Goal: Task Accomplishment & Management: Manage account settings

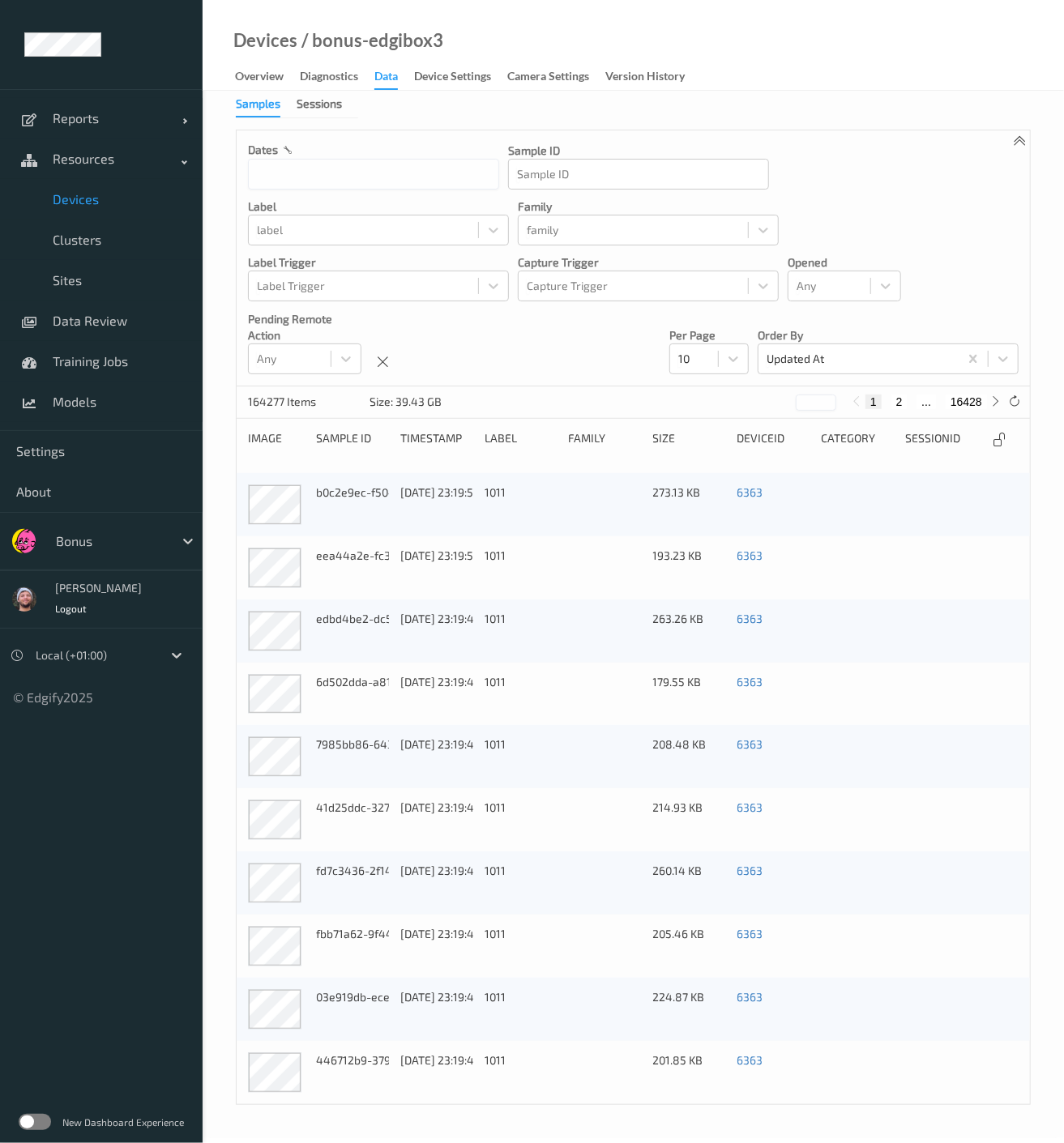
click at [952, 260] on div "dates Sample ID Sample ID label label family family Label Trigger Label Trigger…" at bounding box center [634, 258] width 793 height 256
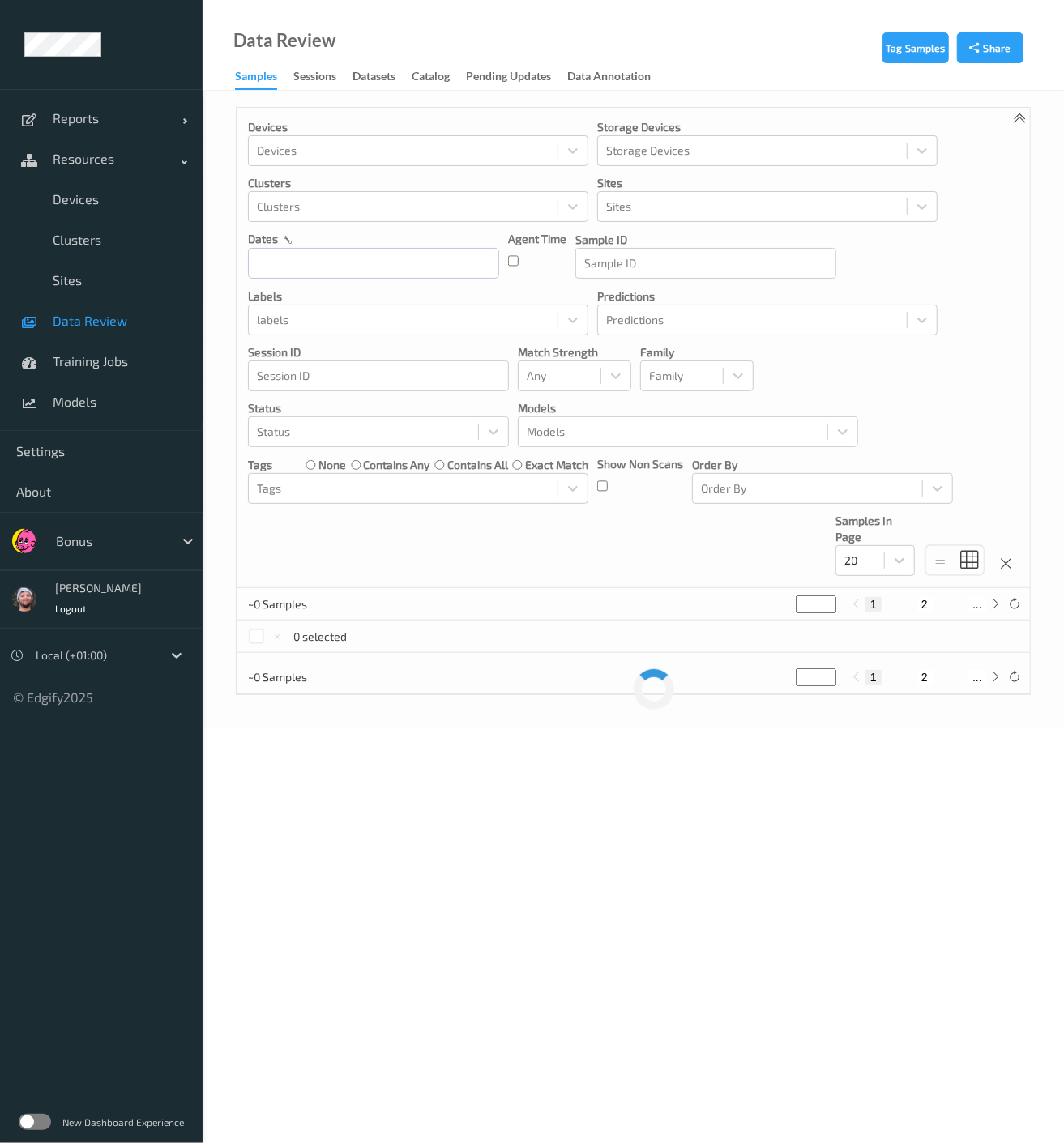
click at [115, 325] on span "Data Review" at bounding box center [119, 320] width 134 height 16
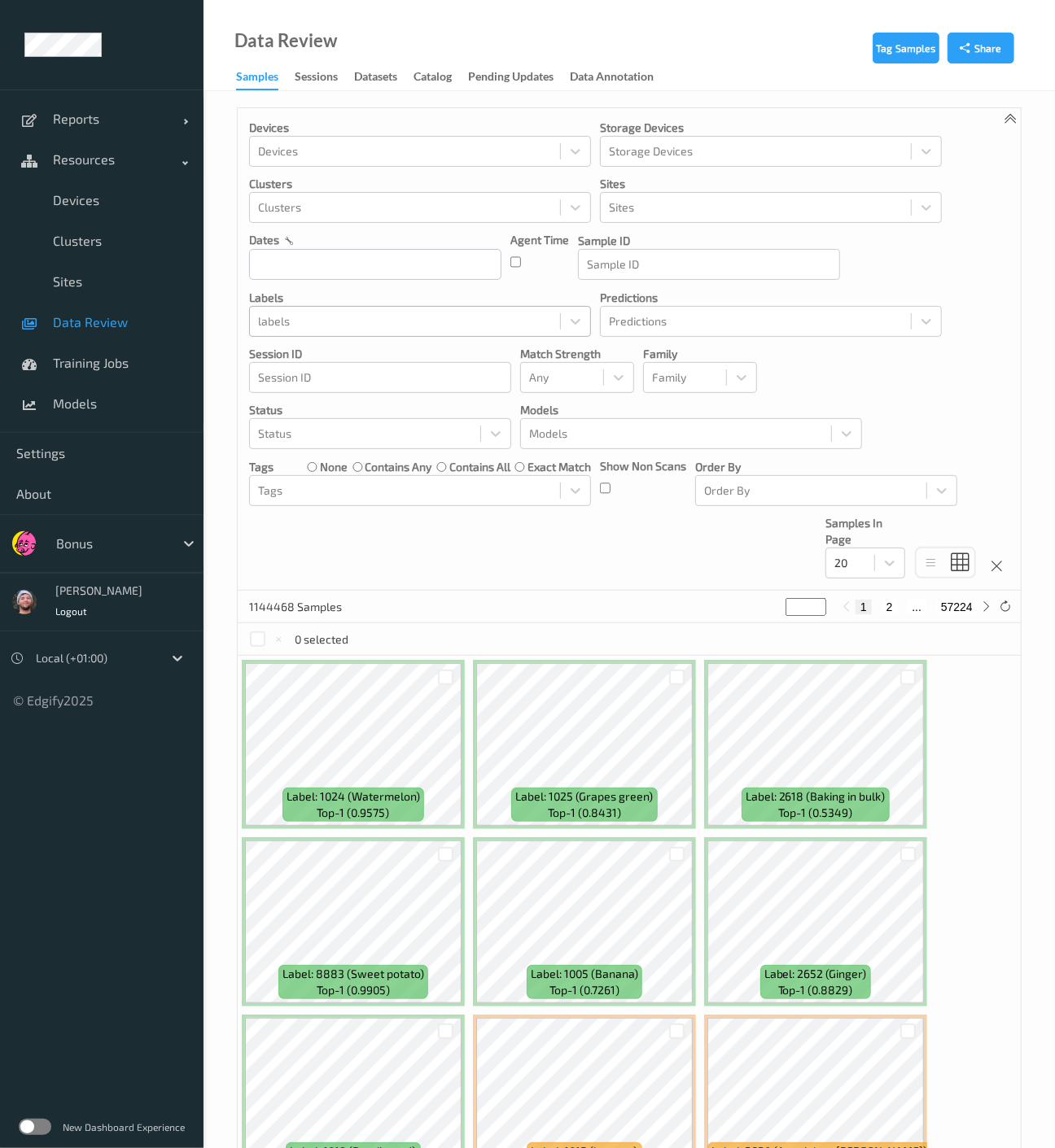
click at [329, 331] on div "labels" at bounding box center [405, 322] width 311 height 26
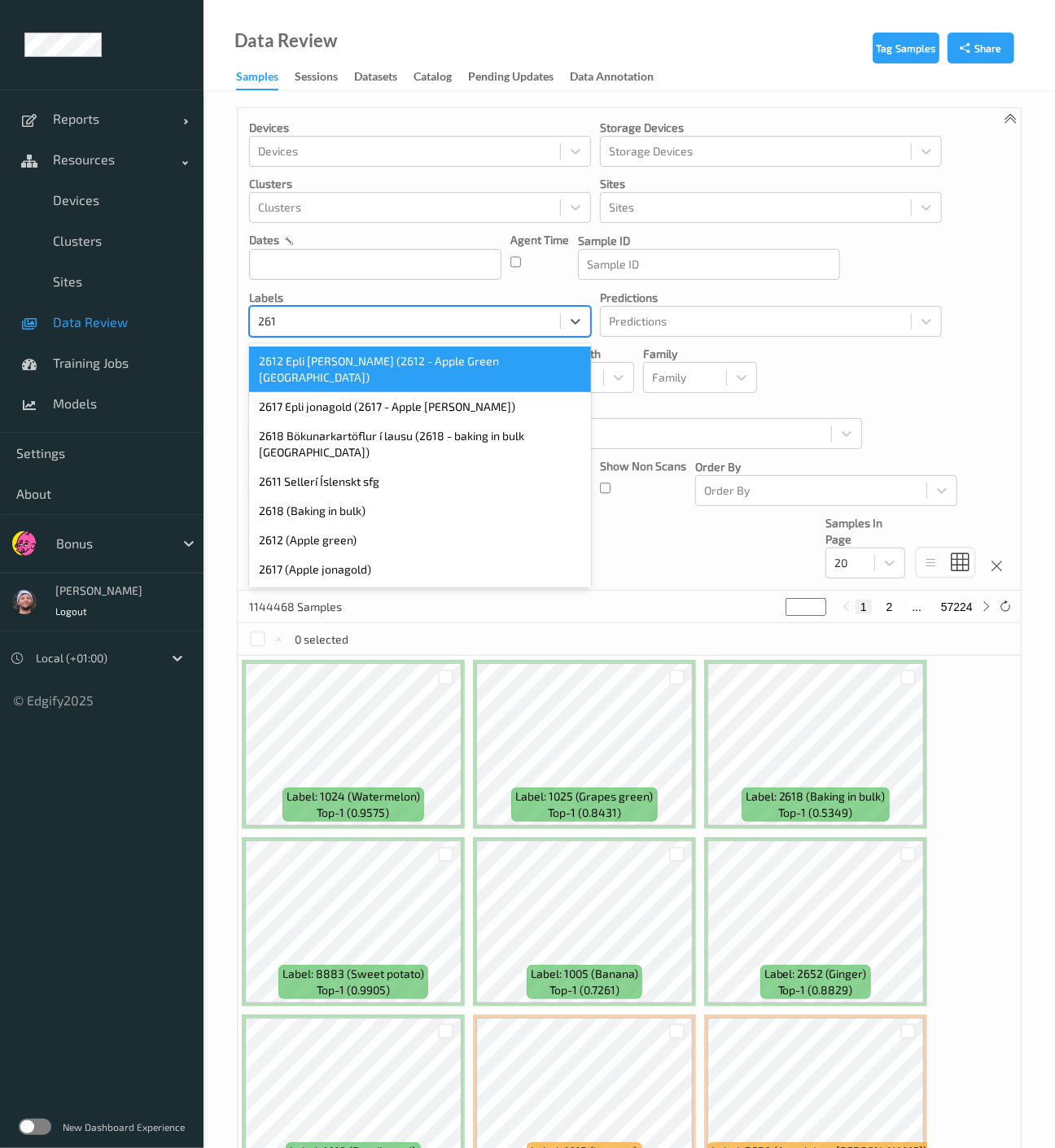
type input "2611"
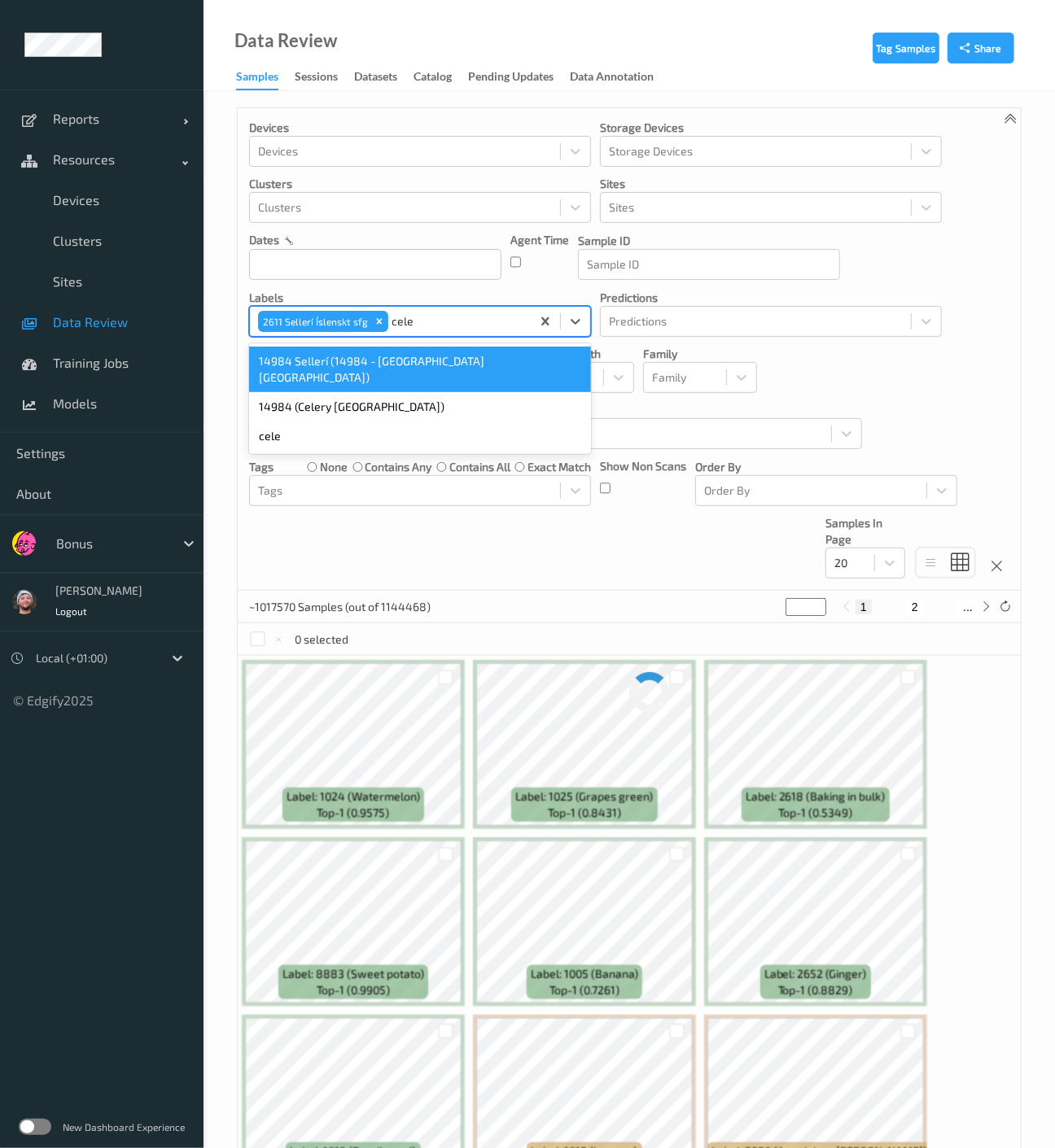
type input "celer"
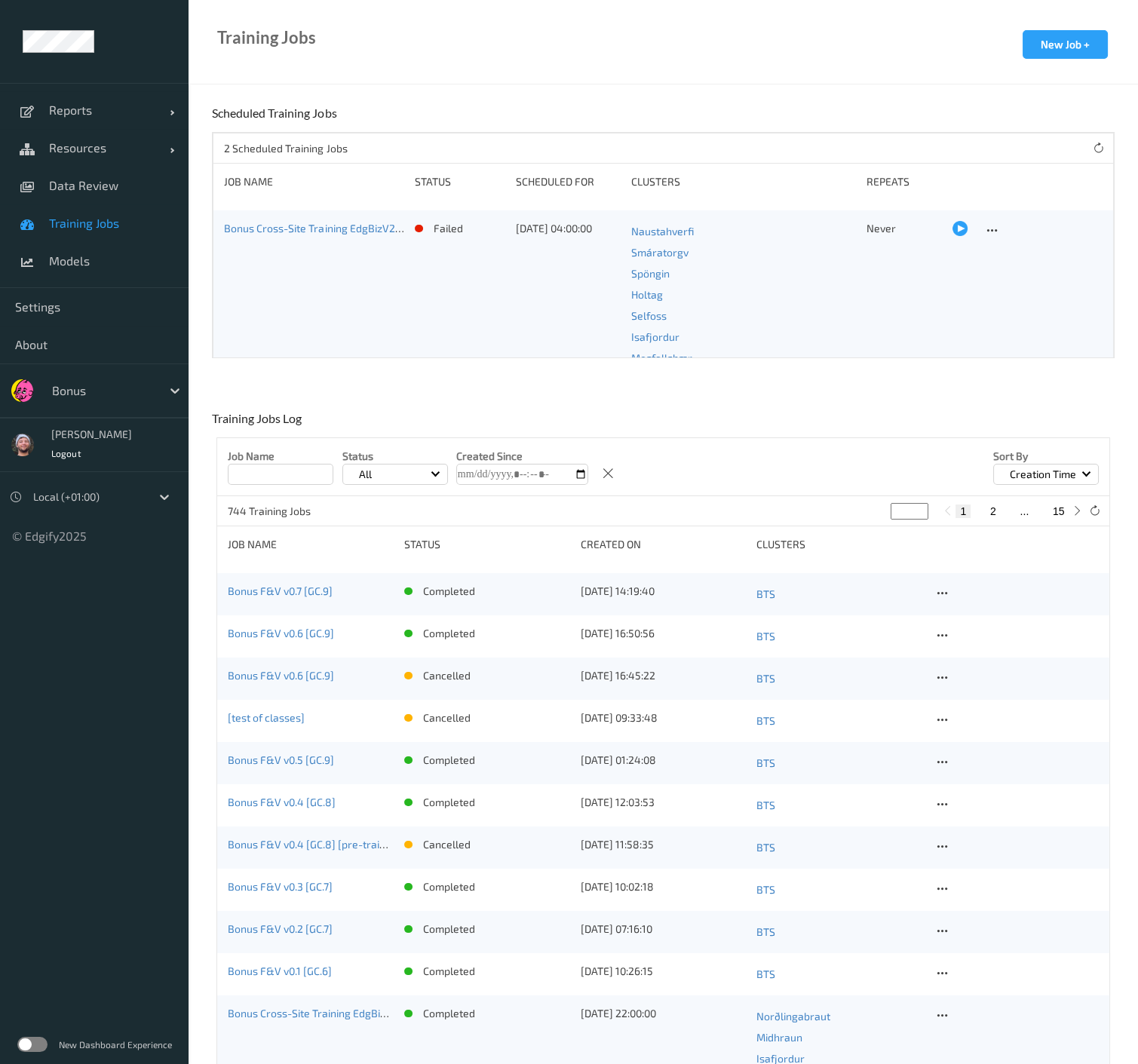
click at [752, 476] on div "Job Name Status All Created Since Sort by Creation Time" at bounding box center [663, 467] width 891 height 58
click at [944, 595] on icon at bounding box center [942, 593] width 13 height 14
click at [826, 465] on div "Job Name Status All Created Since Sort by Creation Time" at bounding box center [663, 467] width 891 height 58
click at [945, 595] on icon at bounding box center [942, 593] width 13 height 14
click at [978, 649] on div "Copy Job" at bounding box center [977, 645] width 36 height 14
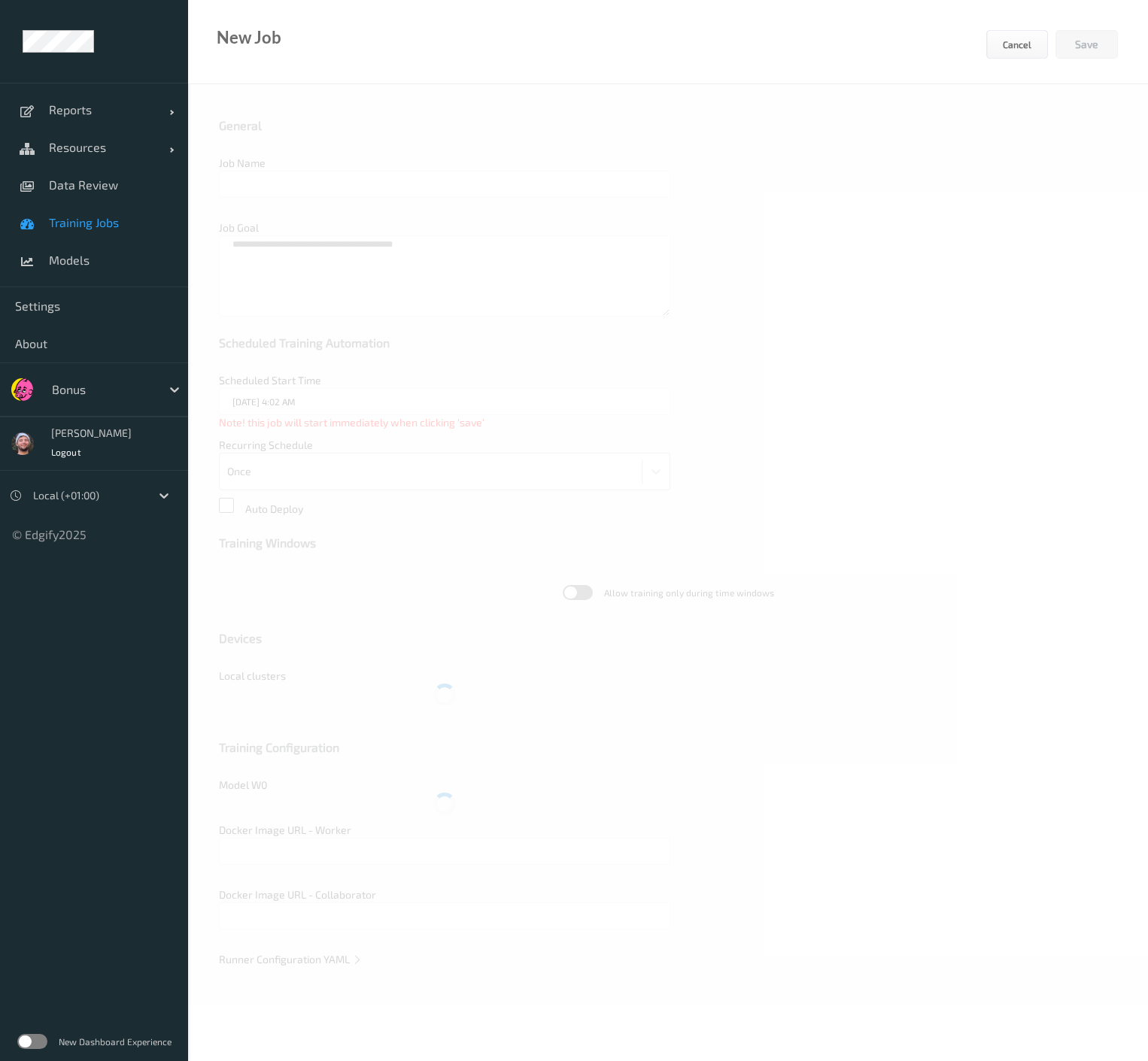
type input "Bonus F&V v0.7 [GC.9]"
type textarea "**********"
type input "edgify/edgify-worker-cuda:2.5.20"
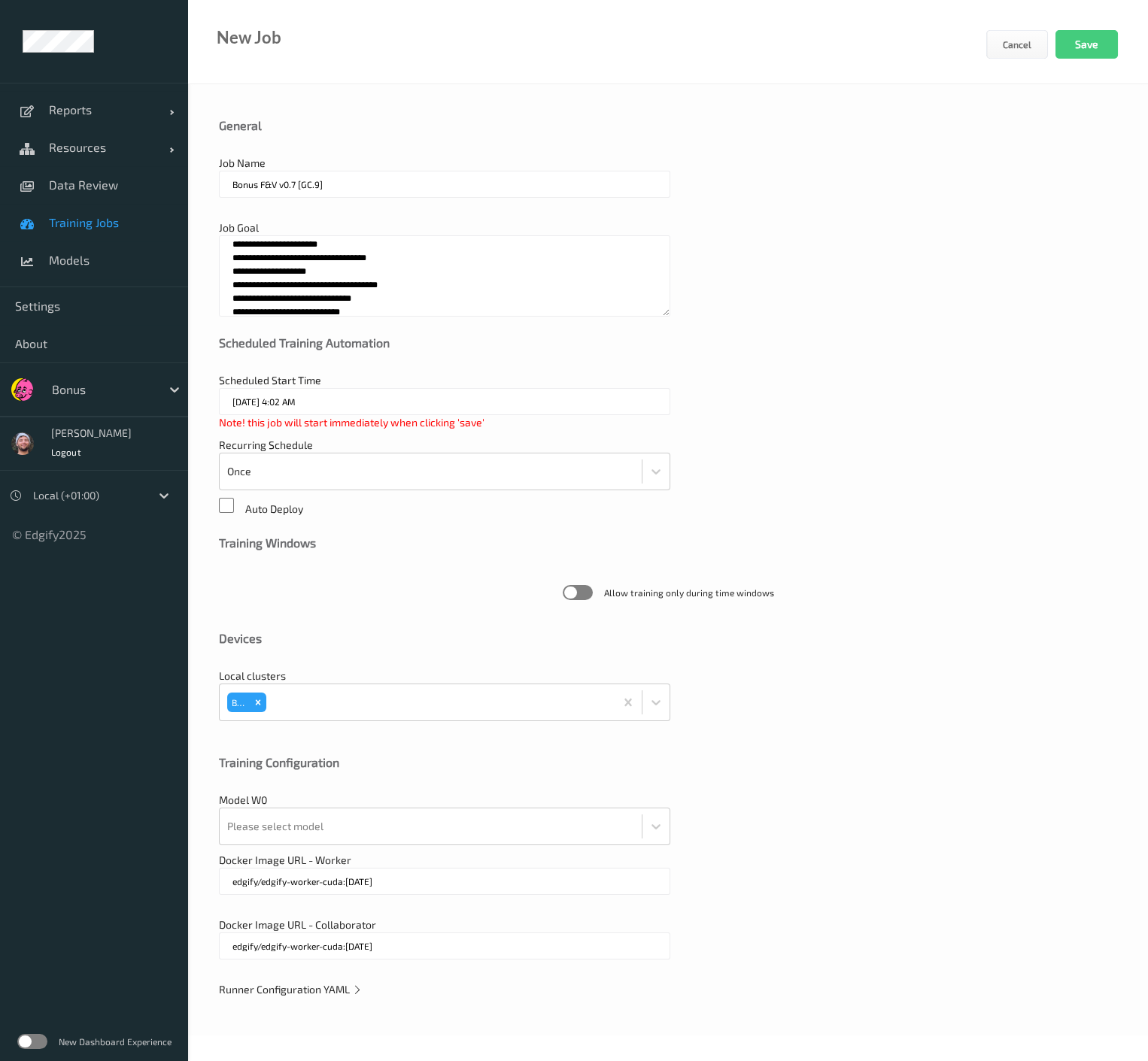
drag, startPoint x: 315, startPoint y: 992, endPoint x: 447, endPoint y: 935, distance: 143.8
click at [315, 992] on span "Runner Configuration YAML" at bounding box center [291, 989] width 144 height 13
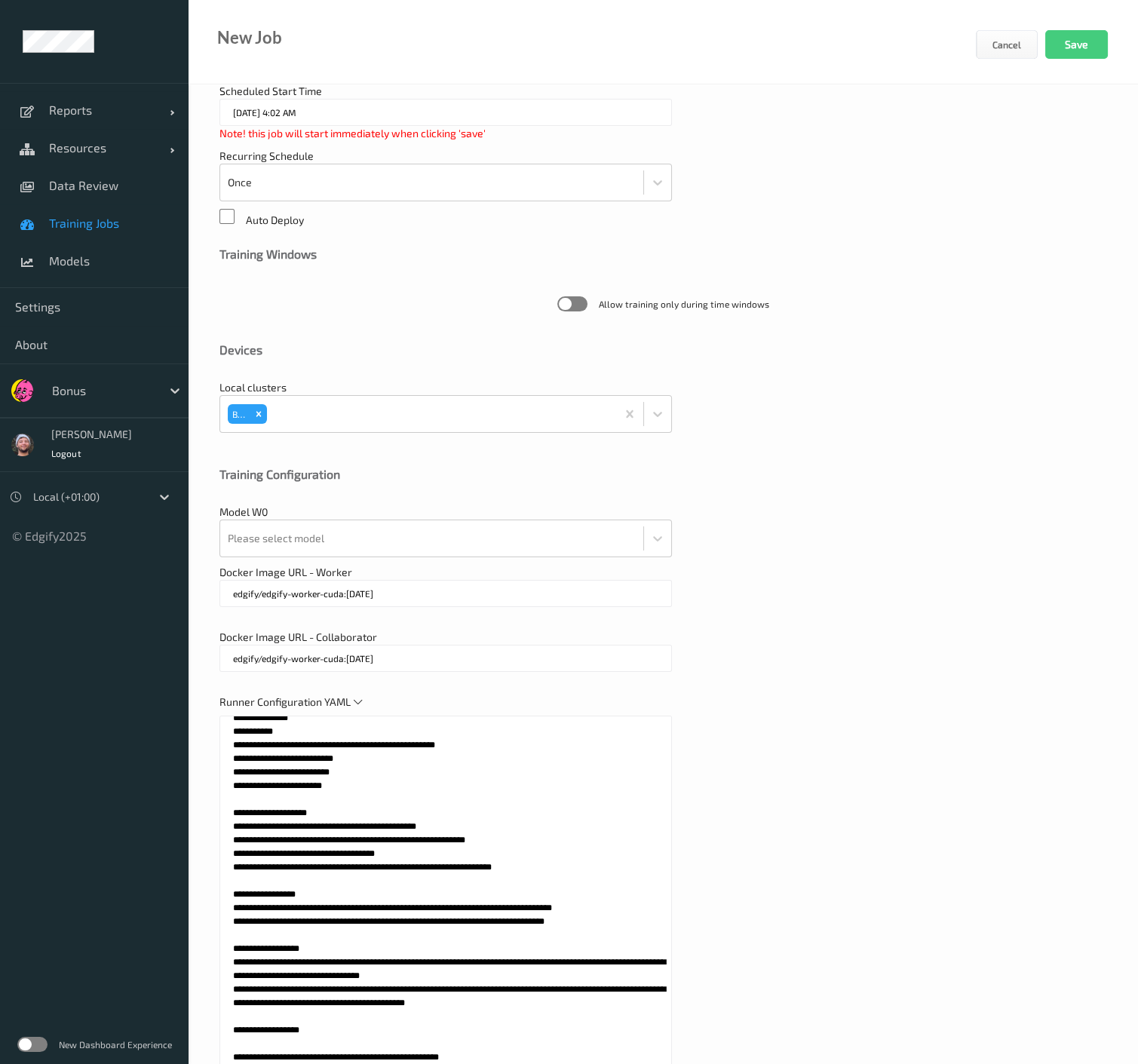
scroll to position [335, 0]
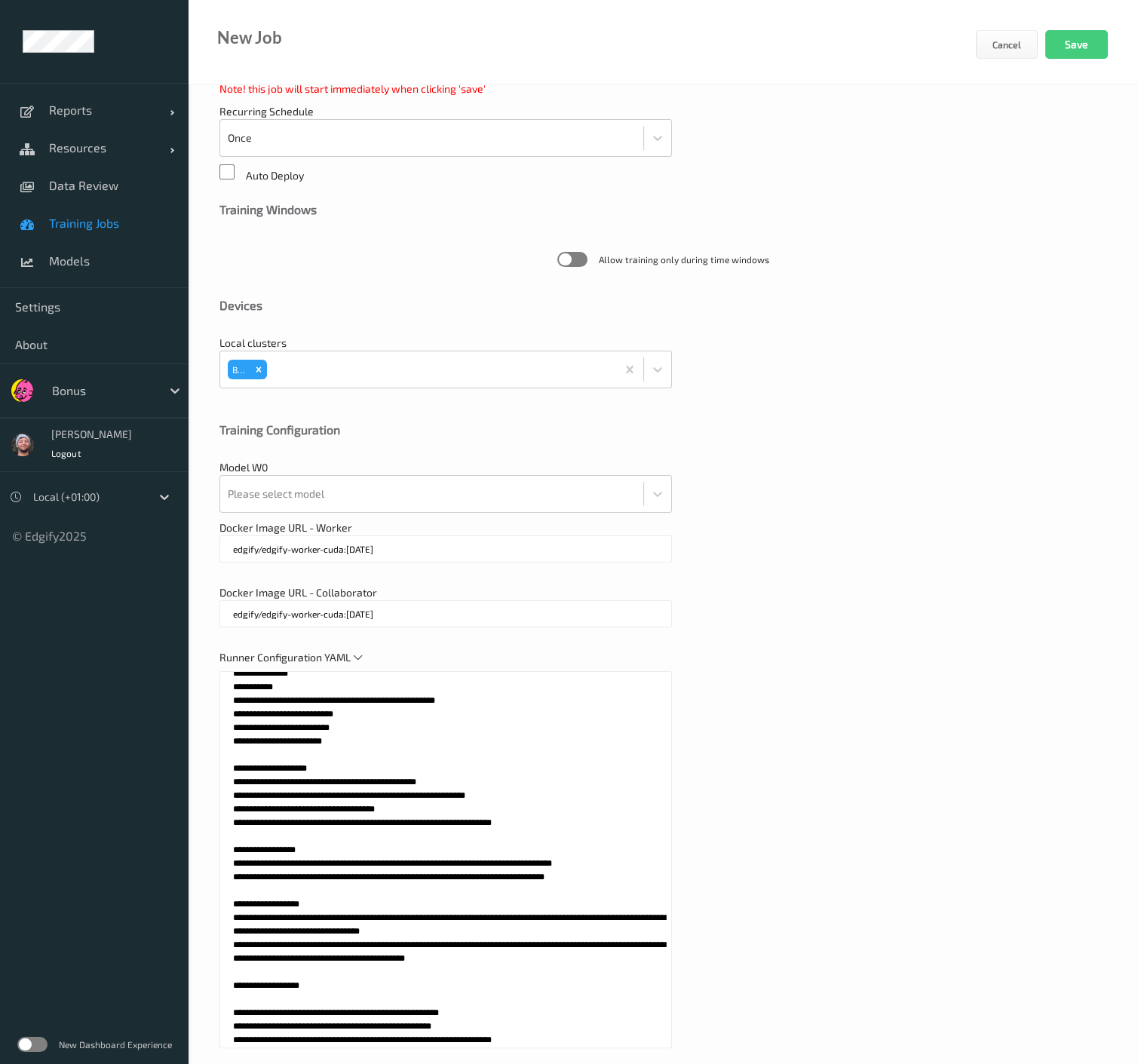
click at [505, 916] on textarea at bounding box center [446, 860] width 452 height 377
click at [313, 289] on div "**********" at bounding box center [663, 426] width 949 height 1353
click at [439, 790] on textarea at bounding box center [446, 860] width 452 height 377
paste textarea "**********"
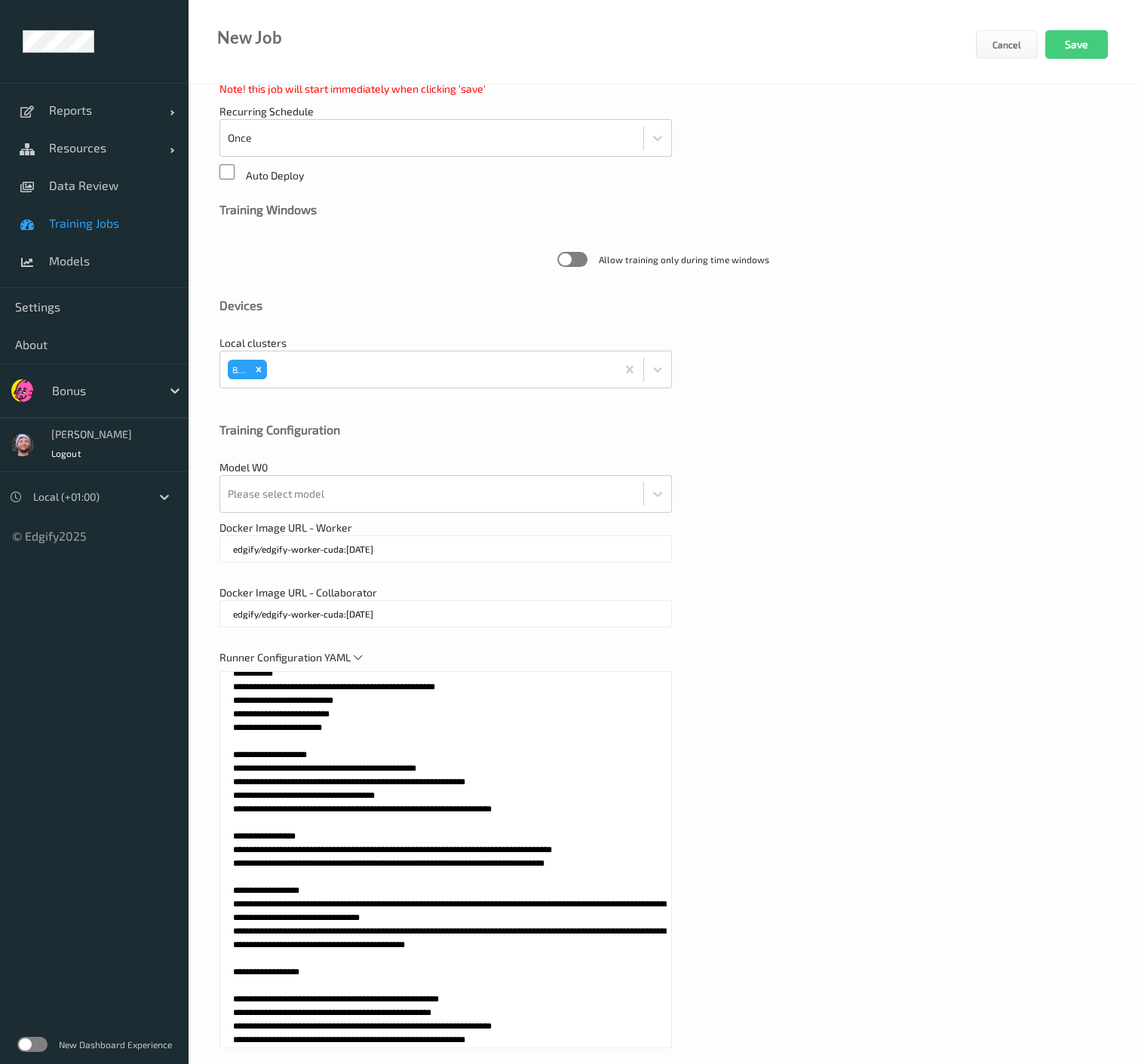
scroll to position [914, 0]
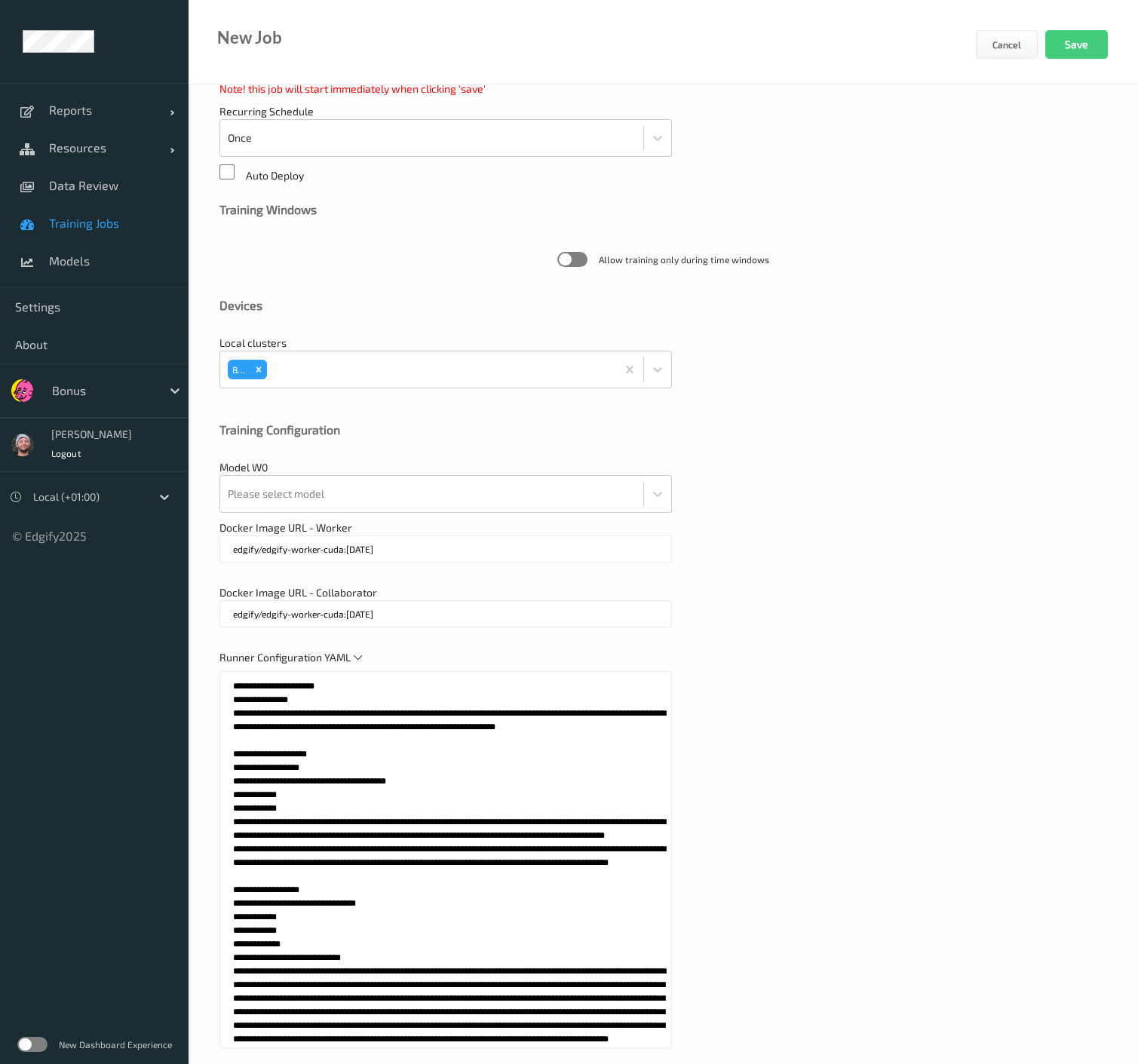
type textarea "**********"
drag, startPoint x: 743, startPoint y: 774, endPoint x: 711, endPoint y: 758, distance: 35.8
click at [743, 773] on div "Runner Configuration YAML" at bounding box center [663, 856] width 888 height 413
click at [349, 484] on div at bounding box center [432, 494] width 408 height 30
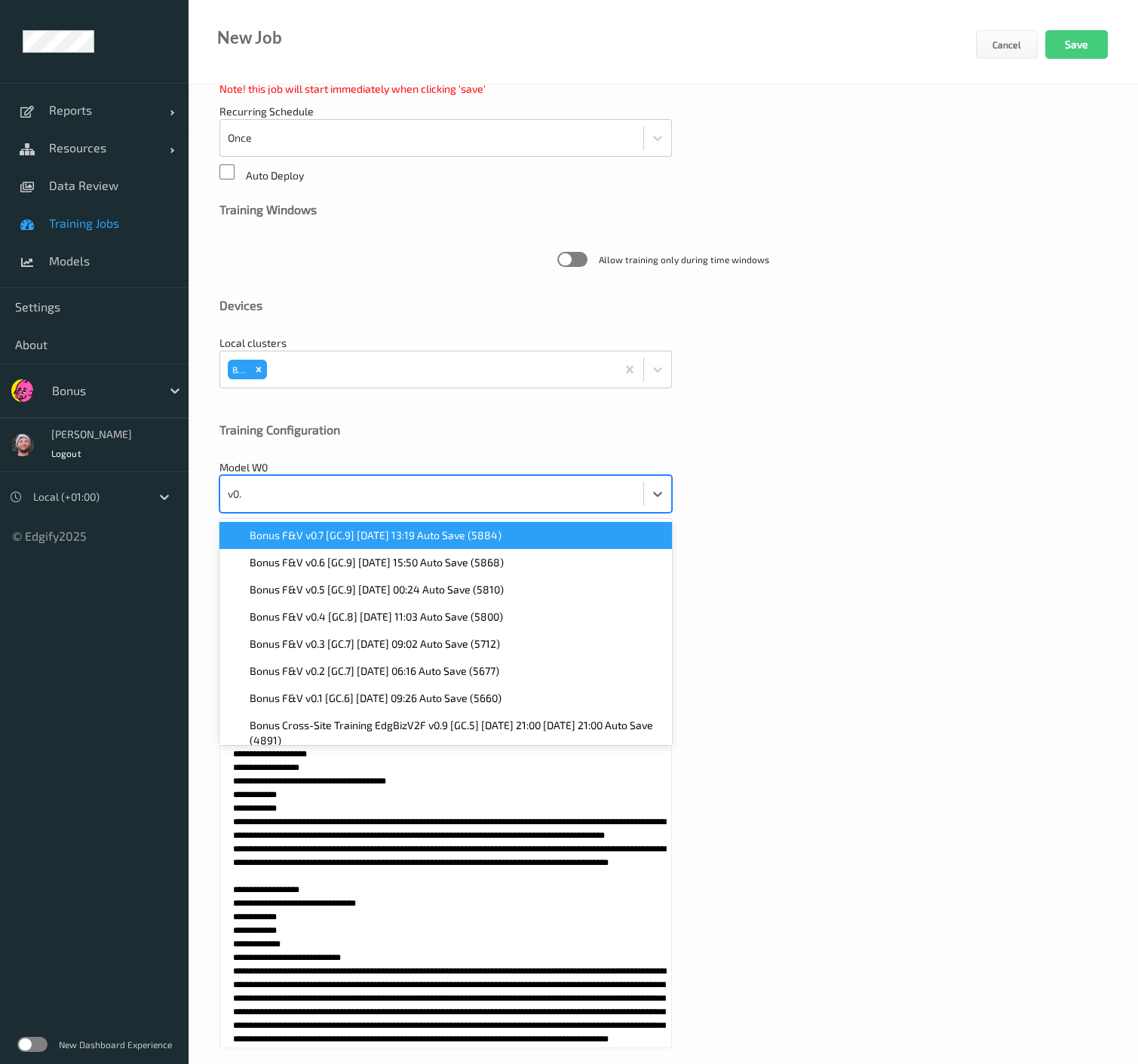
type input "v0.2"
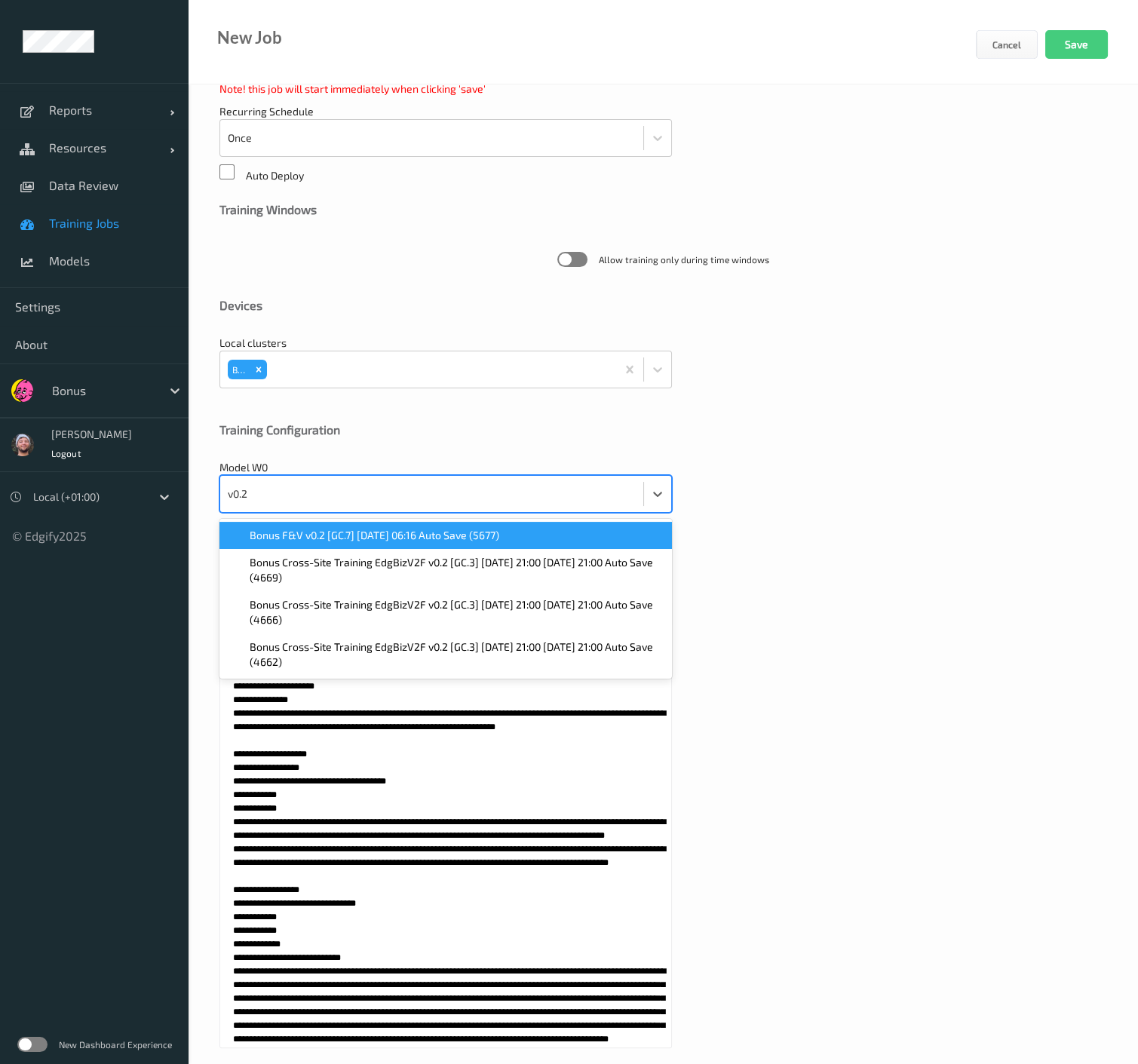
click at [339, 528] on span "Bonus F&V v0.2 [GC.7] [DATE] 06:16 Auto Save (5677)" at bounding box center [374, 536] width 249 height 15
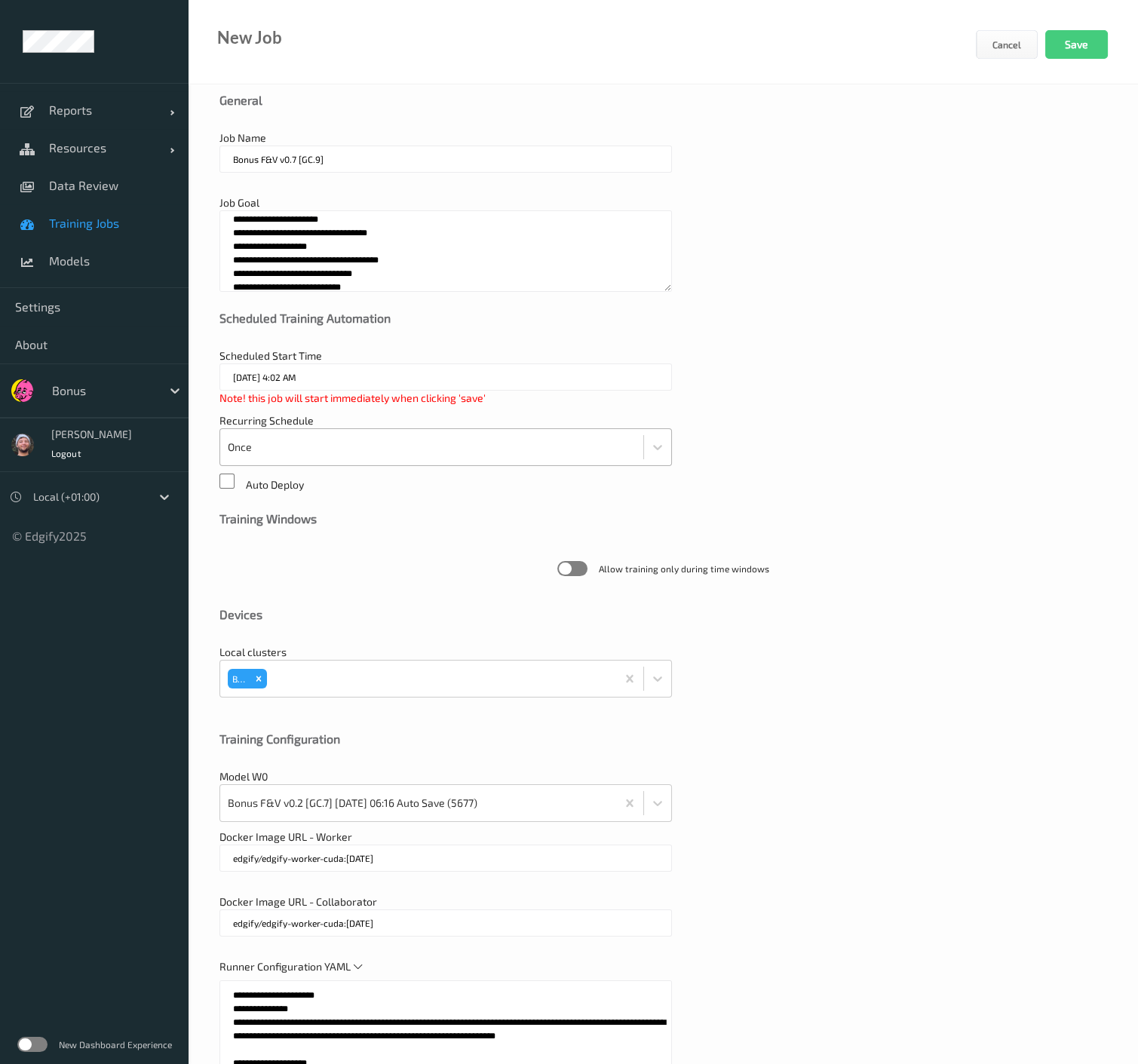
scroll to position [0, 0]
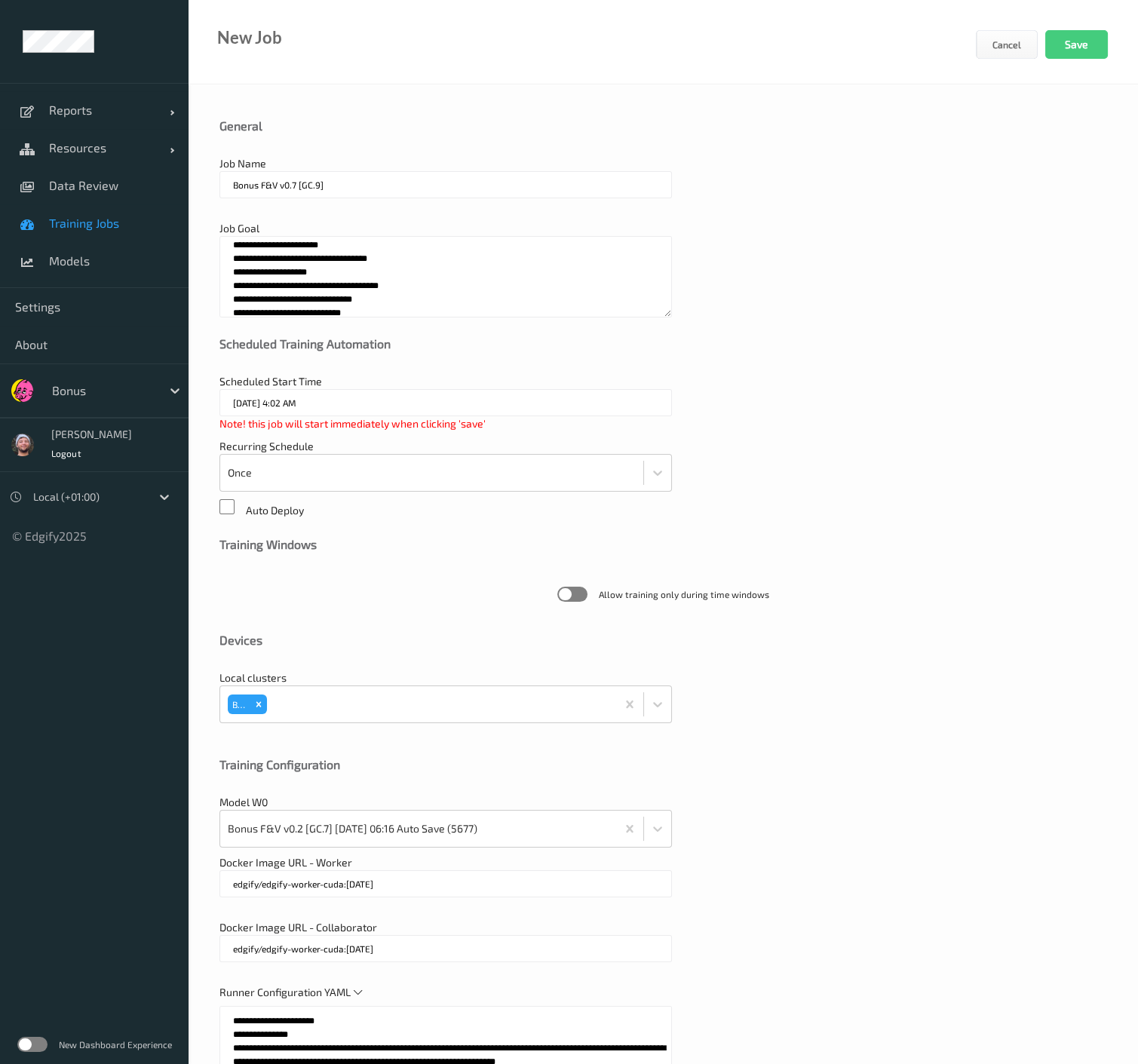
click at [296, 184] on input "Bonus F&V v0.7 [GC.9]" at bounding box center [446, 185] width 452 height 27
type input "Bonus F&V v0.8 [GC.9]"
drag, startPoint x: 376, startPoint y: 295, endPoint x: 51, endPoint y: 167, distance: 349.3
click at [51, 167] on div "**********" at bounding box center [569, 676] width 1138 height 1353
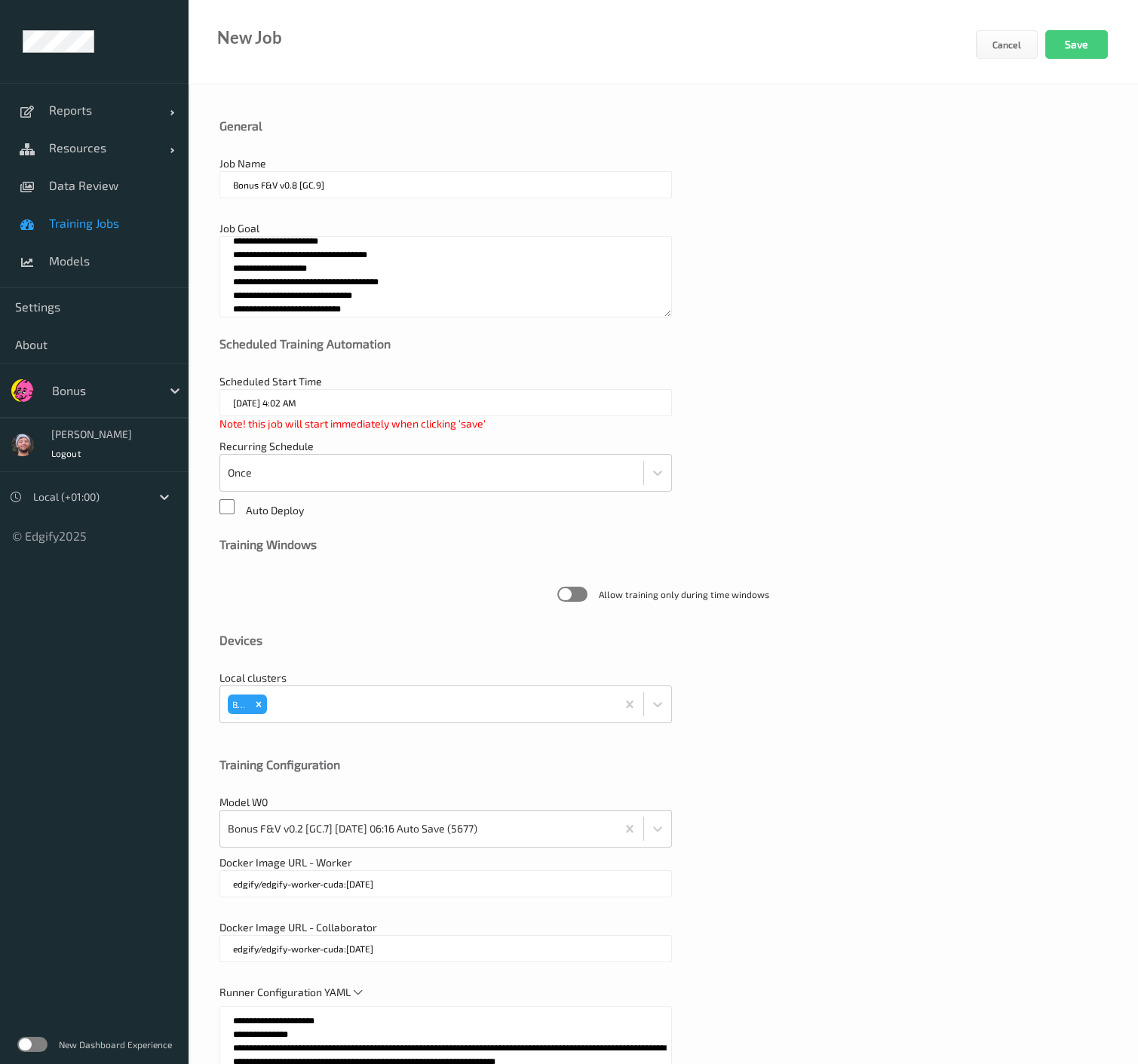
paste textarea "**********"
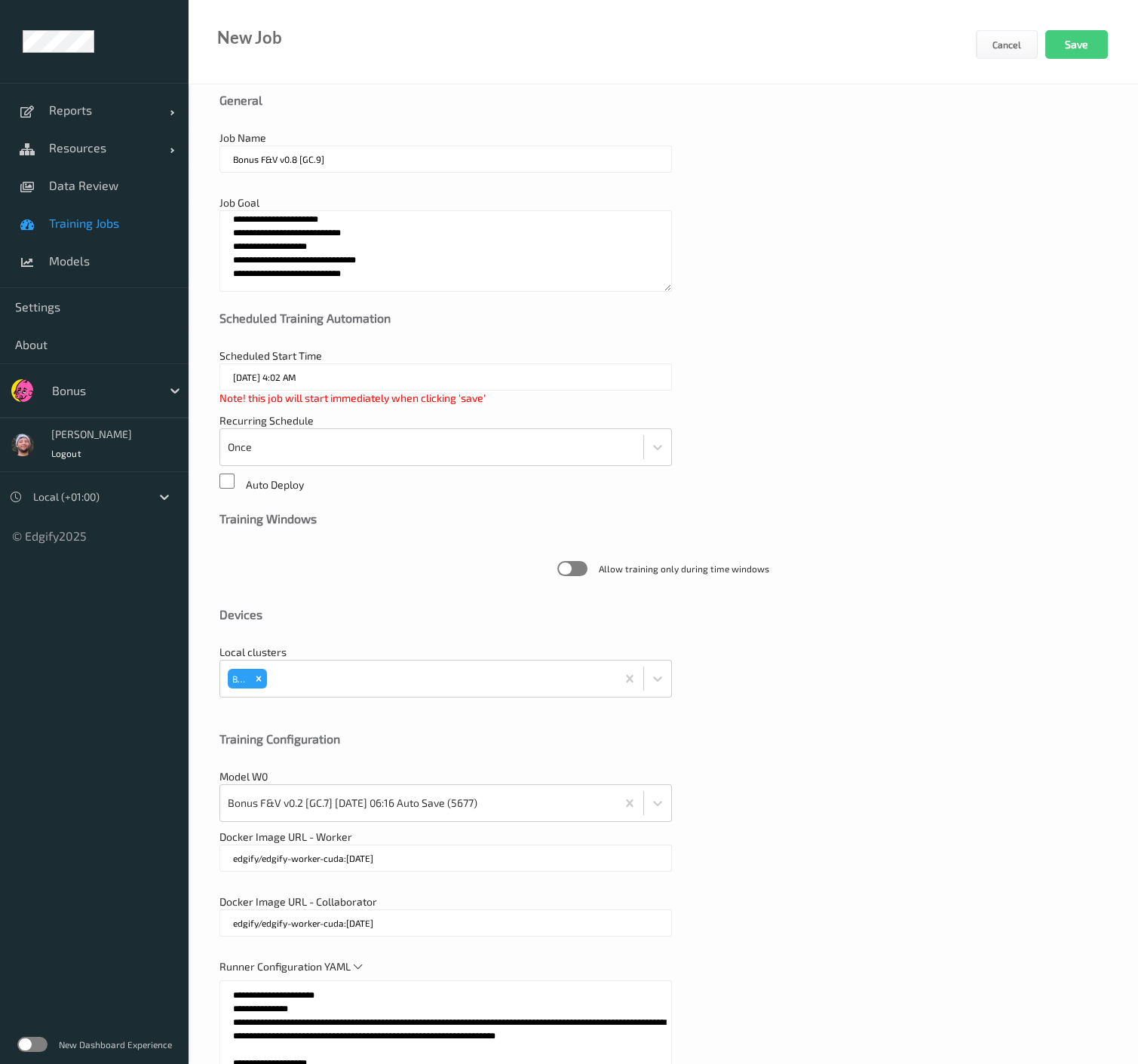
scroll to position [0, 0]
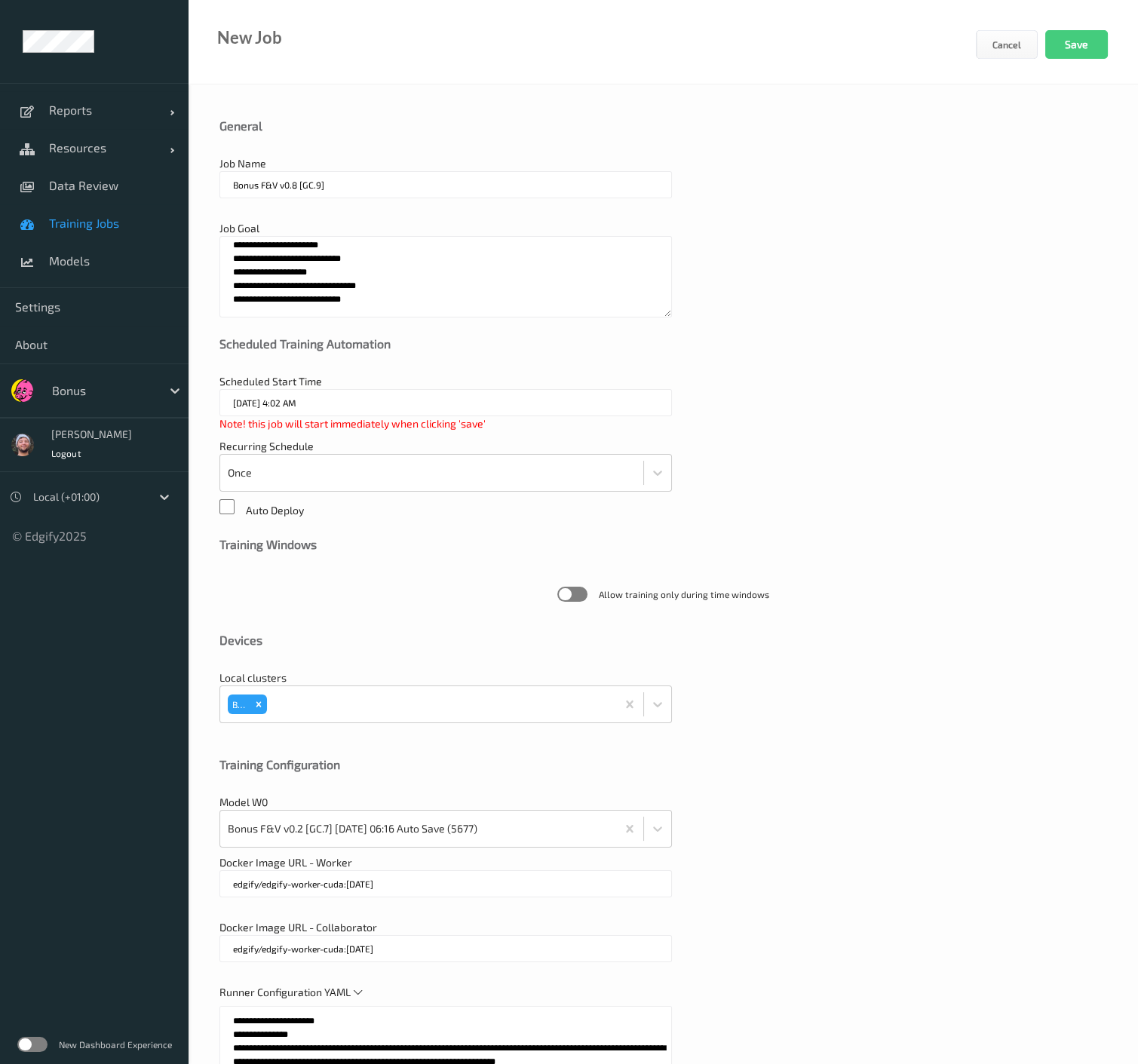
type textarea "**********"
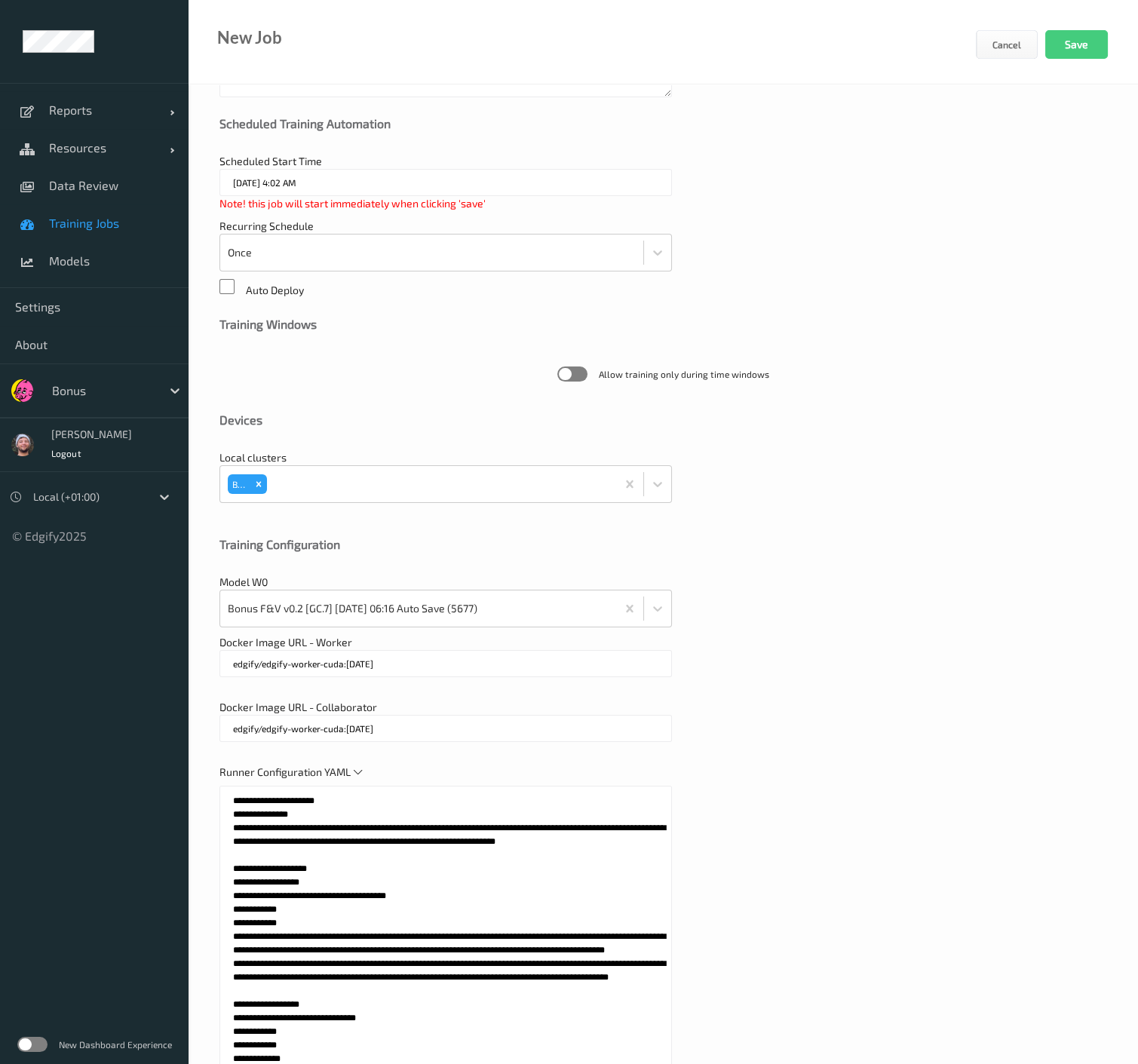
scroll to position [251, 0]
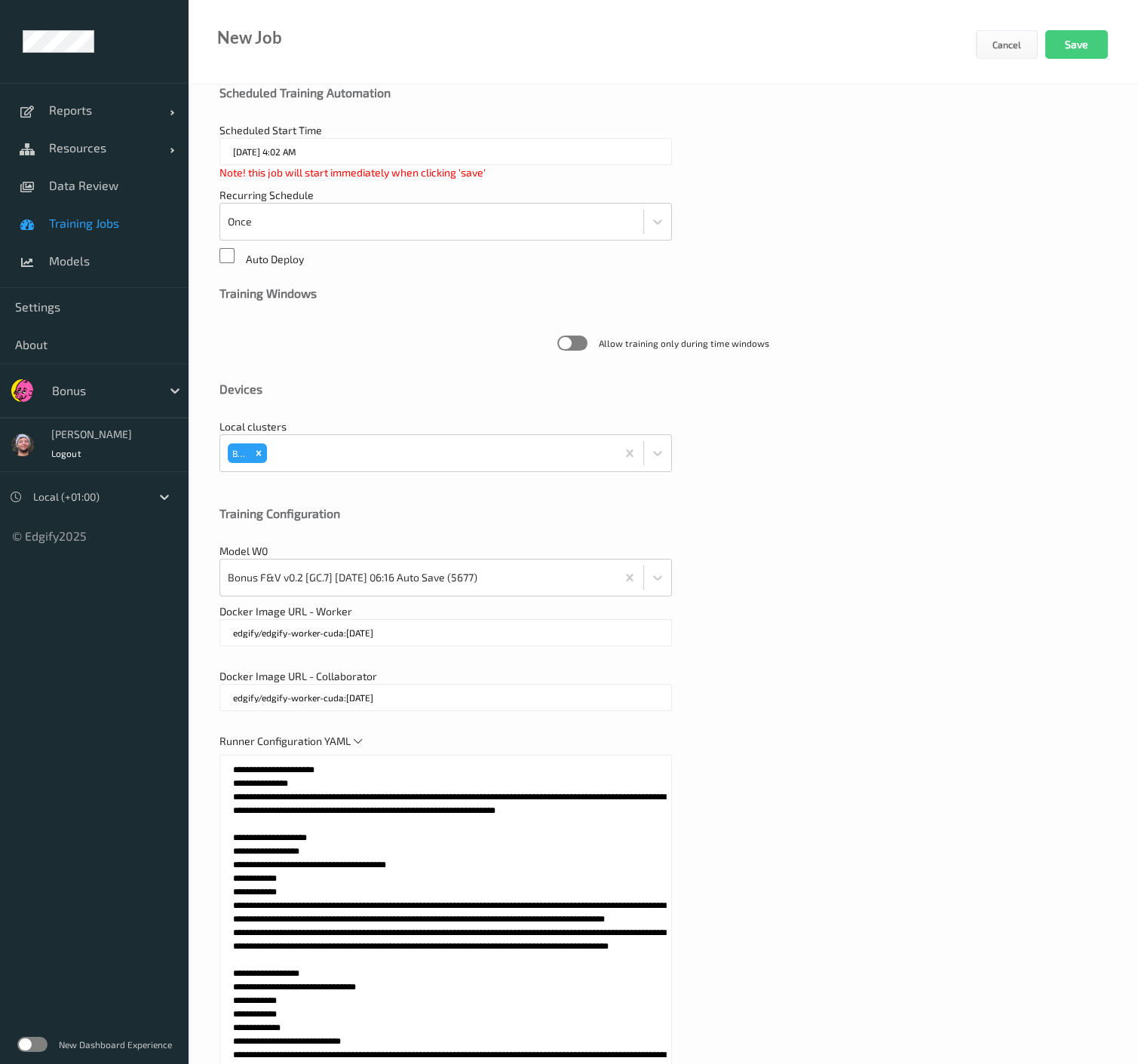
click at [541, 837] on textarea at bounding box center [446, 944] width 452 height 377
paste textarea "**********"
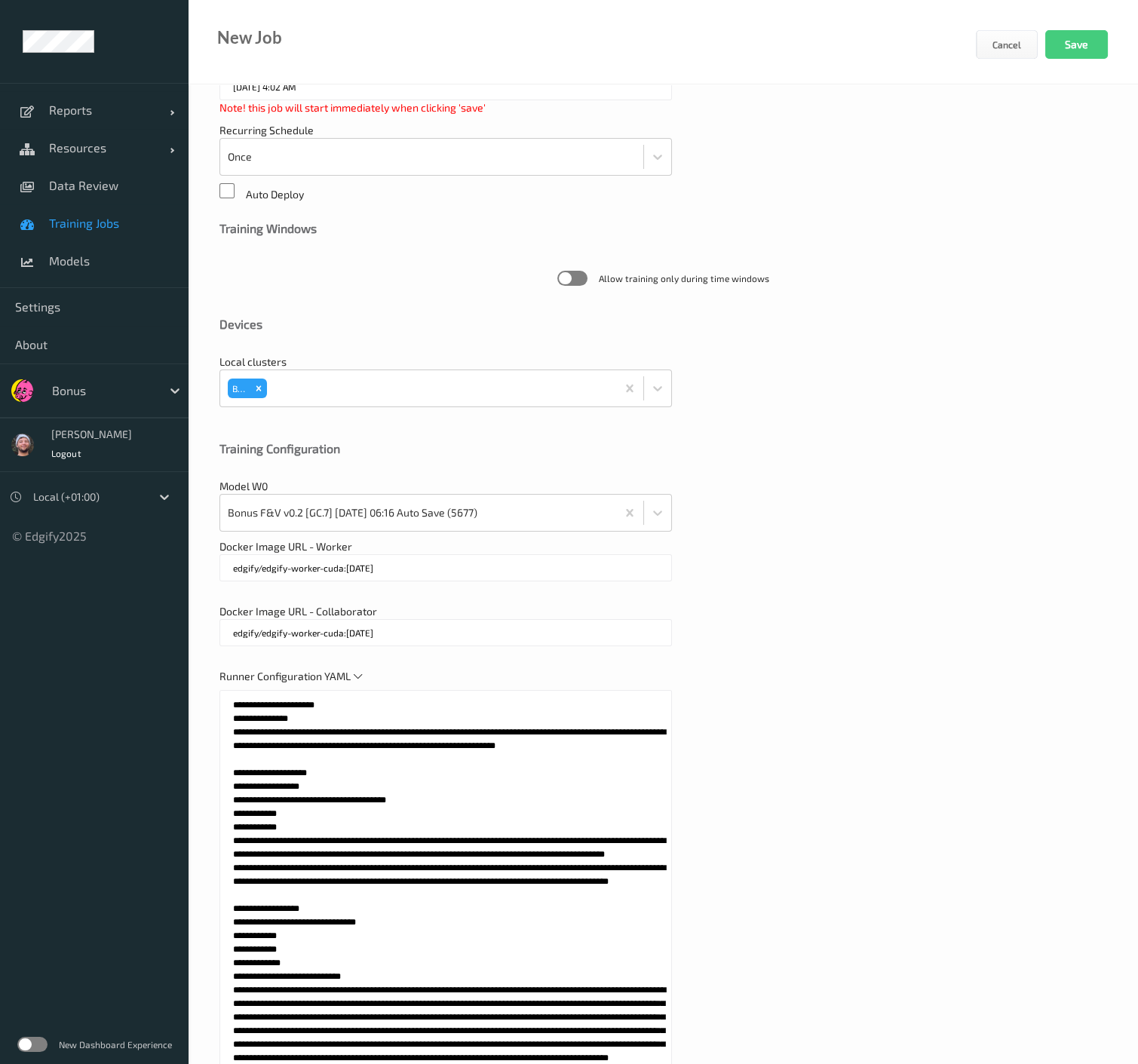
scroll to position [0, 0]
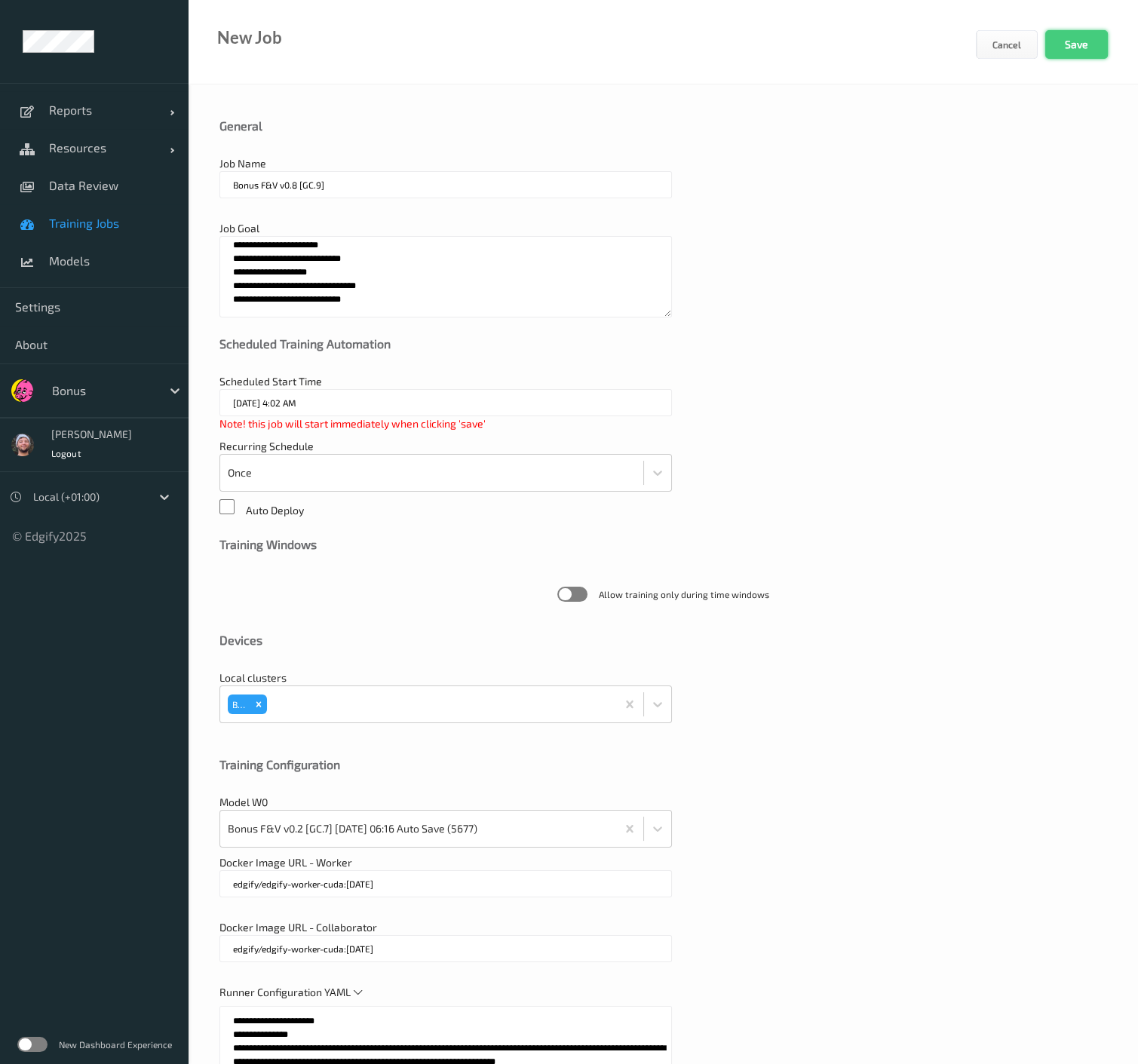
type textarea "**********"
click at [1084, 46] on button "Save" at bounding box center [1076, 45] width 62 height 29
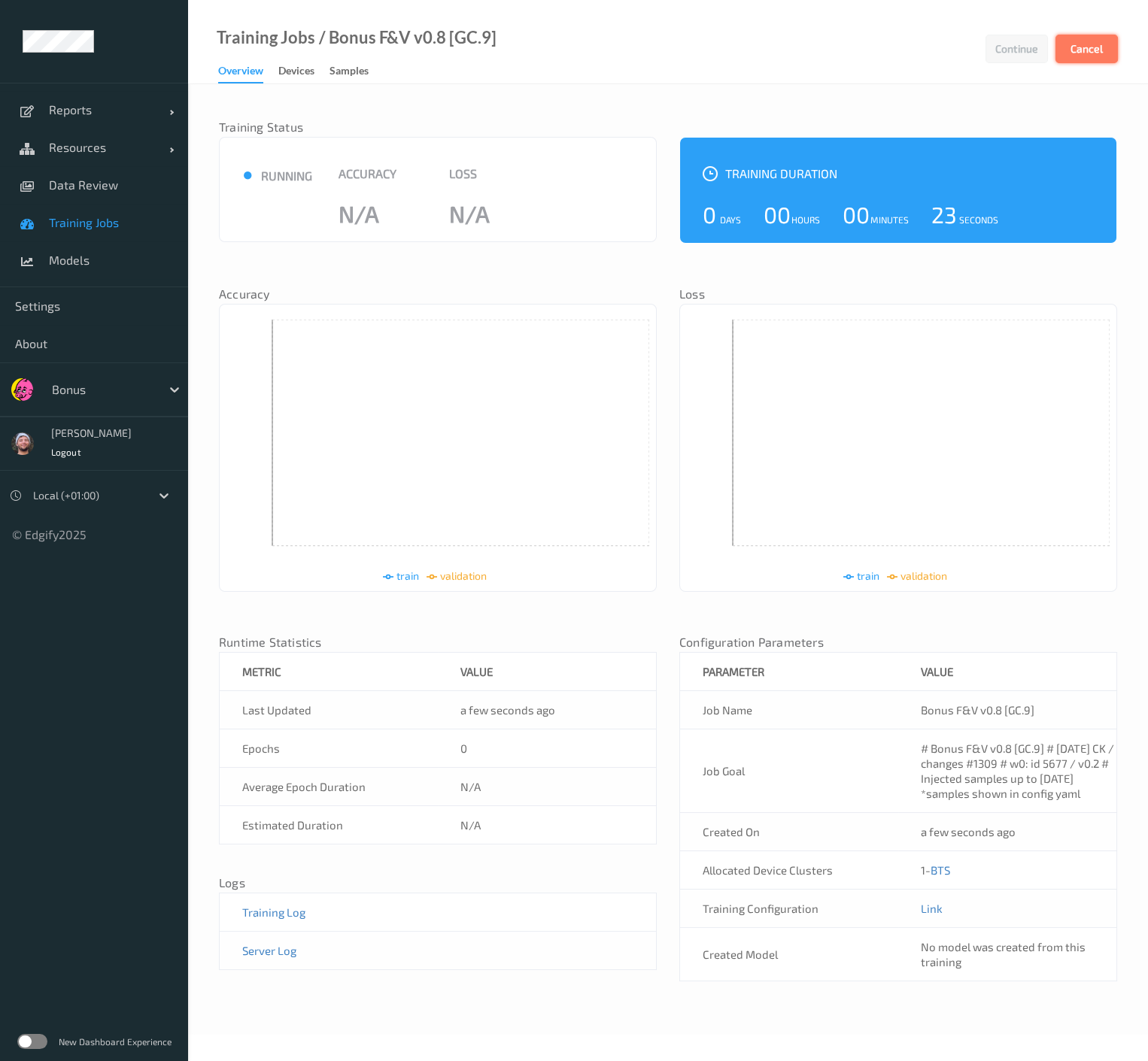
click at [1095, 43] on button "Cancel" at bounding box center [1087, 49] width 62 height 29
click at [84, 387] on div at bounding box center [102, 389] width 101 height 18
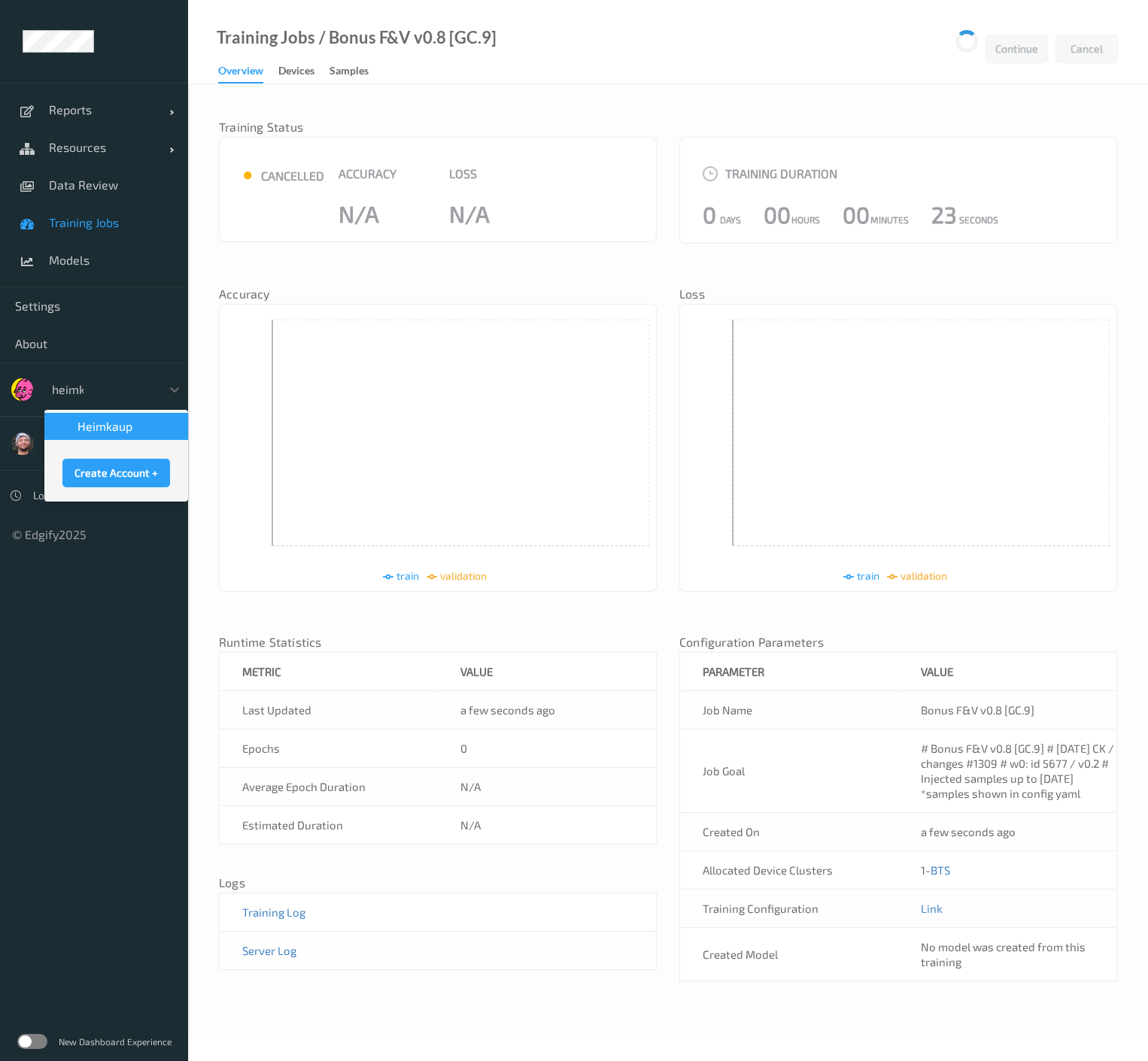
type input "heimka"
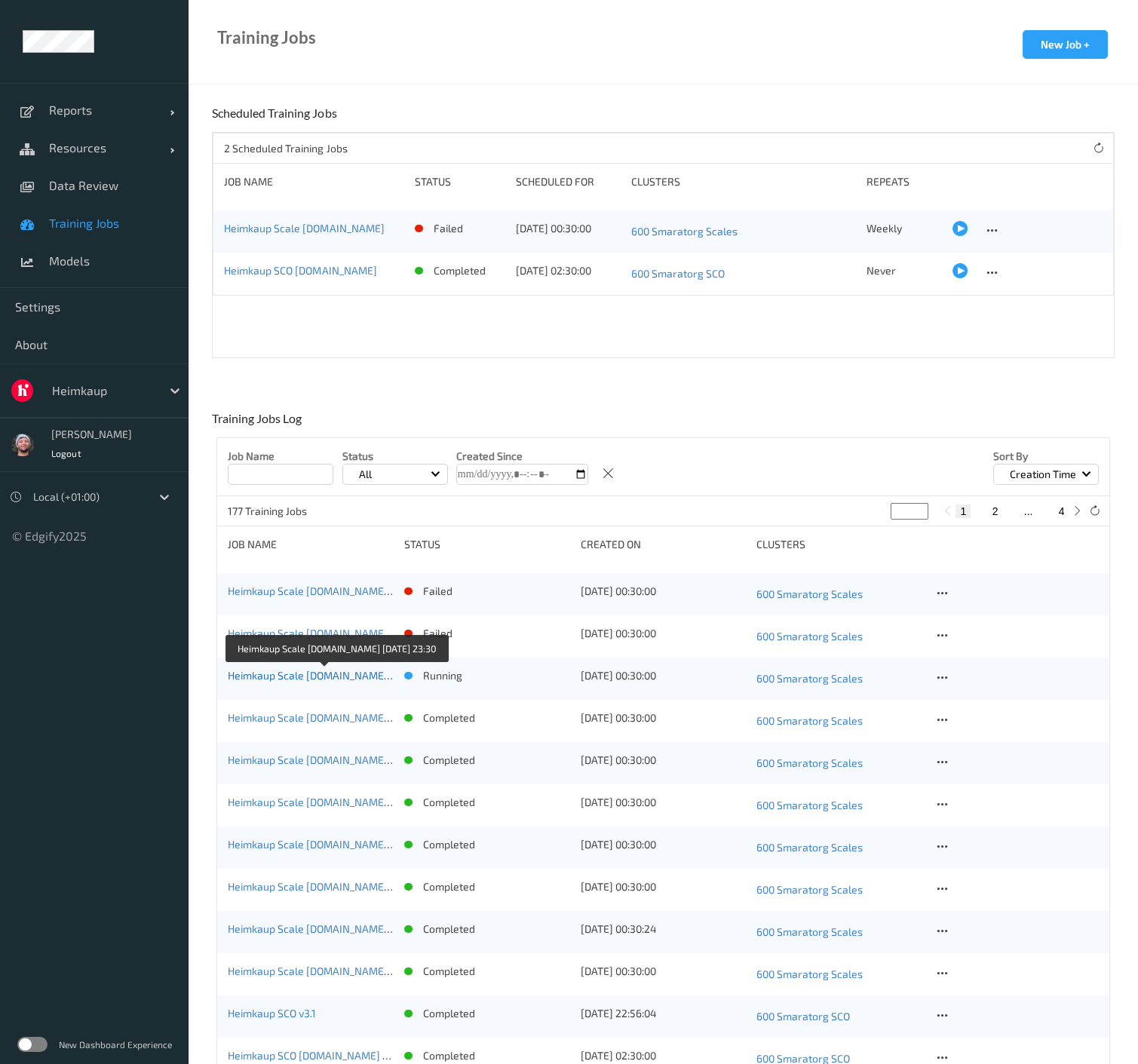
click at [354, 676] on link "Heimkaup Scale [DOMAIN_NAME] [DATE] 23:30" at bounding box center [339, 675] width 223 height 13
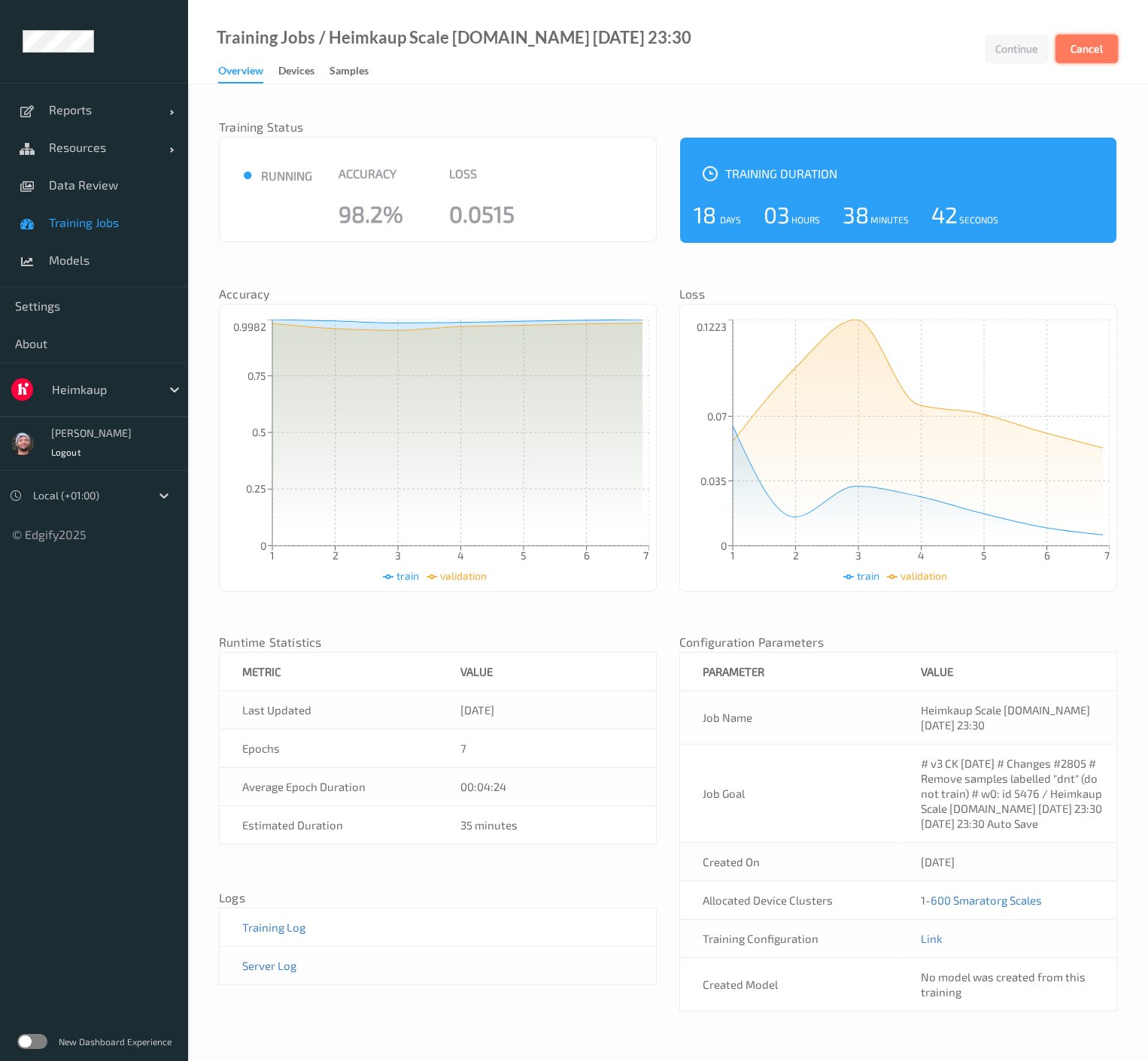
click at [1077, 51] on button "Cancel" at bounding box center [1087, 49] width 62 height 29
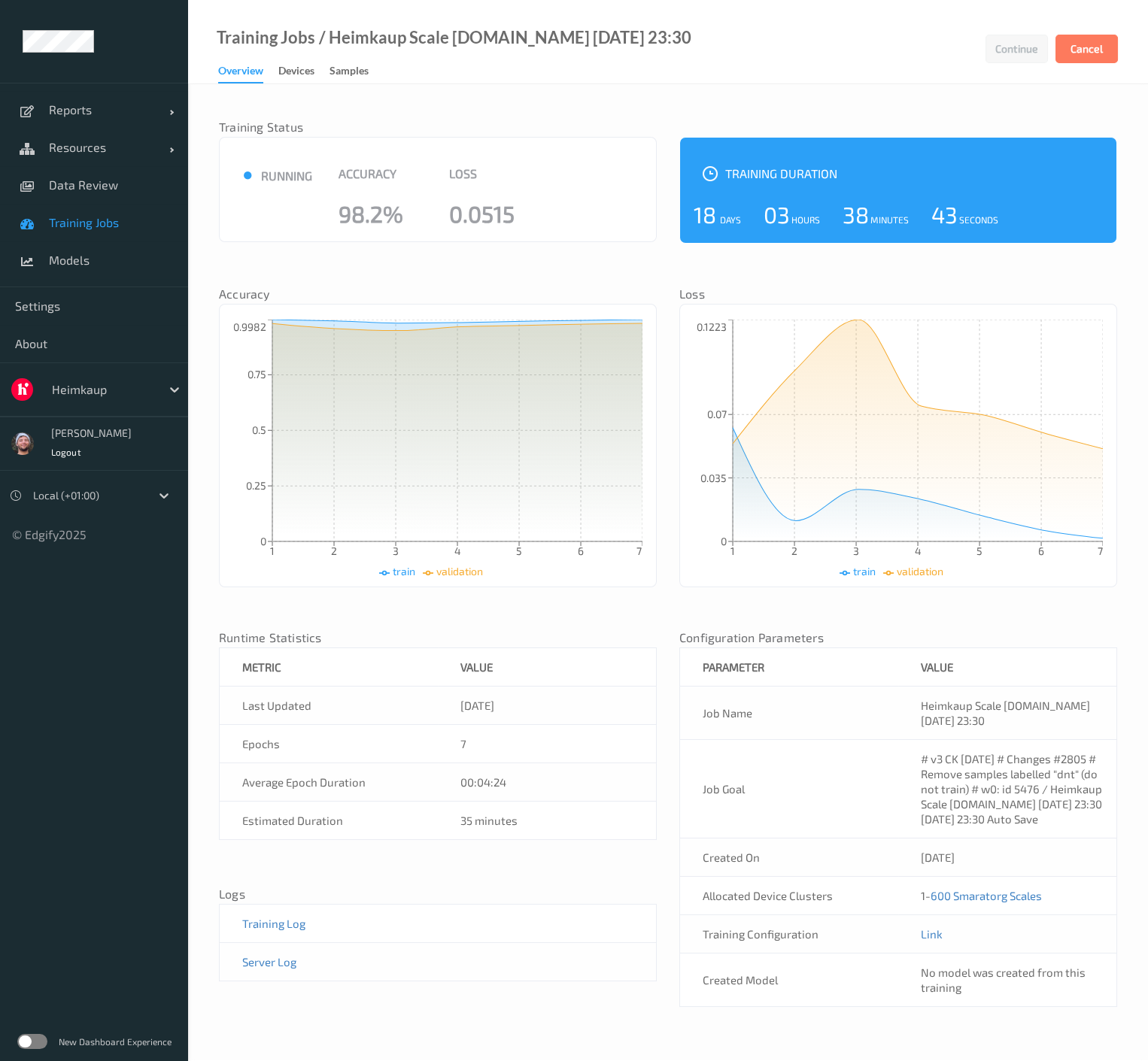
click at [576, 122] on nav "Training Status" at bounding box center [438, 129] width 438 height 15
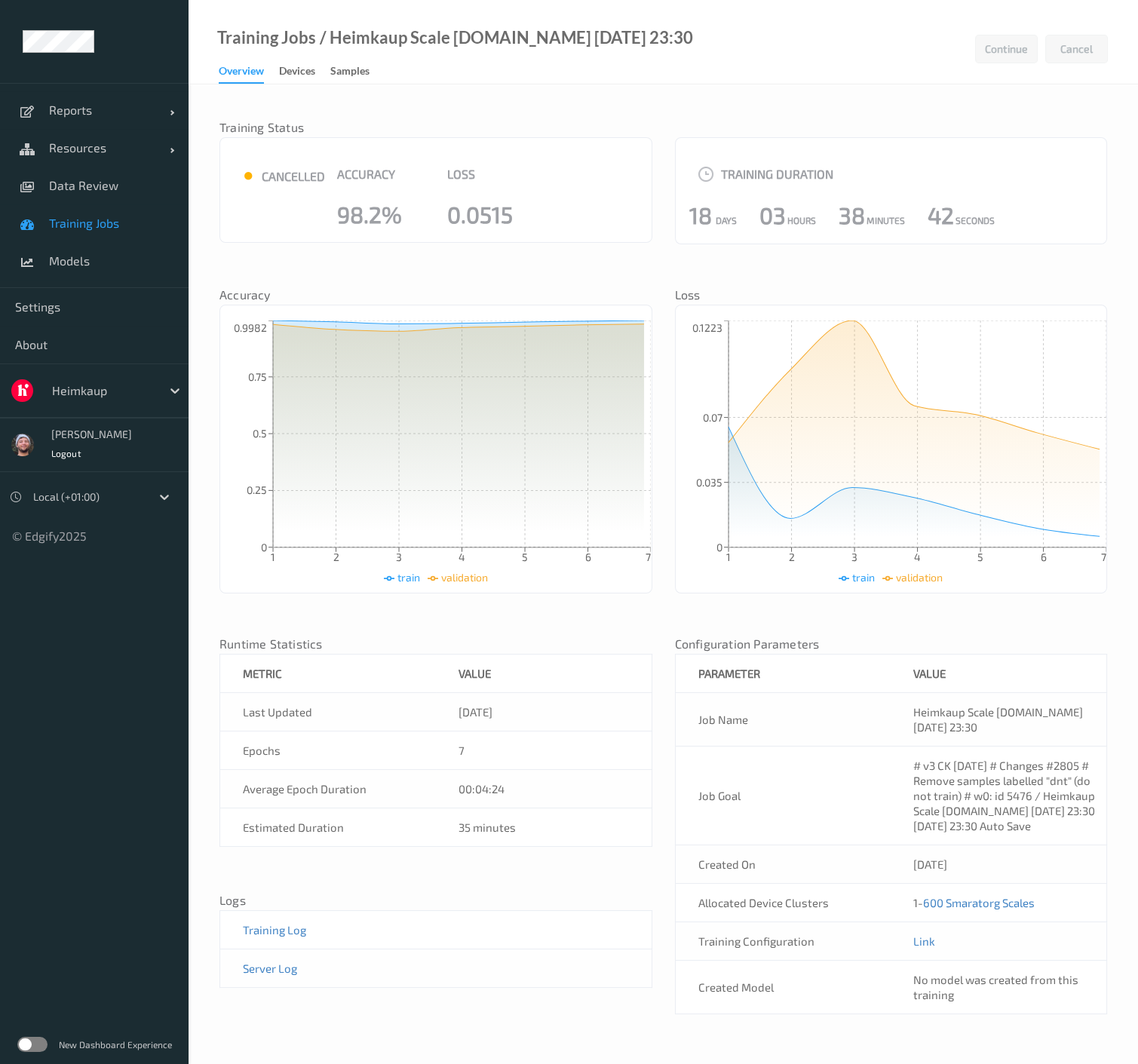
click at [75, 223] on span "Training Jobs" at bounding box center [111, 223] width 125 height 15
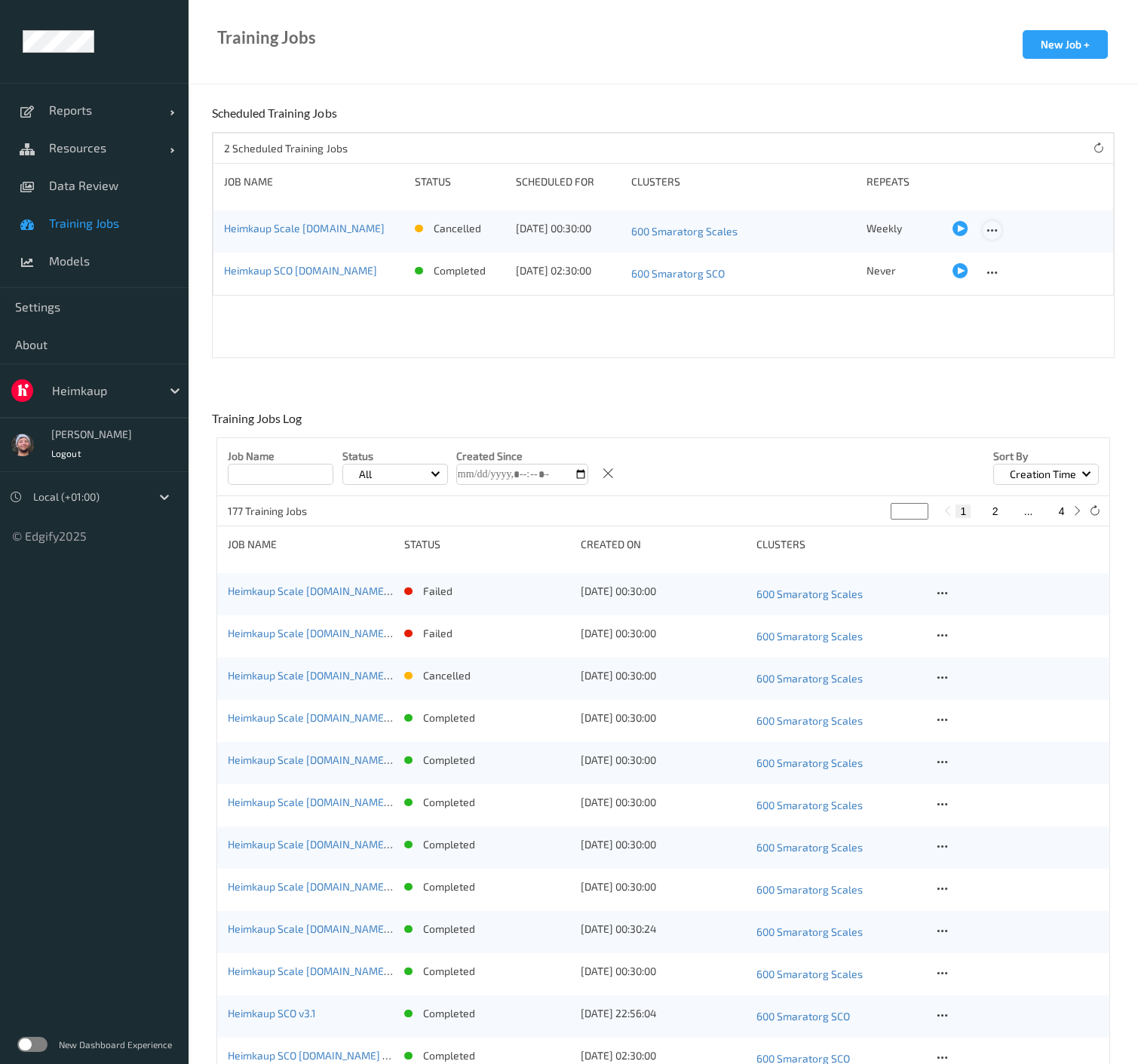
click at [985, 229] on icon at bounding box center [992, 230] width 13 height 14
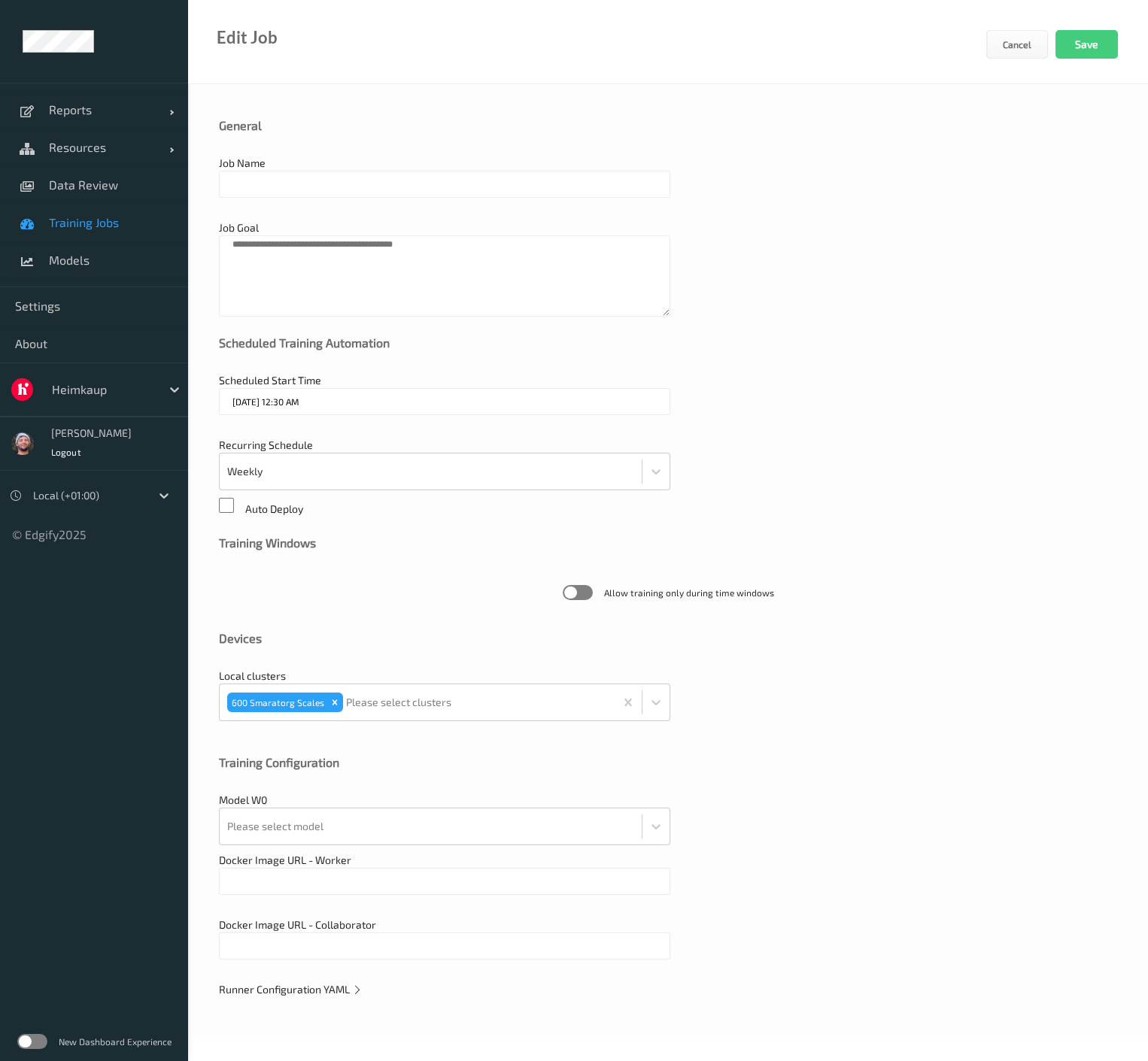
type input "Heimkaup Scale v3.ST"
type textarea "**********"
type input "16/09/2025 12:30 AM"
type input "edgify/edgify-worker-cuda:2.5.15"
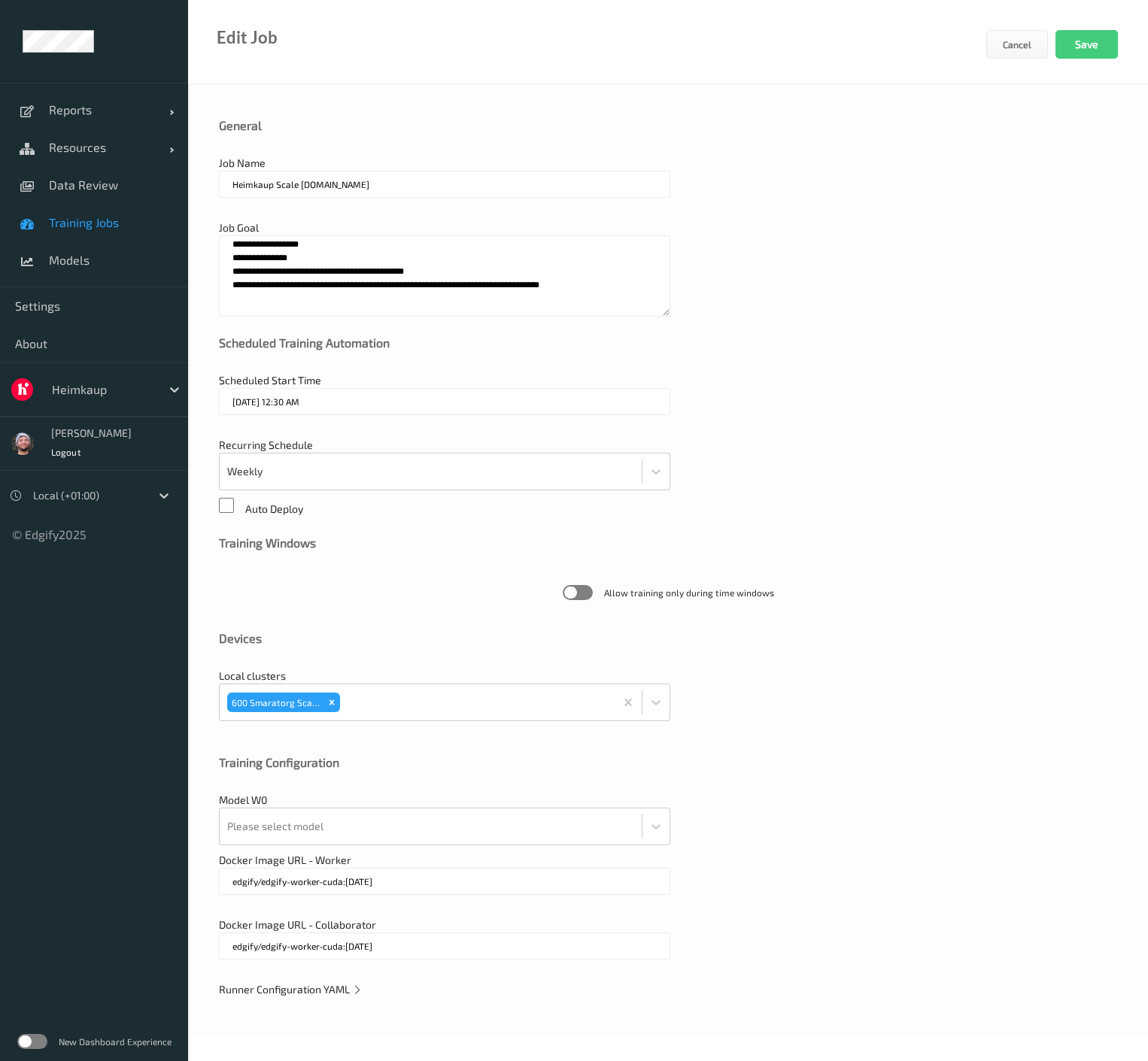
click at [346, 994] on div "Runner Configuration YAML" at bounding box center [668, 989] width 898 height 15
click at [352, 987] on icon at bounding box center [357, 989] width 10 height 13
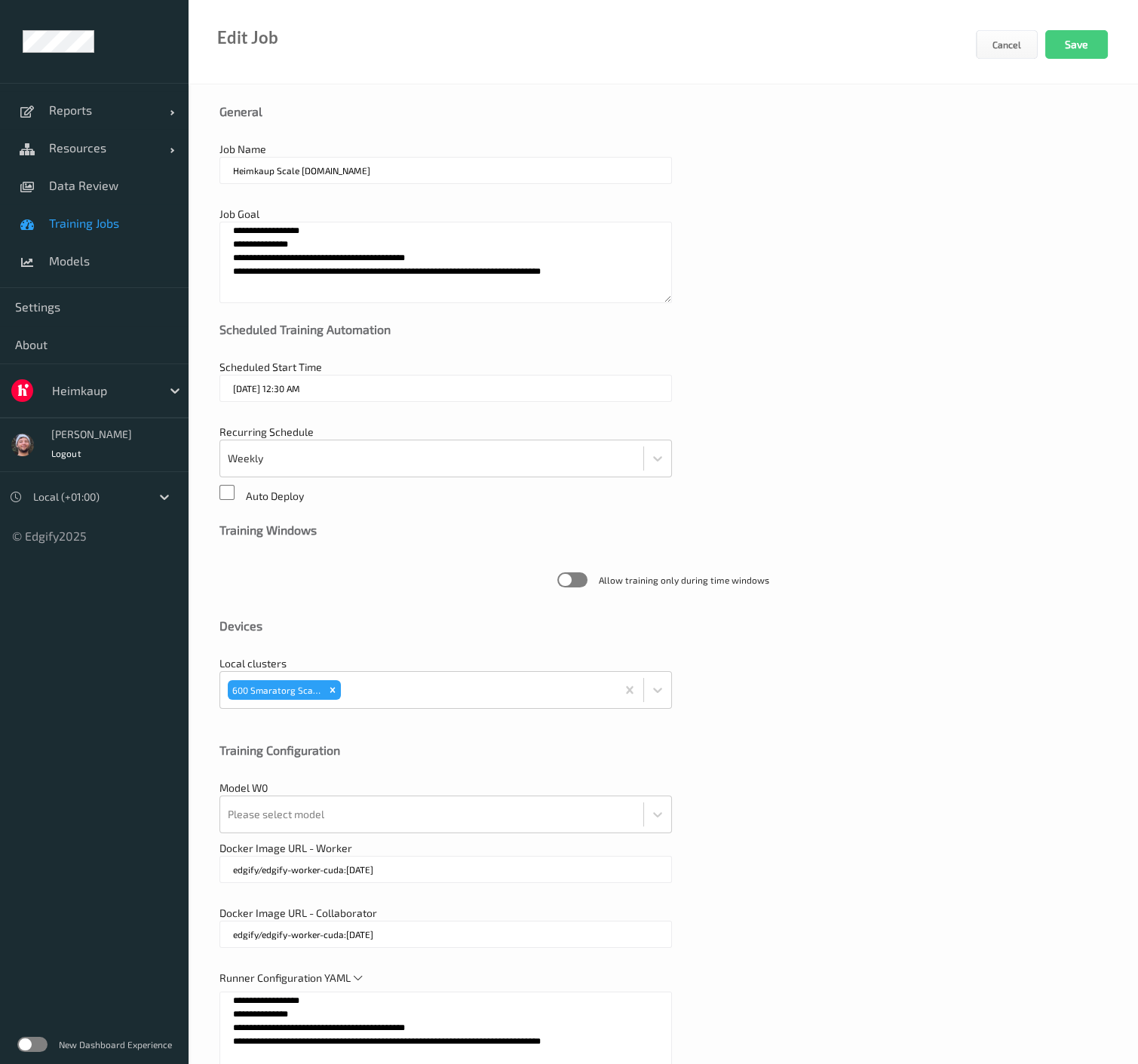
scroll to position [335, 0]
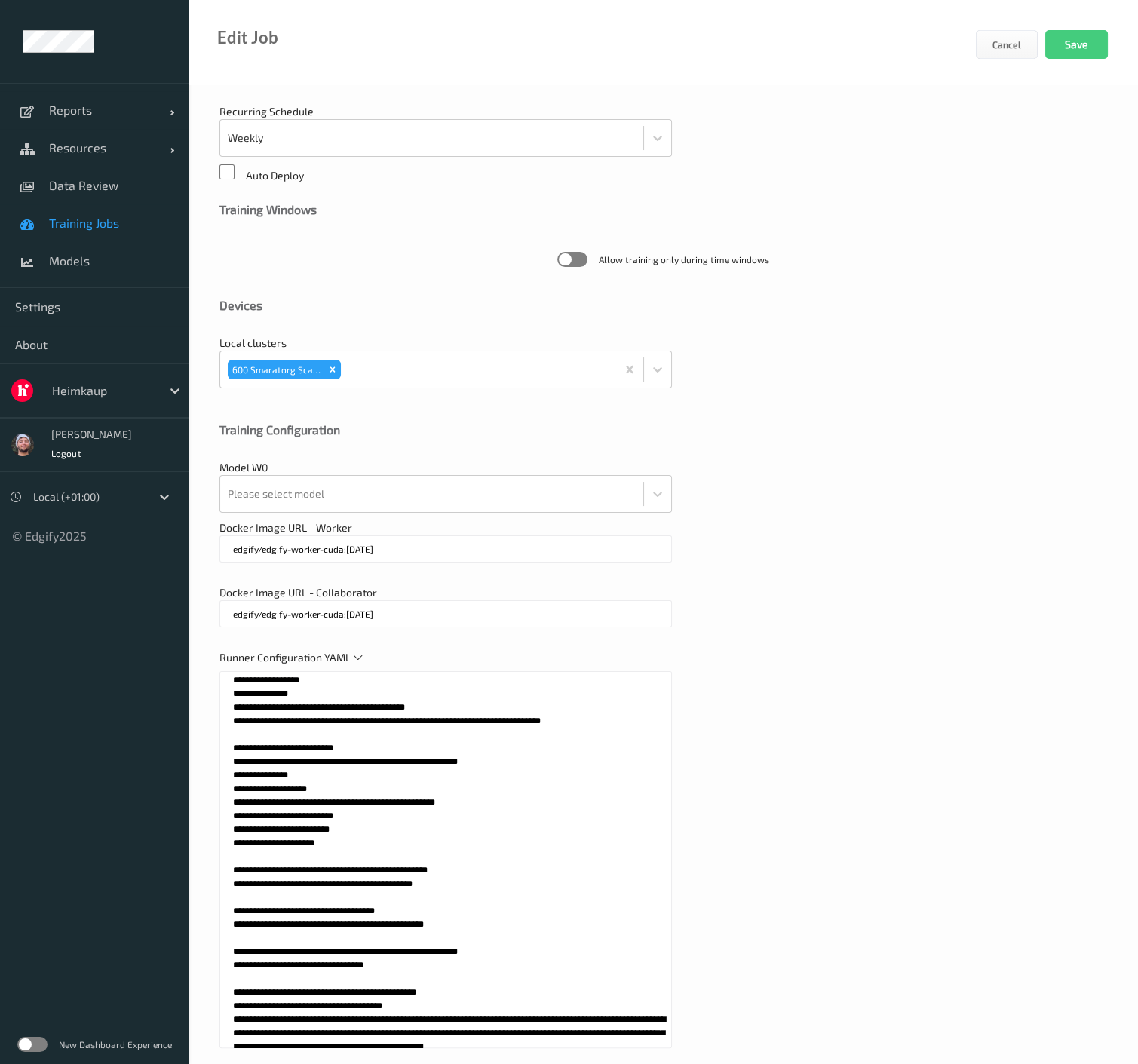
click at [499, 934] on textarea at bounding box center [446, 860] width 452 height 377
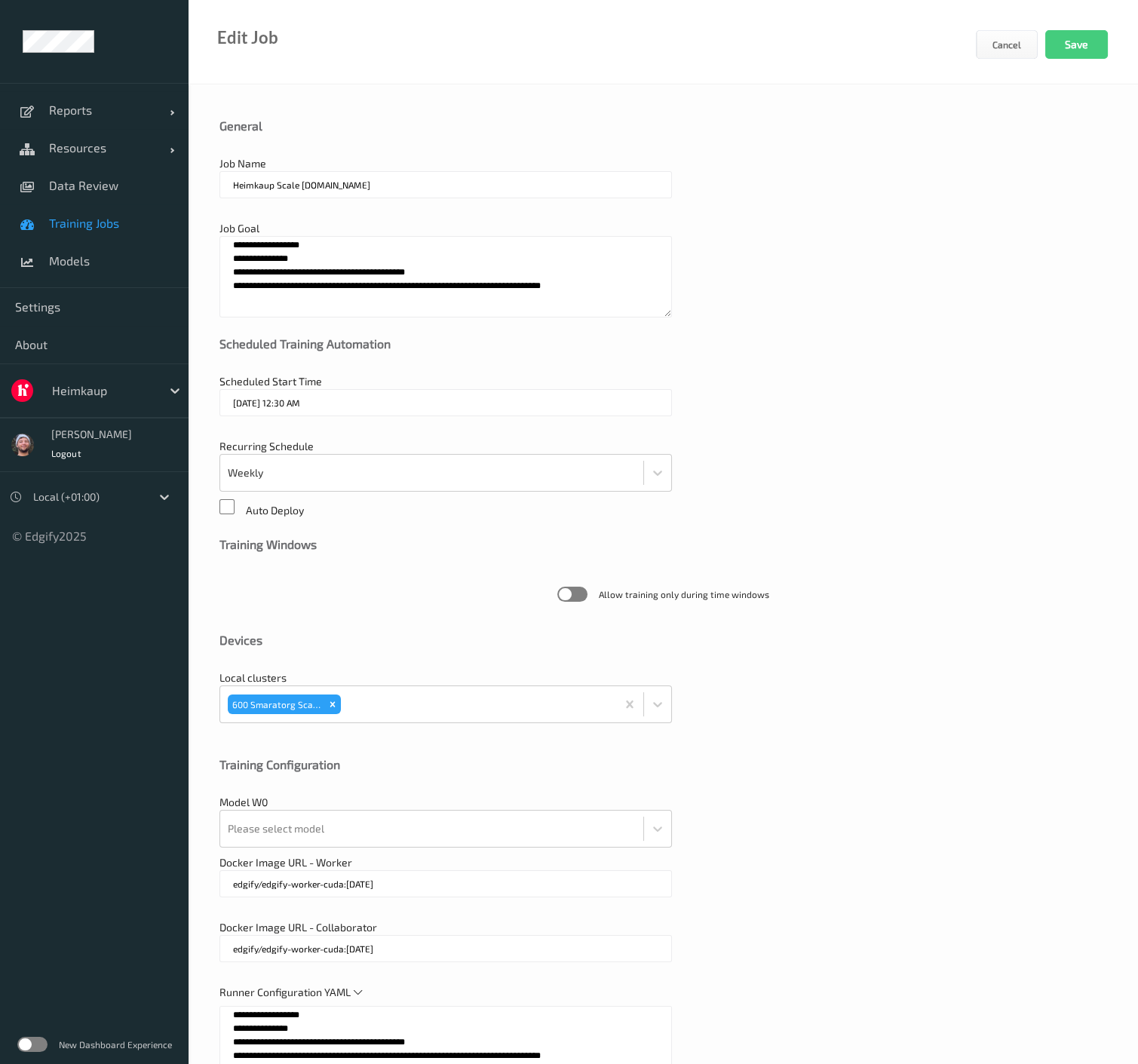
click at [391, 361] on div "Scheduled Training Automation" at bounding box center [663, 355] width 888 height 38
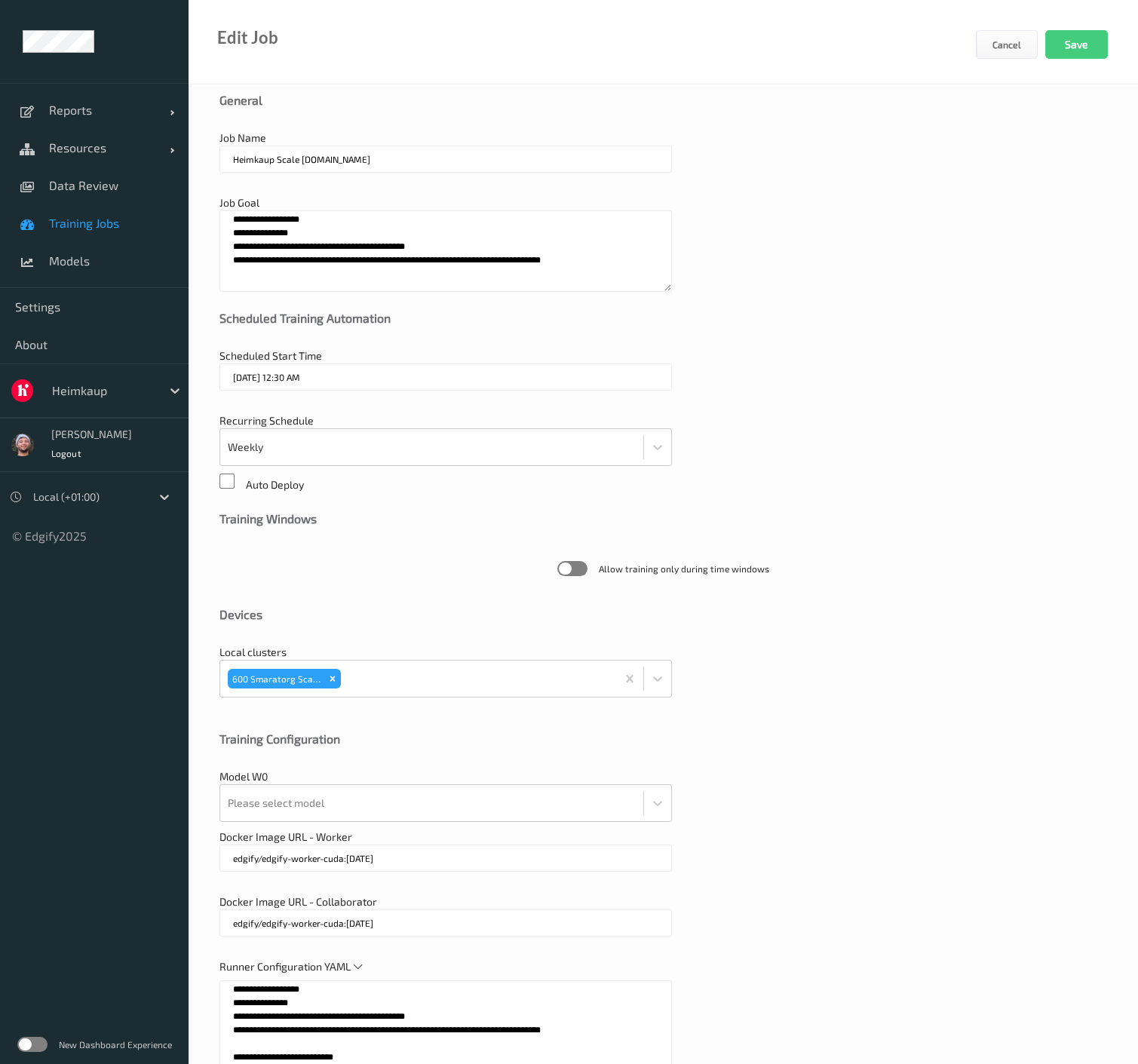
scroll to position [370, 0]
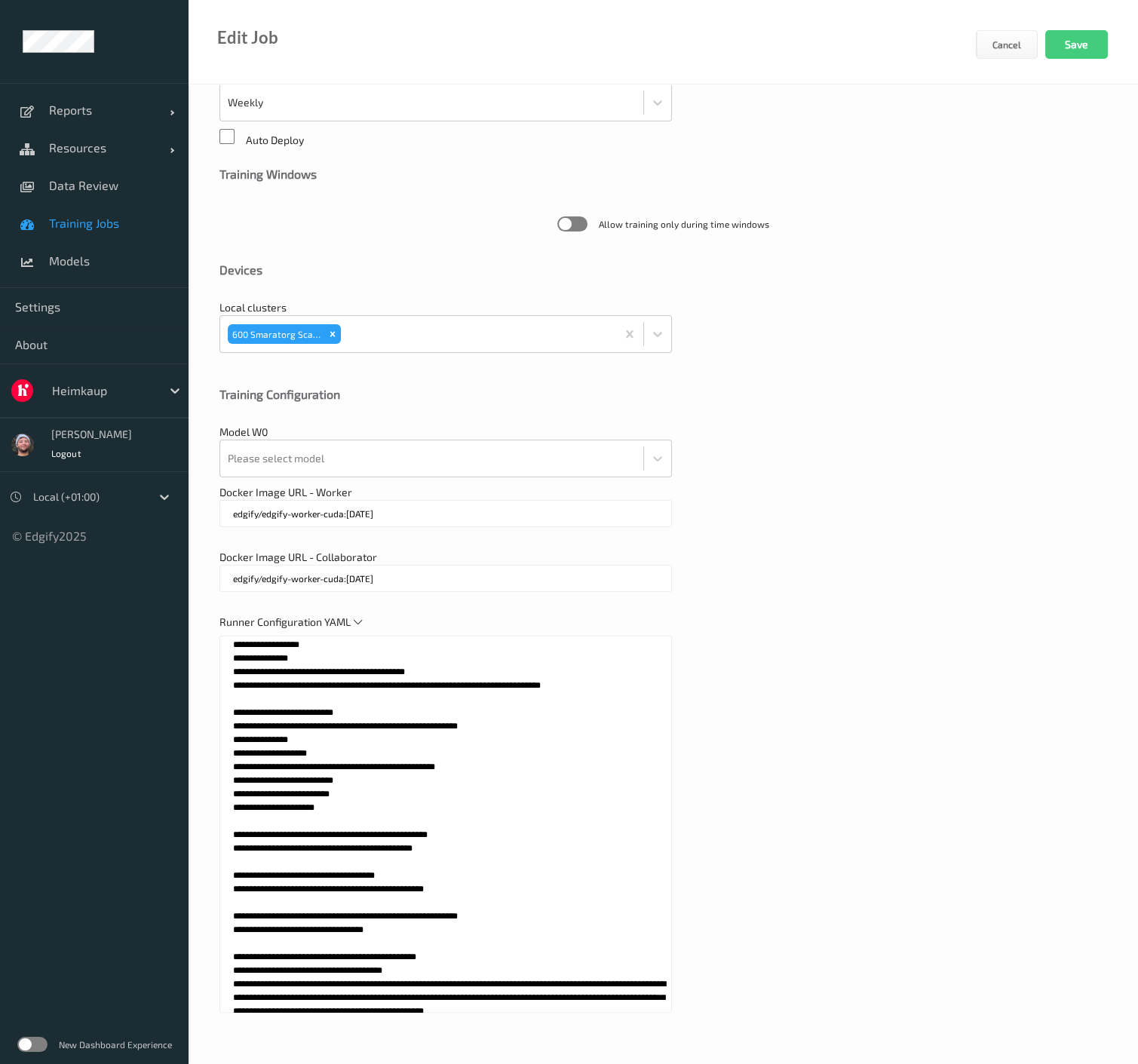
click at [396, 925] on textarea at bounding box center [446, 824] width 452 height 377
paste textarea "**********"
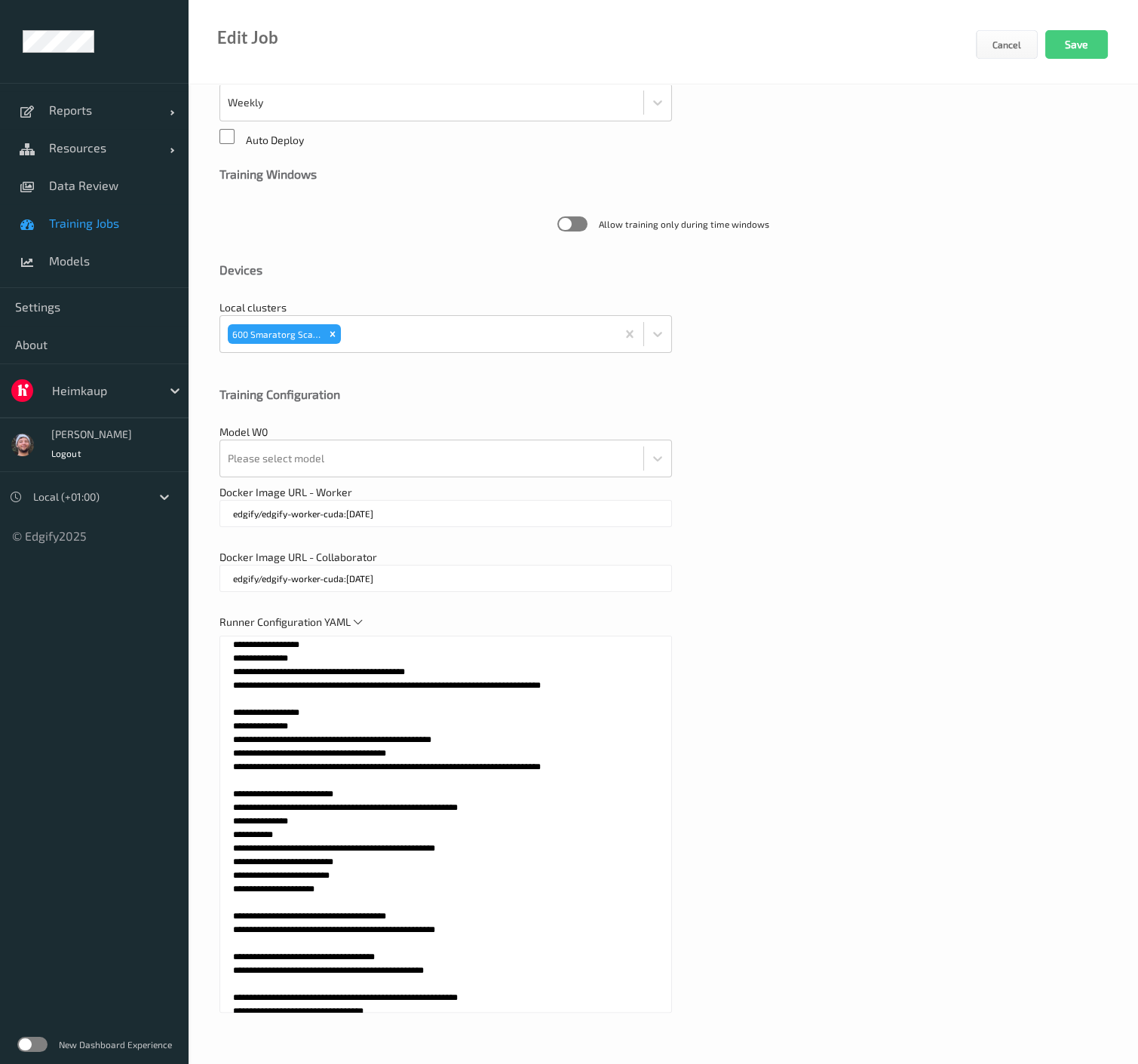
scroll to position [683, 0]
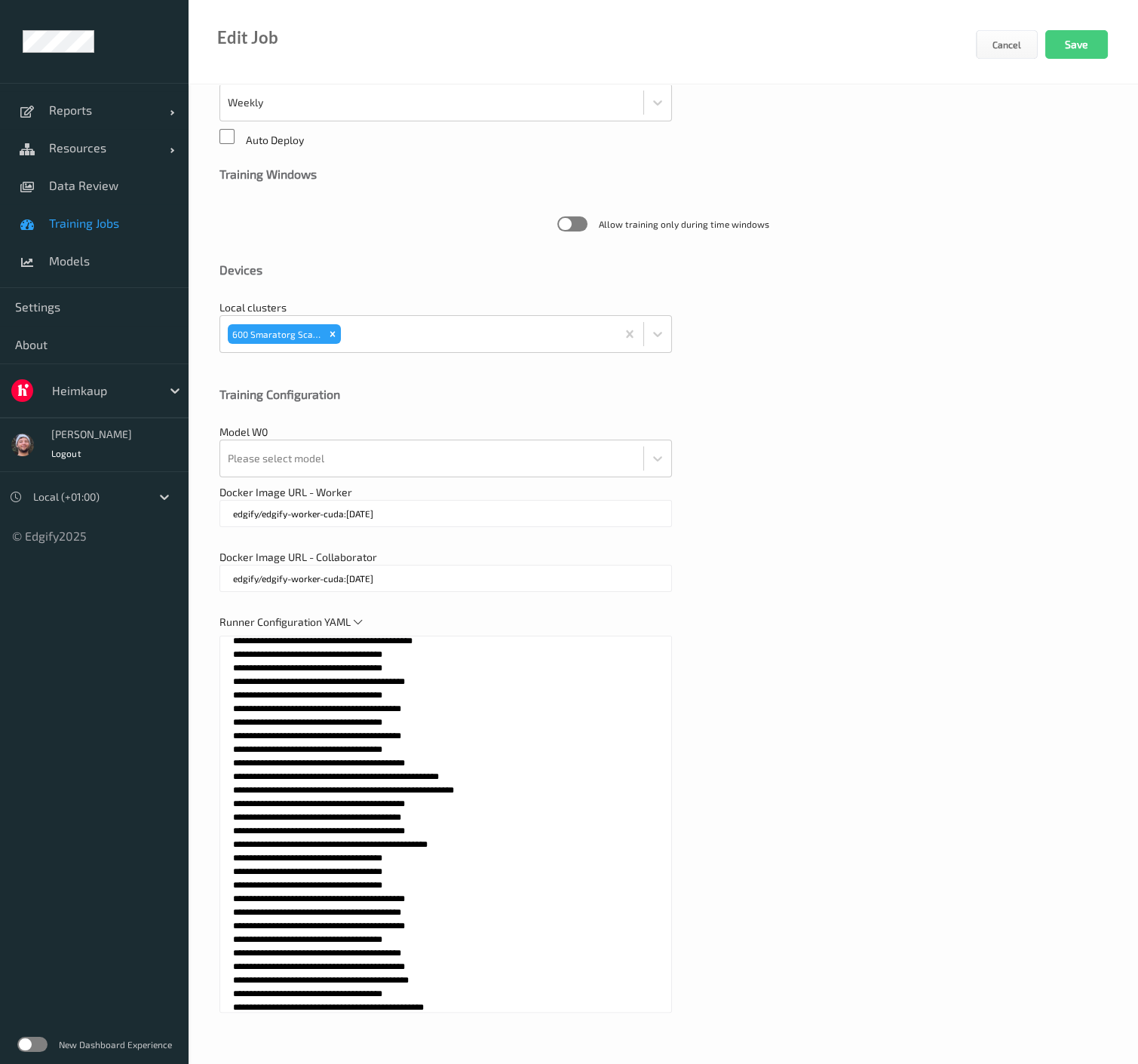
type textarea "**********"
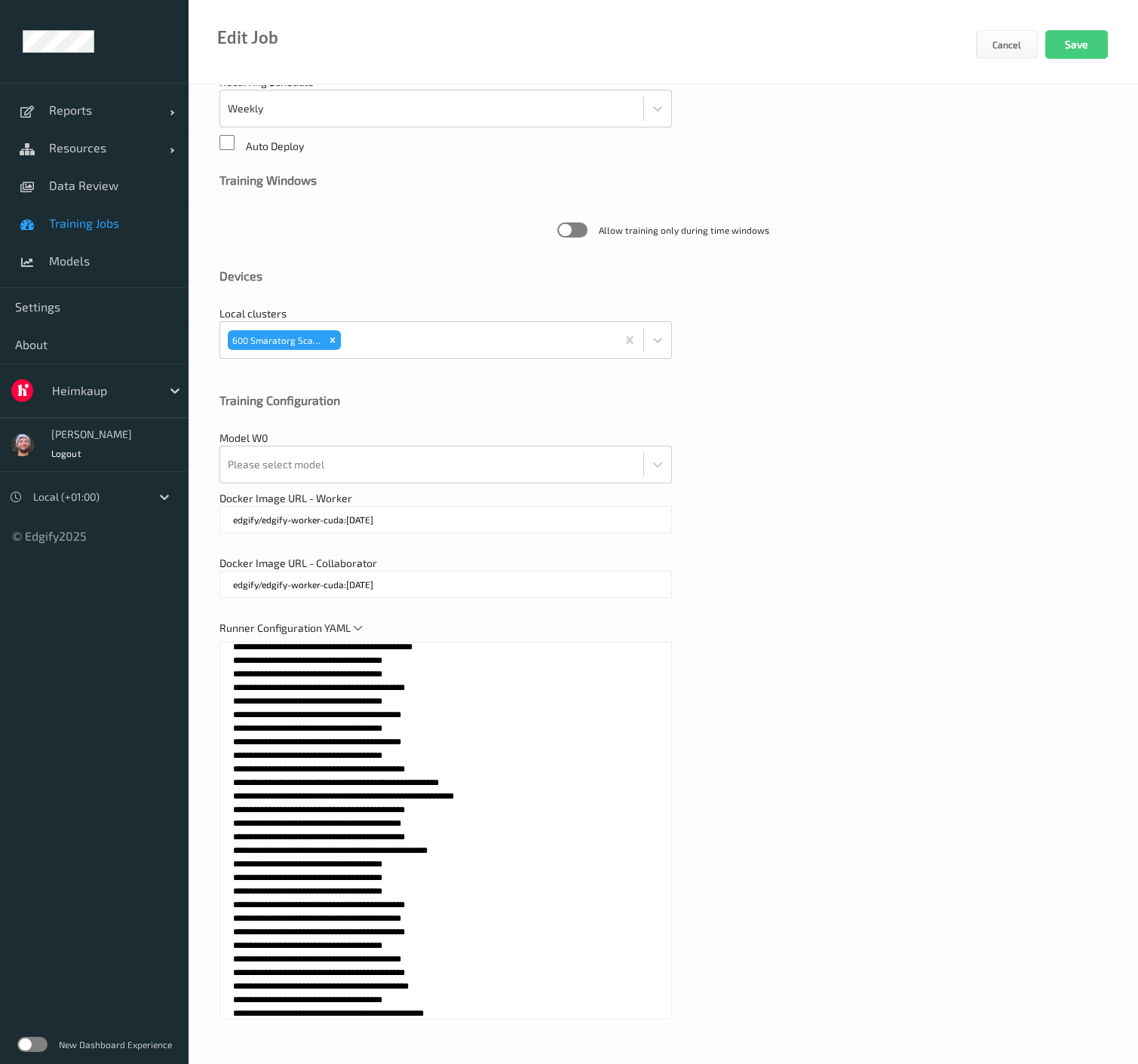
scroll to position [34, 0]
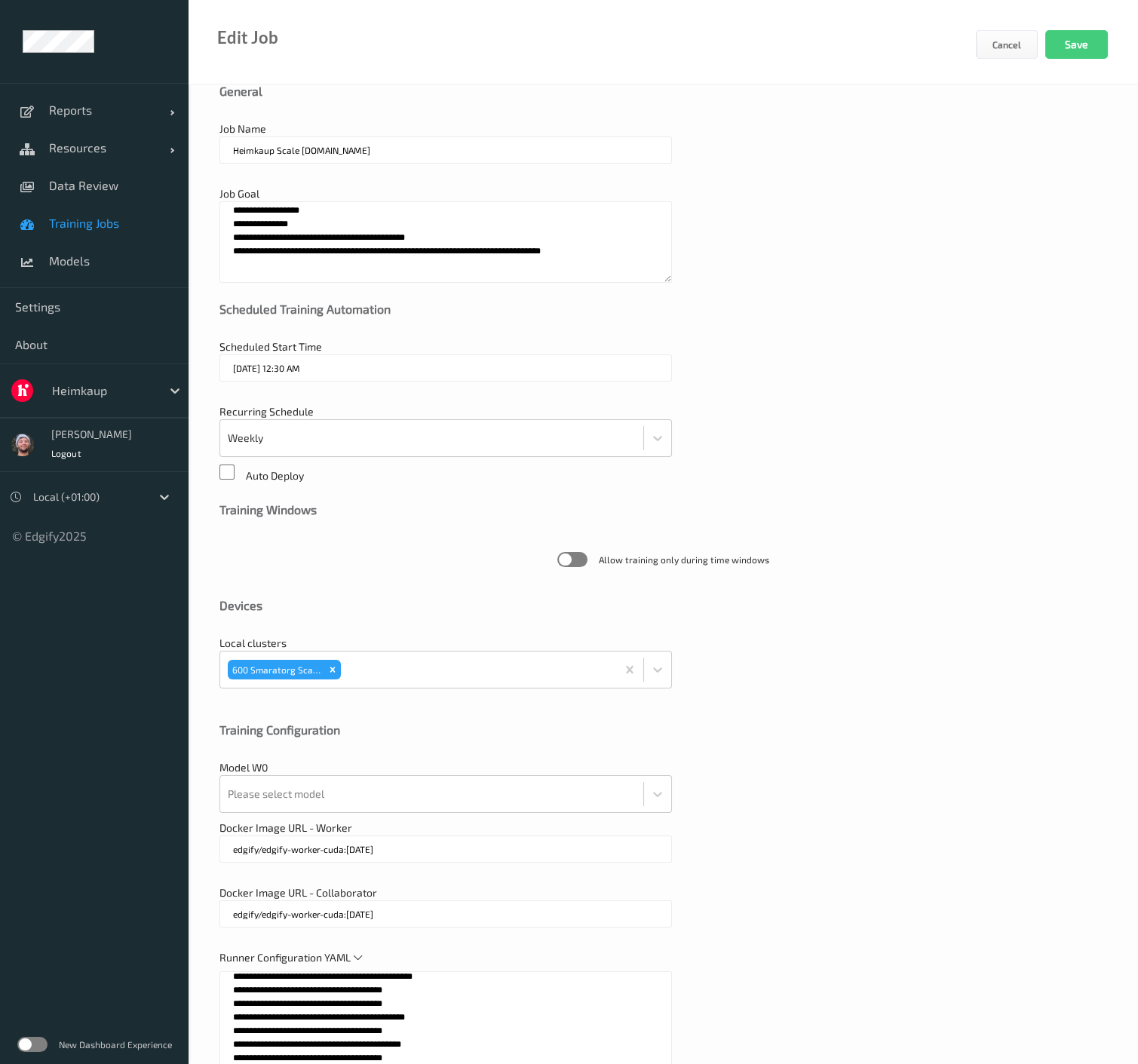
click at [328, 250] on textarea "**********" at bounding box center [446, 242] width 452 height 82
paste textarea "**********"
type textarea "**********"
click at [310, 150] on input "Heimkaup Scale v3.ST" at bounding box center [446, 150] width 452 height 27
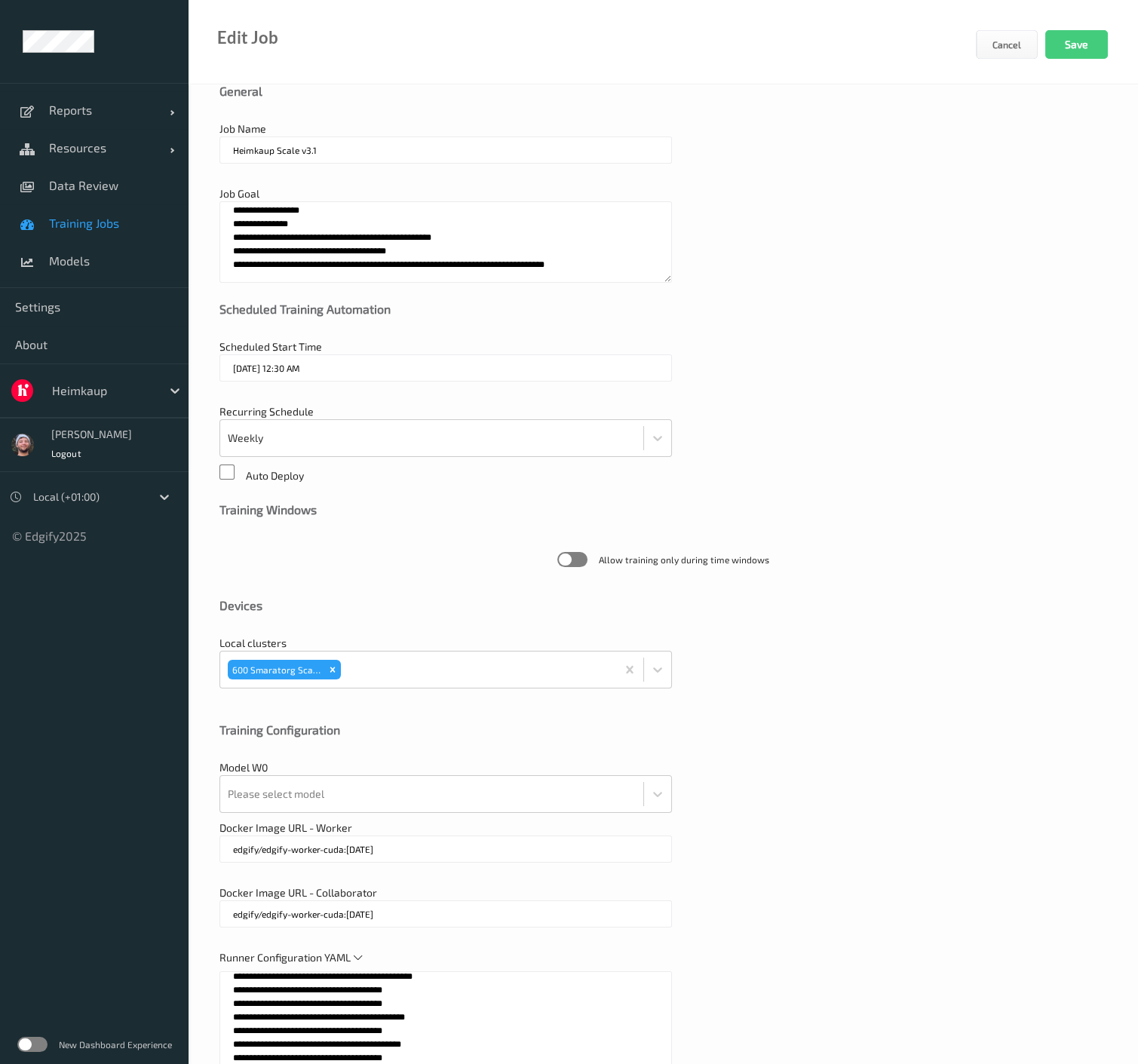
type input "Heimkaup Scale v3.1"
click at [485, 219] on textarea "**********" at bounding box center [446, 242] width 452 height 82
click at [333, 881] on div "**********" at bounding box center [663, 726] width 949 height 1353
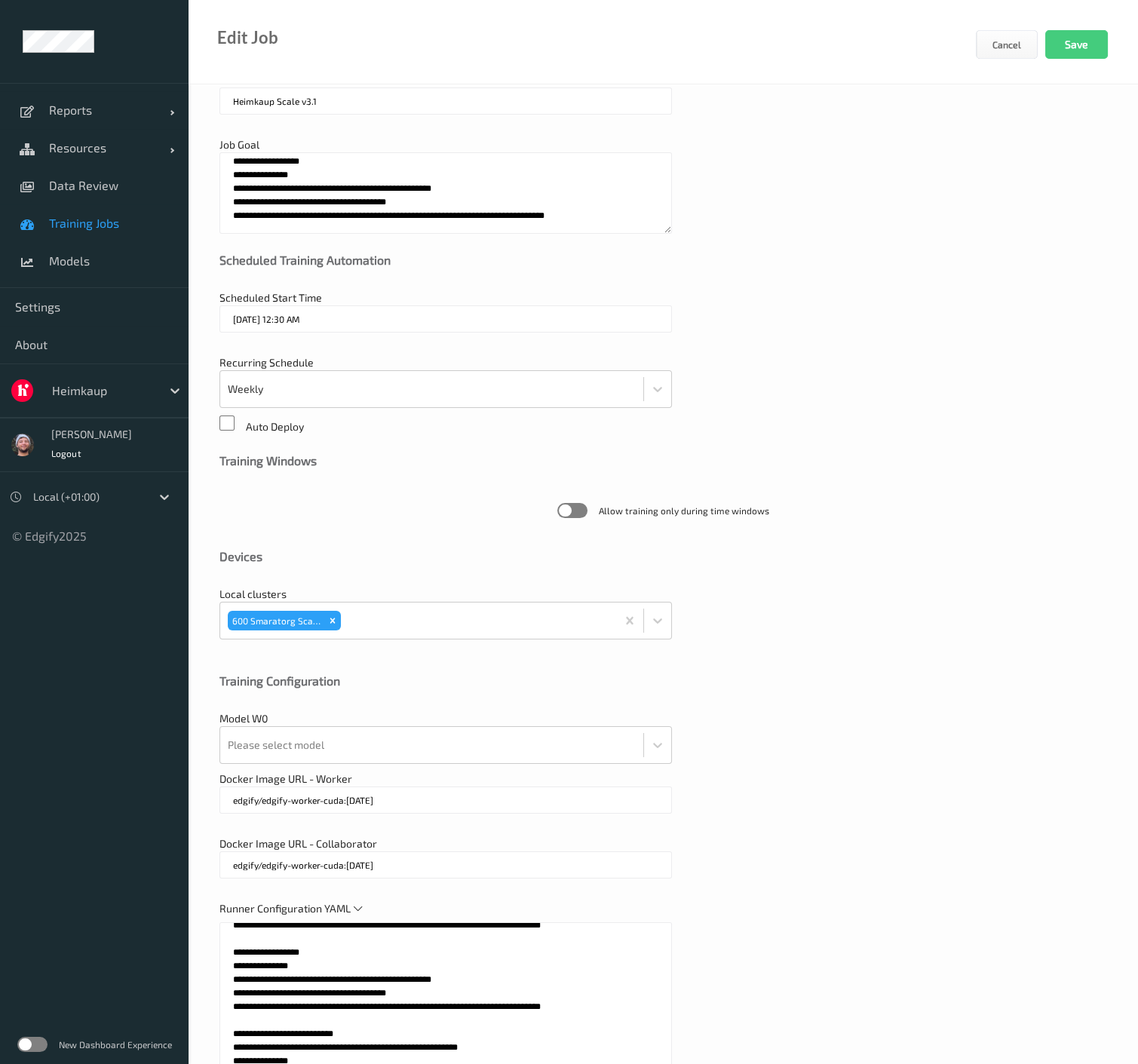
scroll to position [0, 0]
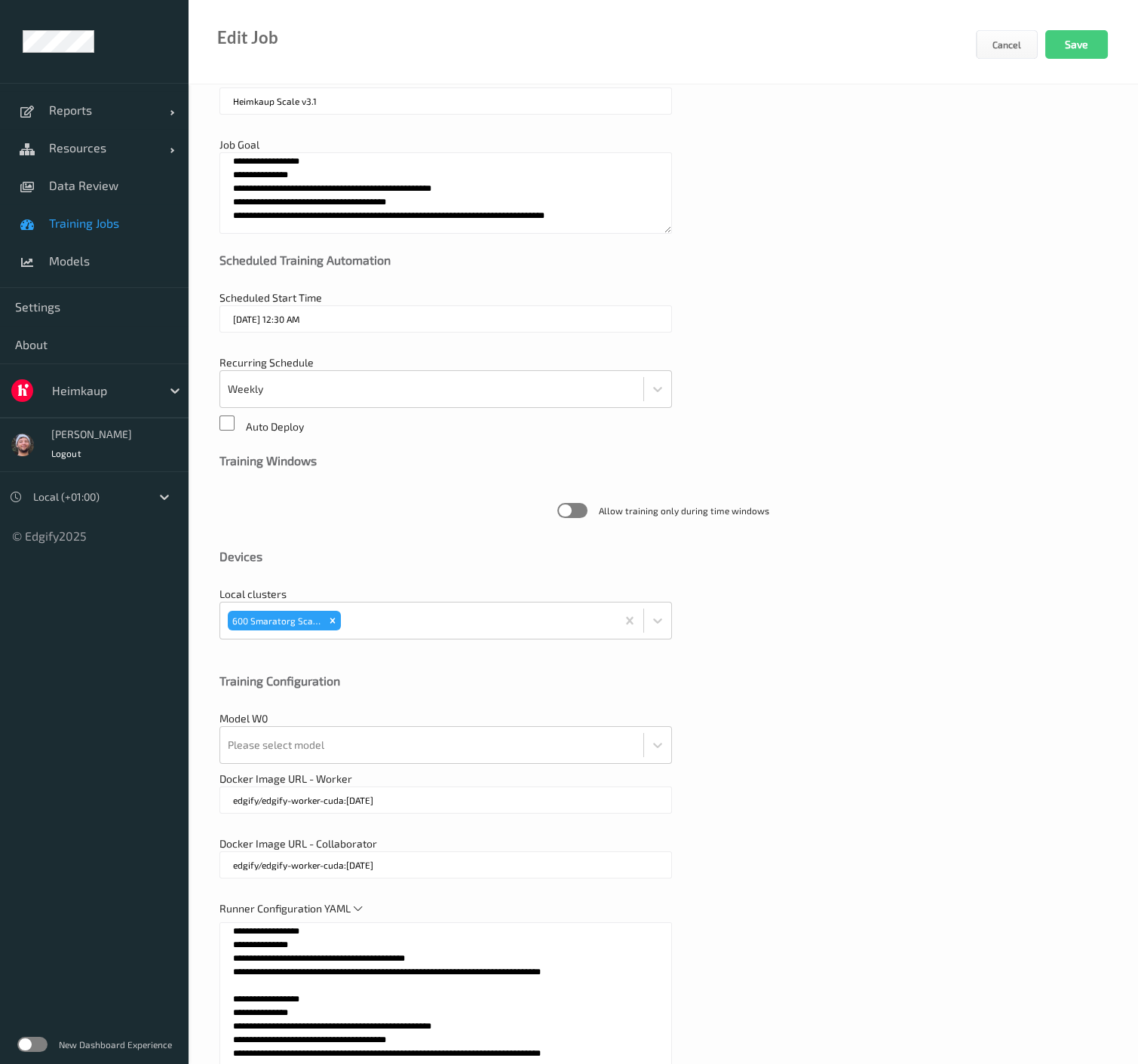
drag, startPoint x: 595, startPoint y: 969, endPoint x: 217, endPoint y: 997, distance: 379.0
click at [217, 997] on div "**********" at bounding box center [663, 677] width 949 height 1353
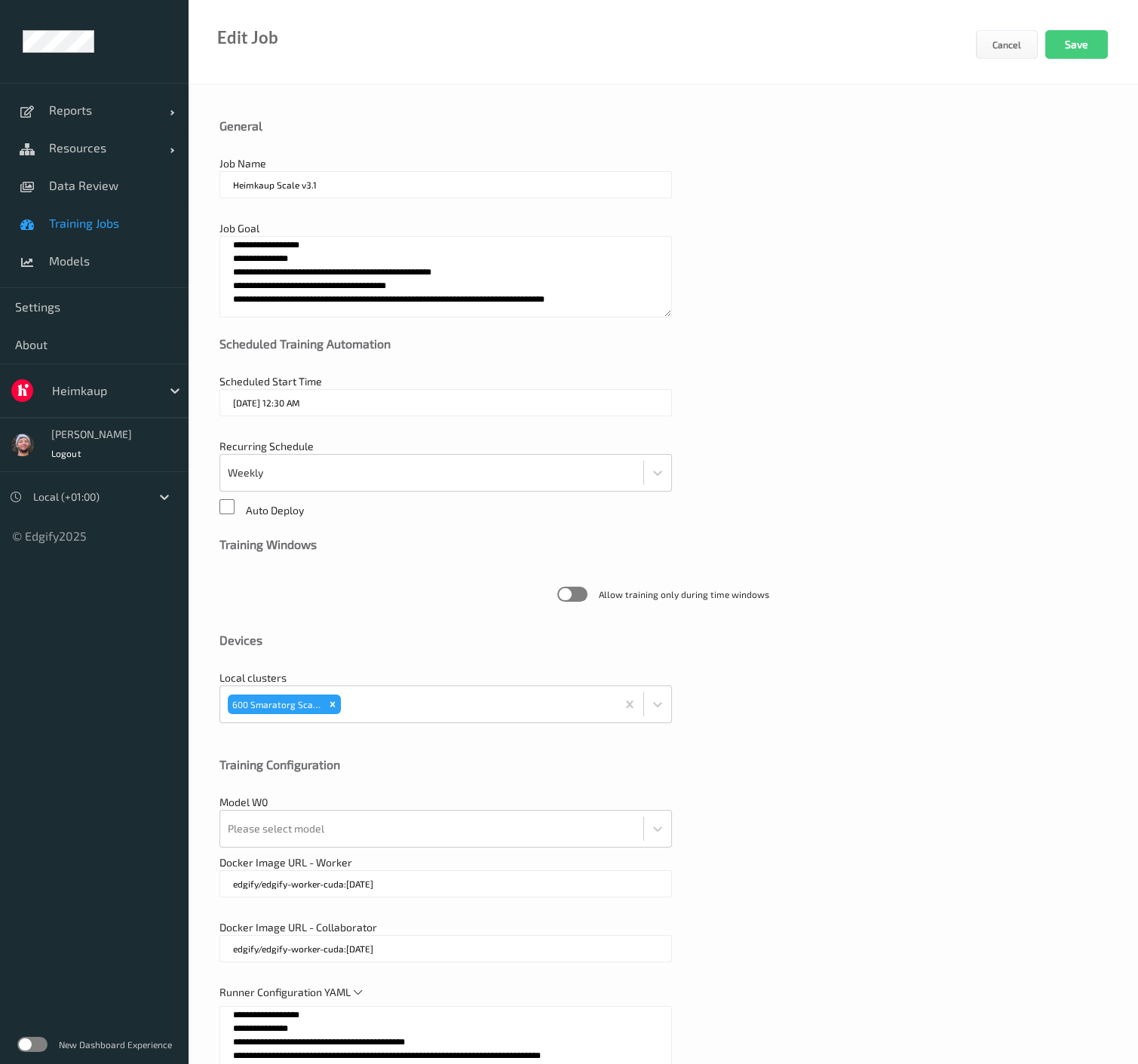
click at [324, 264] on textarea "**********" at bounding box center [446, 277] width 452 height 82
paste textarea
click at [357, 308] on textarea "**********" at bounding box center [446, 277] width 452 height 82
type textarea "**********"
click at [1093, 48] on button "Save" at bounding box center [1076, 45] width 62 height 29
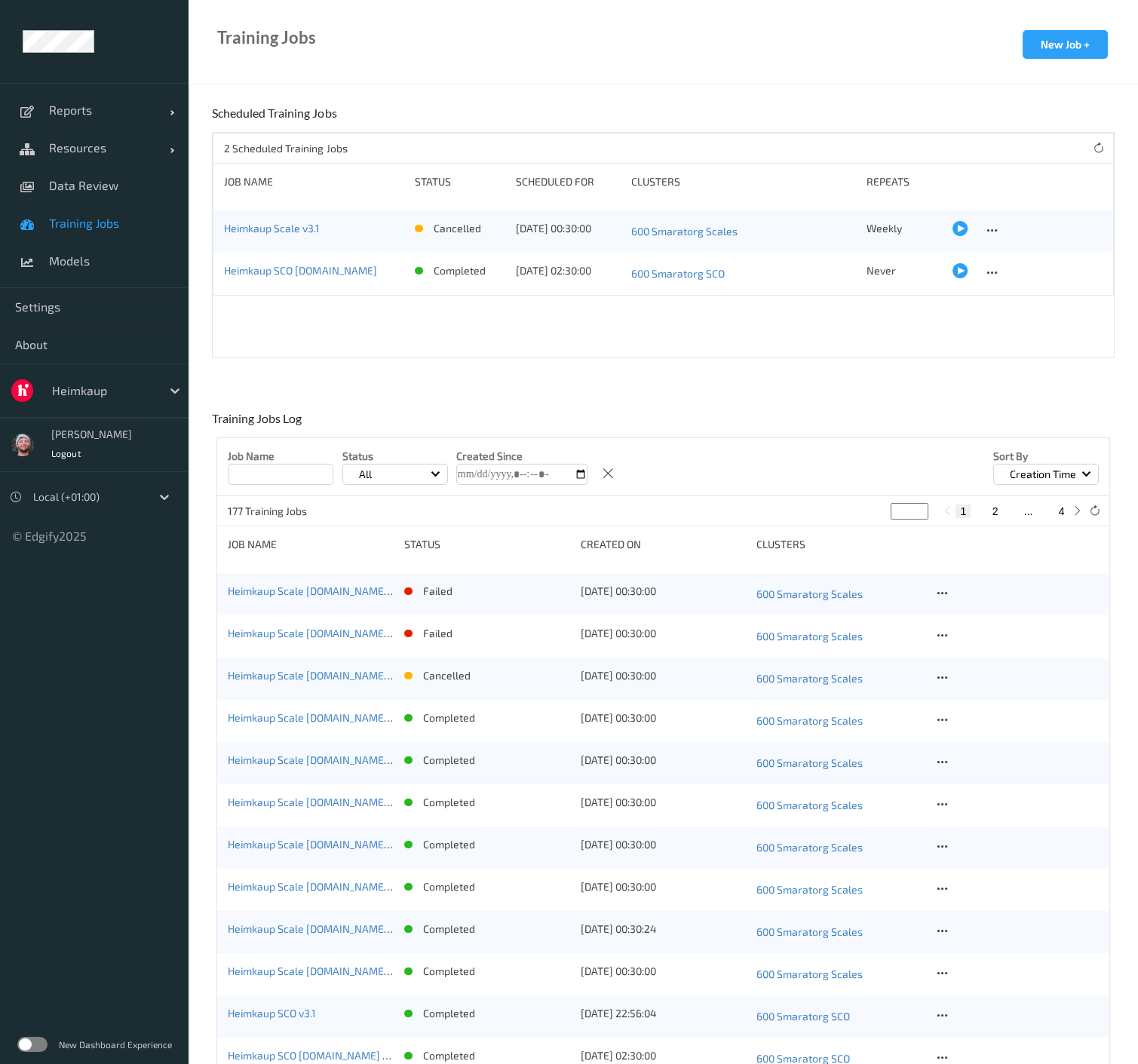
click at [953, 221] on div at bounding box center [960, 228] width 15 height 15
click at [985, 224] on icon at bounding box center [992, 230] width 13 height 14
click at [996, 245] on link "Edit Job" at bounding box center [1022, 257] width 78 height 28
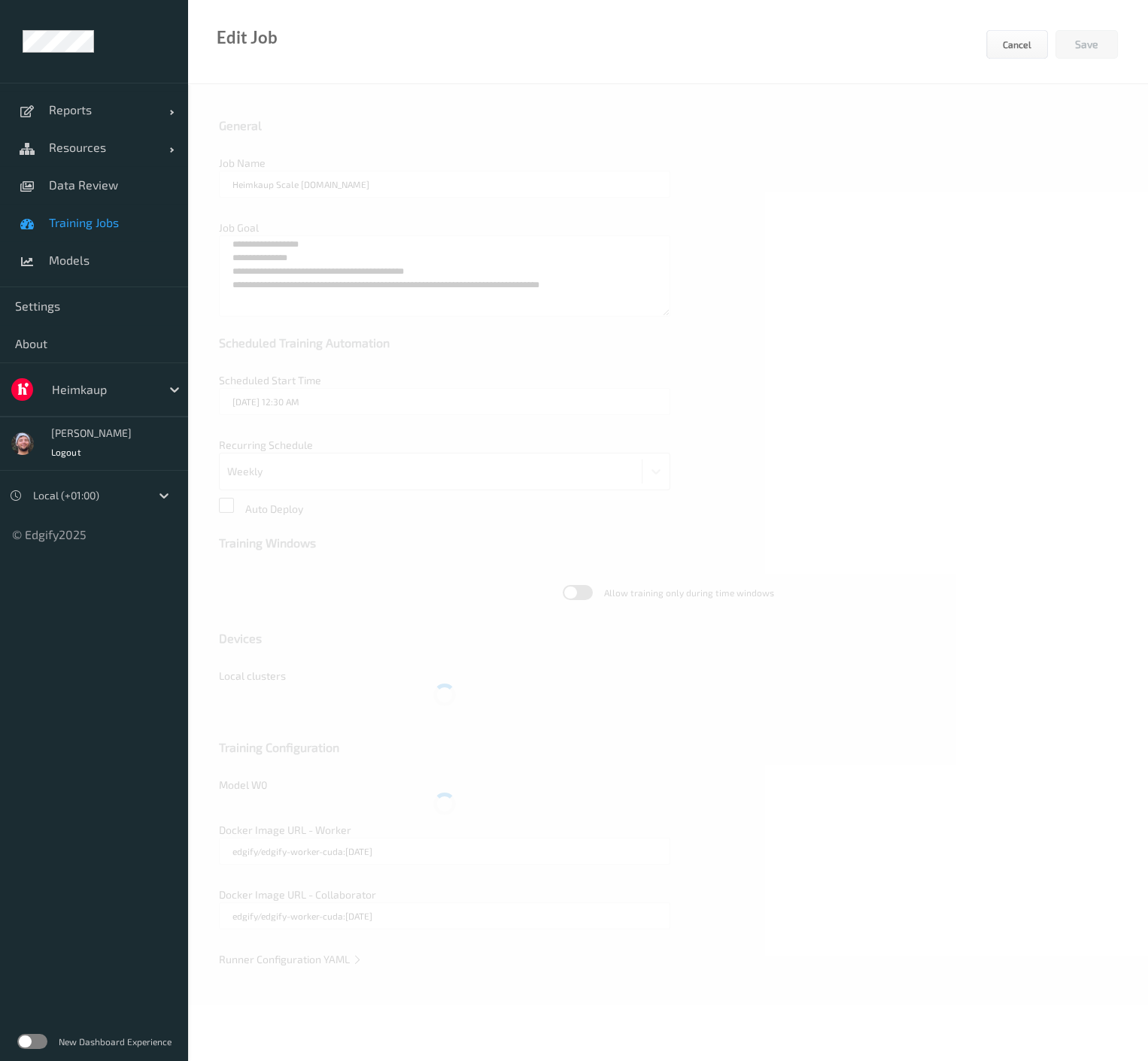
type input "Heimkaup Scale v3.1"
type textarea "**********"
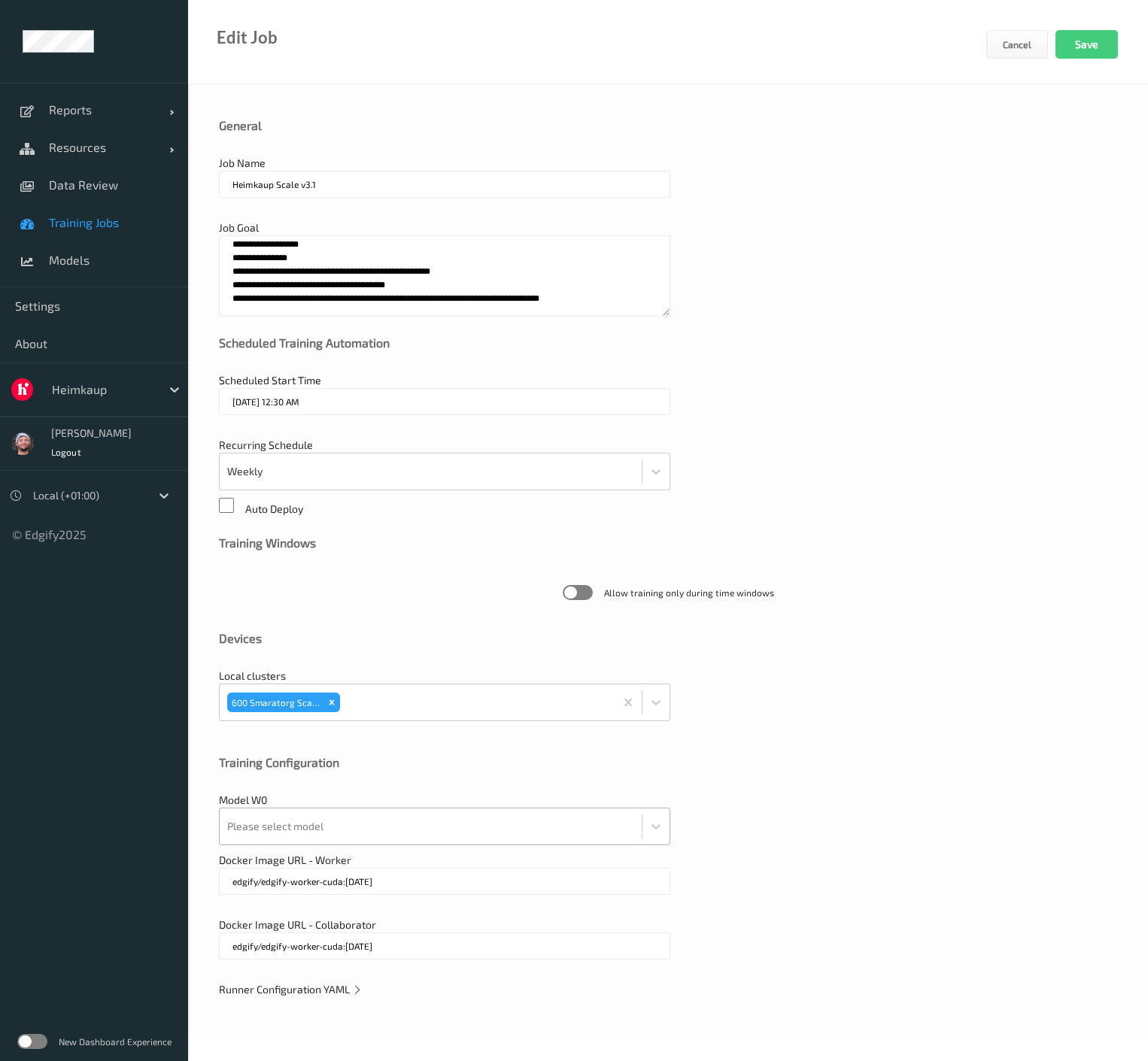
click at [442, 811] on div at bounding box center [431, 827] width 407 height 30
click at [490, 779] on div "Training Configuration" at bounding box center [668, 773] width 898 height 37
click at [349, 985] on span "Runner Configuration YAML" at bounding box center [291, 989] width 144 height 13
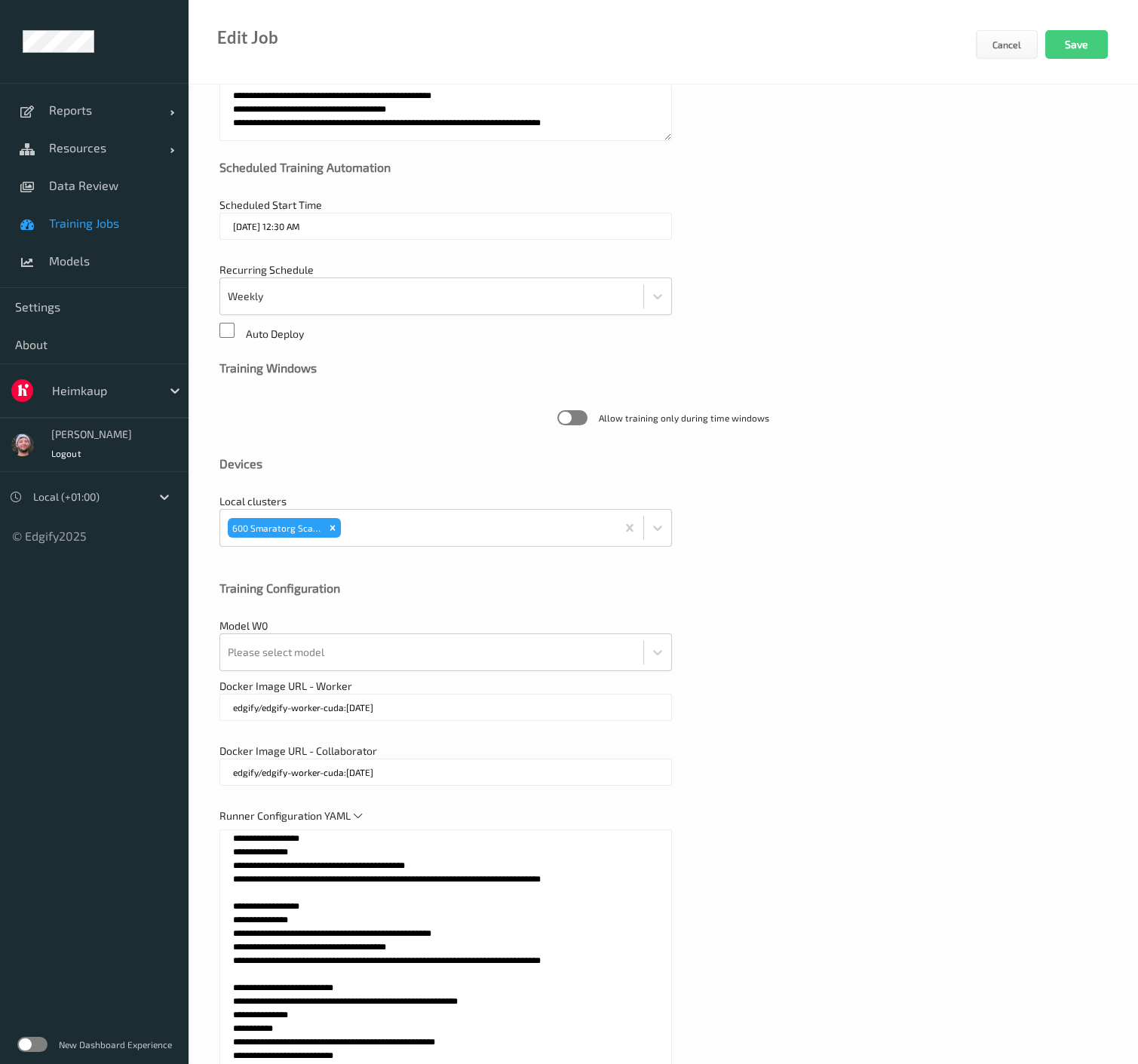
scroll to position [335, 0]
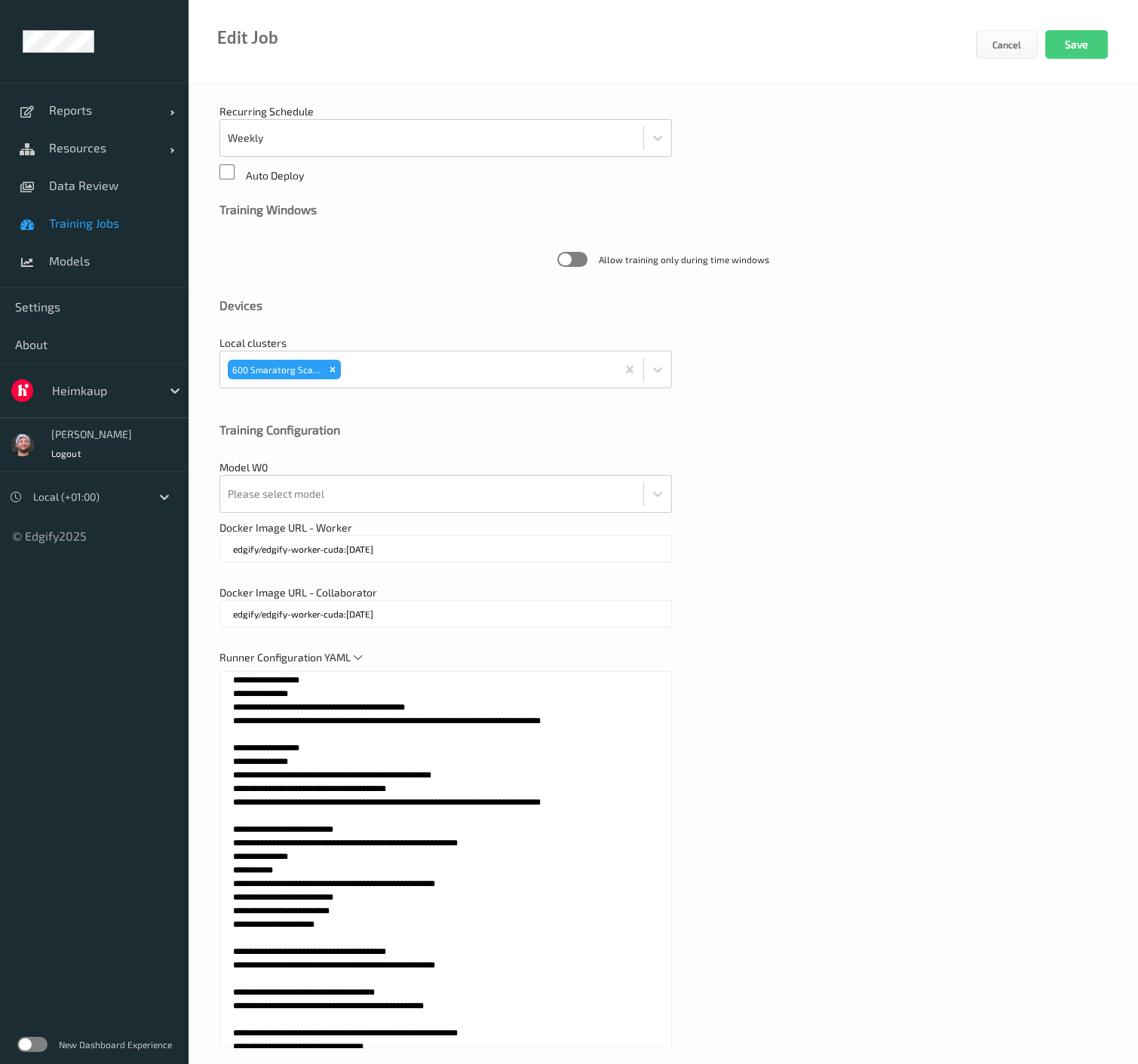
click at [397, 630] on div at bounding box center [446, 635] width 452 height 15
click at [404, 615] on input "edgify/edgify-worker-cuda:2.5.15" at bounding box center [446, 614] width 452 height 27
type input "edgify/edgify-worker-cuda:2.5.20"
click at [417, 492] on div at bounding box center [432, 494] width 408 height 30
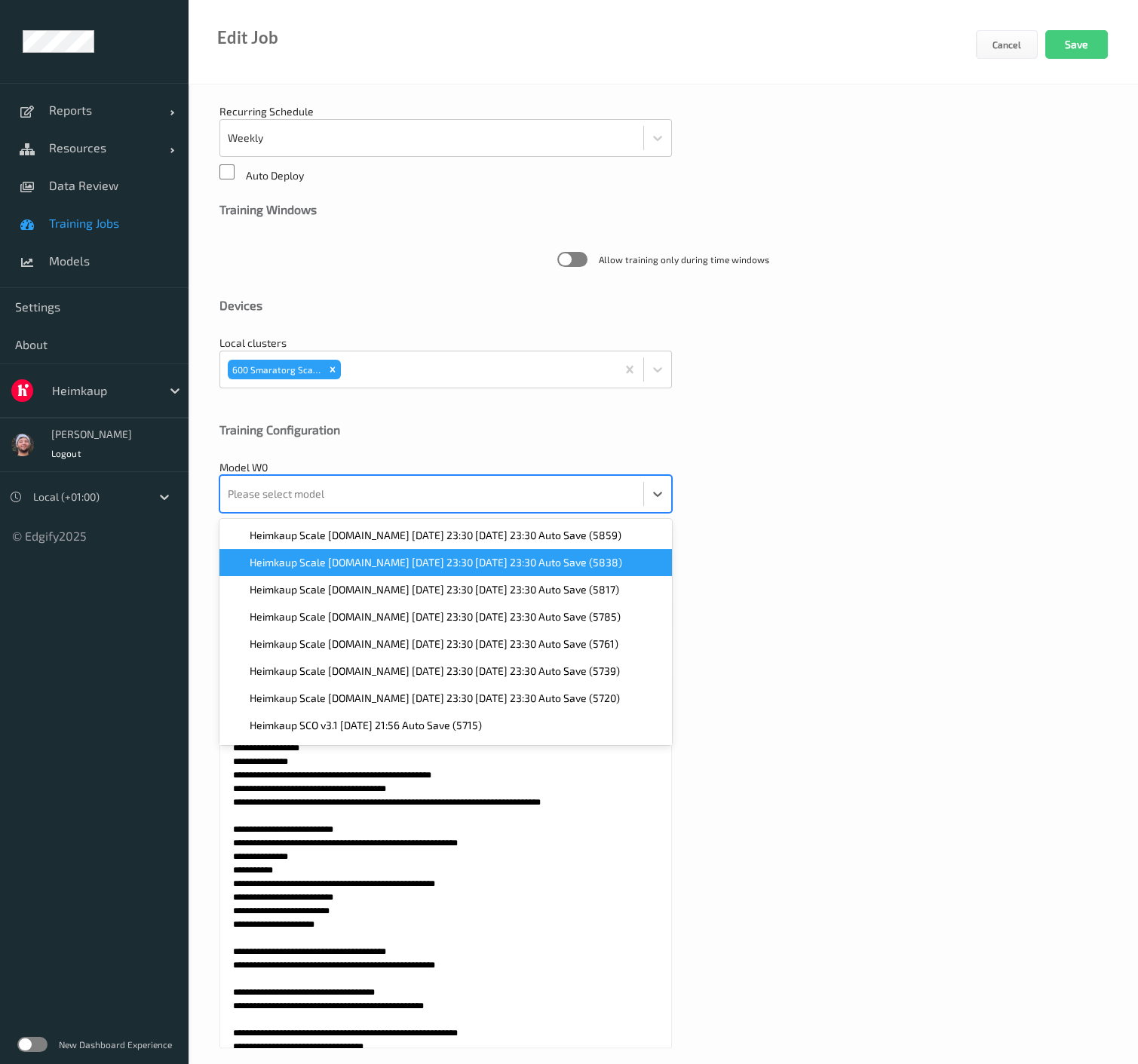
click at [734, 534] on div "Docker Image URL - Worker edgify/edgify-worker-cuda:2.5.15" at bounding box center [663, 549] width 888 height 58
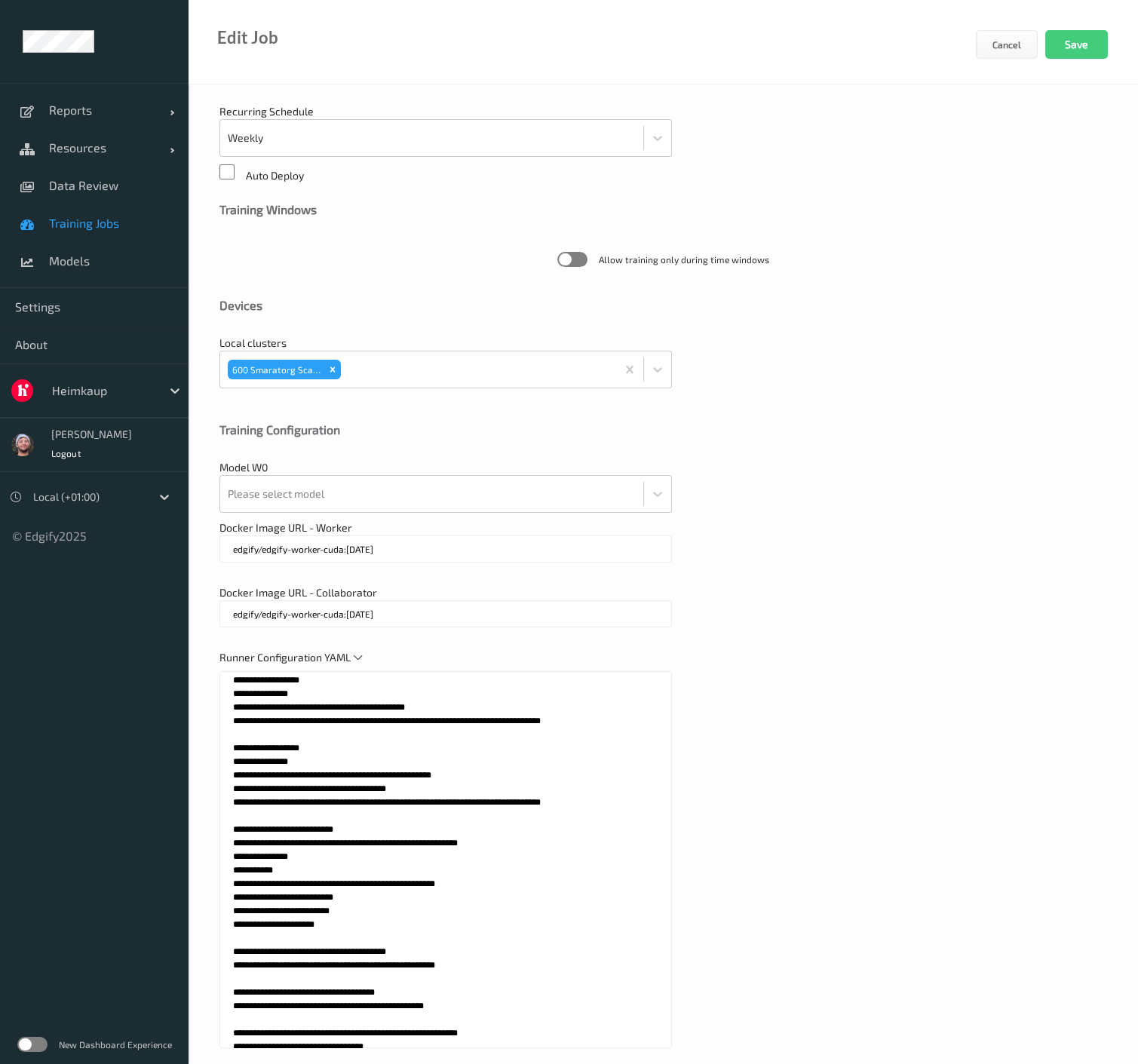
click at [378, 541] on input "edgify/edgify-worker-cuda:2.5.15" at bounding box center [446, 549] width 452 height 27
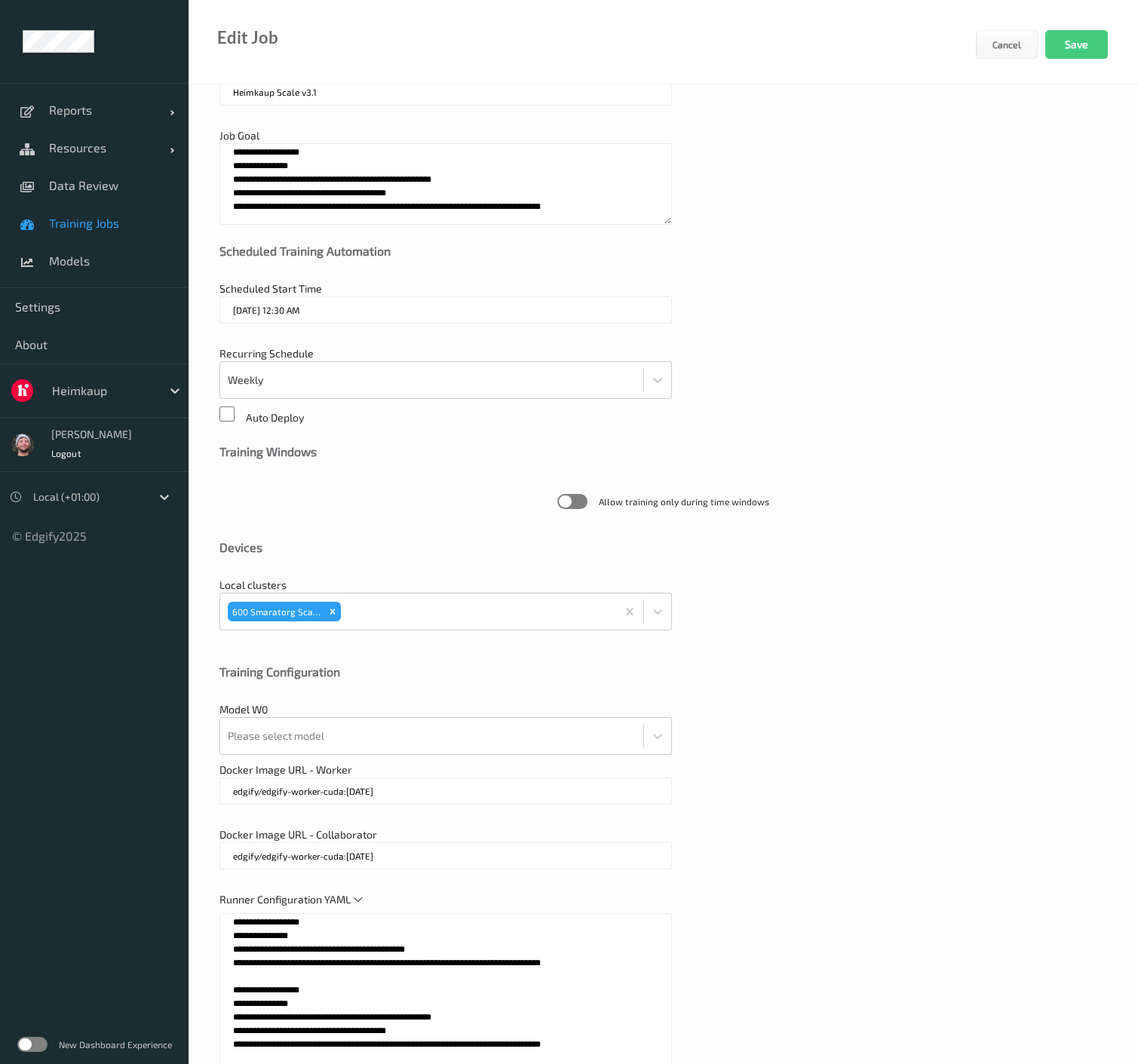
scroll to position [0, 0]
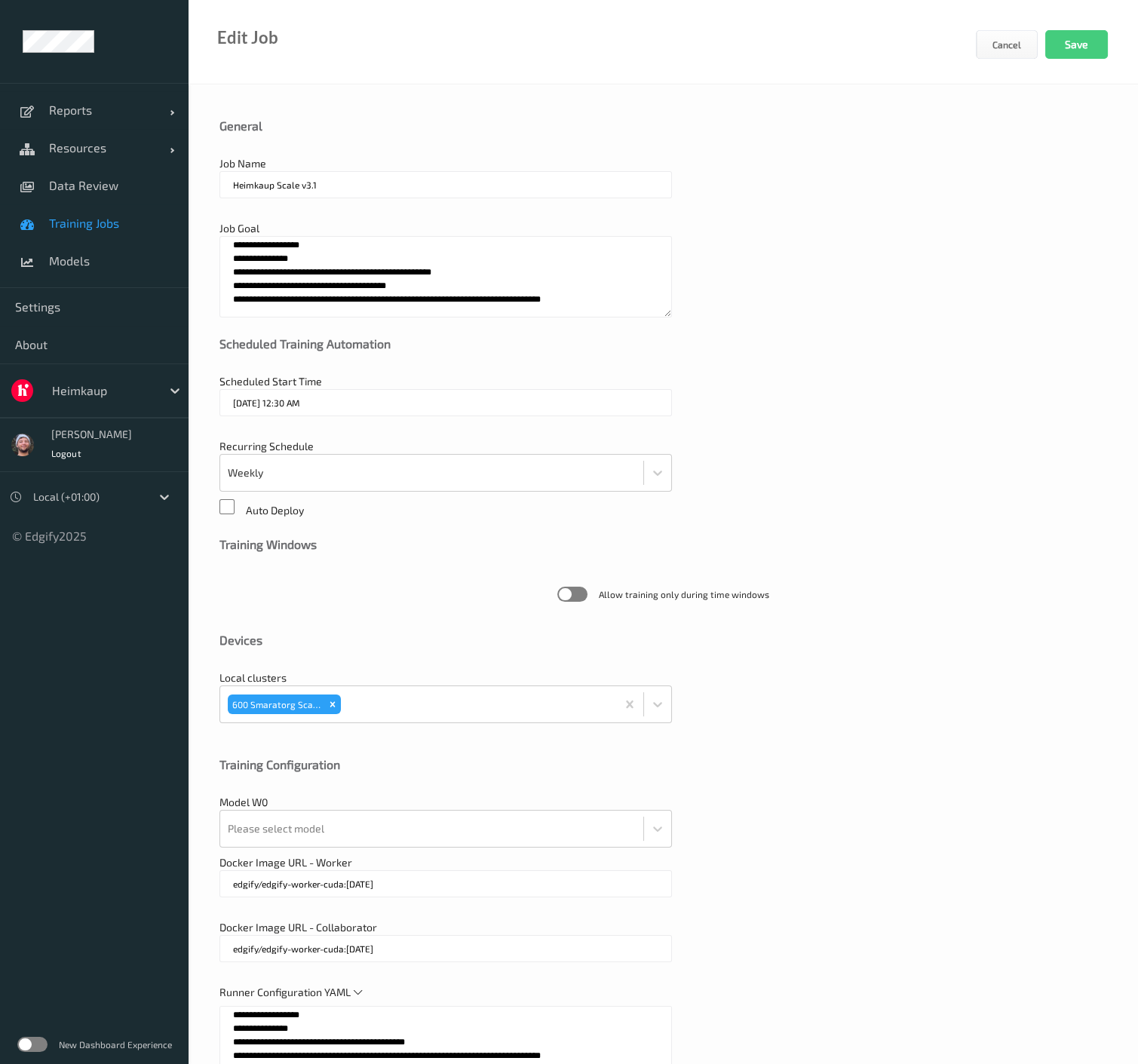
type input "edgify/edgify-worker-cuda:2.5.20"
click at [323, 183] on input "Heimkaup Scale v3.1" at bounding box center [446, 185] width 452 height 27
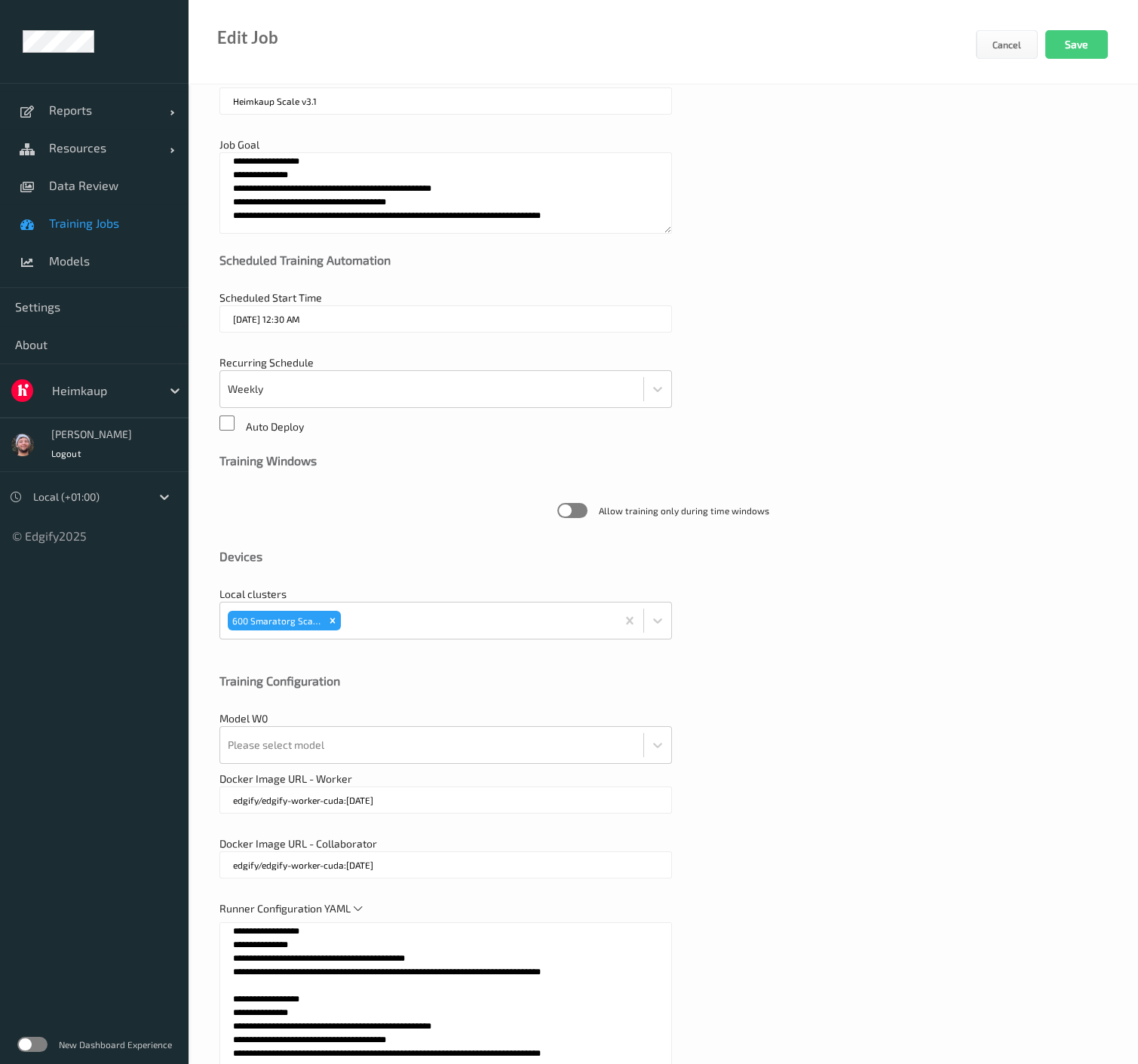
scroll to position [167, 0]
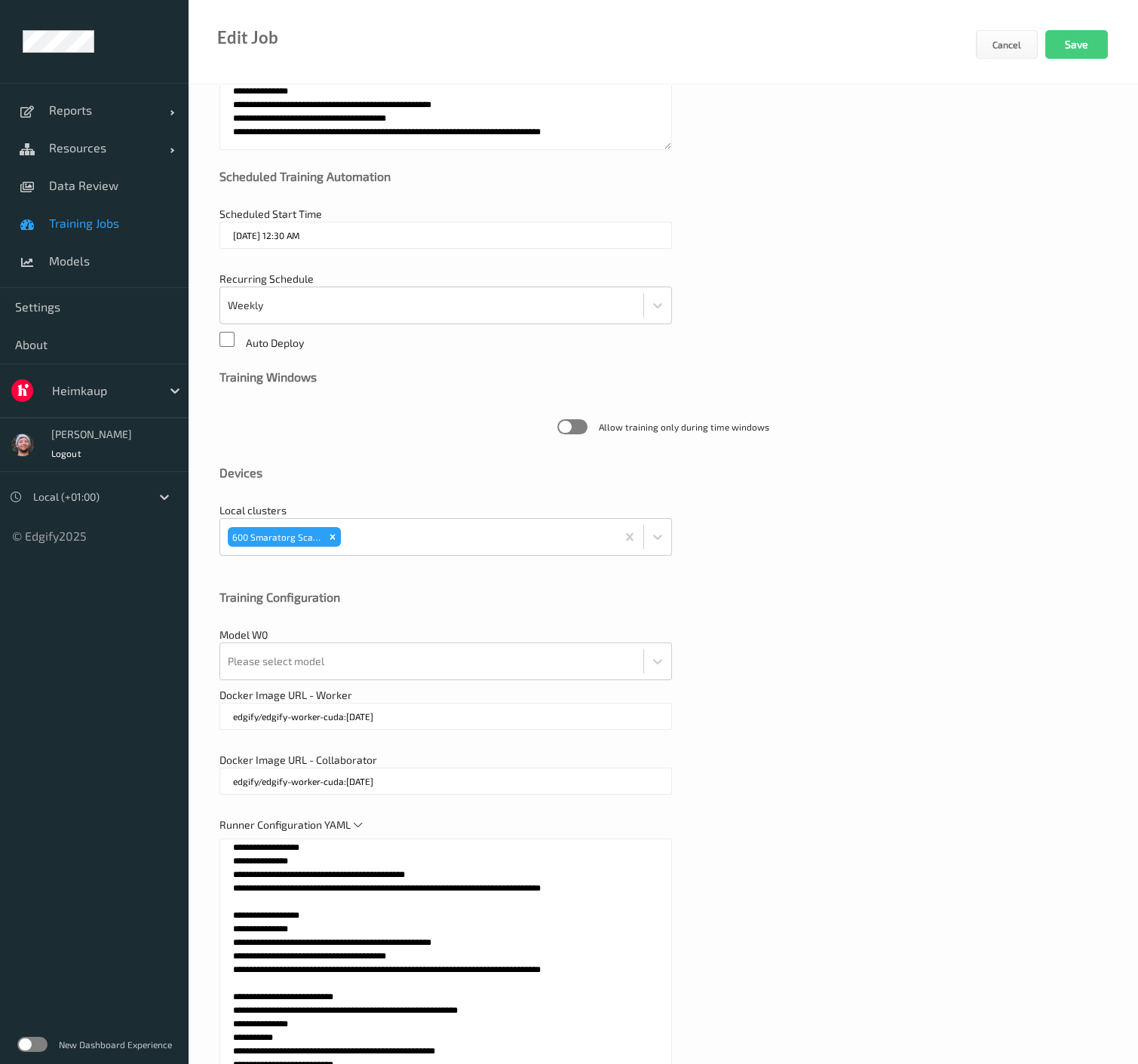
click at [277, 967] on textarea at bounding box center [446, 1027] width 452 height 377
click at [344, 644] on div "Please select model" at bounding box center [432, 661] width 423 height 36
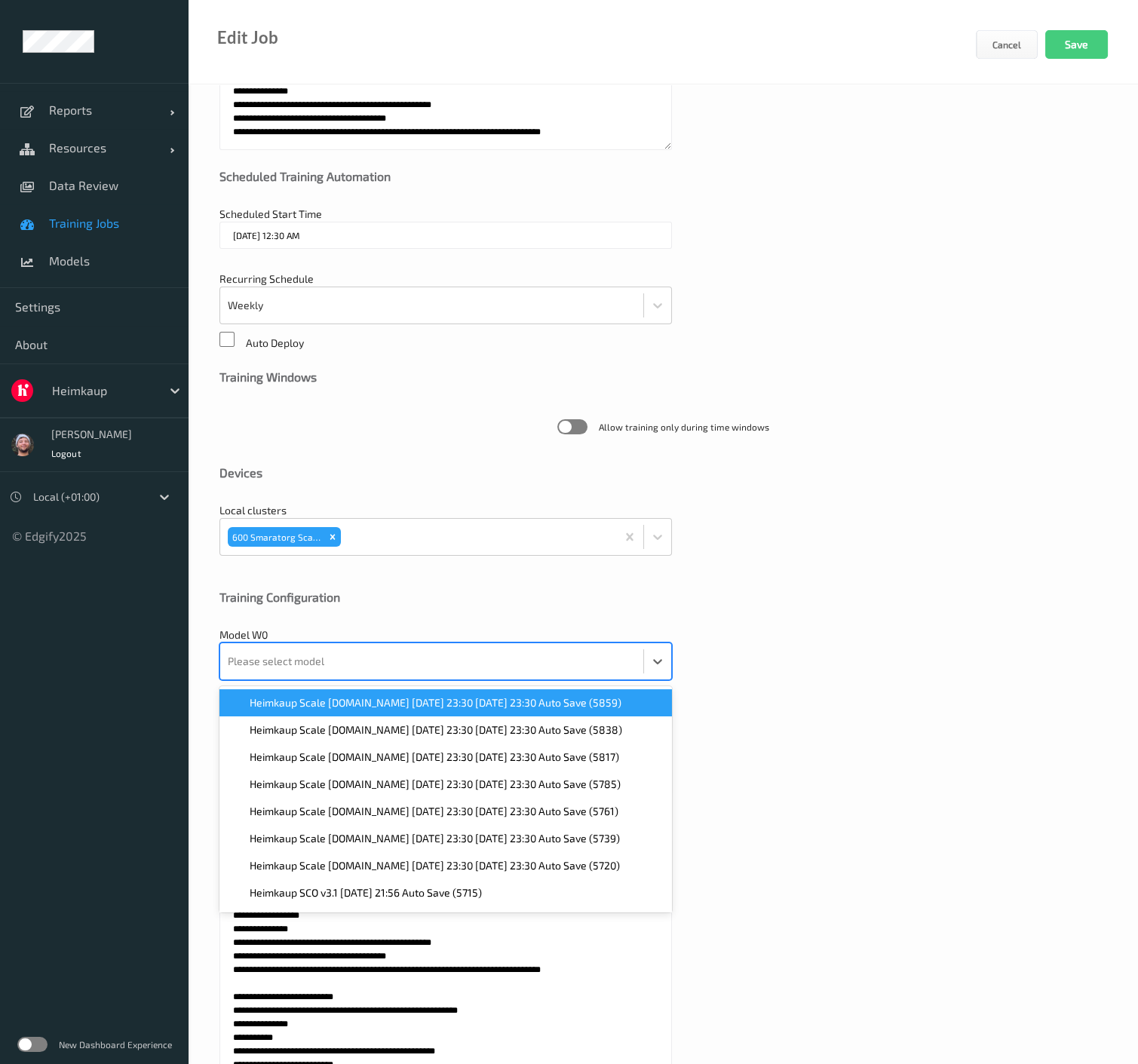
paste input "5476"
type input "5476"
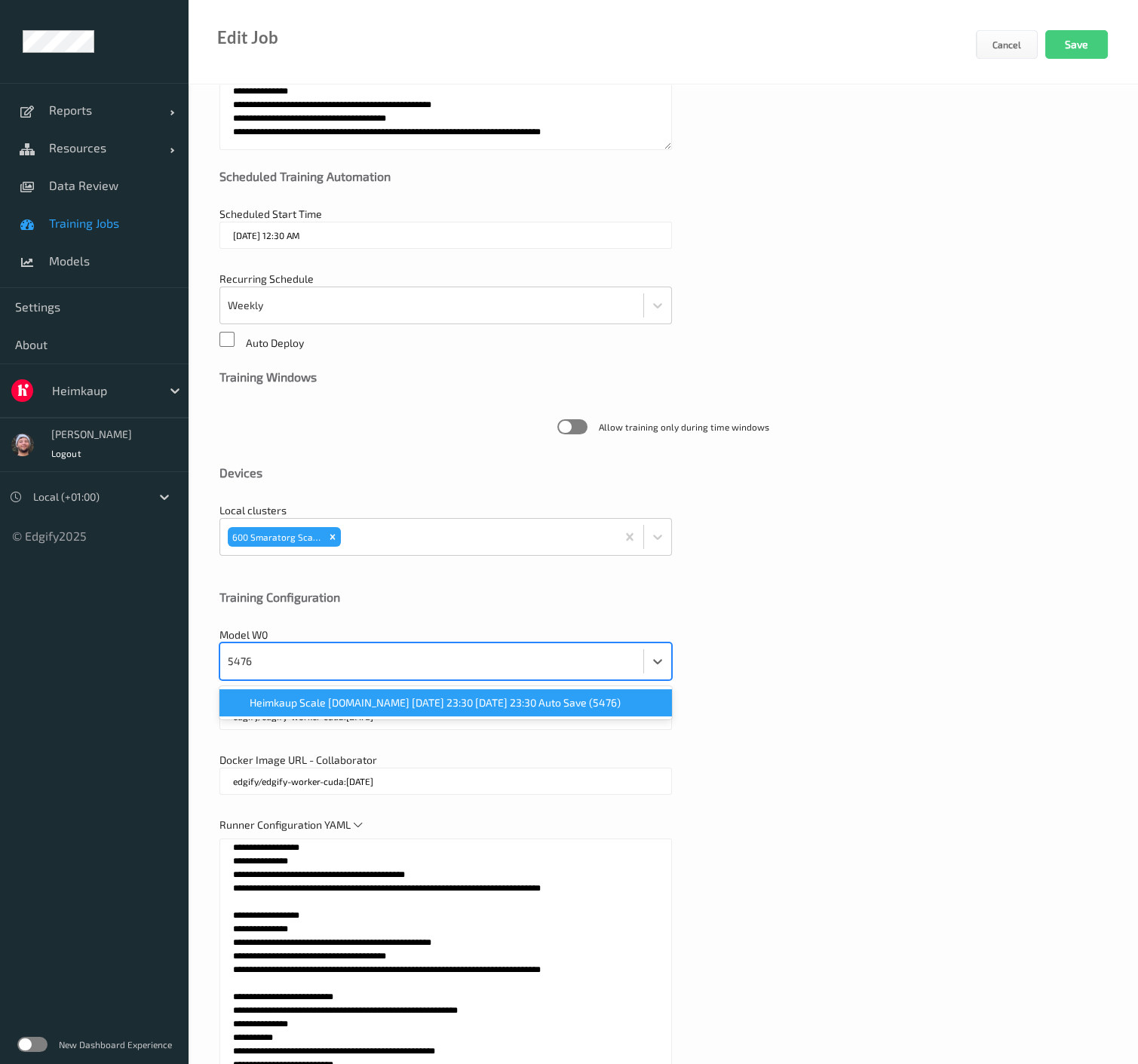
click at [348, 700] on span "Heimkaup Scale v2.6.ST 2025-05-05 23:30 2025-05-05 23:30 Auto Save (5476)" at bounding box center [435, 703] width 371 height 15
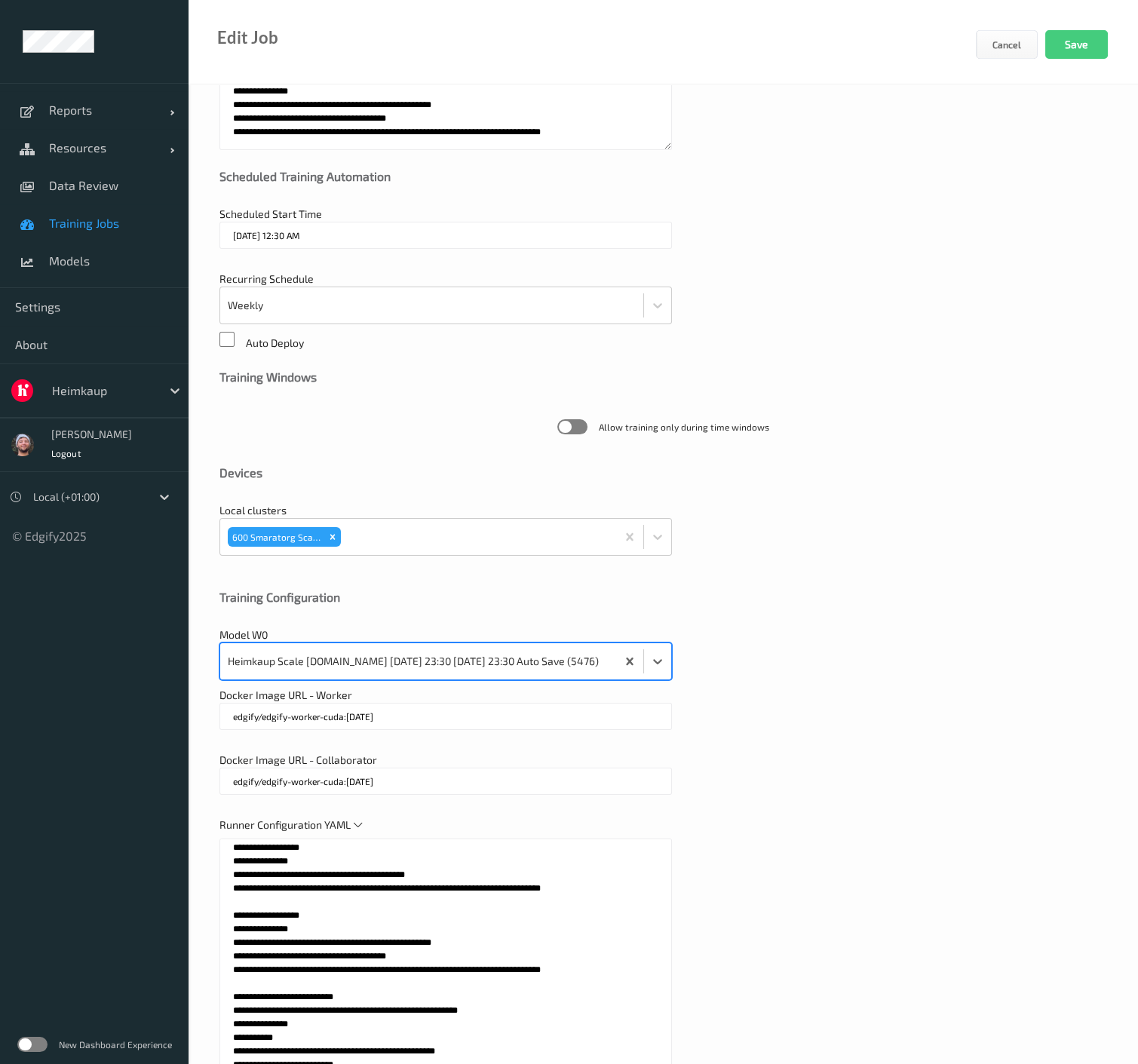
click at [841, 662] on div "Model W0 option Heimkaup Scale v2.6.ST 2025-05-05 23:30 2025-05-05 23:30 Auto S…" at bounding box center [663, 654] width 888 height 53
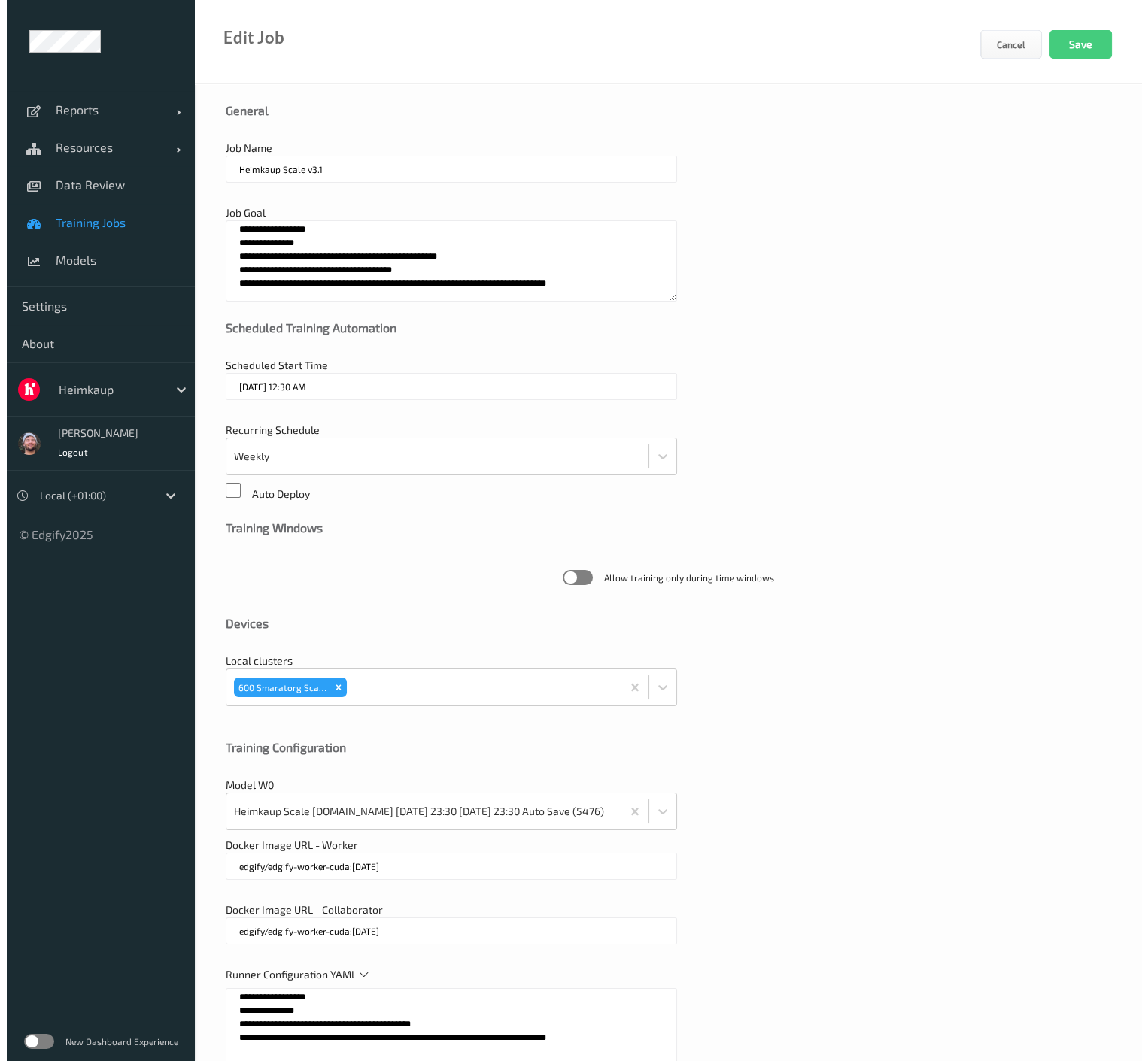
scroll to position [0, 0]
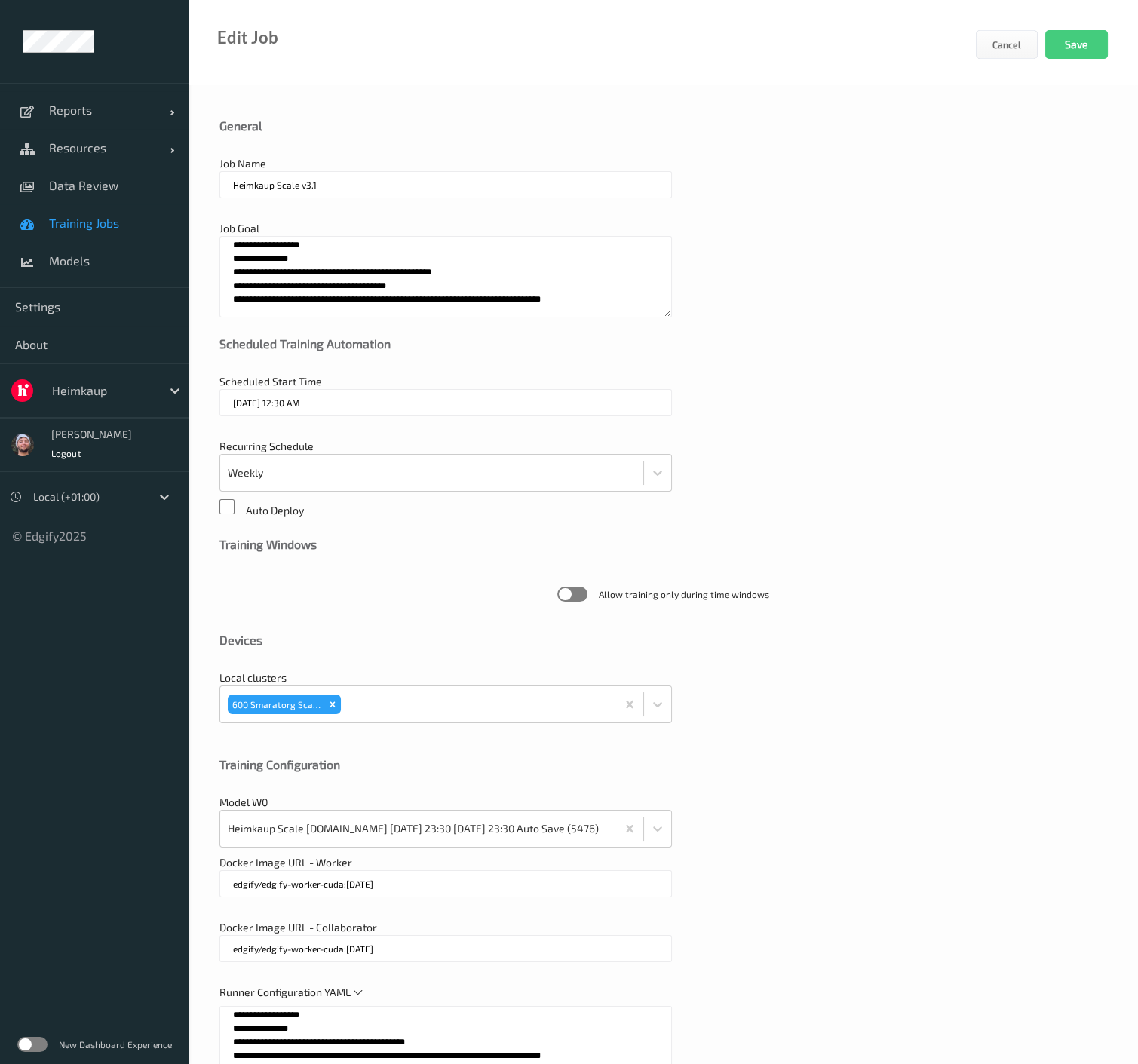
click at [288, 400] on input "16/09/2025 12:30 AM" at bounding box center [446, 403] width 452 height 27
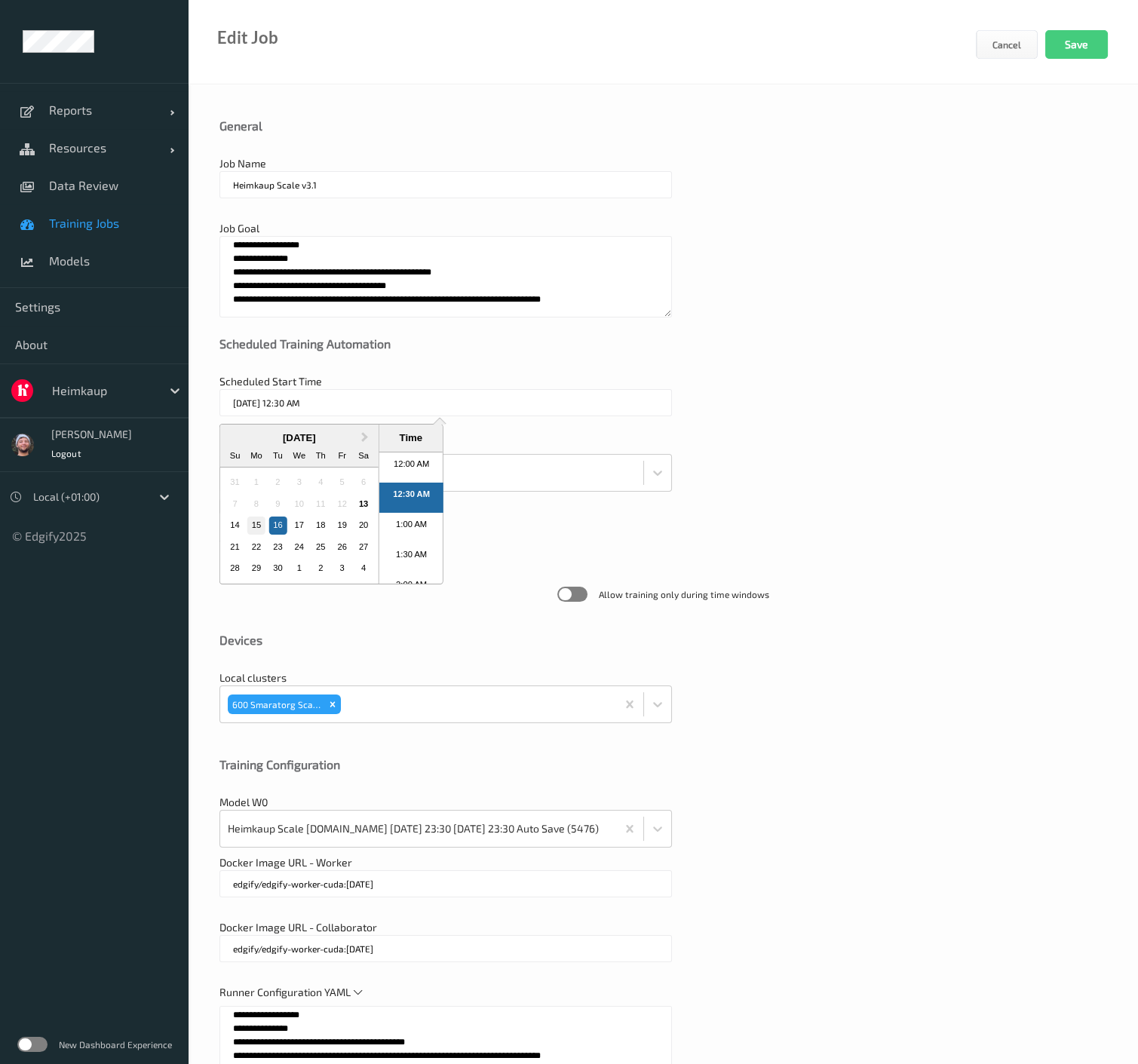
click at [255, 527] on div "15" at bounding box center [257, 525] width 18 height 18
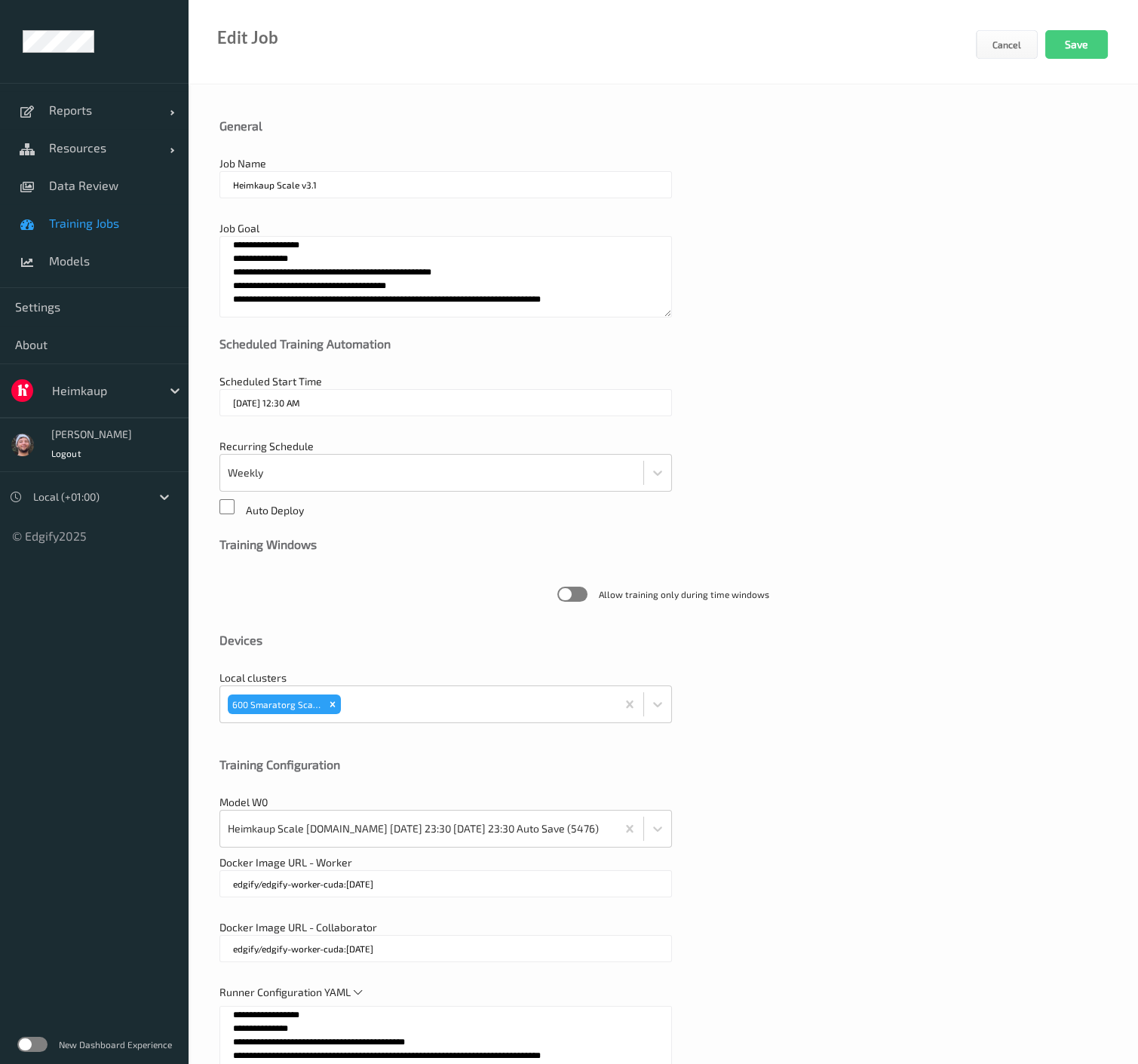
click at [799, 456] on div "Recurring Schedule Weekly" at bounding box center [663, 465] width 888 height 53
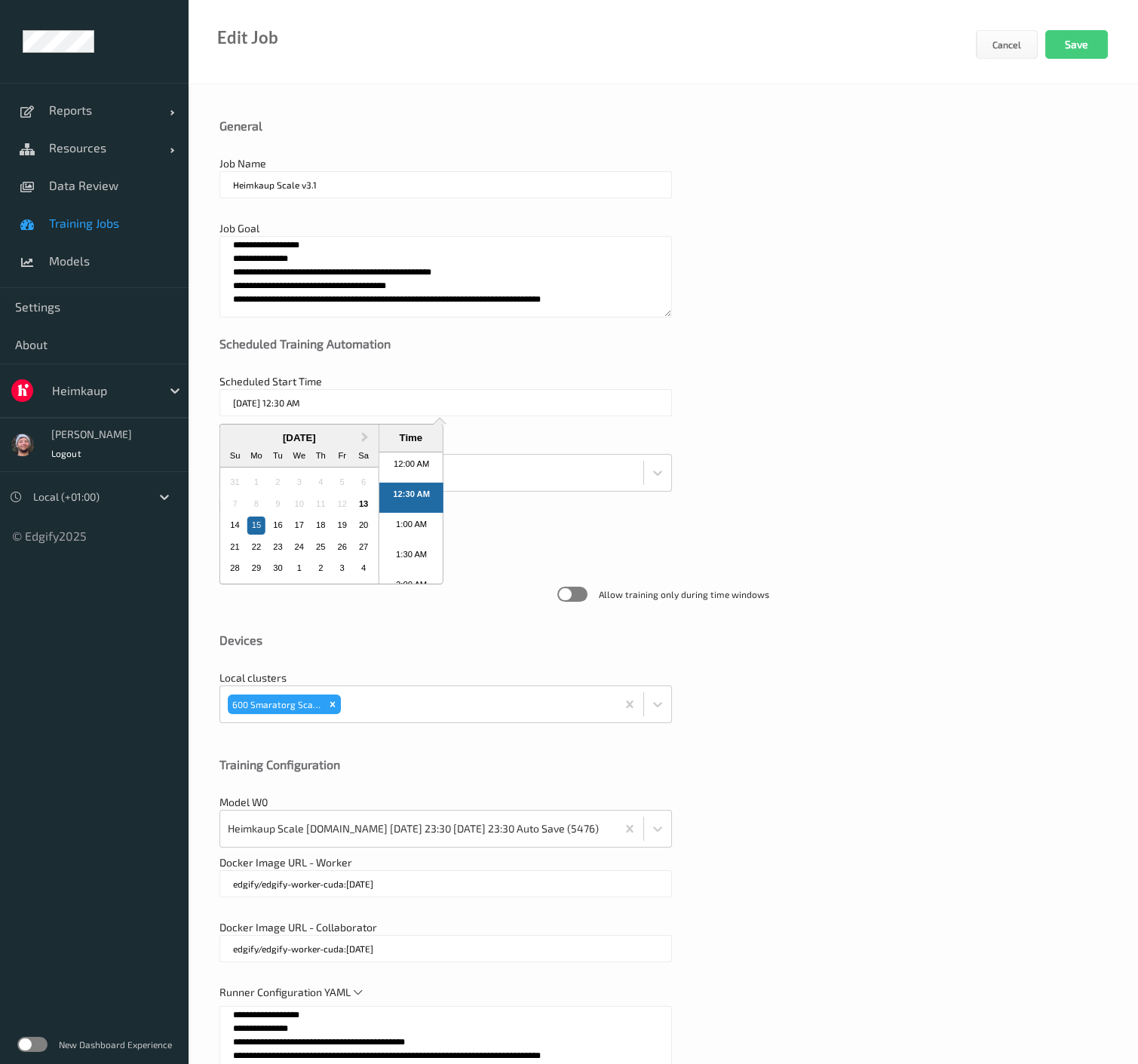
click at [314, 396] on input "15/09/2025 12:30 AM" at bounding box center [446, 403] width 452 height 27
click at [284, 528] on div "16" at bounding box center [277, 525] width 18 height 18
click at [360, 504] on div "13" at bounding box center [364, 504] width 18 height 18
type input "13/09/2025 12:30 AM"
click at [719, 423] on div "Scheduled Start Time Selected date: Saturday, September 13th, 2025 at 12:30 AM …" at bounding box center [663, 403] width 888 height 58
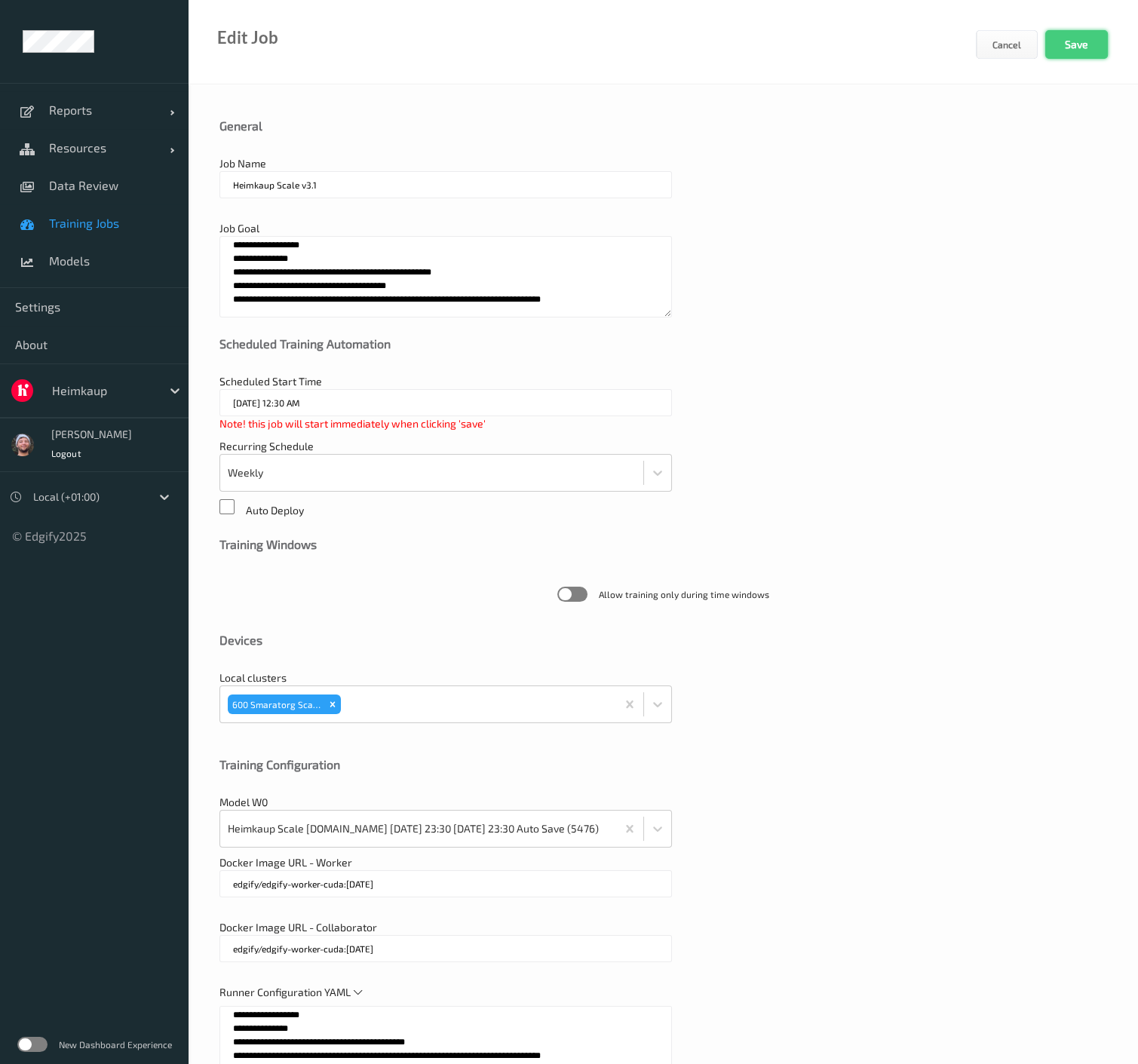
click at [1092, 41] on button "Save" at bounding box center [1076, 45] width 62 height 29
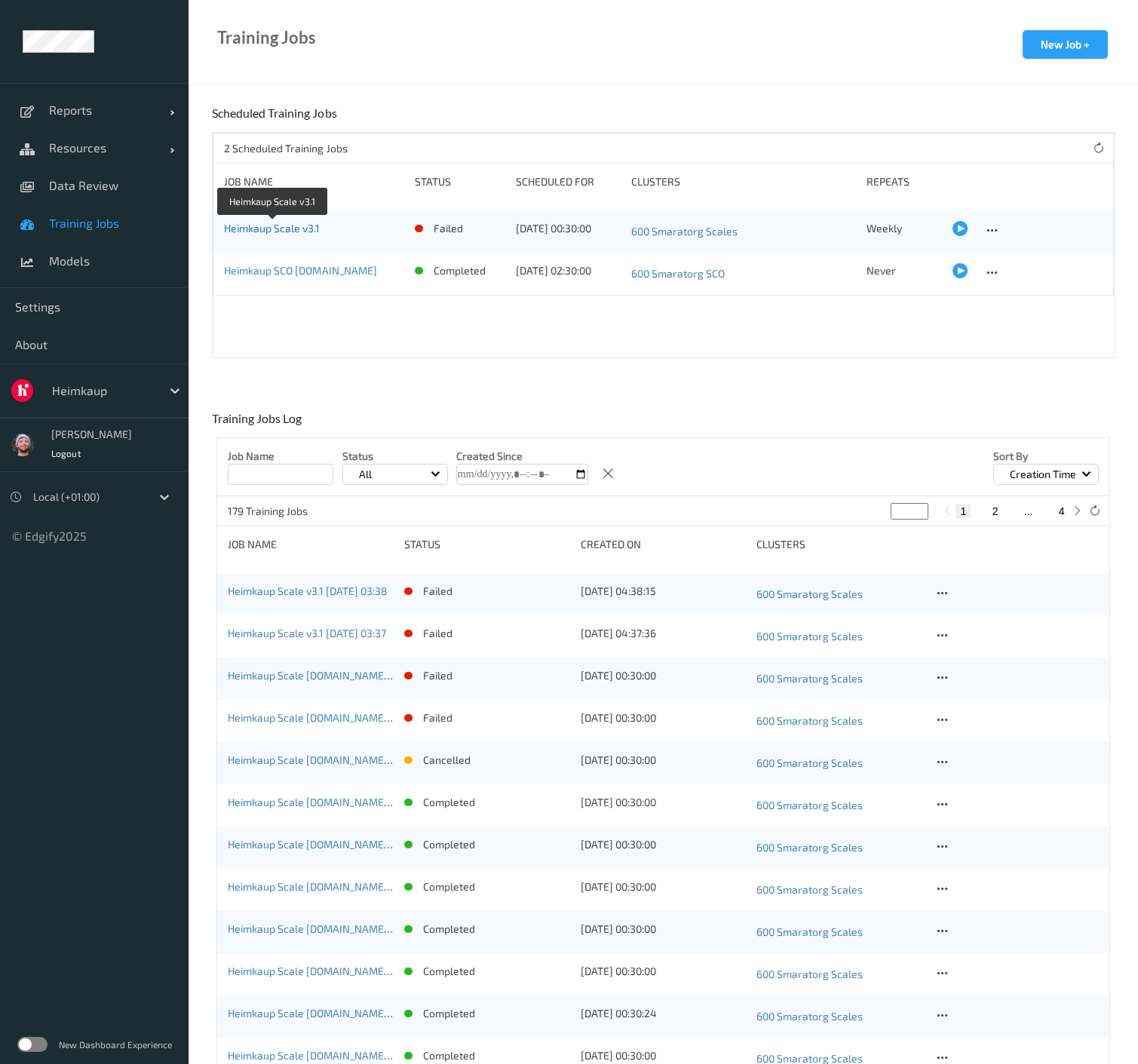
click at [288, 228] on link "Heimkaup Scale v3.1" at bounding box center [272, 228] width 96 height 13
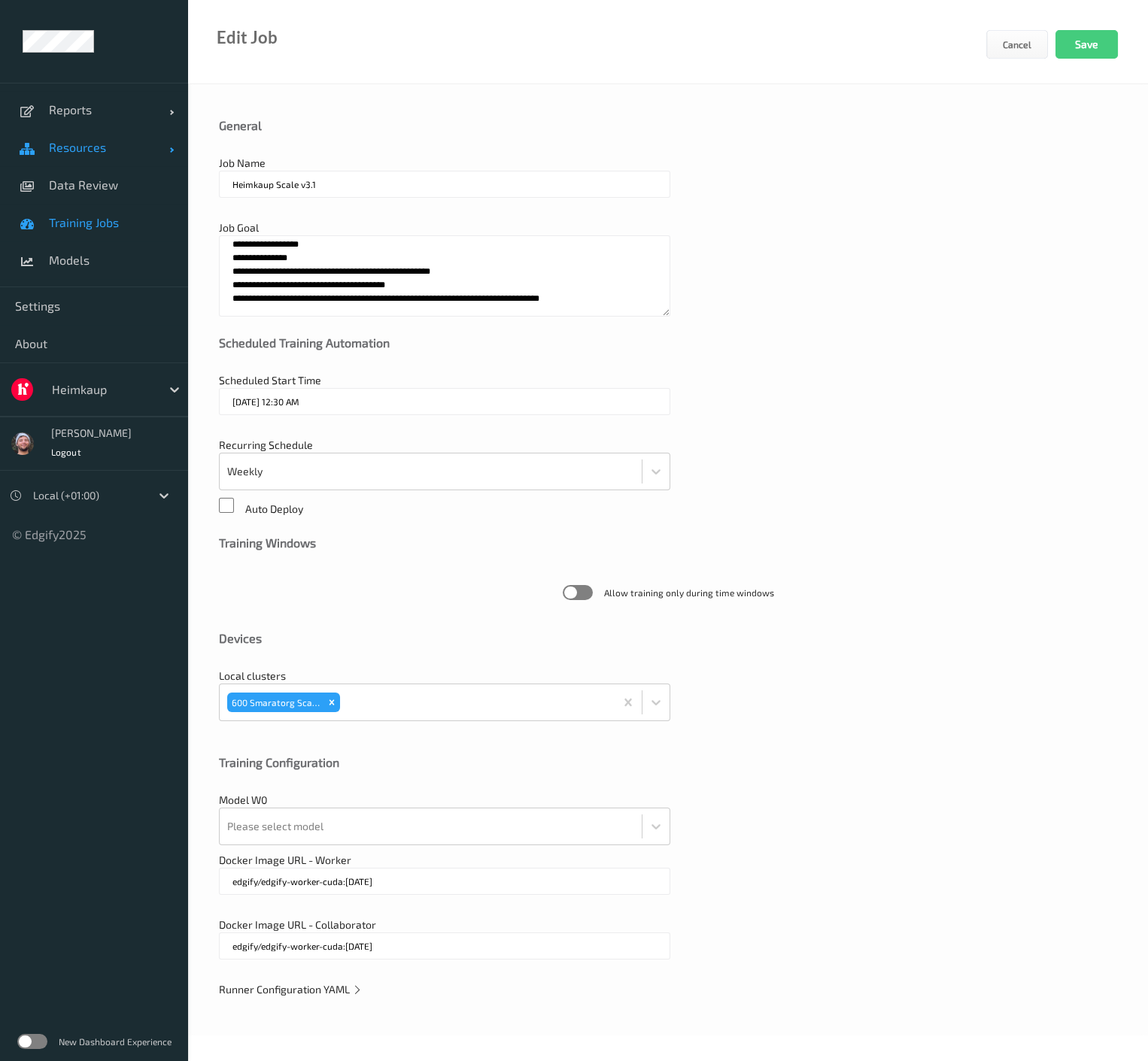
click at [100, 155] on link "Resources" at bounding box center [94, 147] width 188 height 37
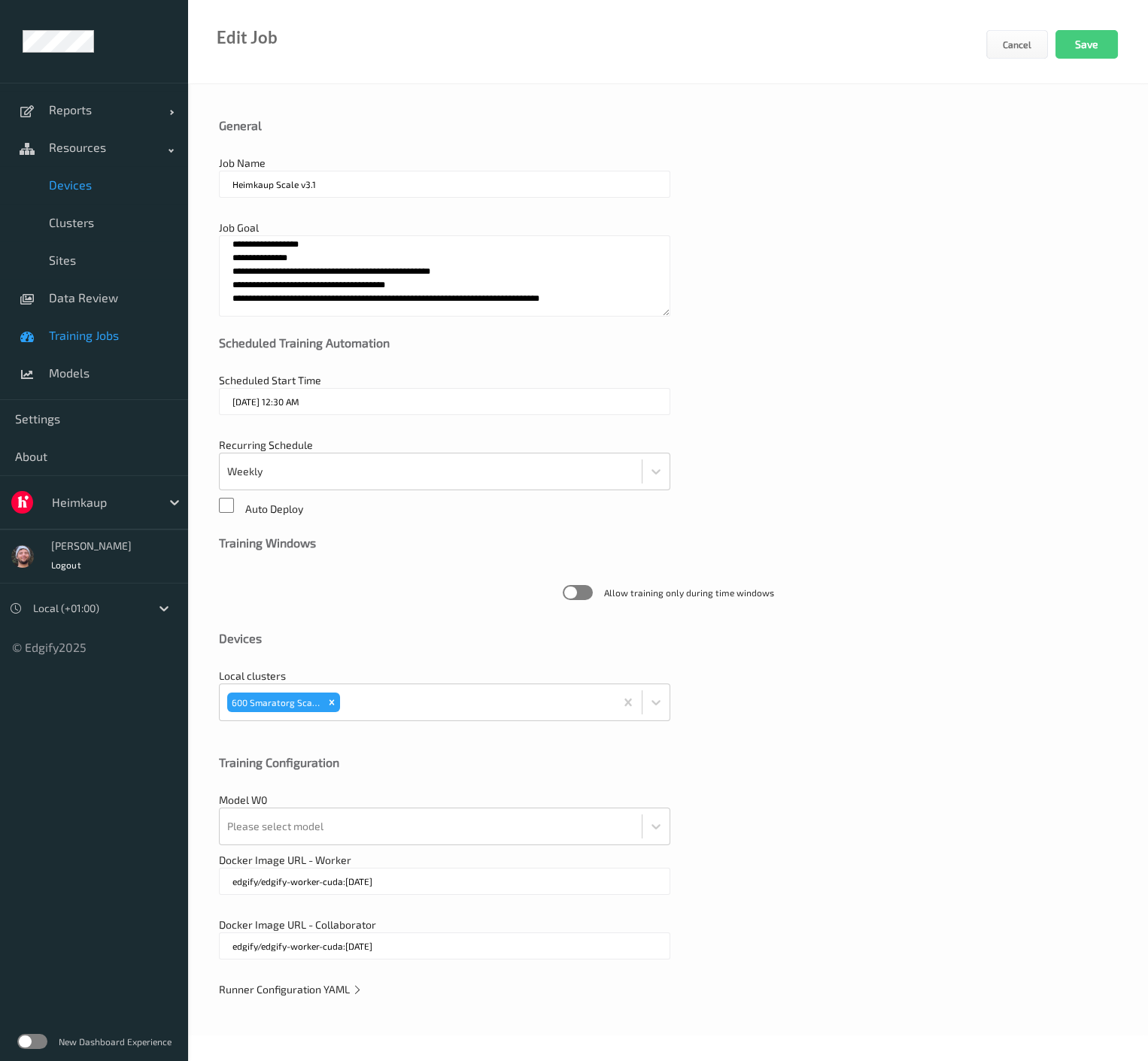
click at [99, 188] on span "Devices" at bounding box center [111, 185] width 124 height 15
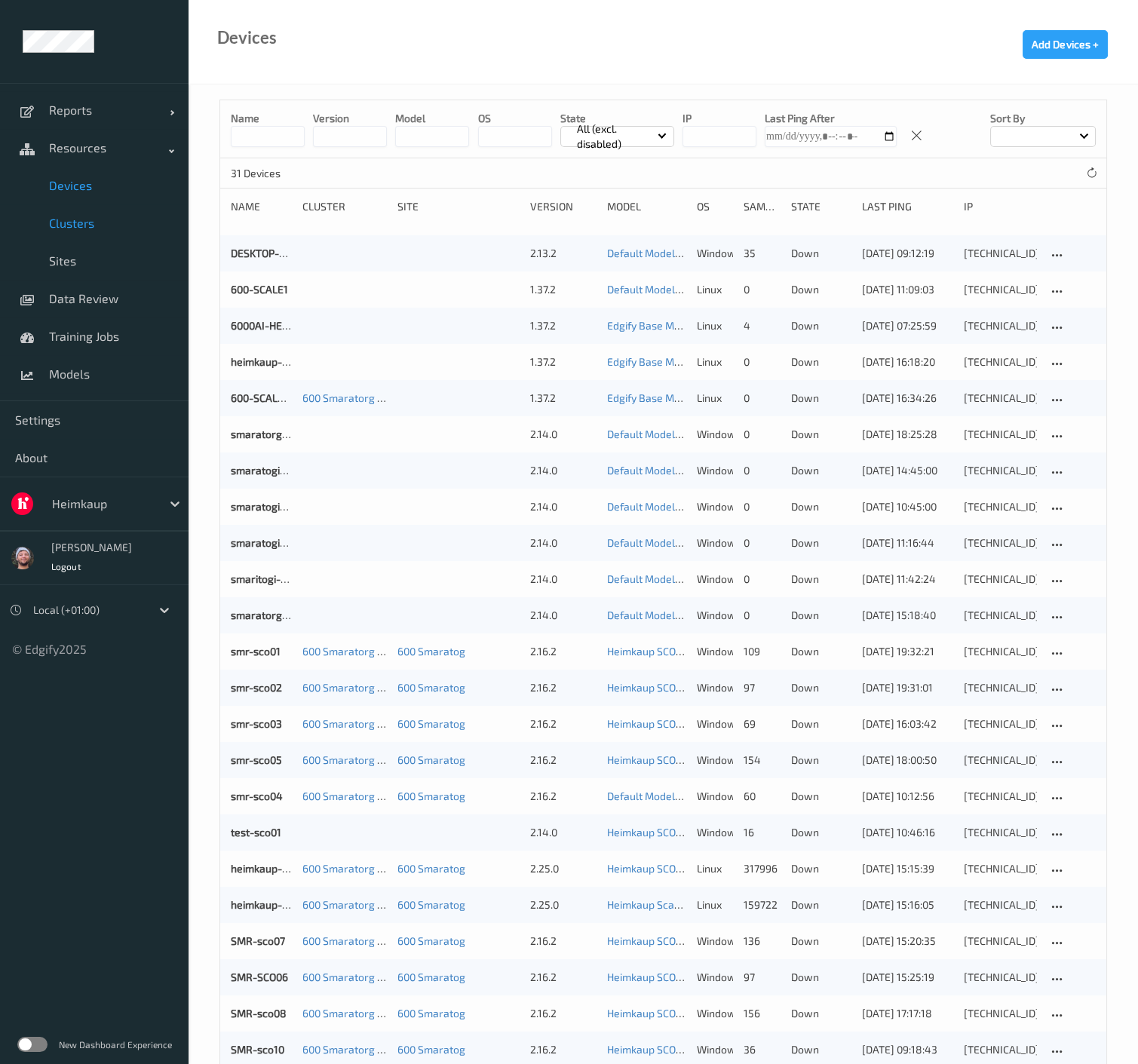
click at [98, 239] on link "Clusters" at bounding box center [94, 223] width 189 height 38
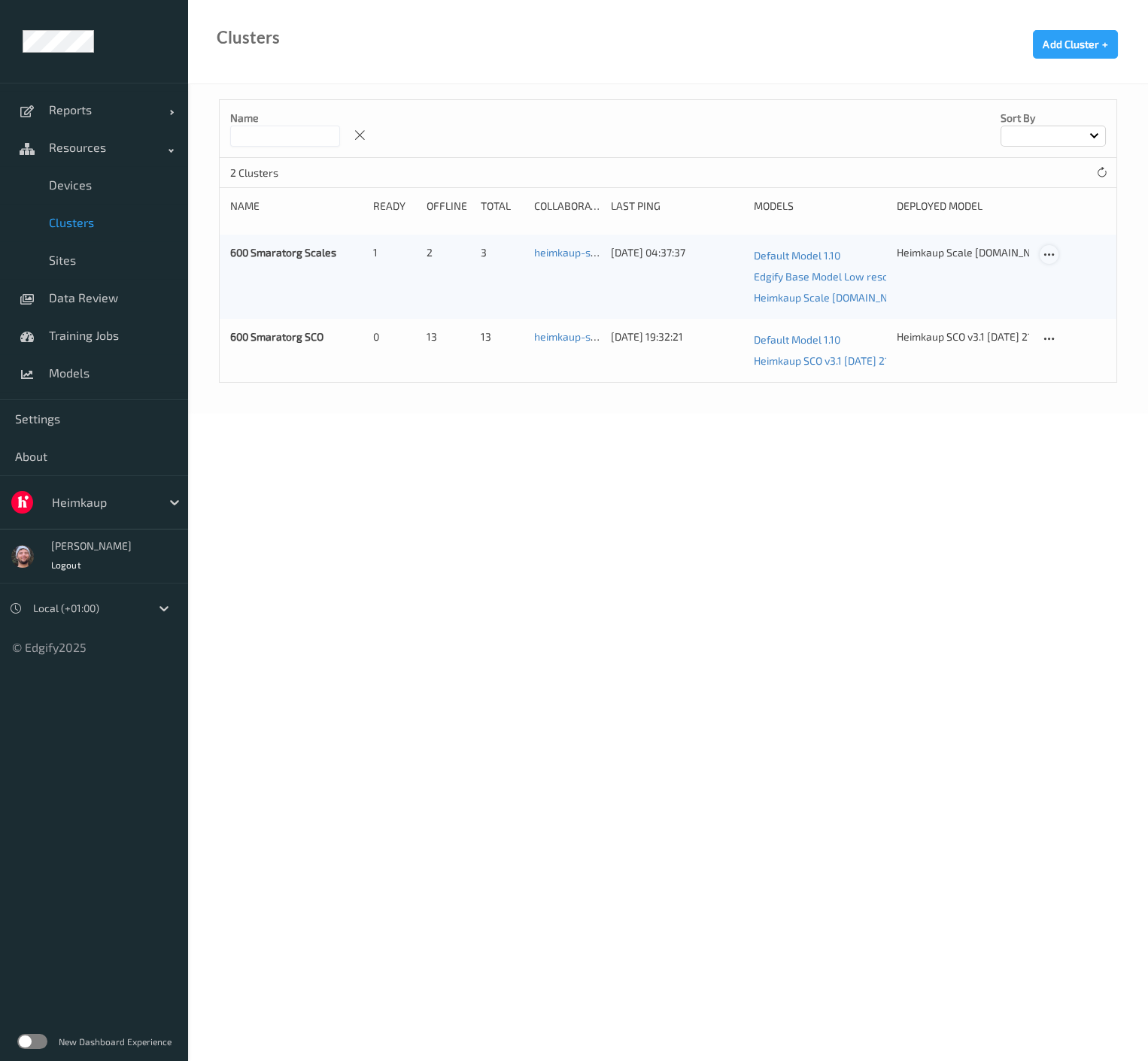
click at [1046, 250] on icon at bounding box center [1049, 254] width 13 height 14
click at [1055, 272] on div at bounding box center [1056, 279] width 13 height 14
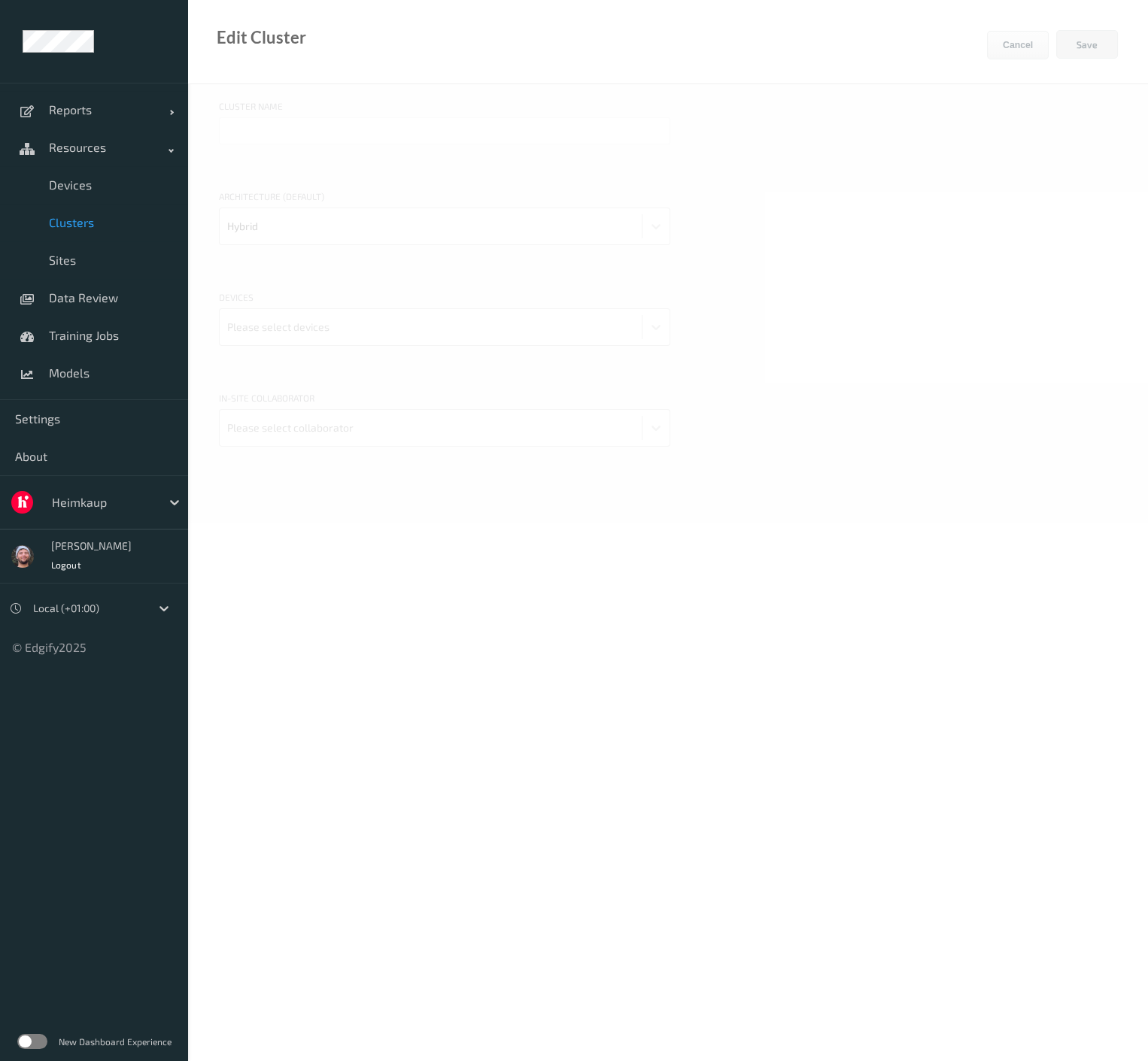
type input "600 Smaratorg Scales"
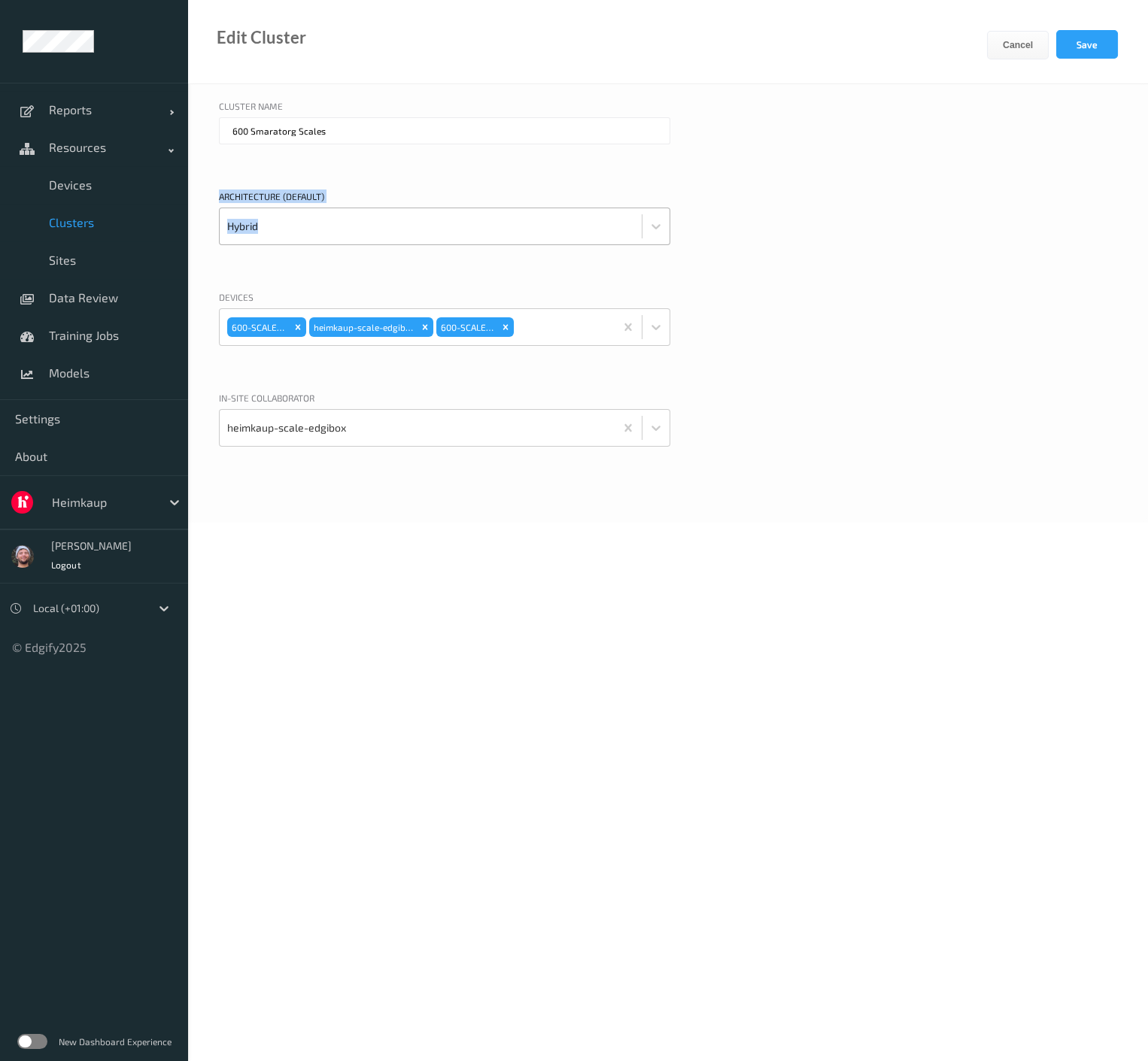
drag, startPoint x: 391, startPoint y: 178, endPoint x: 655, endPoint y: 211, distance: 266.1
click at [655, 211] on div "Cluster Name 600 Smaratorg Scales Architecture (default) Hybrid Devices 600-SCA…" at bounding box center [668, 304] width 960 height 438
click at [541, 327] on div at bounding box center [561, 328] width 90 height 30
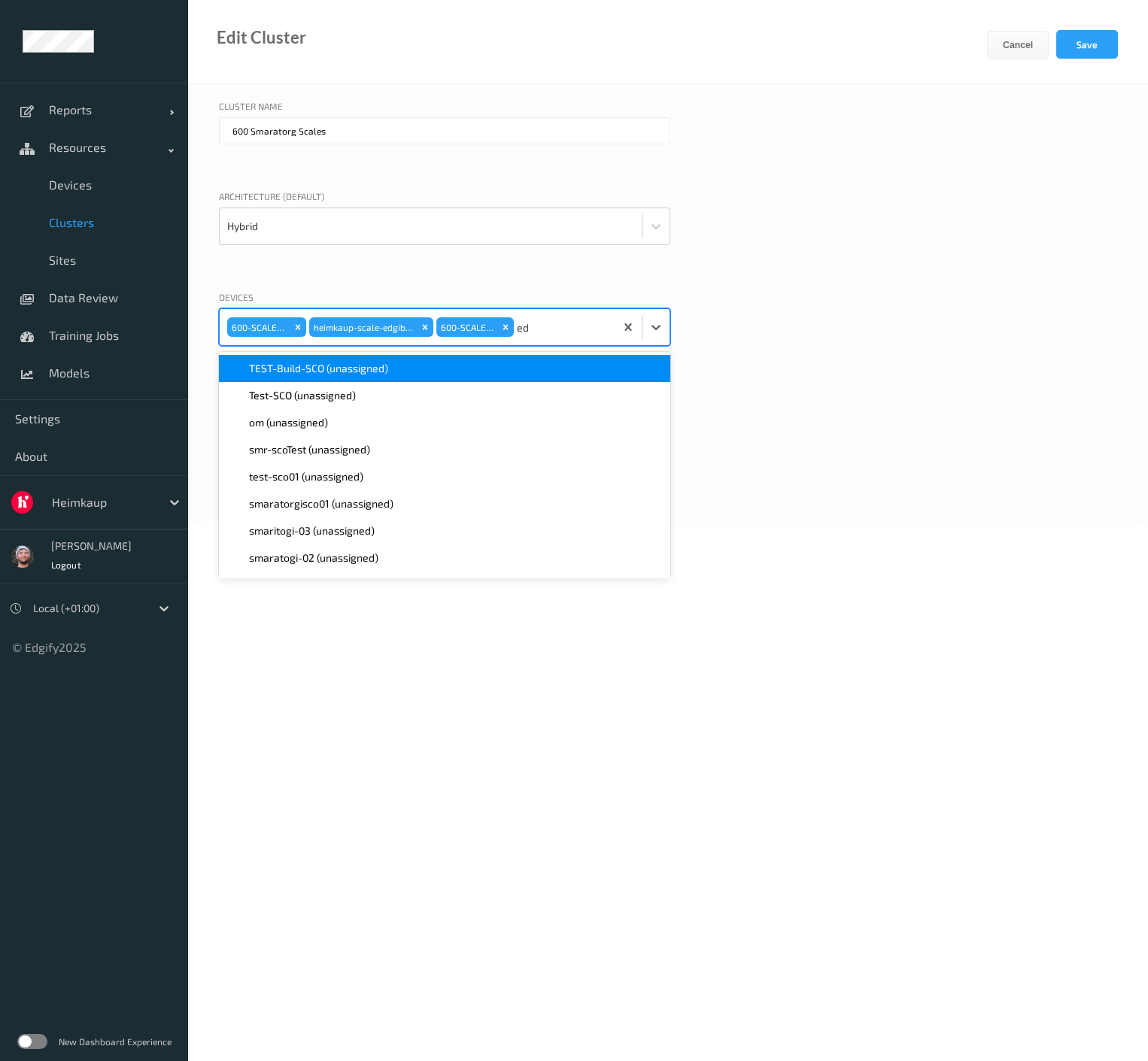
type input "edg"
click at [384, 371] on span "heimkaup-edgibox (unassigned)" at bounding box center [325, 368] width 153 height 15
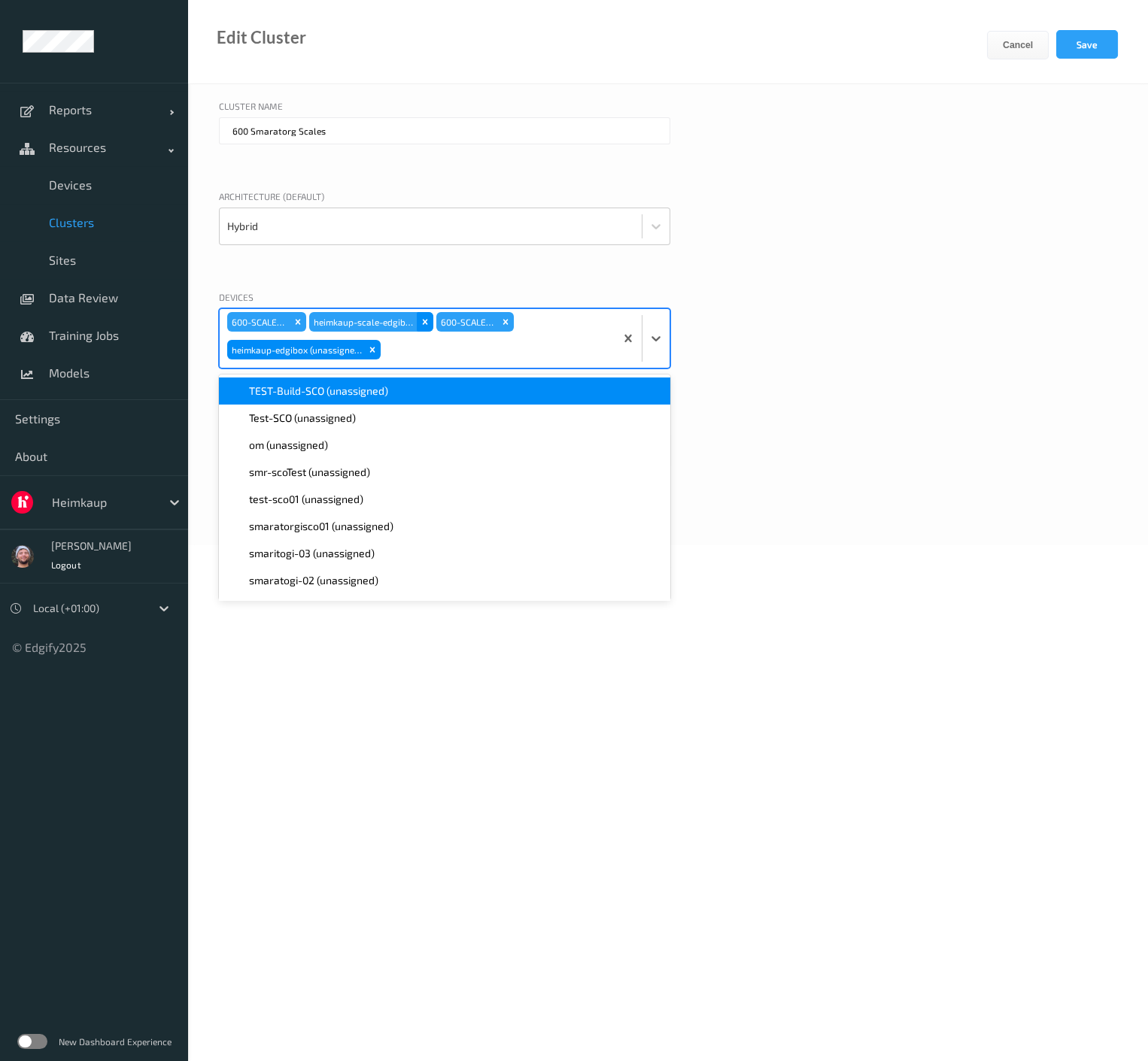
click at [430, 317] on icon "Remove heimkaup-scale-edgibox" at bounding box center [425, 321] width 10 height 10
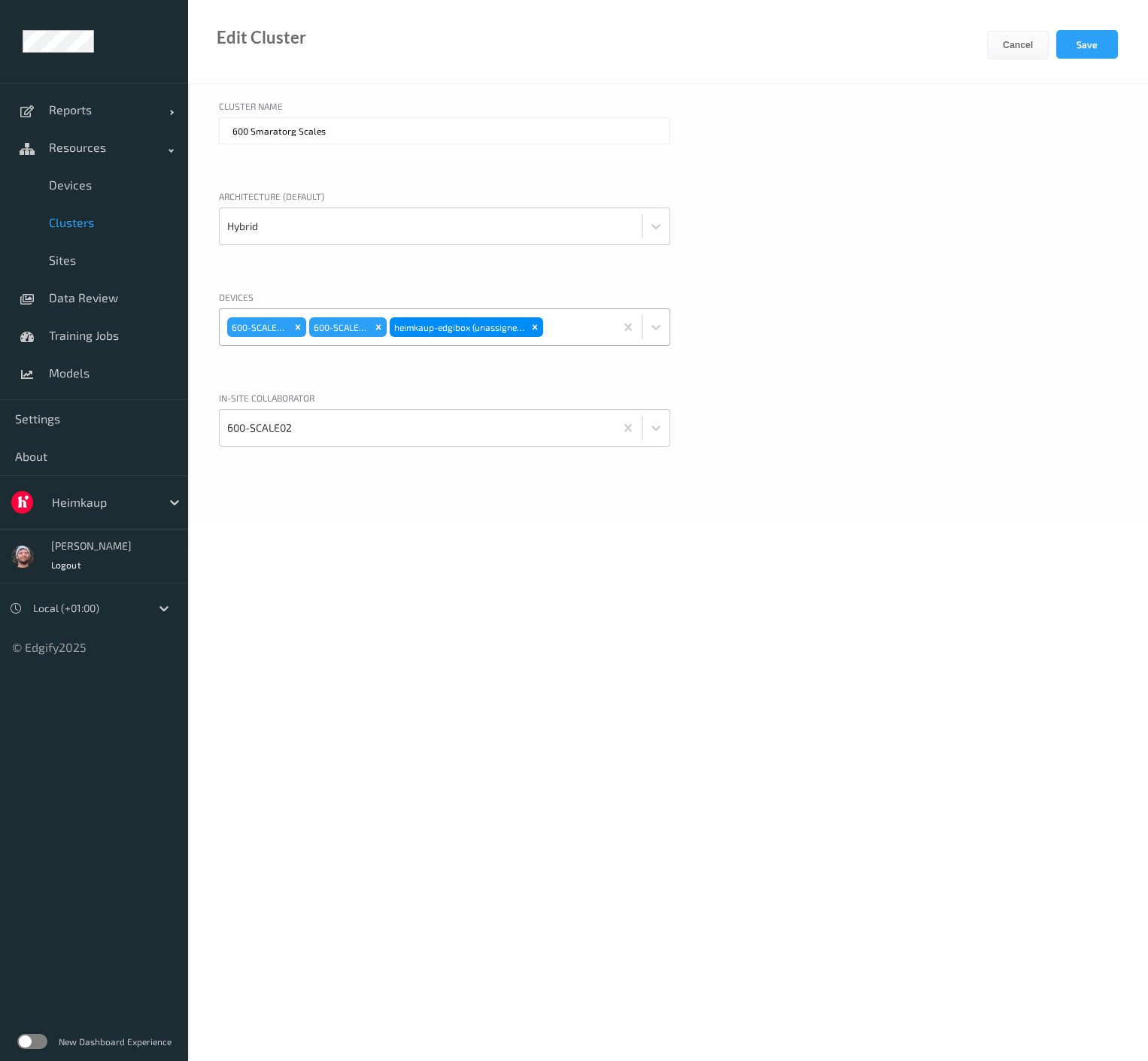
click at [884, 386] on div "Cluster Name 600 Smaratorg Scales Architecture (default) Hybrid Devices 600-SCA…" at bounding box center [668, 304] width 960 height 438
click at [588, 286] on div "Cluster Name 600 Smaratorg Scales Architecture (default) Hybrid Devices 600-SCA…" at bounding box center [668, 304] width 960 height 438
drag, startPoint x: 385, startPoint y: 325, endPoint x: 696, endPoint y: 250, distance: 319.9
click at [385, 324] on div "Remove 600-SCALE01" at bounding box center [378, 327] width 17 height 20
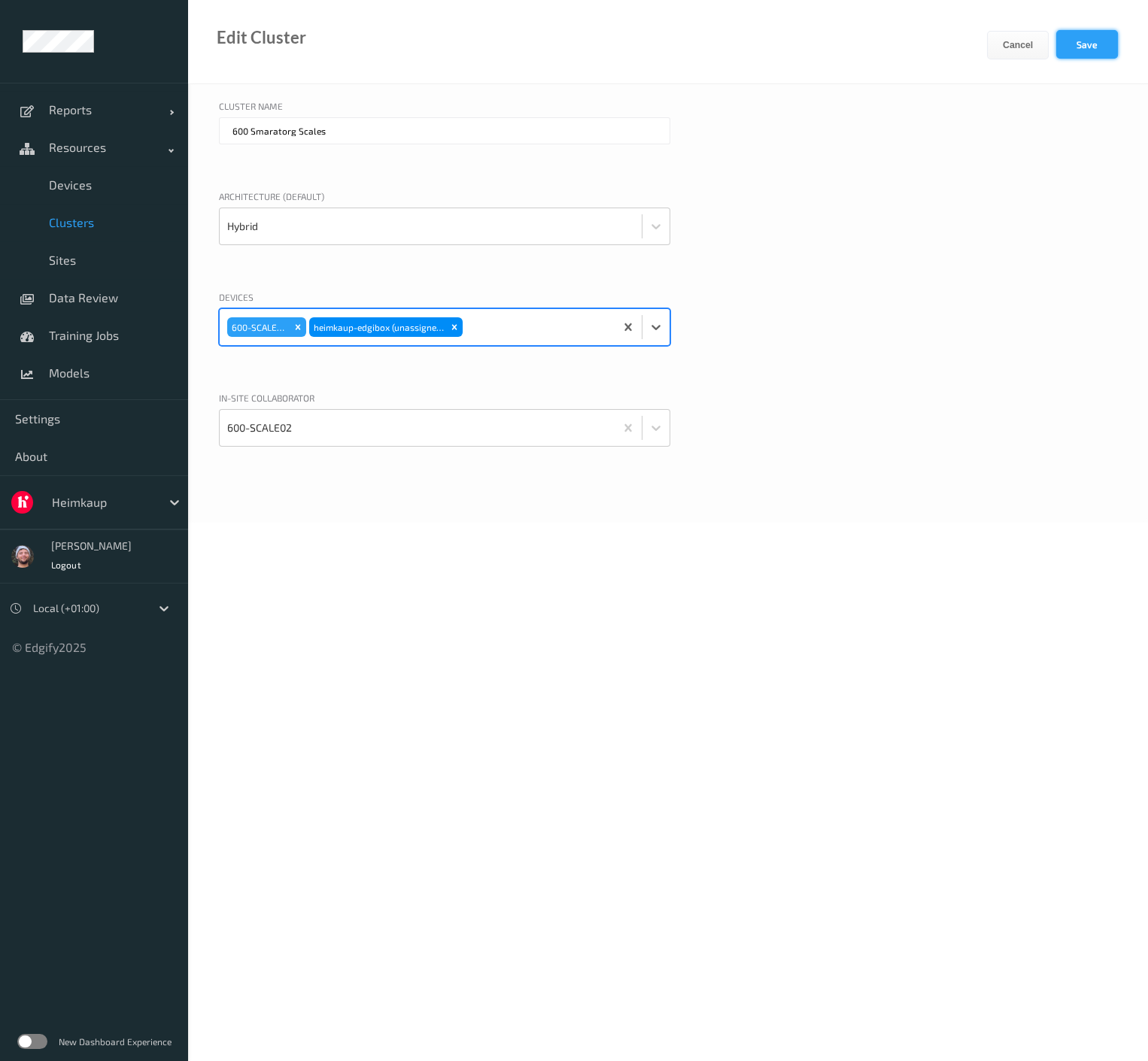
click at [1104, 46] on button "Save" at bounding box center [1087, 45] width 61 height 29
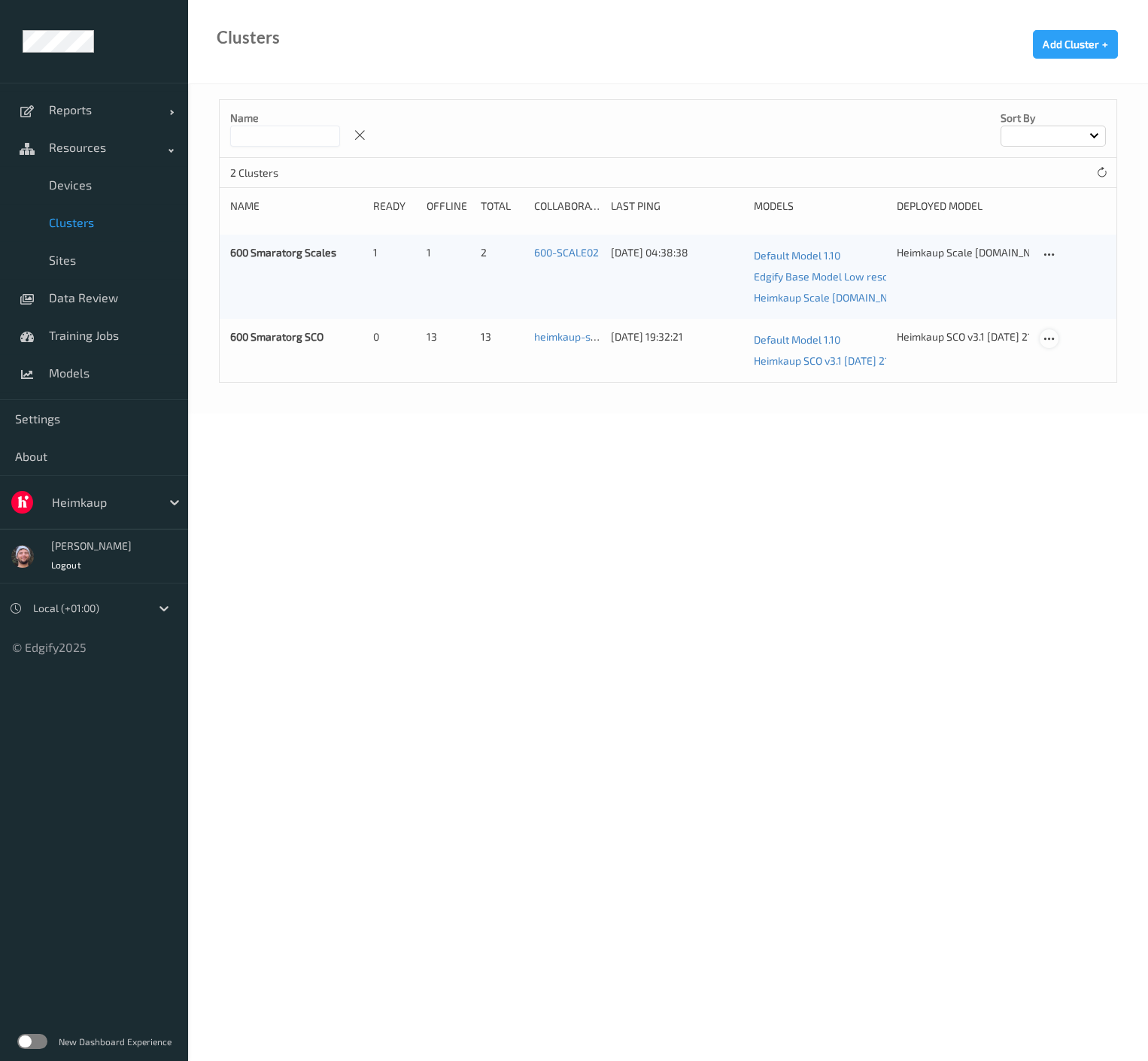
click at [1044, 344] on icon at bounding box center [1049, 339] width 13 height 14
click at [1057, 356] on div at bounding box center [1056, 363] width 13 height 14
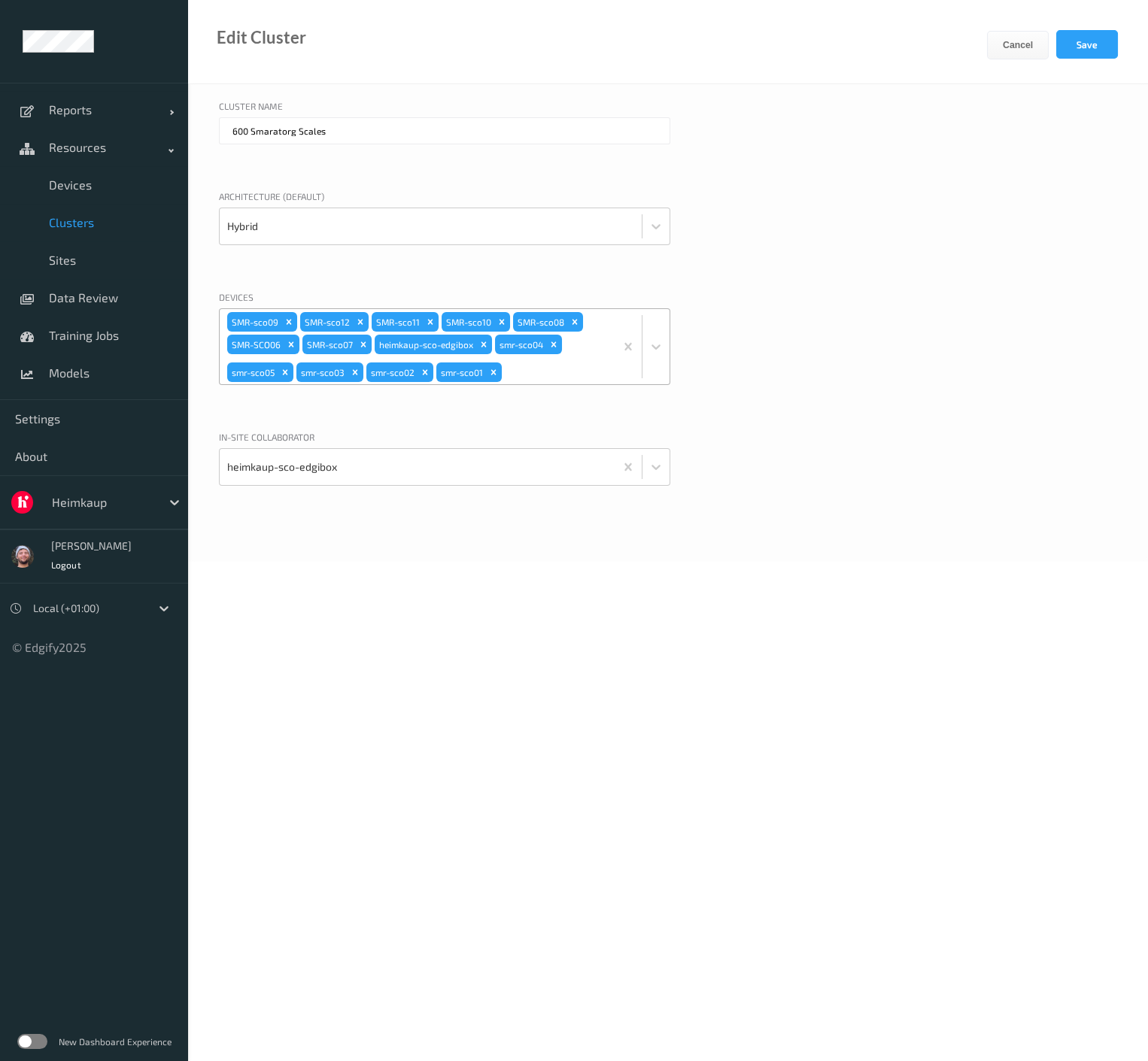
type input "600 Smaratorg SCO"
click at [483, 344] on icon "Remove heimkaup-sco-edgibox" at bounding box center [483, 344] width 10 height 10
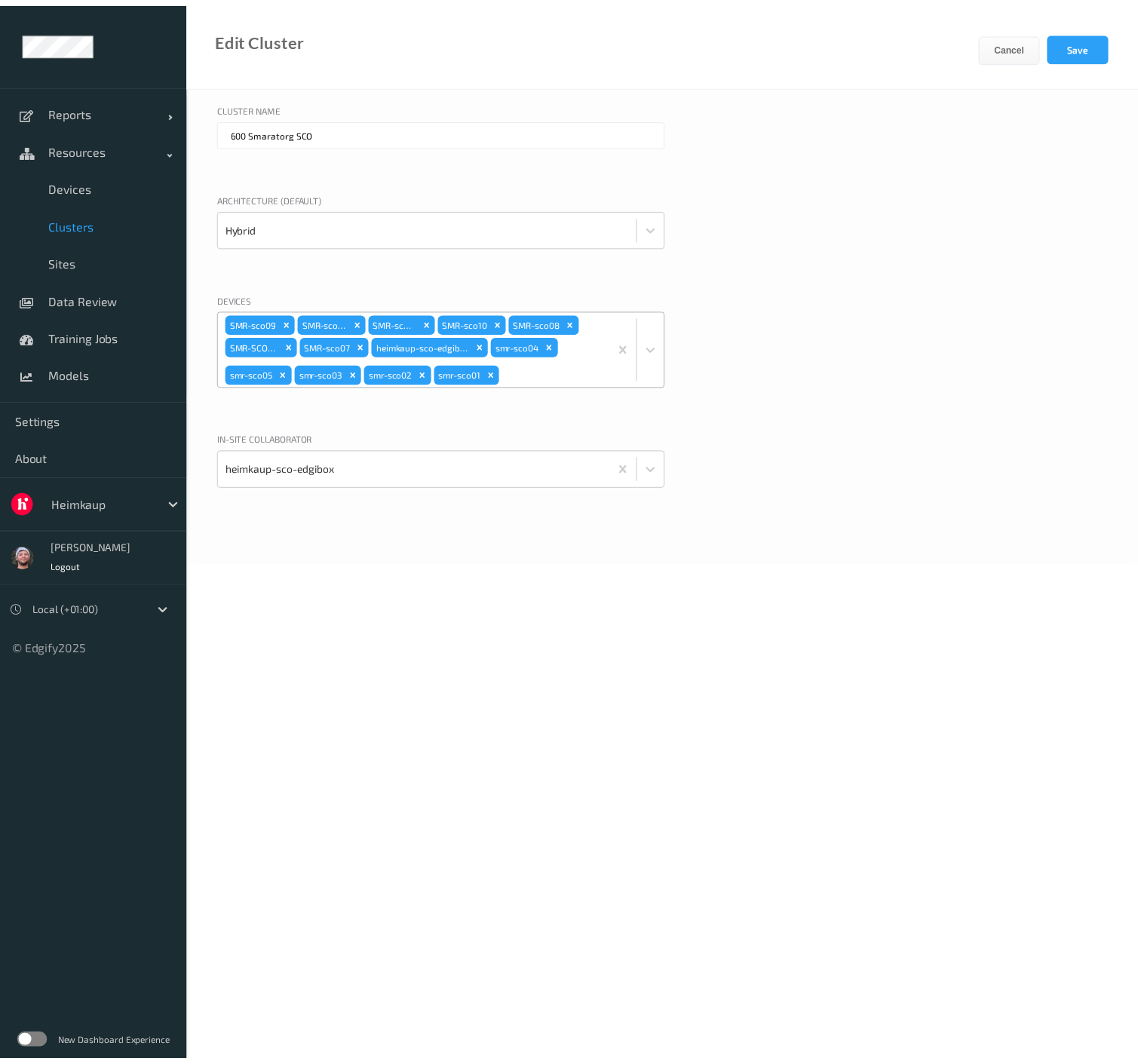
scroll to position [2, 0]
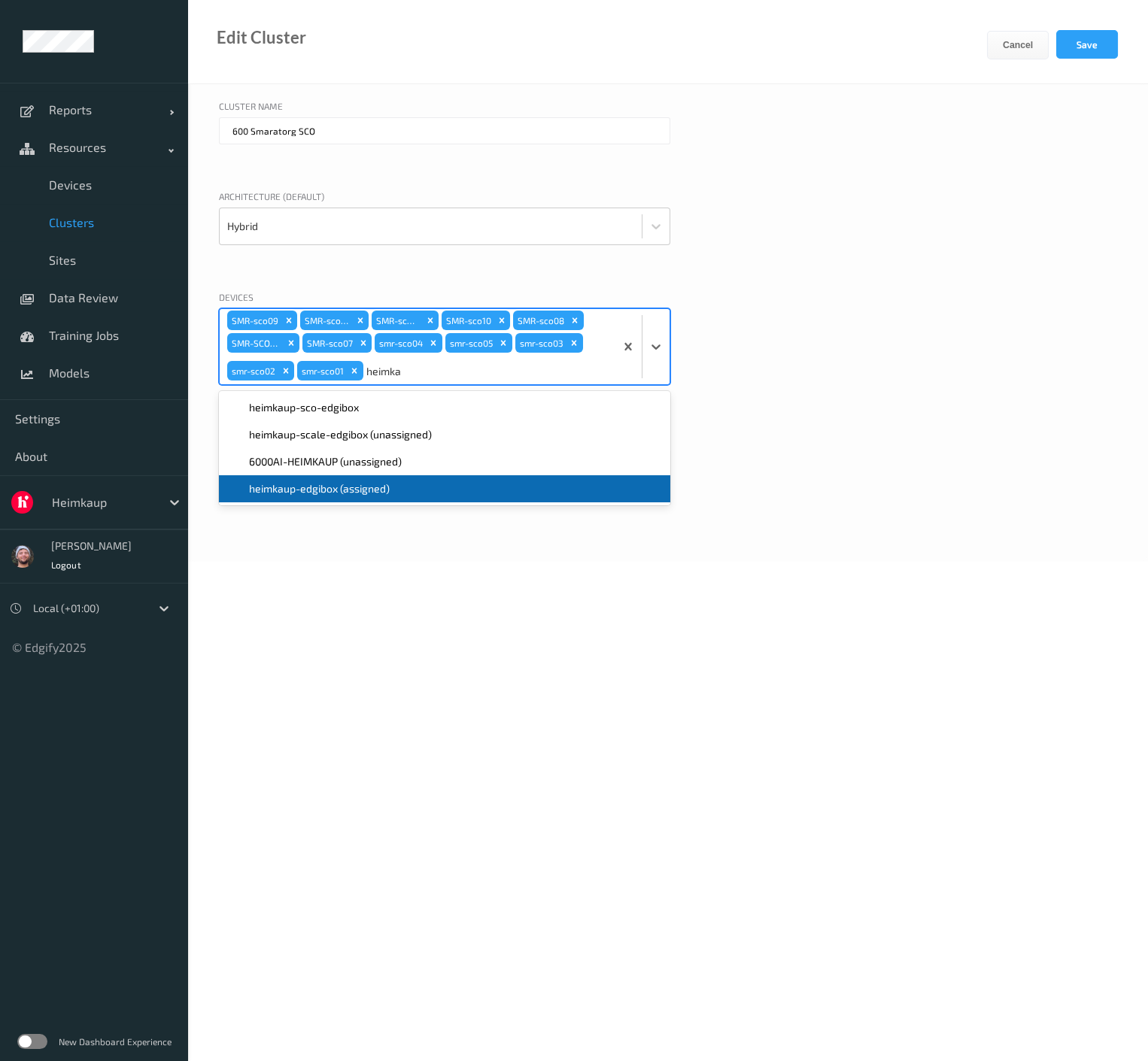
type input "heimka"
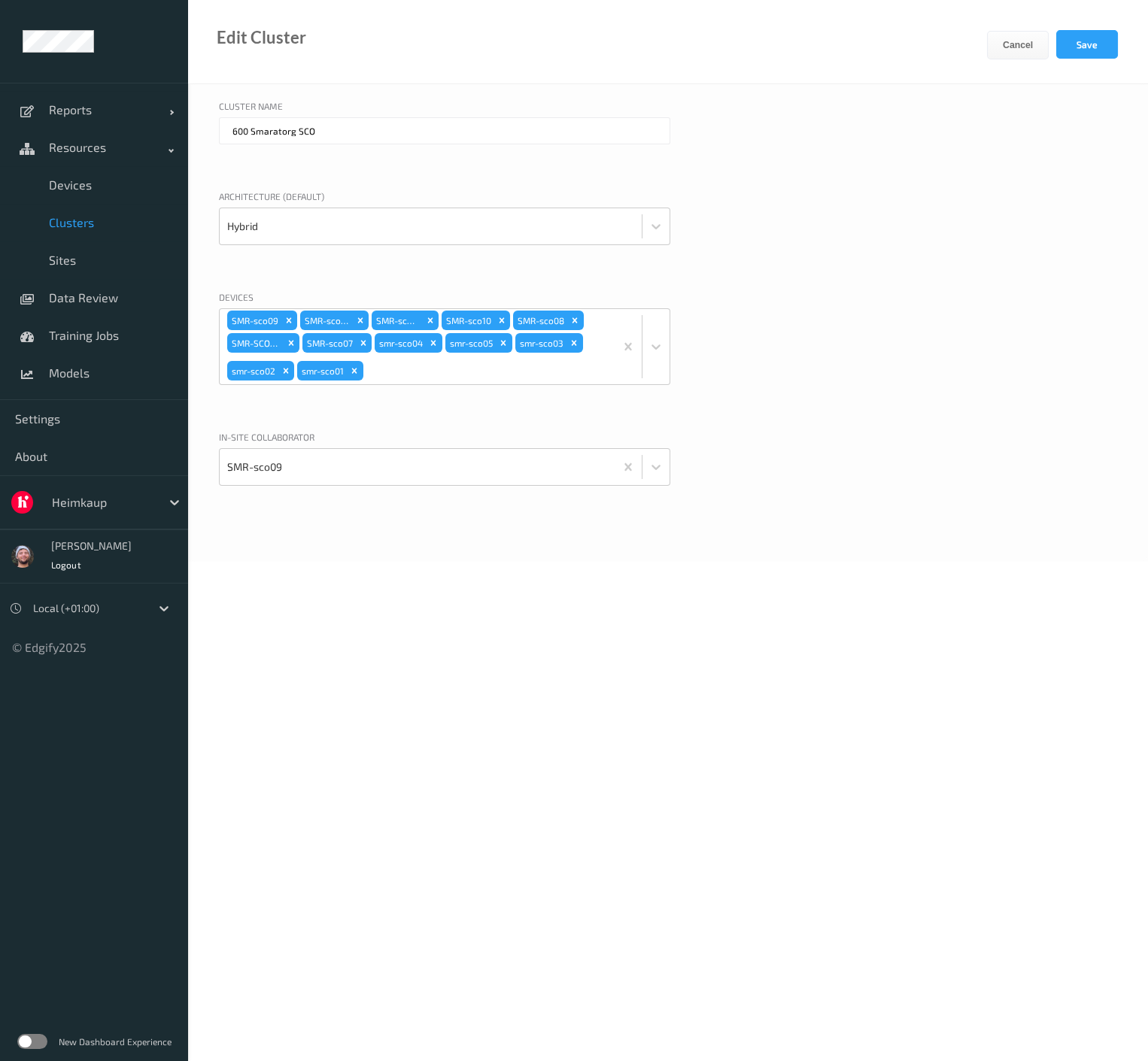
drag, startPoint x: 532, startPoint y: 255, endPoint x: 227, endPoint y: 253, distance: 305.0
click at [532, 255] on div "Architecture (default) Hybrid" at bounding box center [445, 233] width 451 height 86
drag, startPoint x: 100, startPoint y: 197, endPoint x: 95, endPoint y: 213, distance: 16.8
click at [100, 197] on link "Devices" at bounding box center [94, 185] width 188 height 37
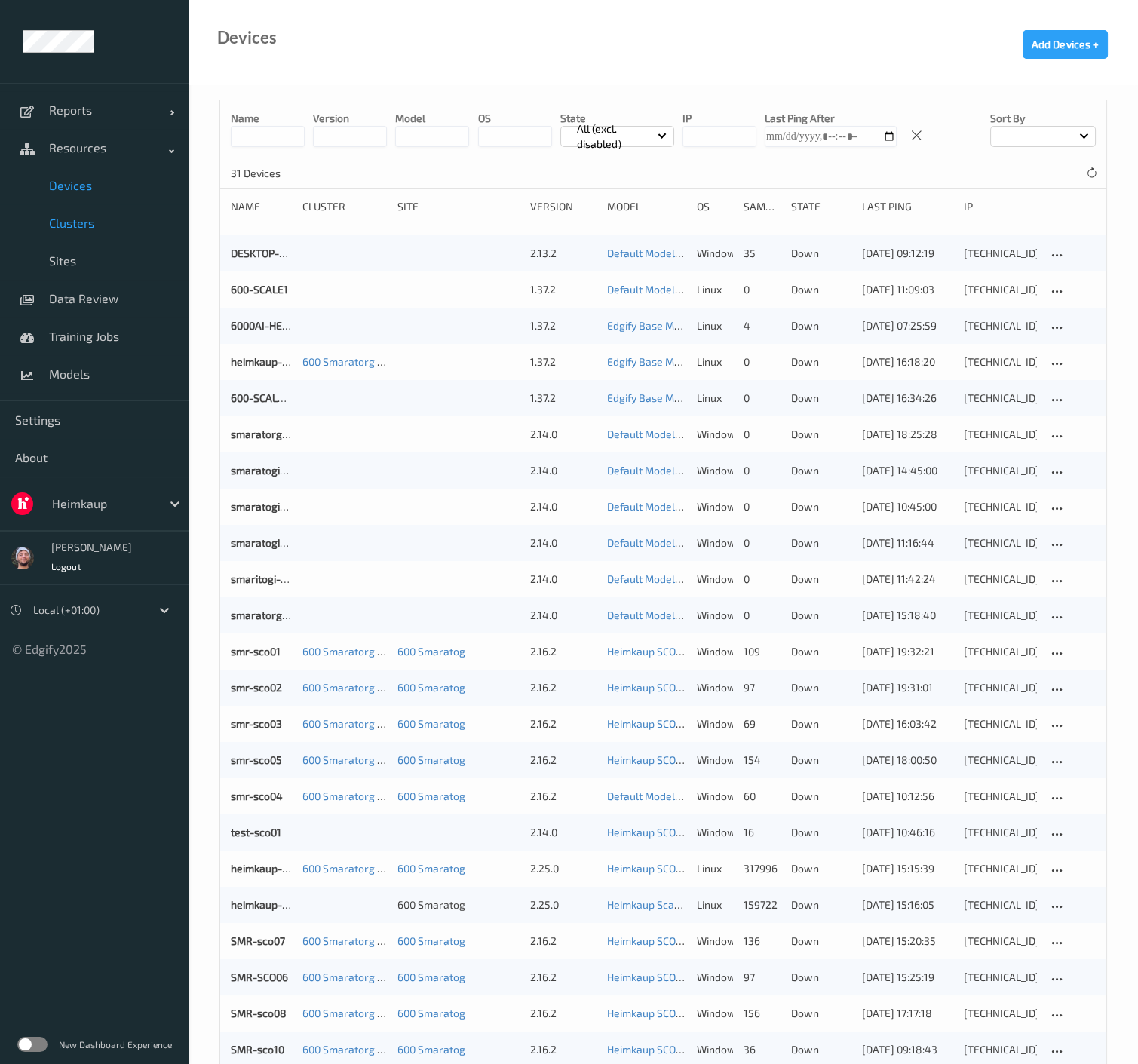
click at [113, 222] on span "Clusters" at bounding box center [111, 223] width 125 height 15
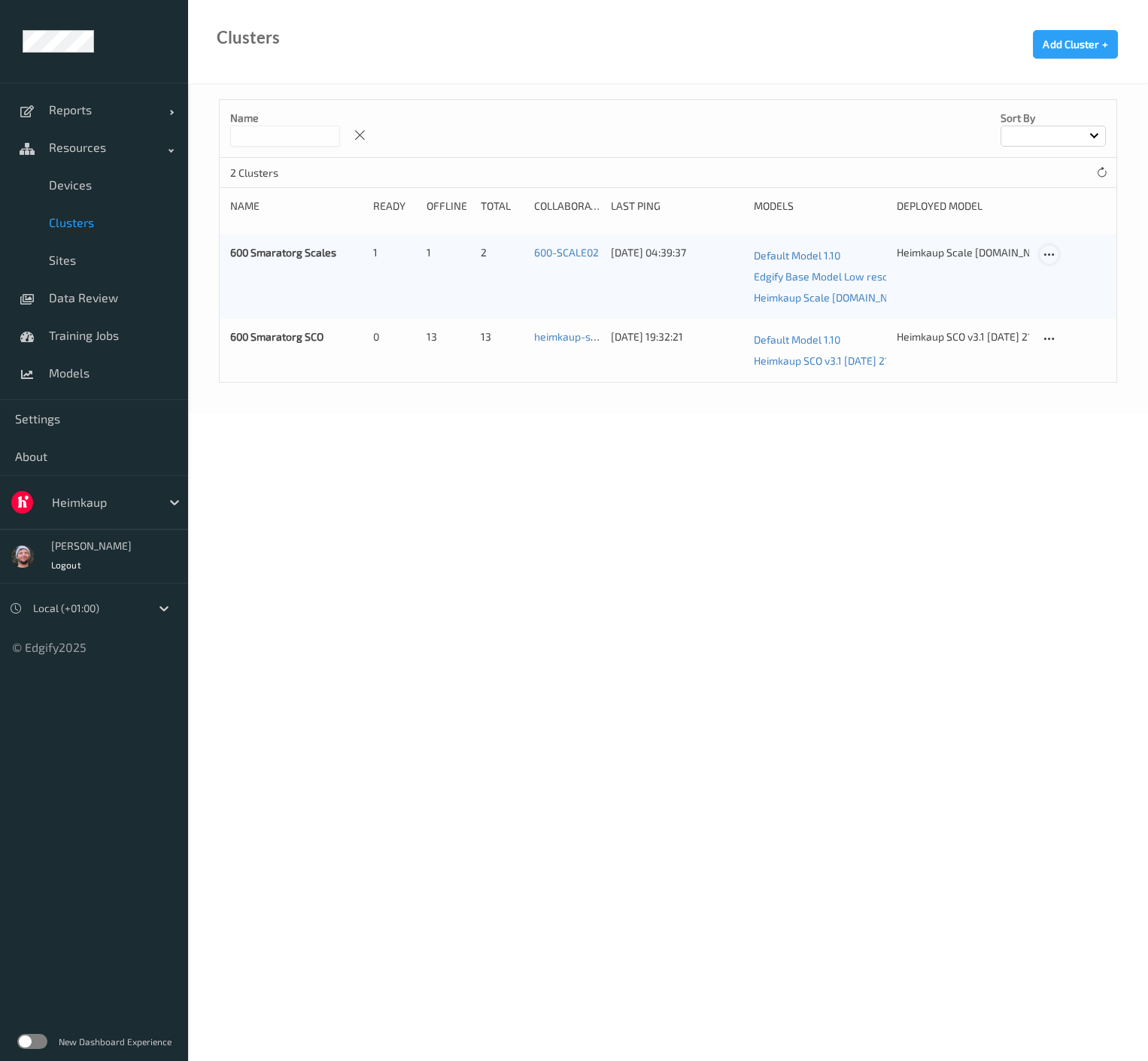
click at [1057, 250] on div at bounding box center [1049, 255] width 19 height 19
click at [1061, 273] on link "Edit Cluster" at bounding box center [1087, 281] width 92 height 28
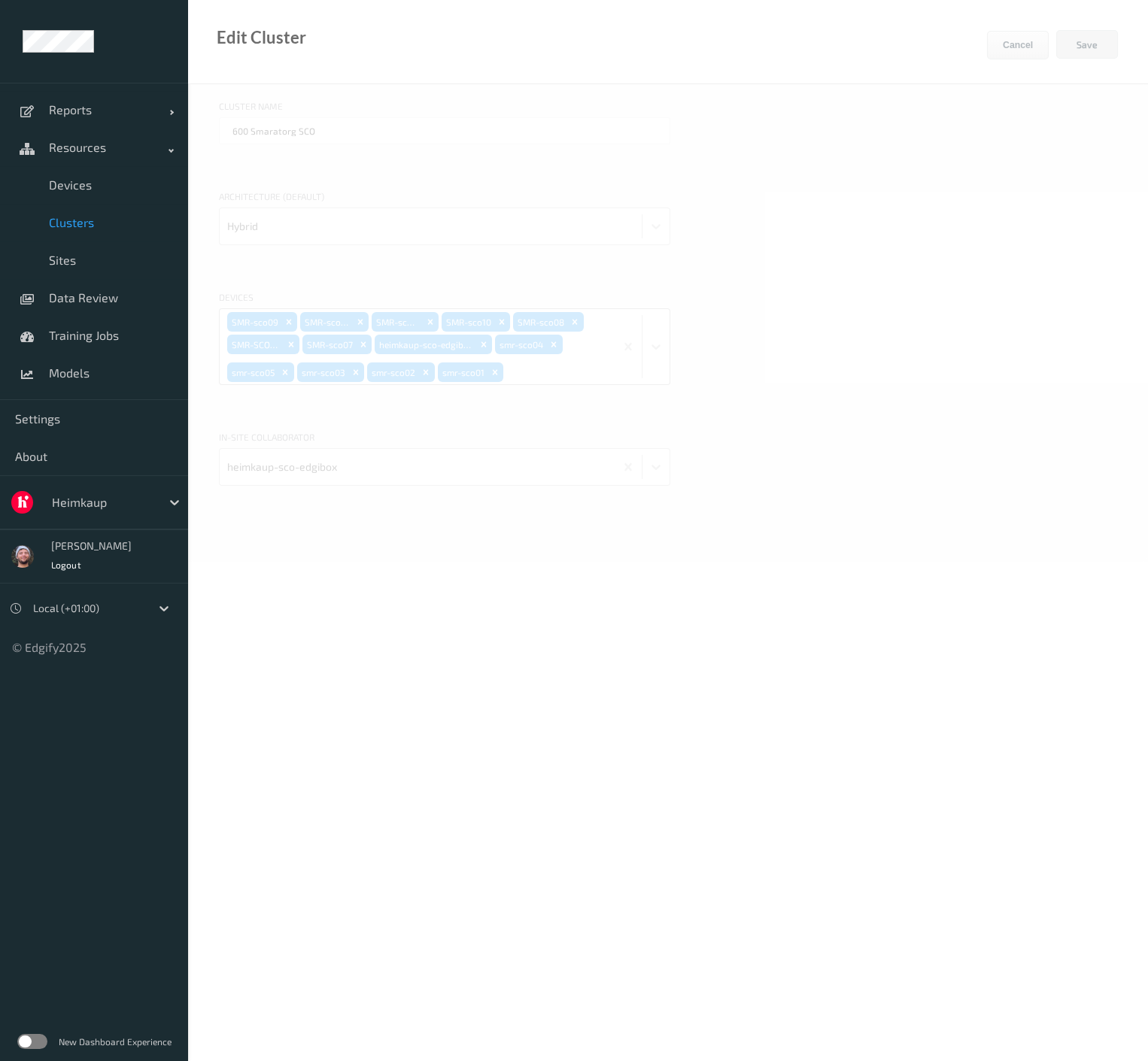
type input "600 Smaratorg Scales"
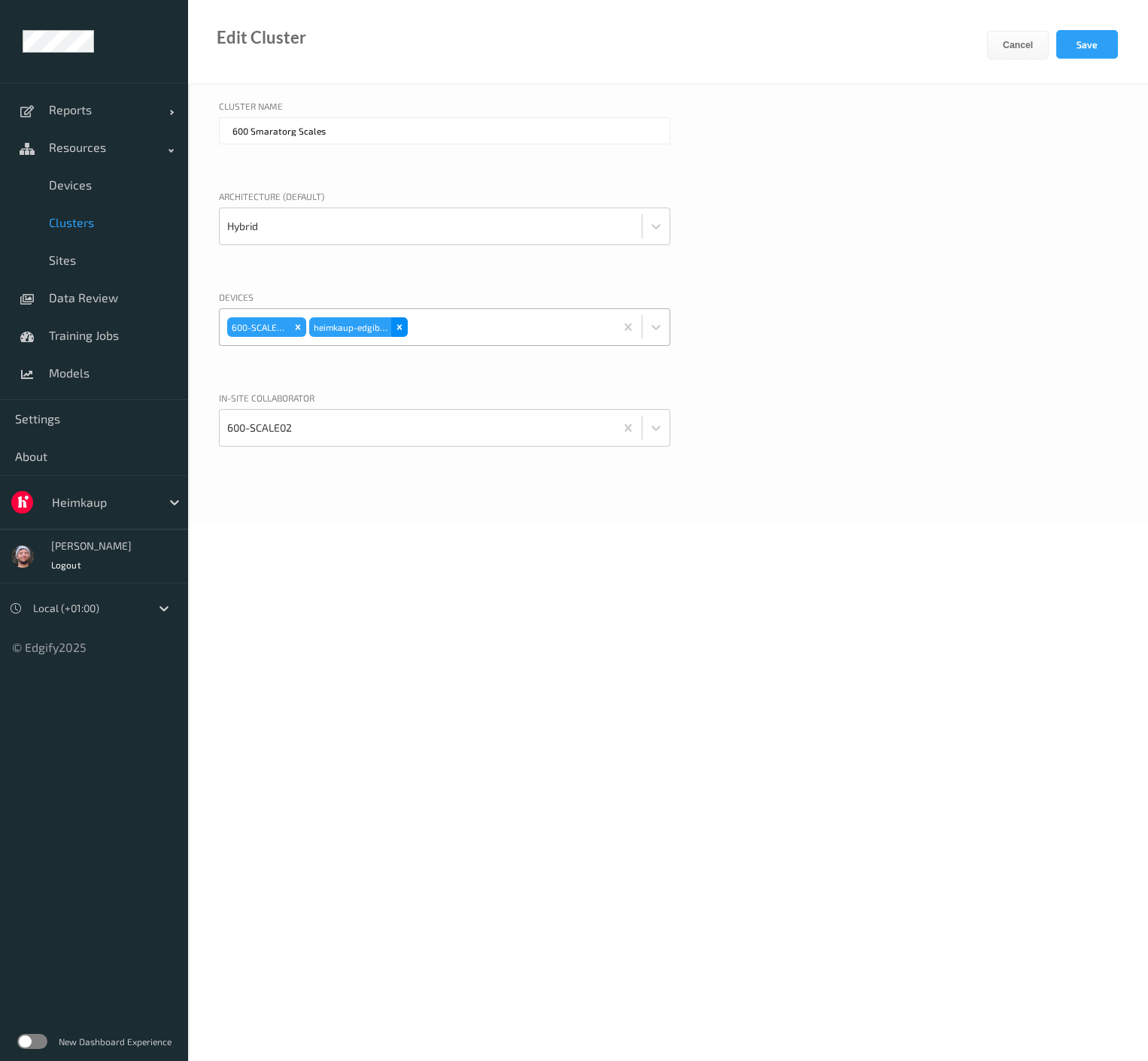
click at [395, 336] on div "Remove heimkaup-edgibox" at bounding box center [399, 327] width 17 height 20
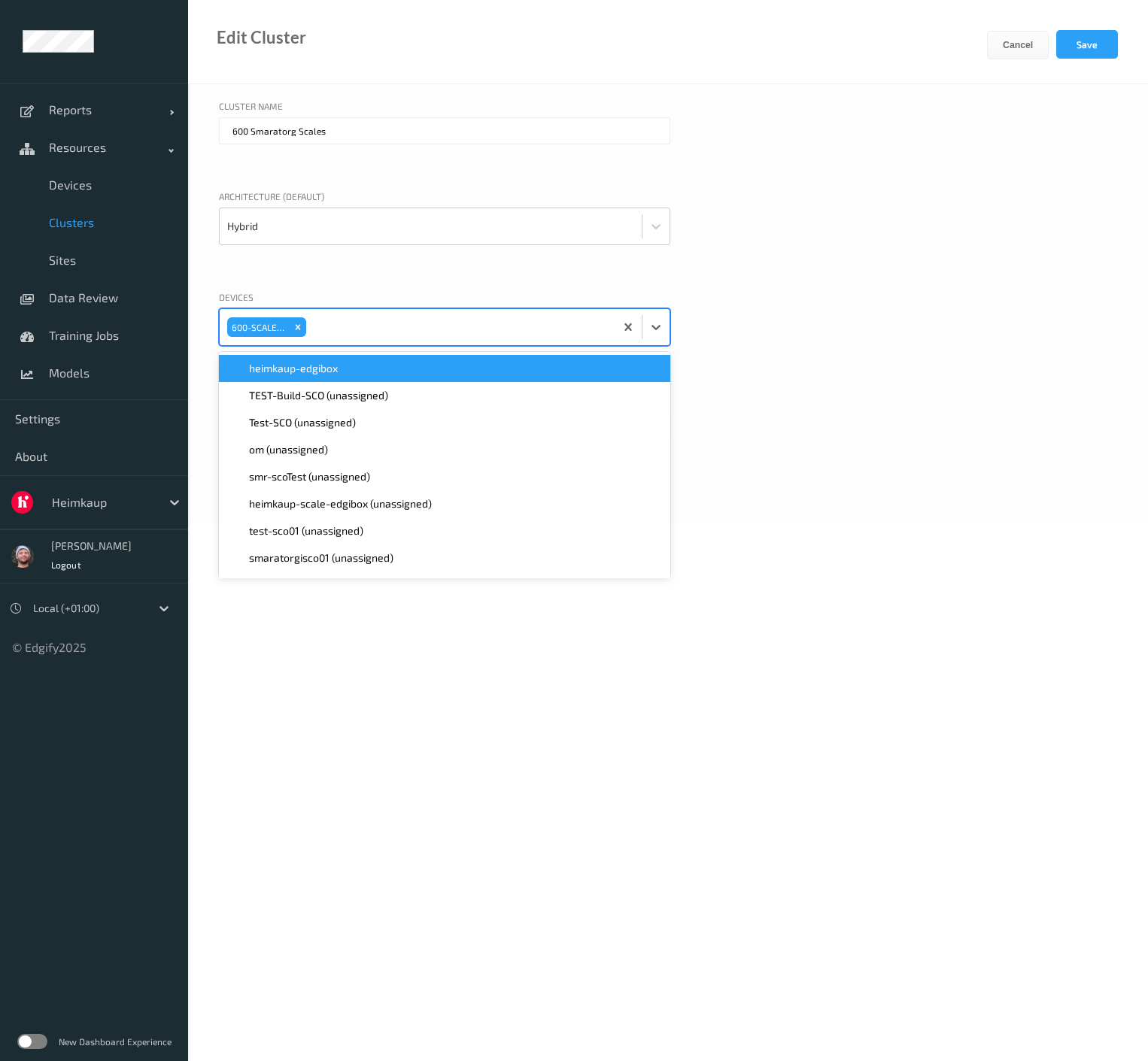
click at [379, 331] on div at bounding box center [458, 328] width 298 height 30
type input "heimkaup"
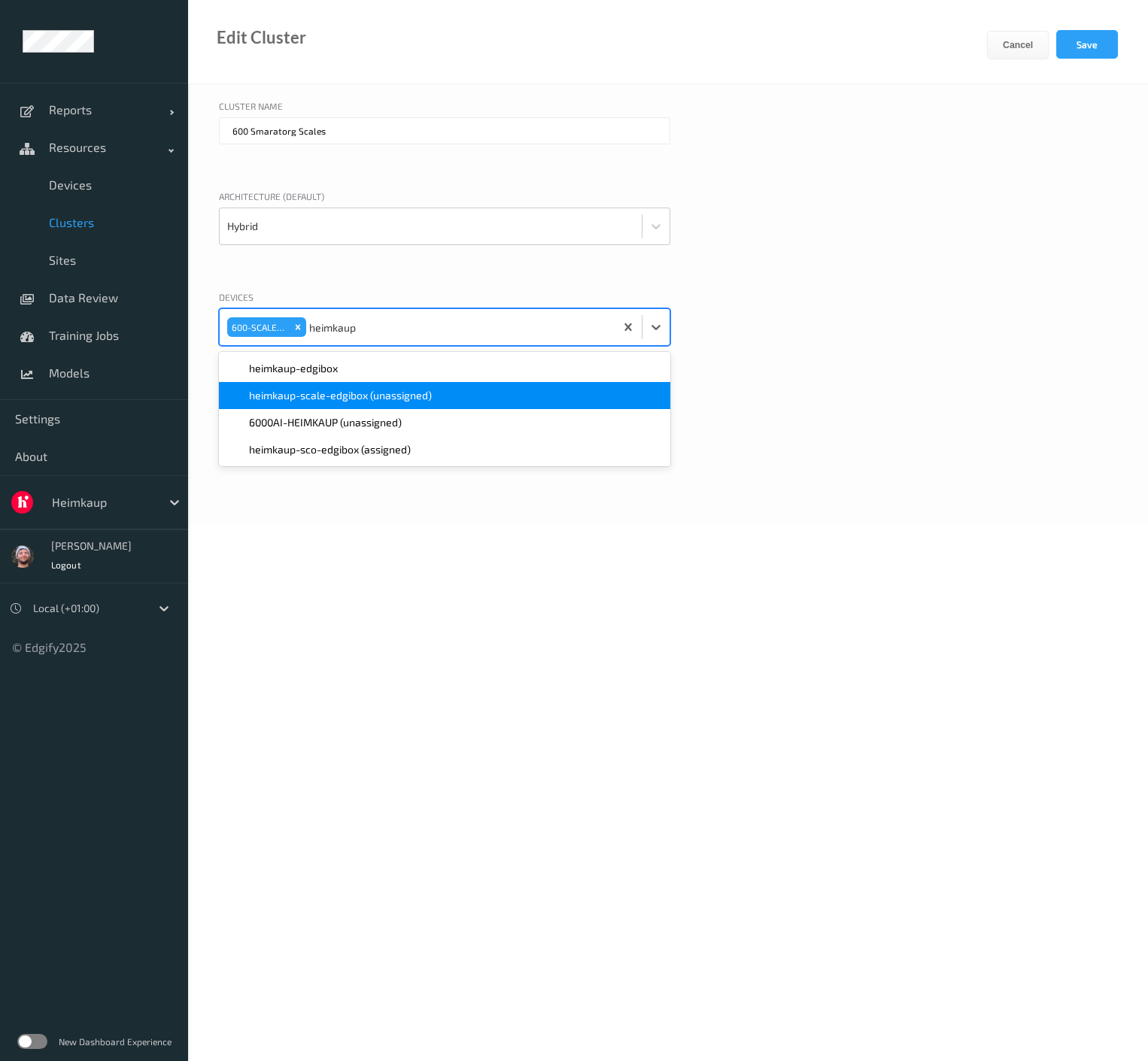
click at [466, 394] on div "heimkaup-scale-edgibox (unassigned)" at bounding box center [445, 395] width 434 height 15
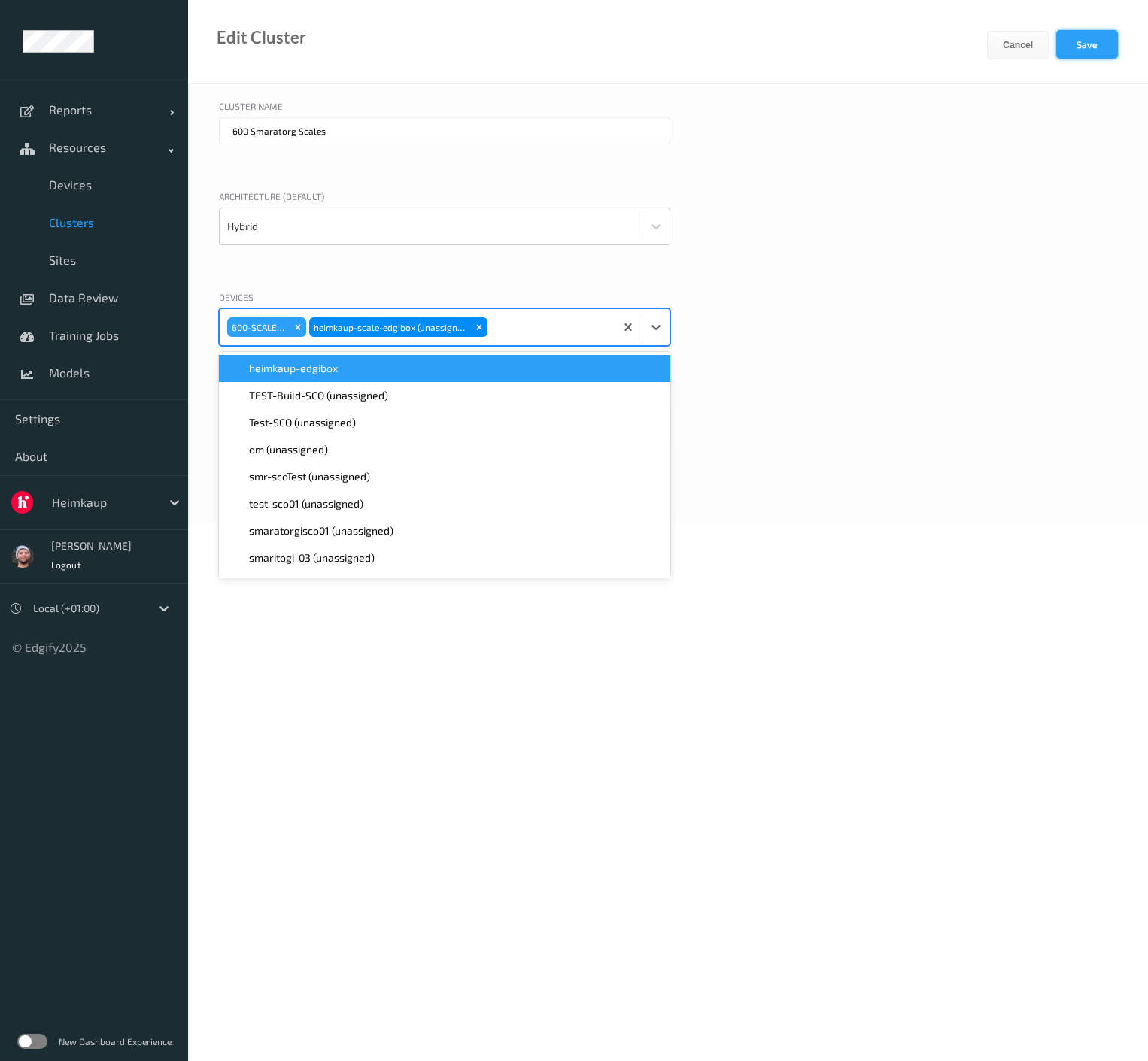
click at [1071, 51] on button "Save" at bounding box center [1087, 45] width 61 height 29
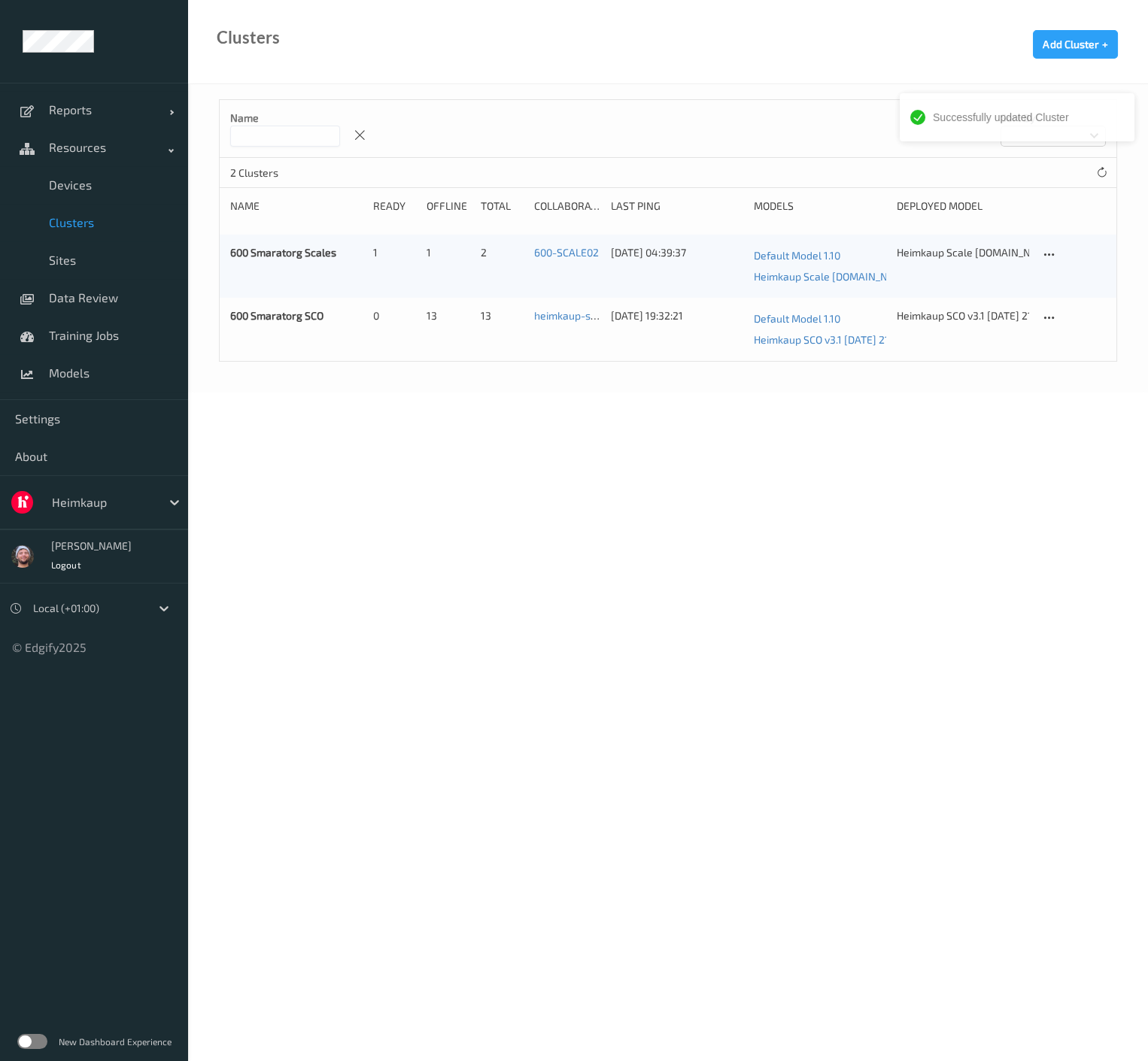
click at [472, 564] on body "Successfully updated Cluster Reports Default Report Customized Report Resources…" at bounding box center [574, 530] width 1148 height 1061
click at [92, 183] on span "Devices" at bounding box center [111, 185] width 124 height 15
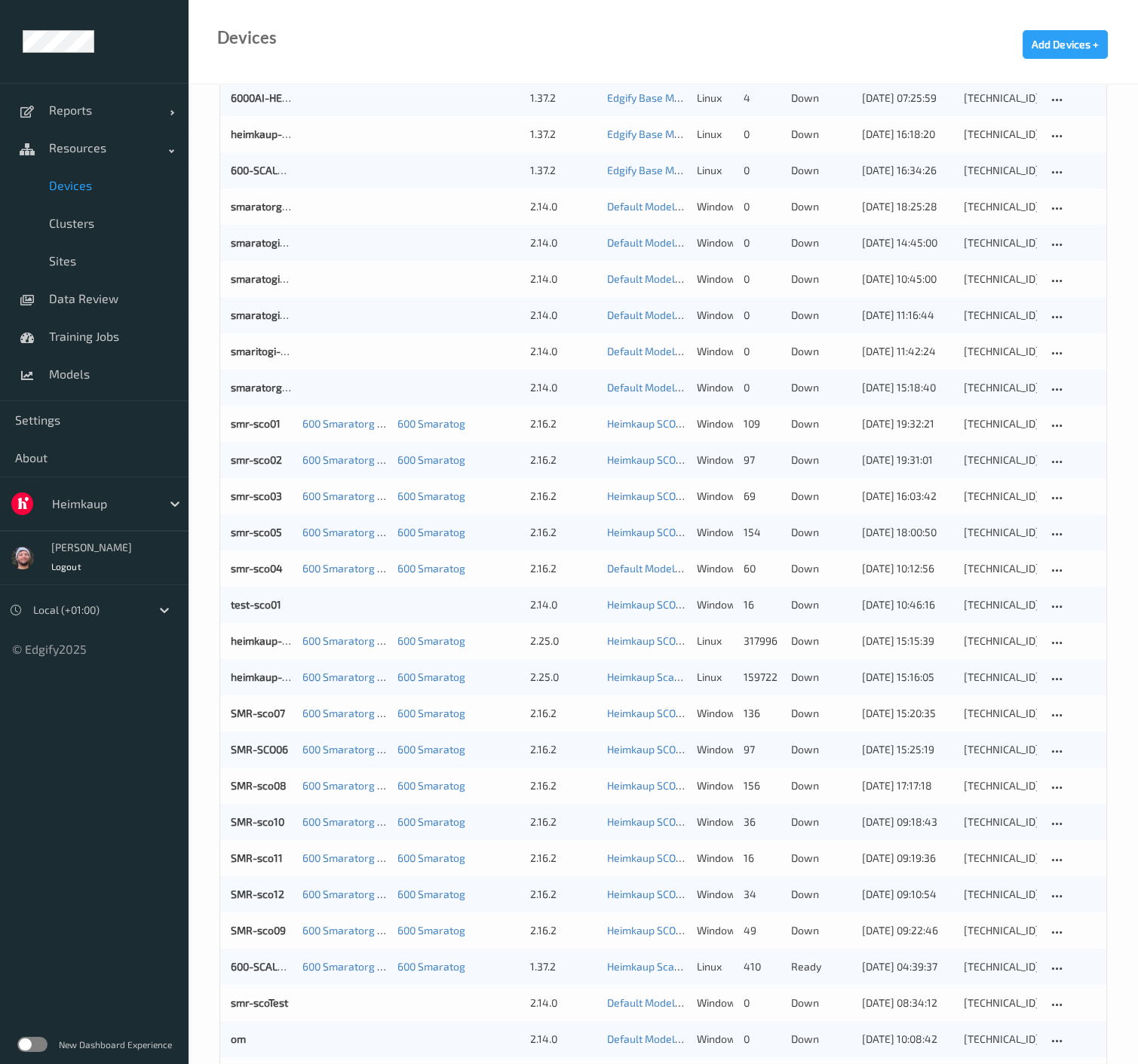
scroll to position [251, 0]
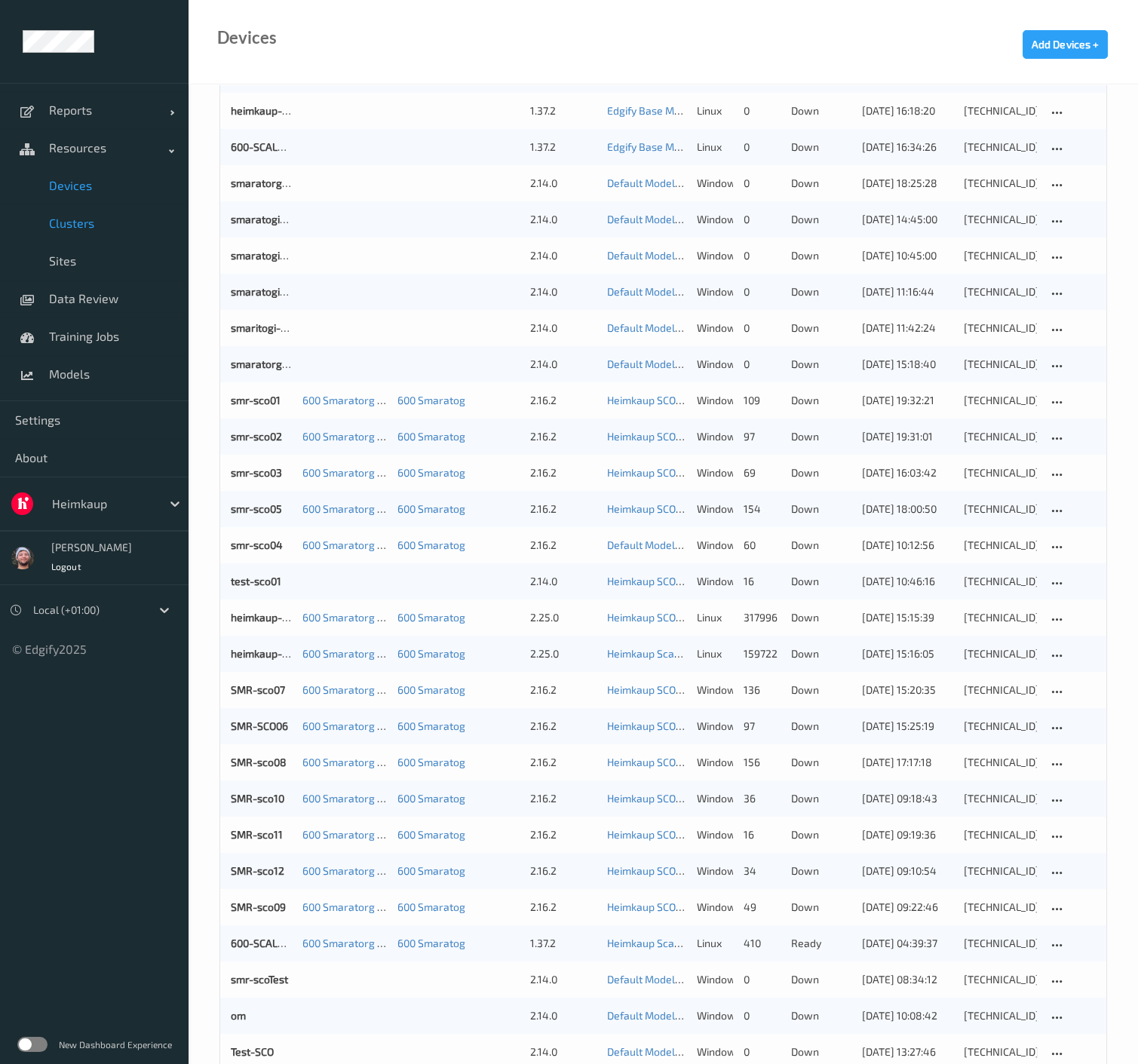
click at [97, 225] on span "Clusters" at bounding box center [111, 223] width 125 height 15
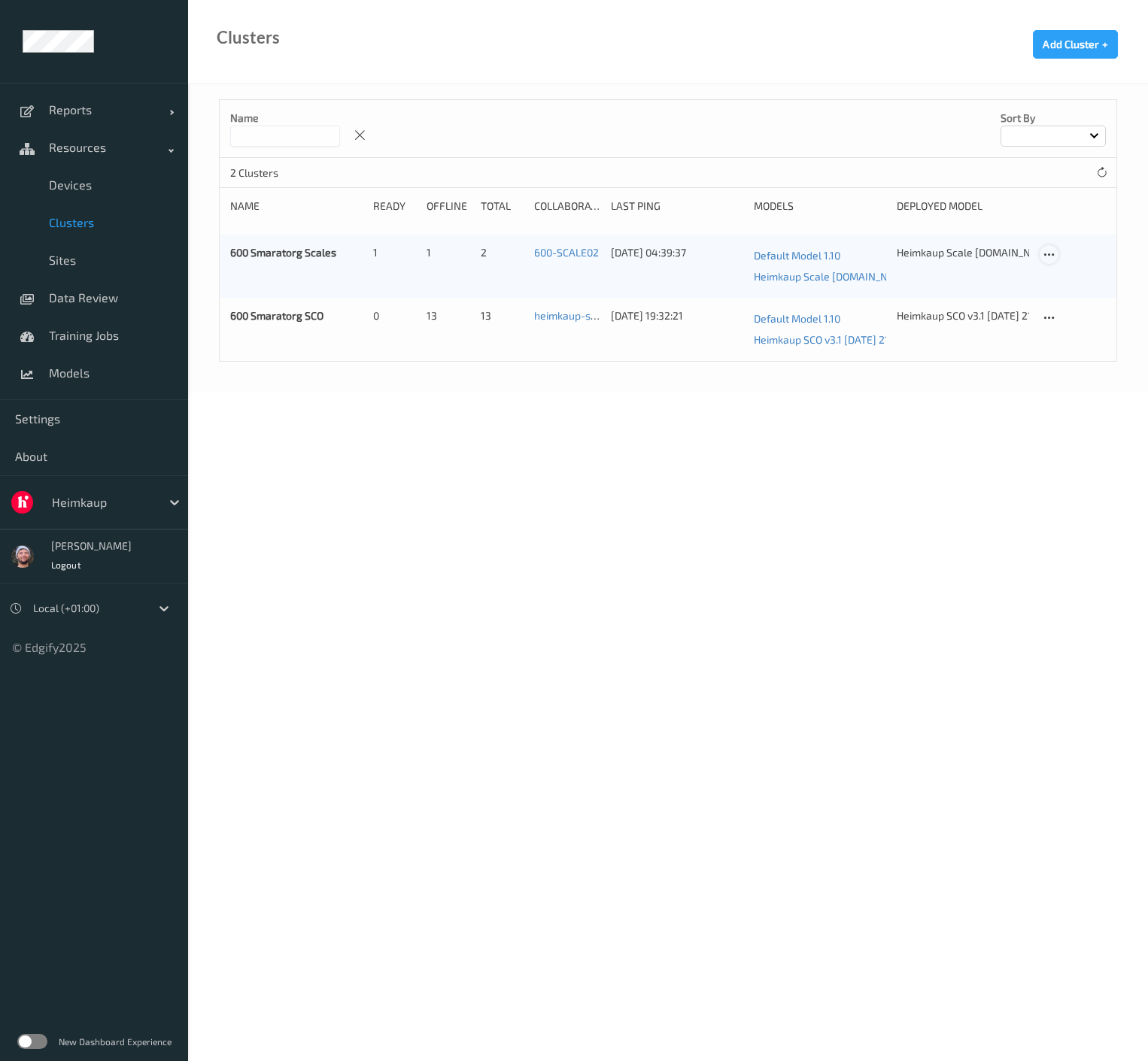
click at [1052, 254] on icon at bounding box center [1049, 254] width 13 height 14
click at [1066, 273] on link "Edit Cluster" at bounding box center [1087, 281] width 92 height 28
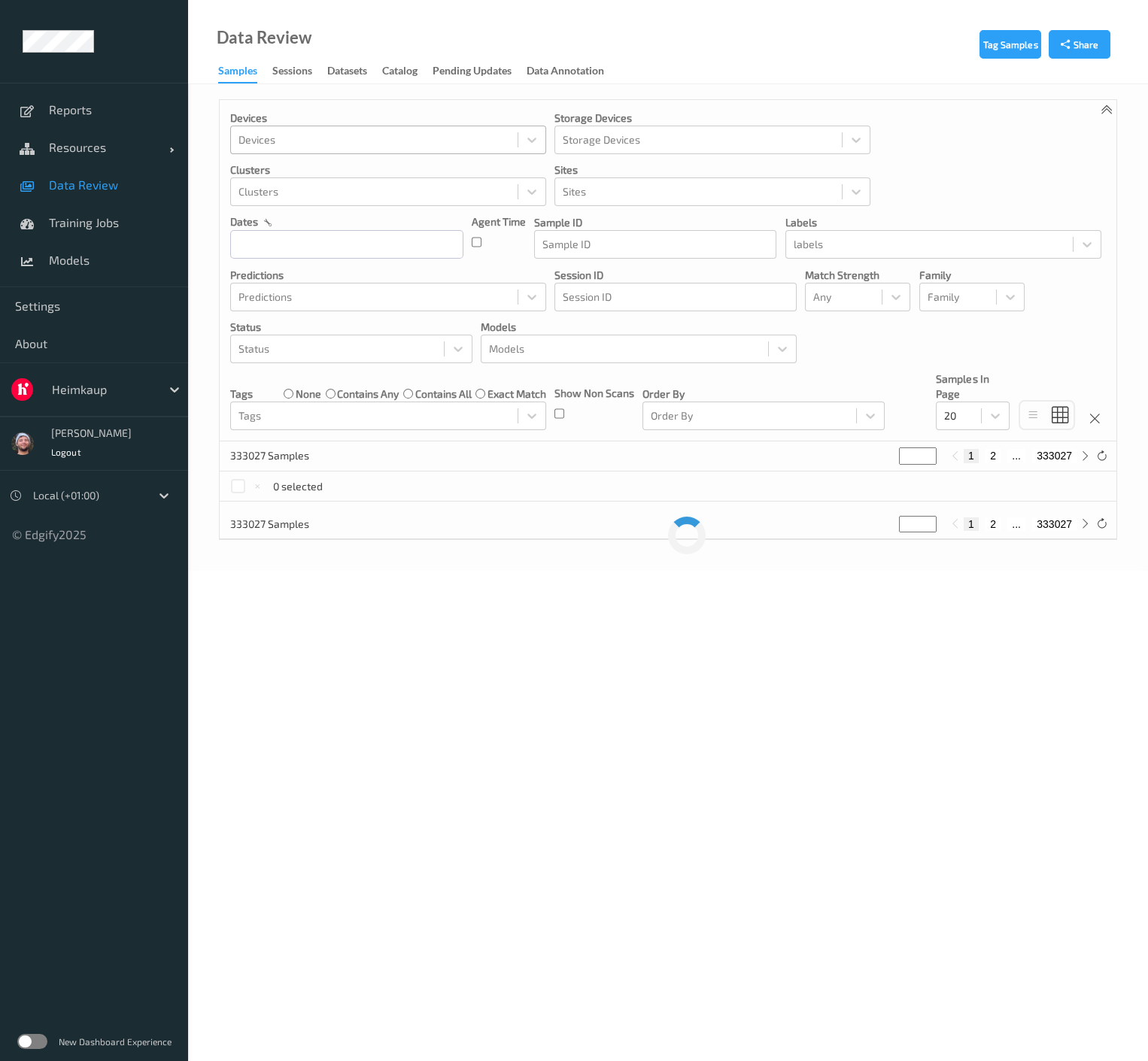
click at [447, 140] on div at bounding box center [374, 140] width 272 height 18
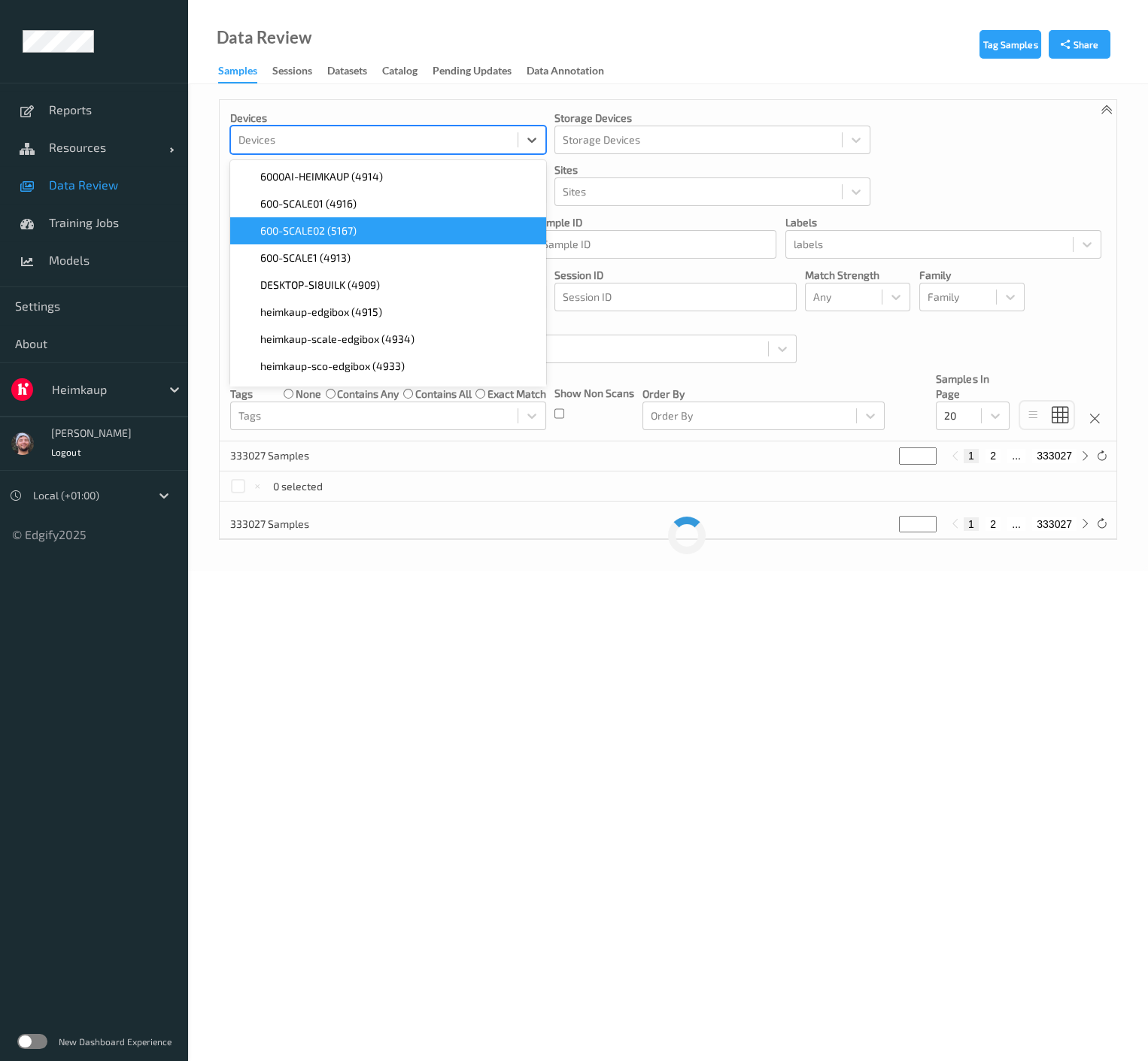
click at [324, 227] on span "600-SCALE02 (5167)" at bounding box center [309, 230] width 96 height 15
click at [109, 147] on span "Resources" at bounding box center [108, 147] width 120 height 15
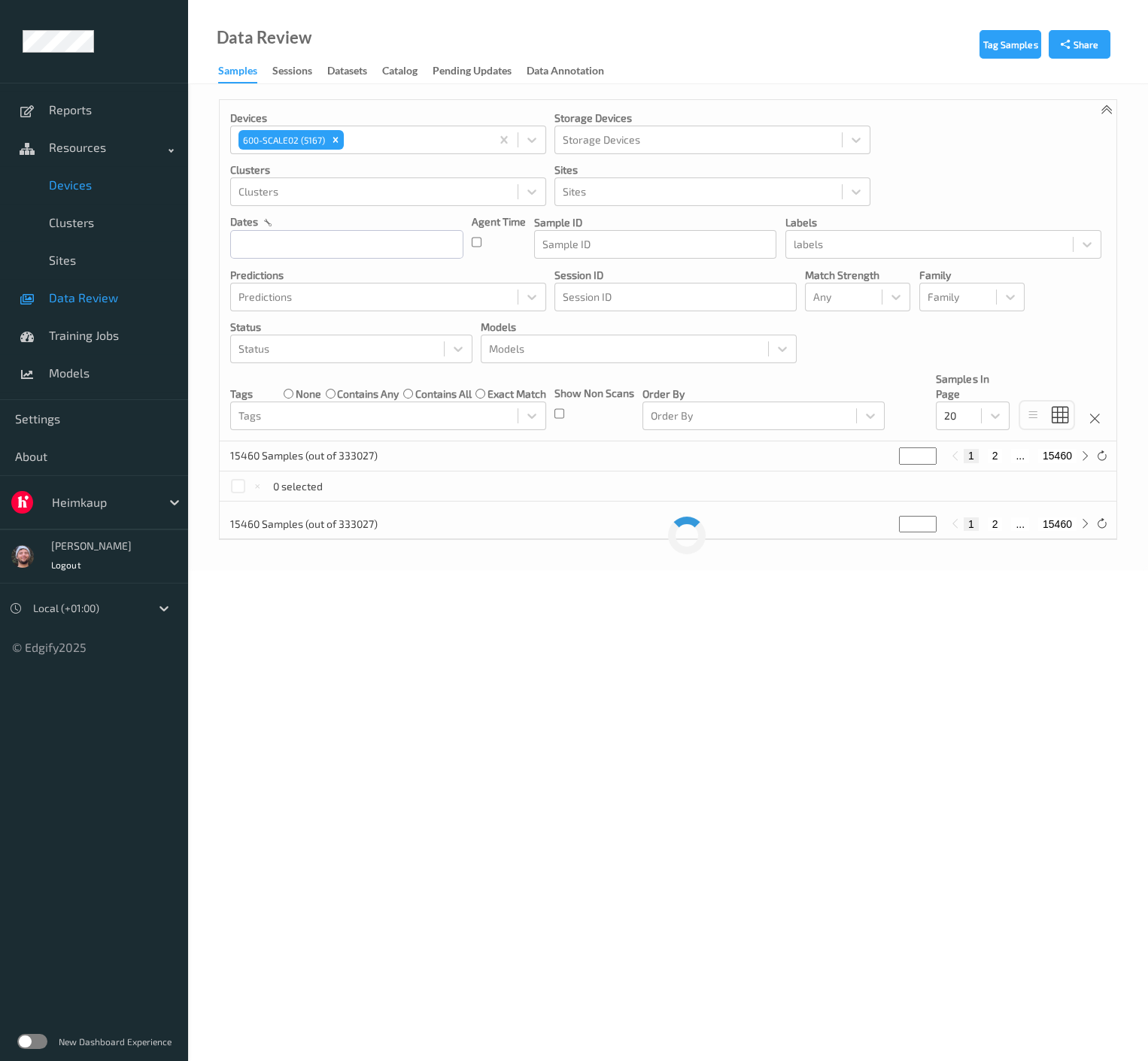
click at [100, 180] on span "Devices" at bounding box center [111, 185] width 124 height 15
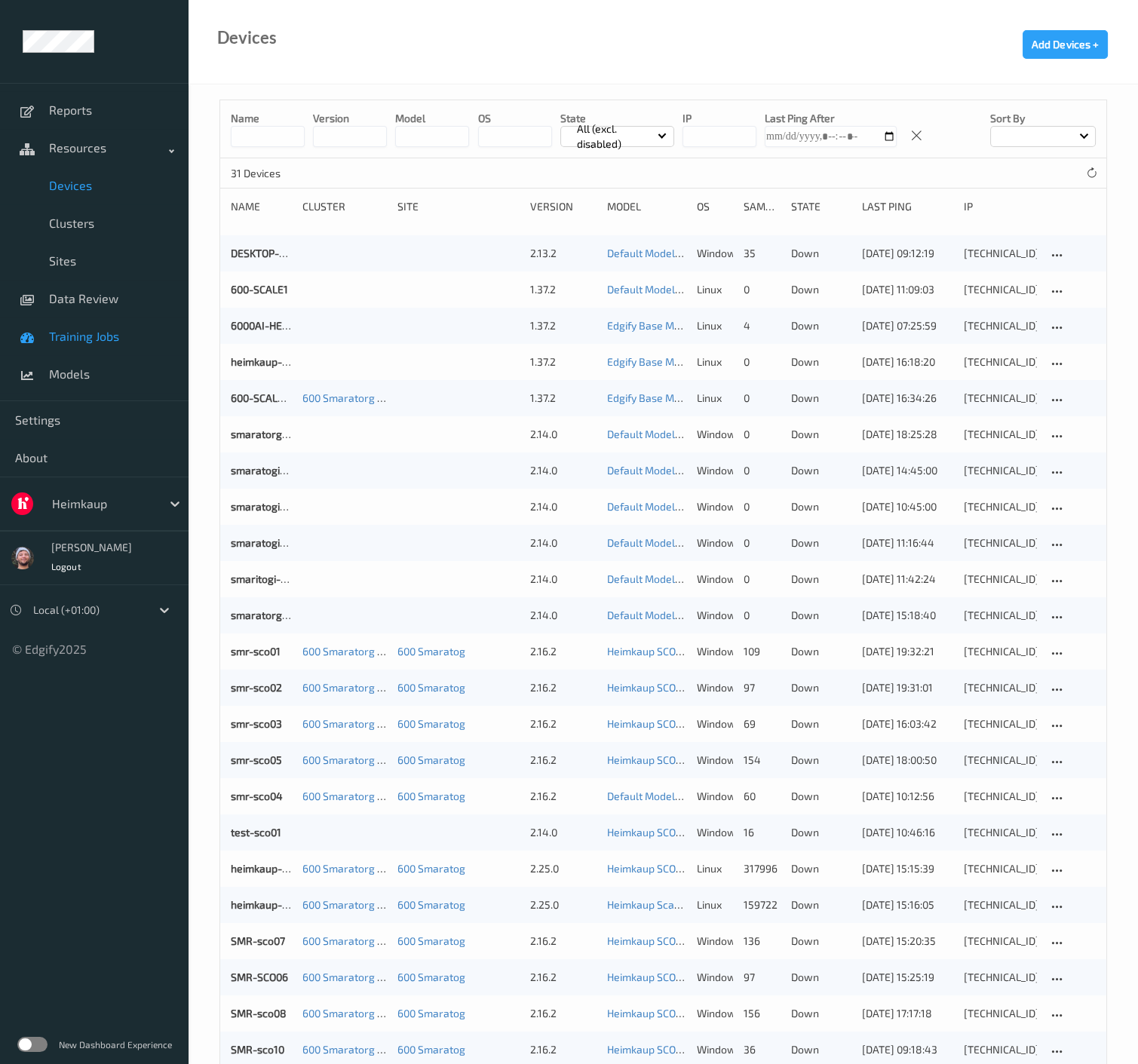
click at [99, 321] on link "Training Jobs" at bounding box center [94, 336] width 189 height 38
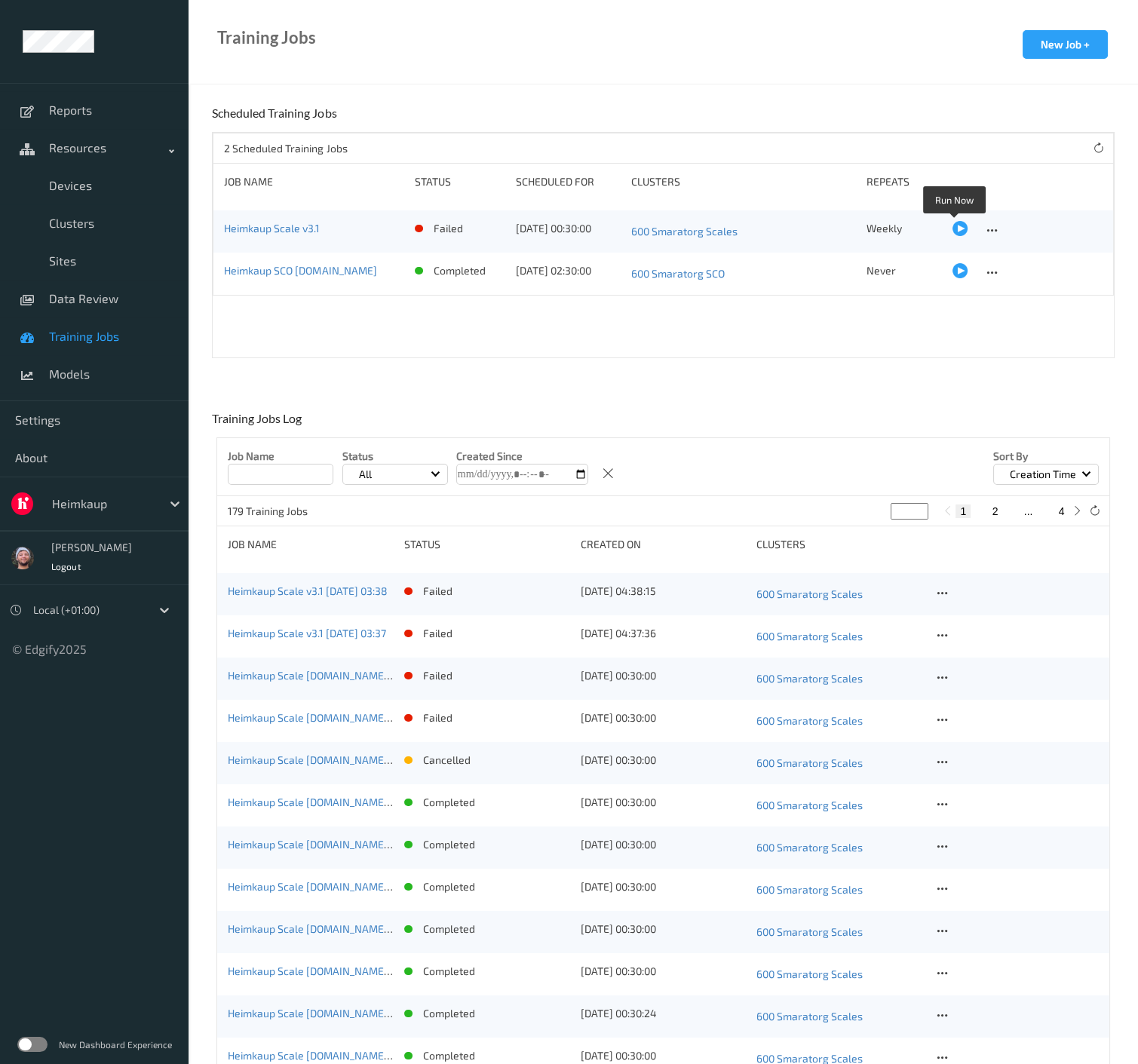
click at [958, 231] on div at bounding box center [960, 228] width 15 height 15
click at [547, 343] on div "2 Scheduled Training Jobs Job Name Status Scheduled for Clusters Repeats Heimka…" at bounding box center [663, 245] width 902 height 226
click at [941, 675] on icon at bounding box center [942, 678] width 13 height 14
click at [970, 753] on div "Delete Job" at bounding box center [980, 758] width 42 height 14
click at [943, 636] on icon at bounding box center [942, 636] width 13 height 14
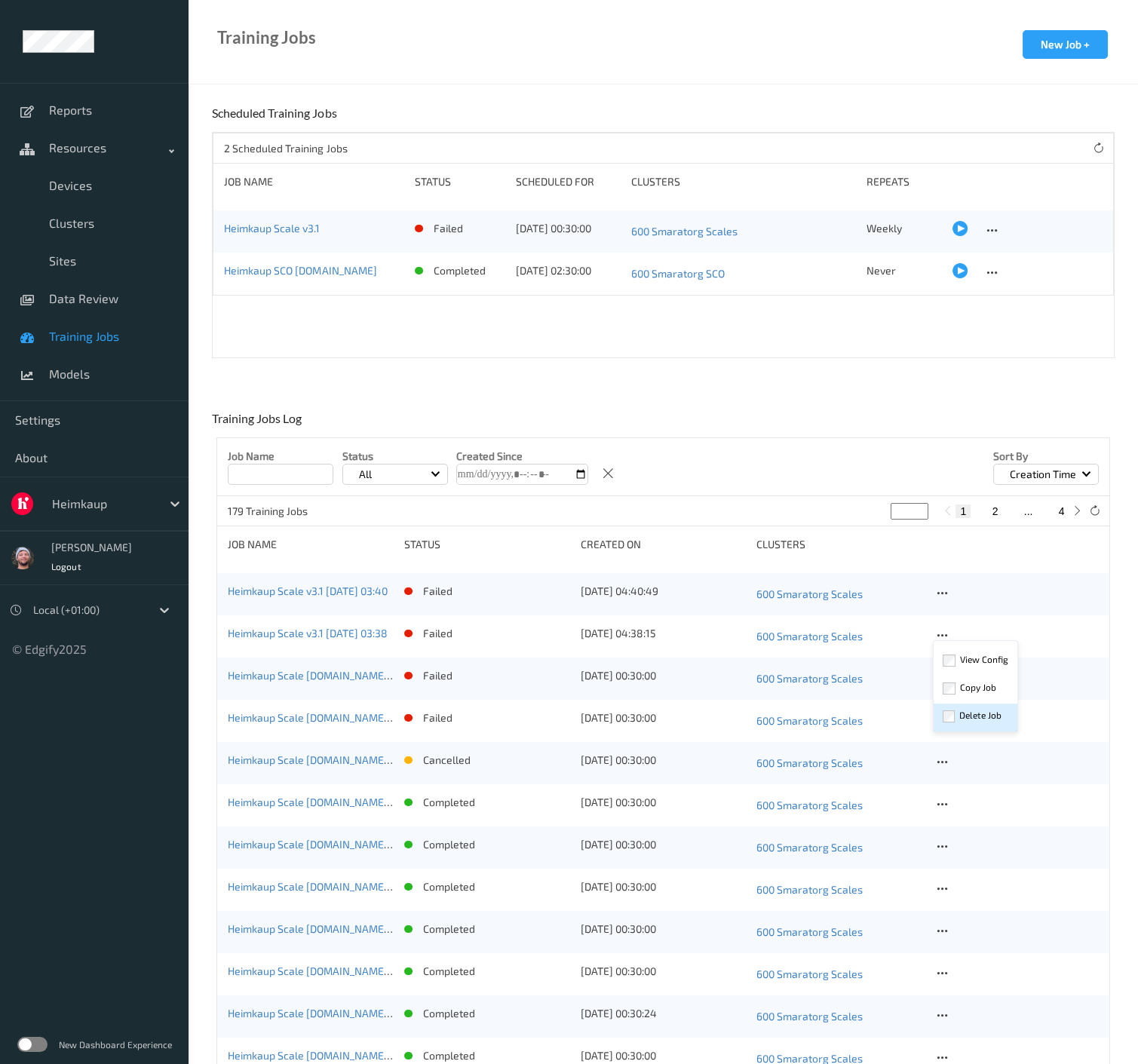
click at [965, 712] on div "Delete Job" at bounding box center [980, 715] width 42 height 14
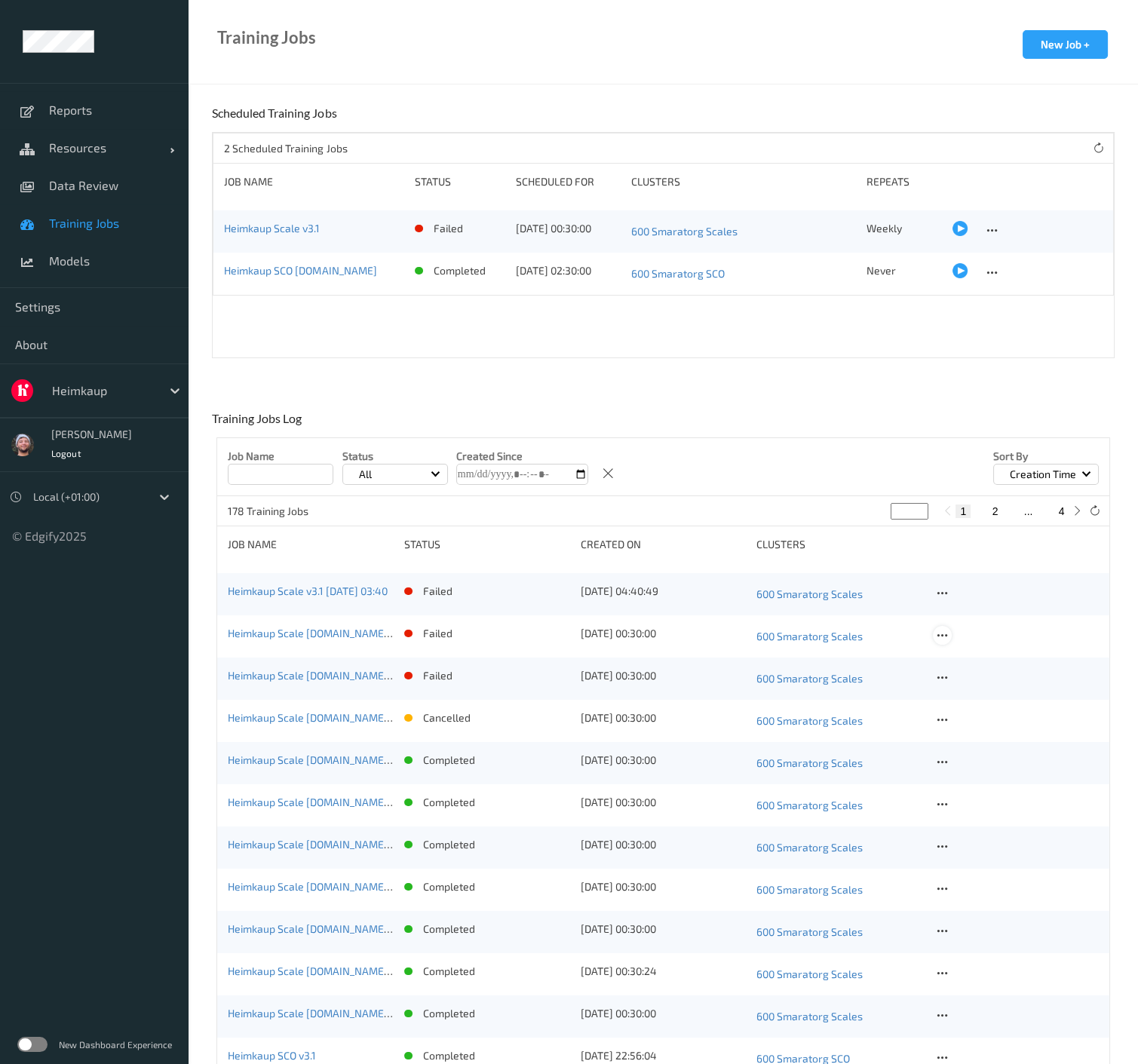
click at [941, 636] on icon at bounding box center [942, 636] width 13 height 14
click at [970, 708] on div "Delete Job" at bounding box center [980, 715] width 42 height 14
click at [943, 636] on icon at bounding box center [942, 636] width 13 height 14
click at [966, 703] on div "Delete Job" at bounding box center [975, 717] width 84 height 28
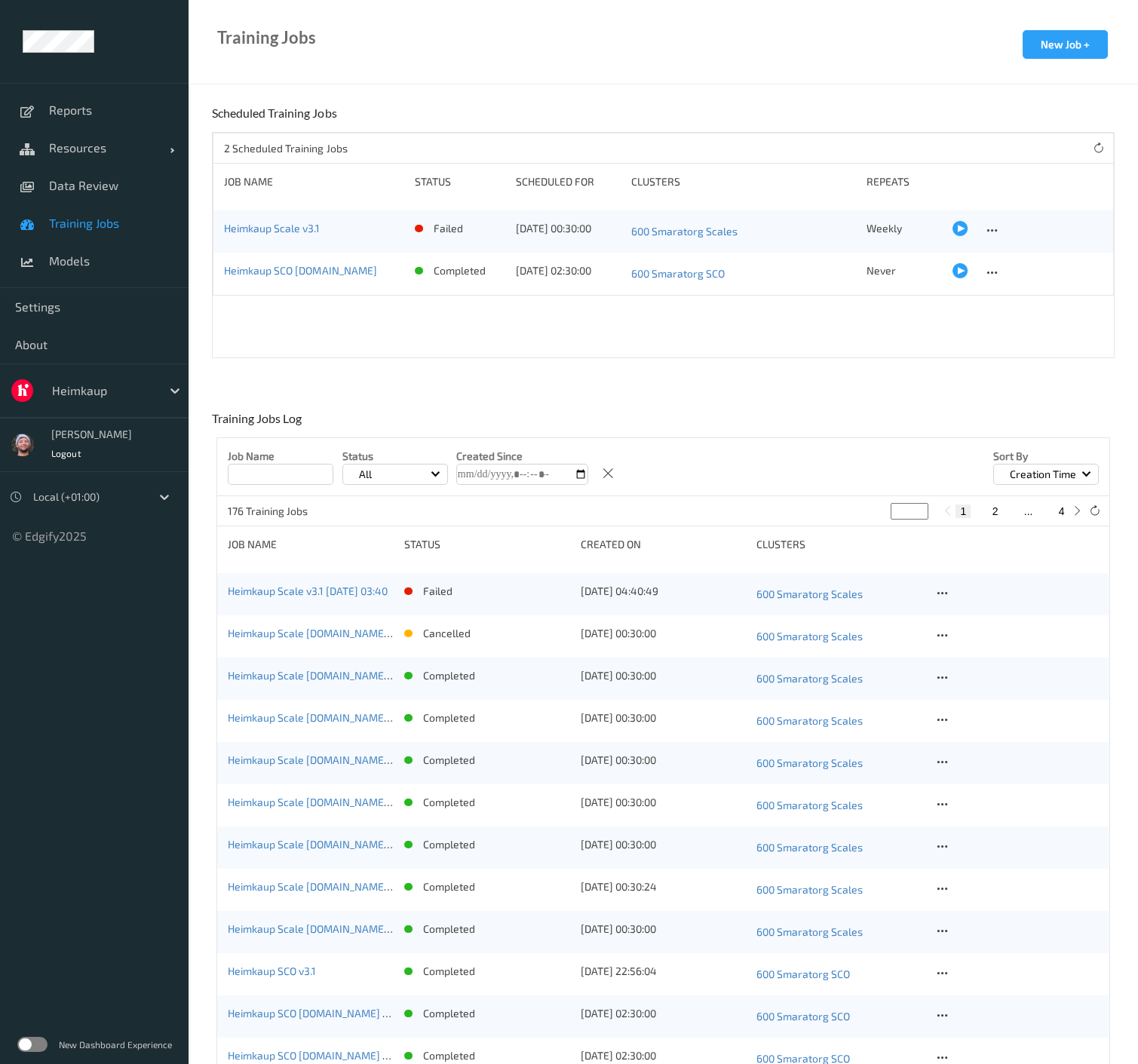
click at [129, 229] on span "Training Jobs" at bounding box center [111, 223] width 125 height 15
click at [943, 594] on icon at bounding box center [942, 593] width 13 height 14
click at [983, 669] on div "Delete Job" at bounding box center [980, 673] width 42 height 14
click at [985, 227] on icon at bounding box center [992, 230] width 13 height 14
click at [959, 229] on div at bounding box center [960, 228] width 15 height 15
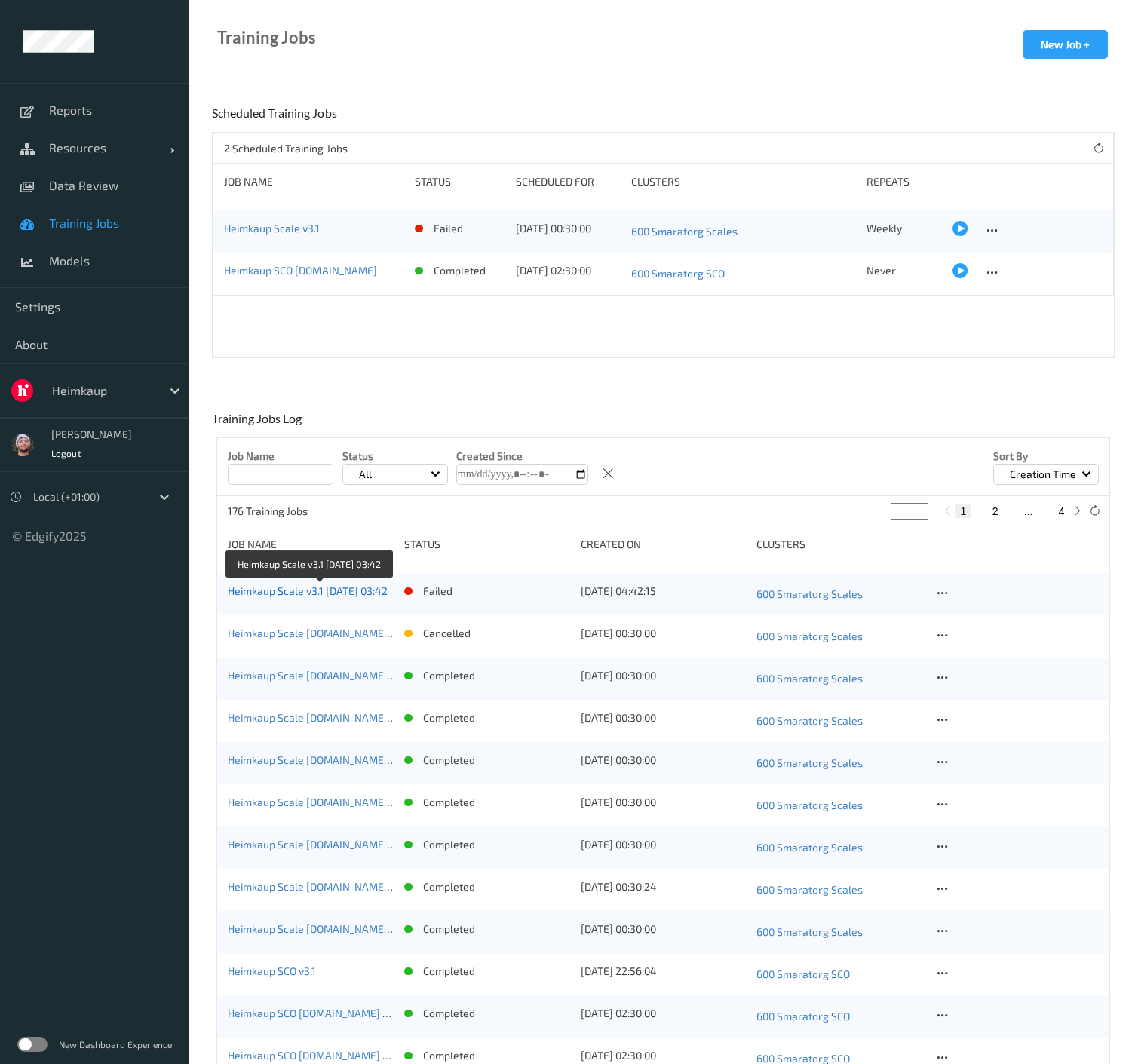
click at [314, 589] on link "Heimkaup Scale v3.1 2025-09-13 03:42" at bounding box center [308, 591] width 160 height 13
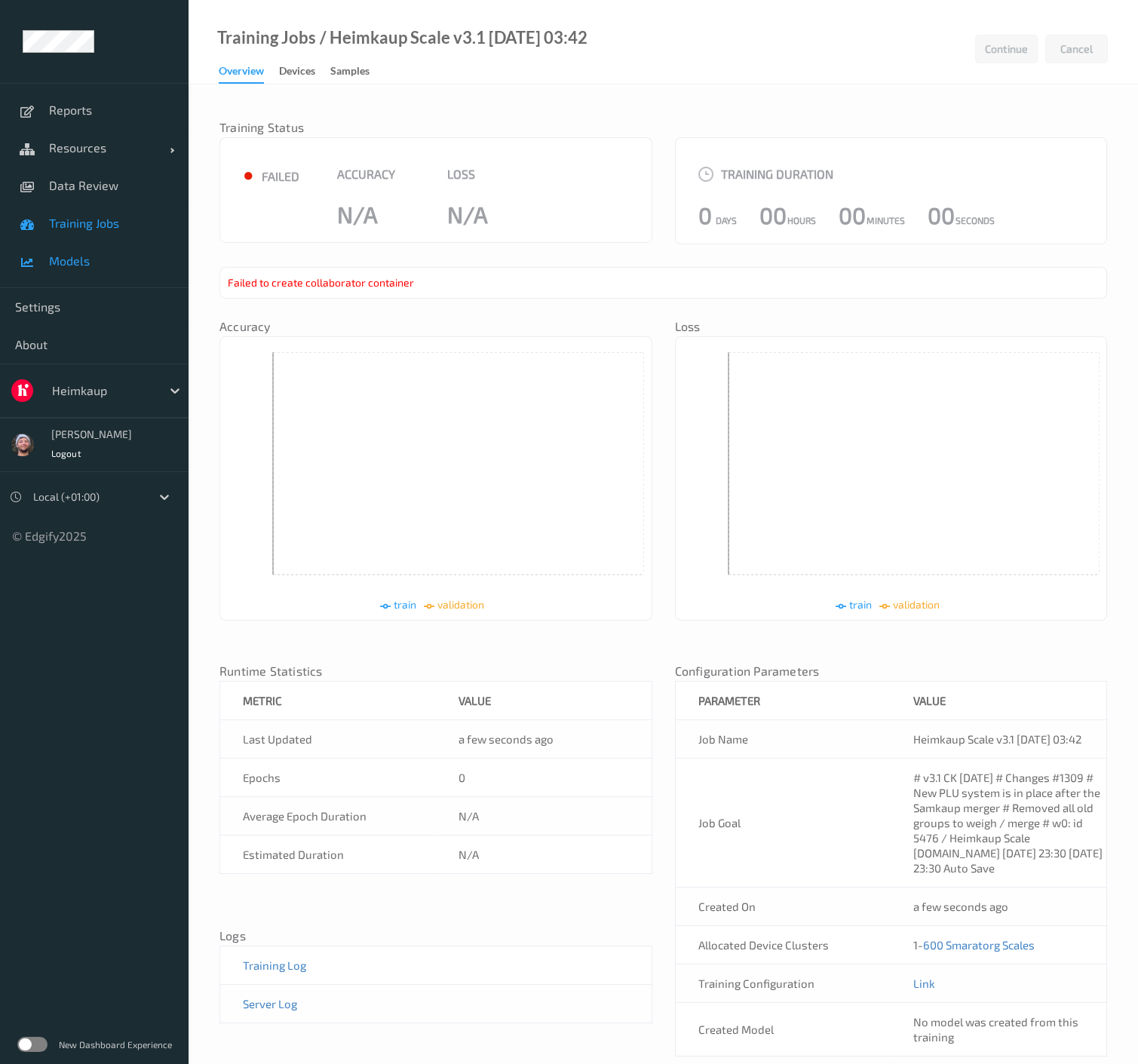
click at [117, 261] on span "Models" at bounding box center [111, 261] width 125 height 15
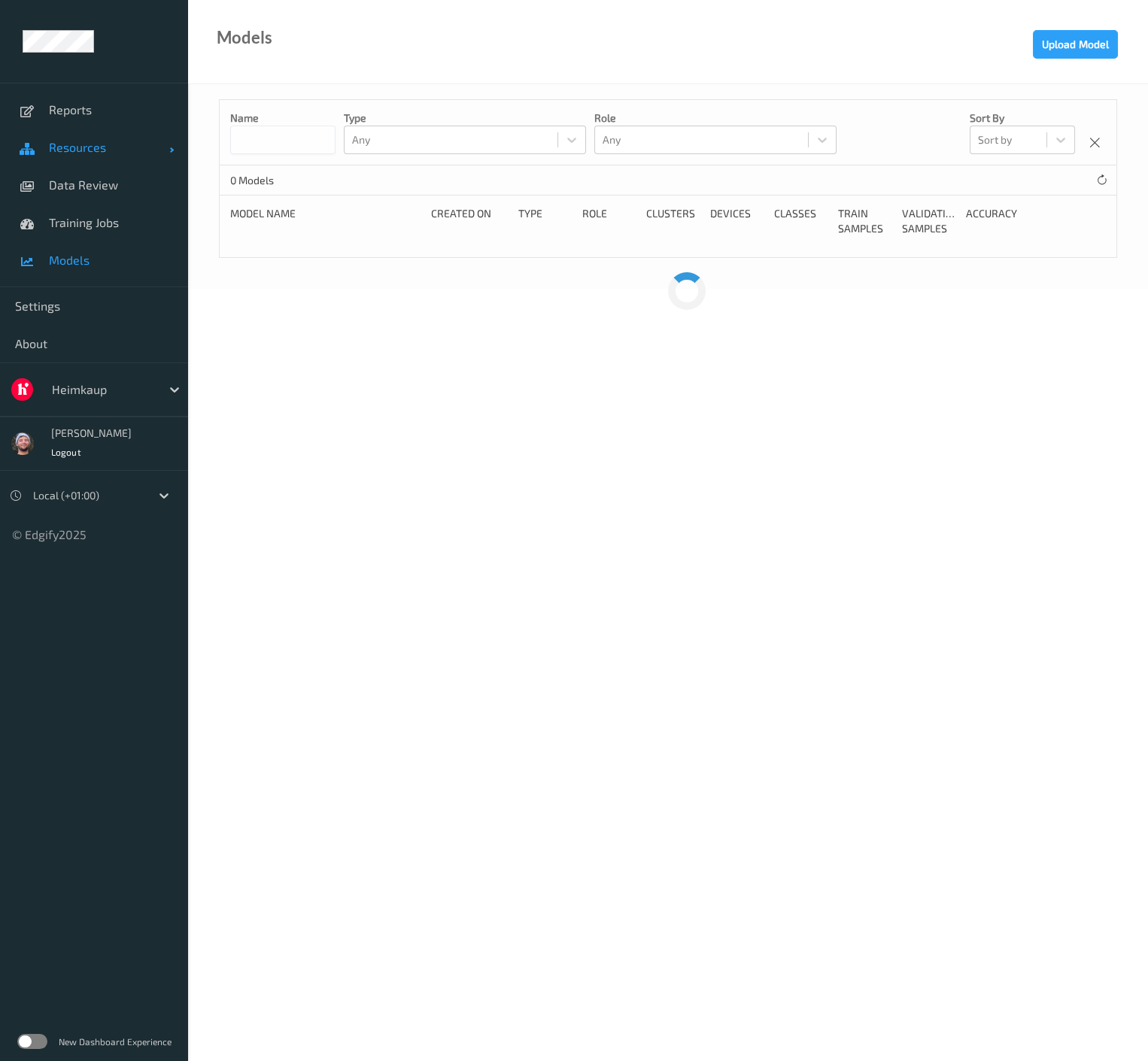
click at [141, 158] on link "Resources" at bounding box center [94, 147] width 188 height 37
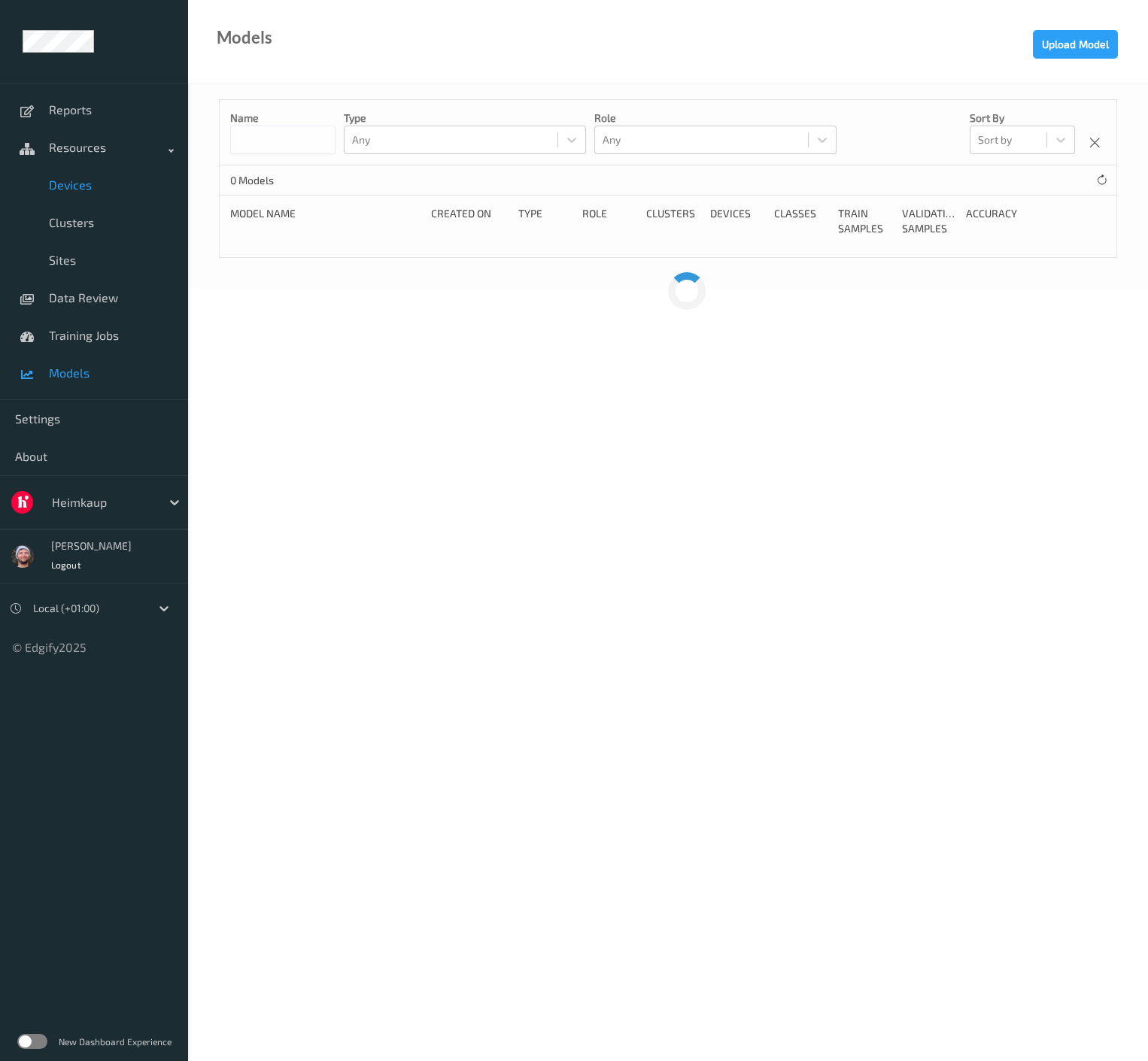
click at [106, 192] on link "Devices" at bounding box center [94, 185] width 188 height 37
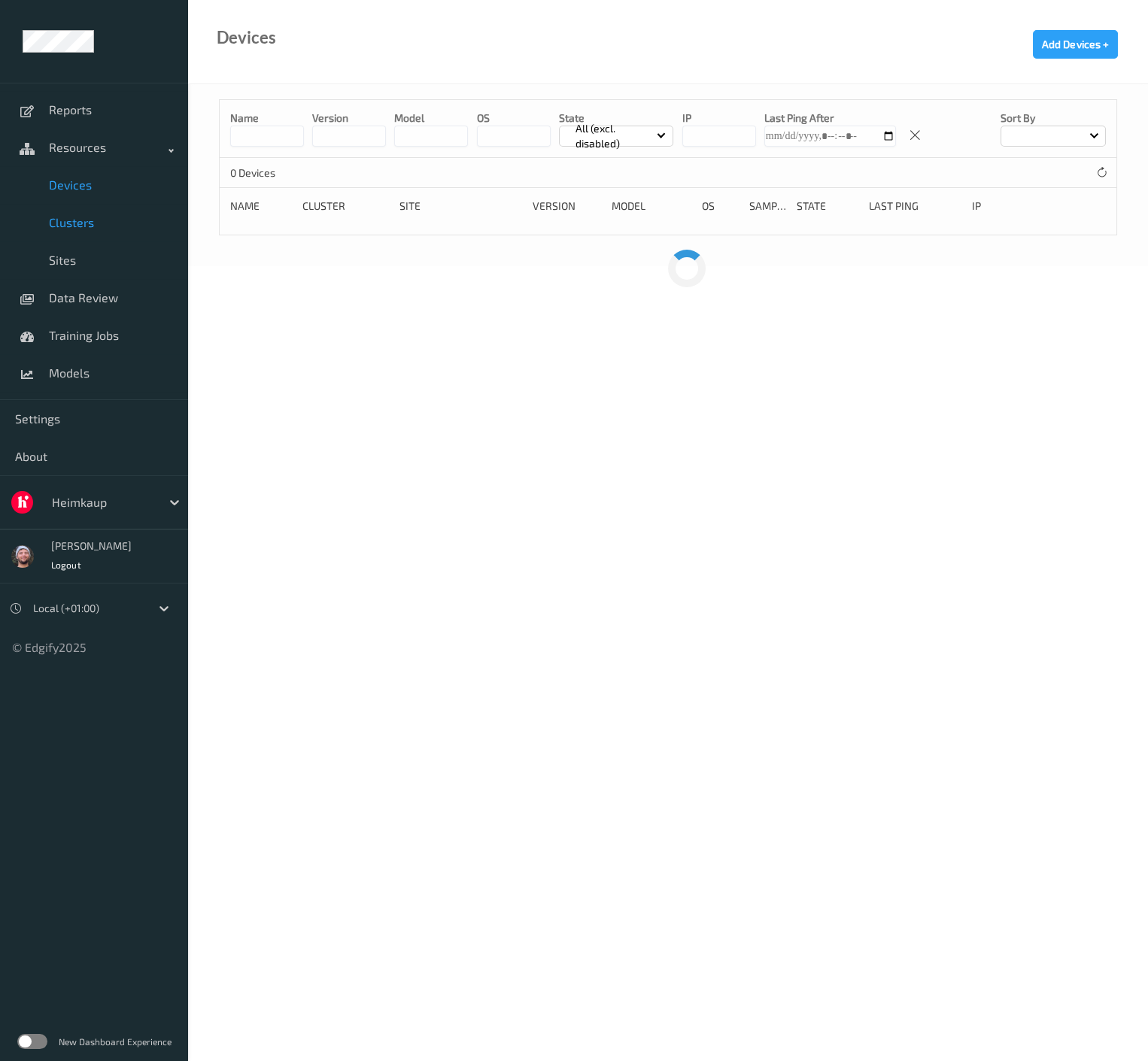
click at [96, 222] on span "Clusters" at bounding box center [111, 222] width 124 height 15
click at [89, 336] on span "Training Jobs" at bounding box center [111, 335] width 124 height 15
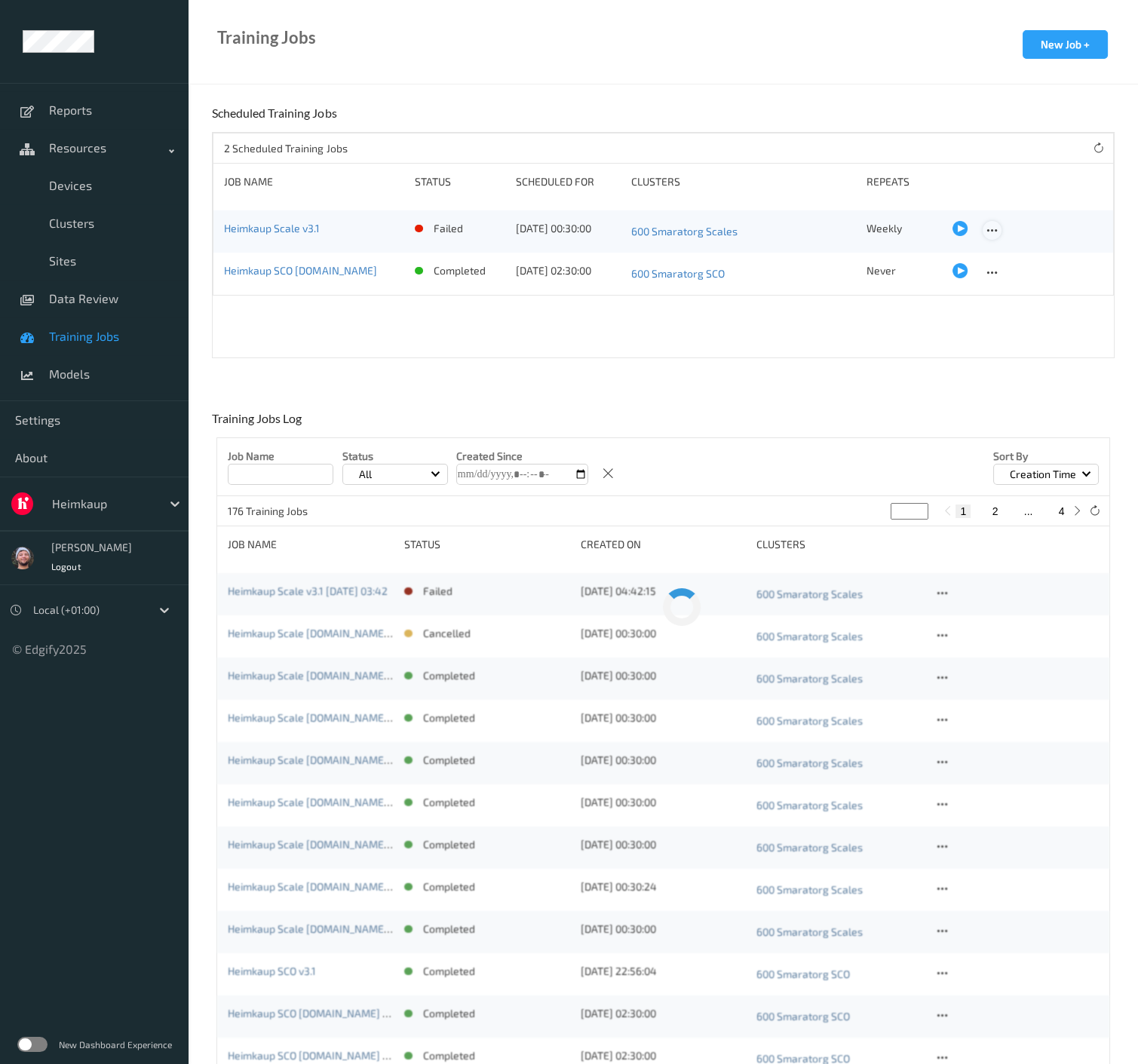
click at [985, 231] on icon at bounding box center [992, 230] width 13 height 14
click at [993, 245] on link "Edit Job" at bounding box center [1022, 257] width 78 height 28
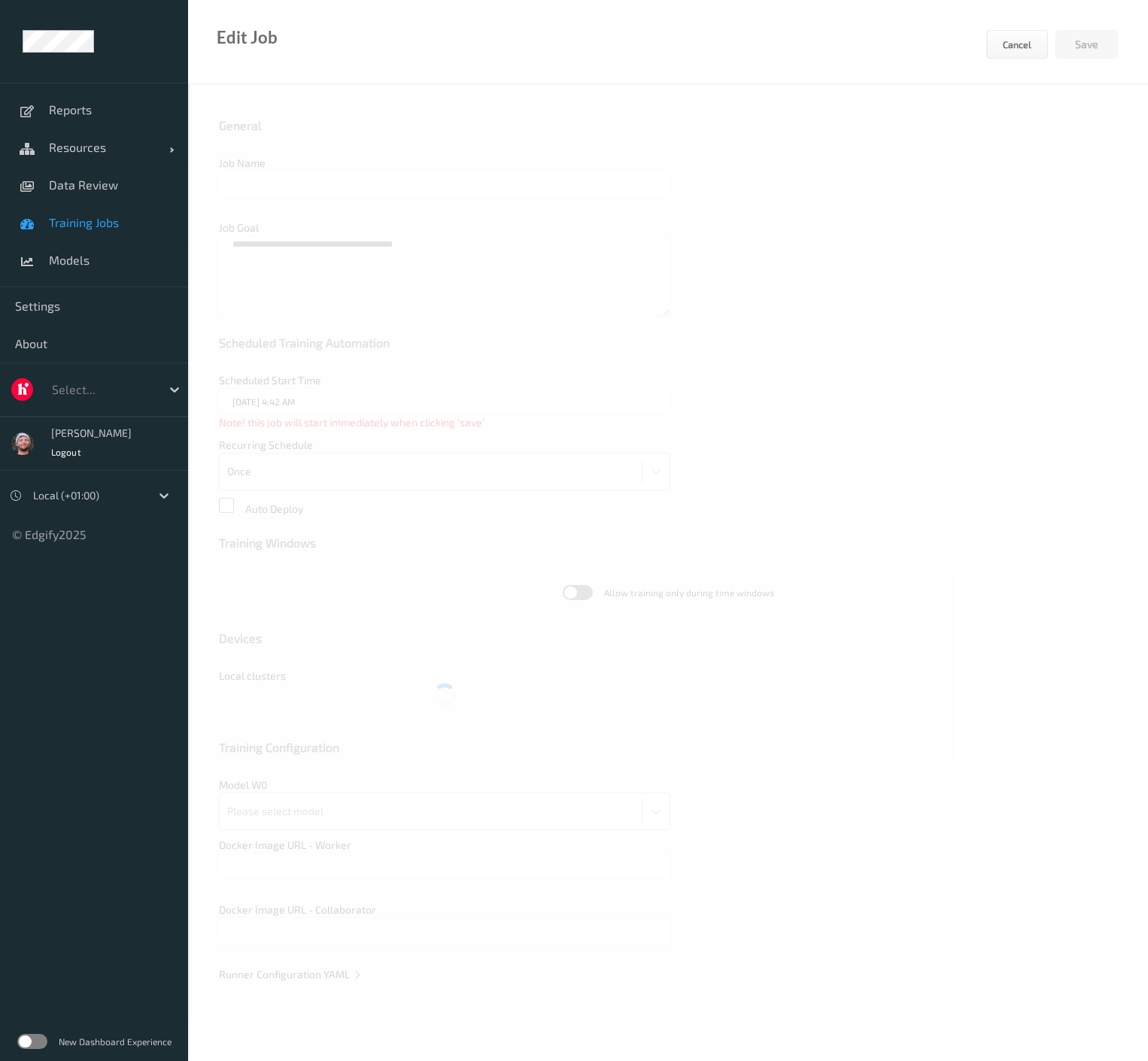
type input "Heimkaup Scale v3.1"
type textarea "**********"
type input "[DATE] 12:30 AM"
type input "edgify/edgify-worker-cuda:[DATE]"
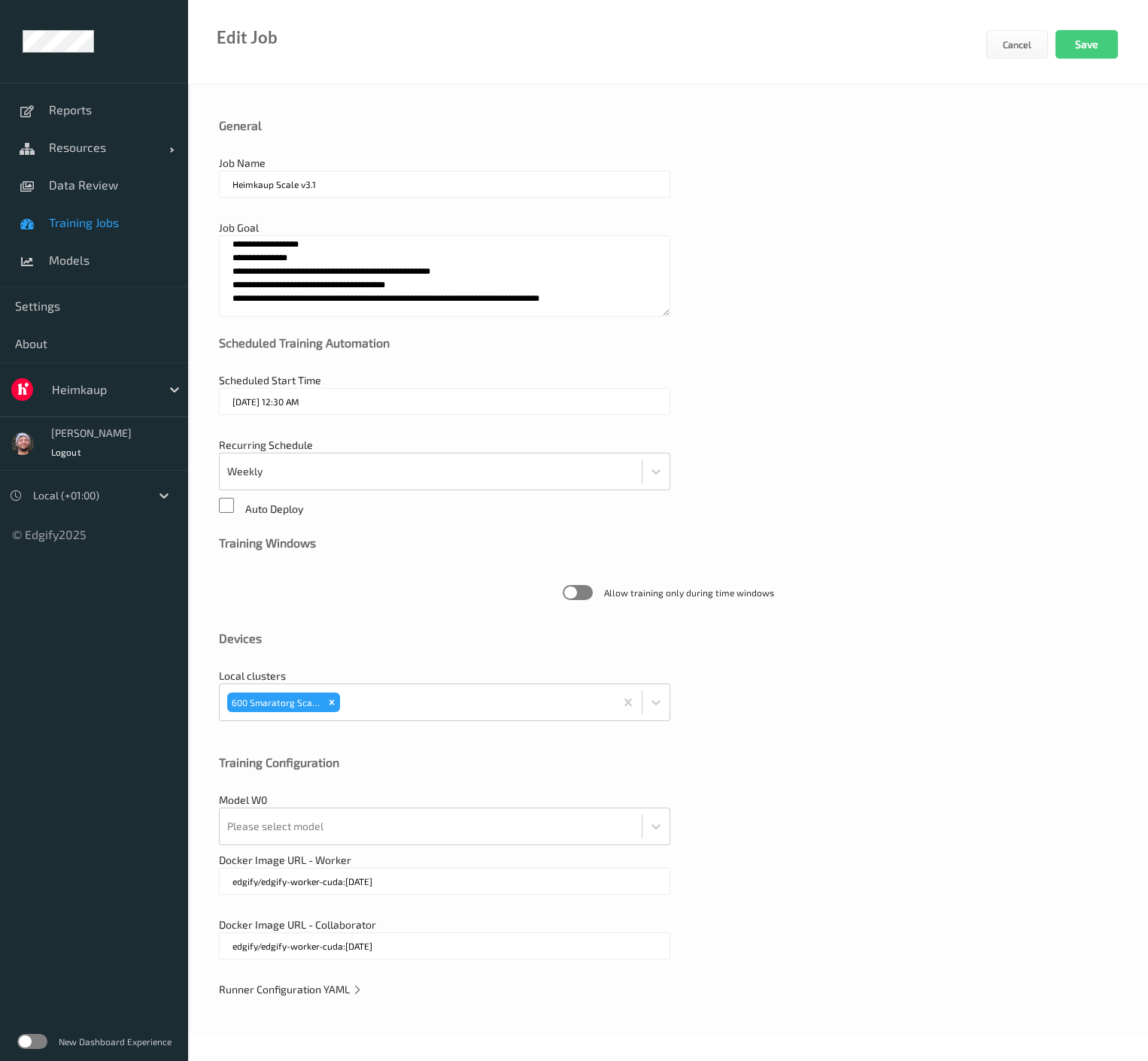
click at [442, 872] on input "edgify/edgify-worker-cuda:[DATE]" at bounding box center [445, 882] width 451 height 27
type input "edgify/edgify-worker-cuda:[DATE]"
click at [399, 945] on input "edgify/edgify-worker-cuda:[DATE]" at bounding box center [445, 946] width 451 height 27
paste input "edgify/edgify-worker-cuda:[DATE]"
paste input "text"
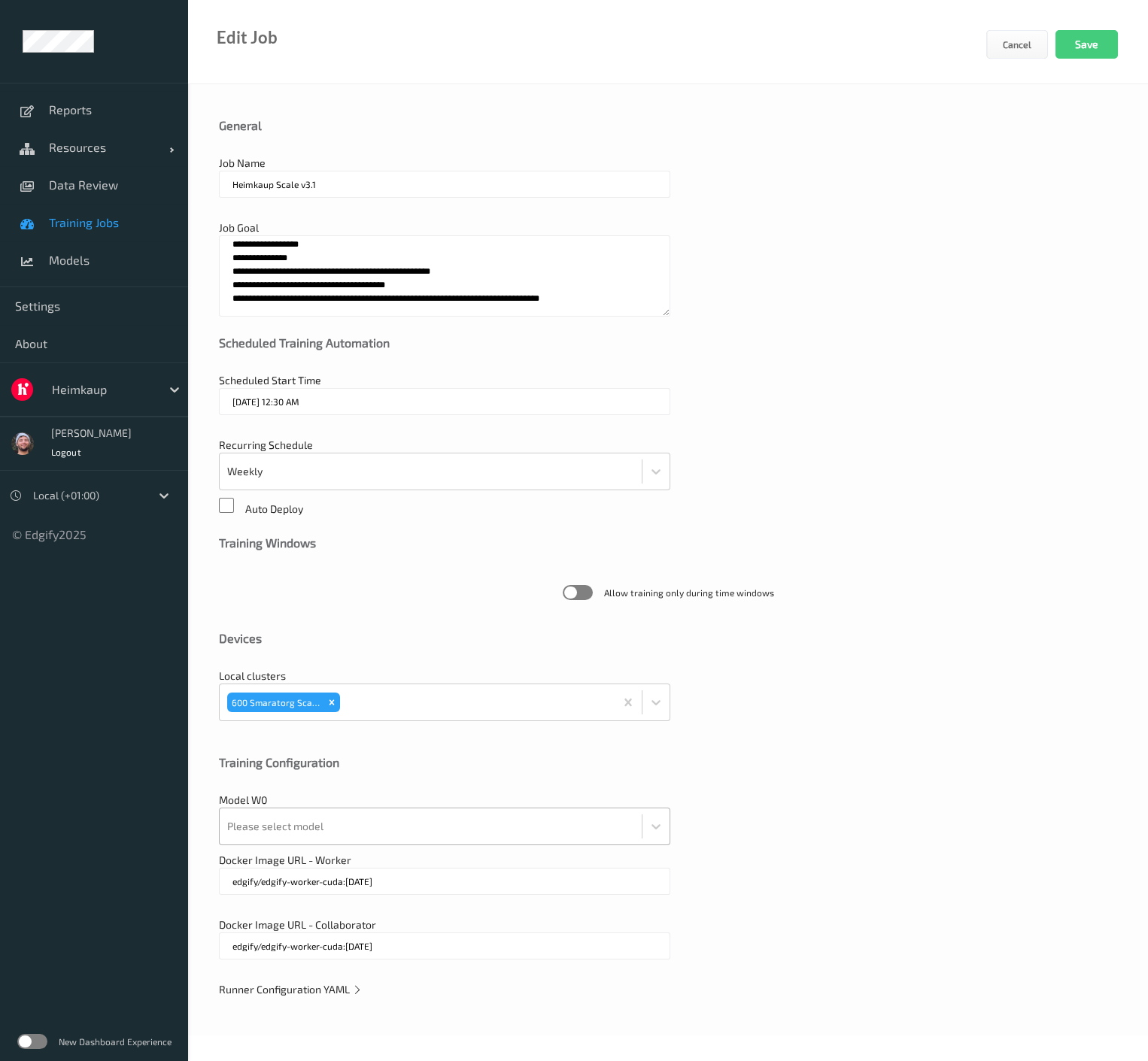
type input "edgify/edgify-worker-cuda:[DATE]"
click at [390, 829] on div at bounding box center [431, 827] width 407 height 30
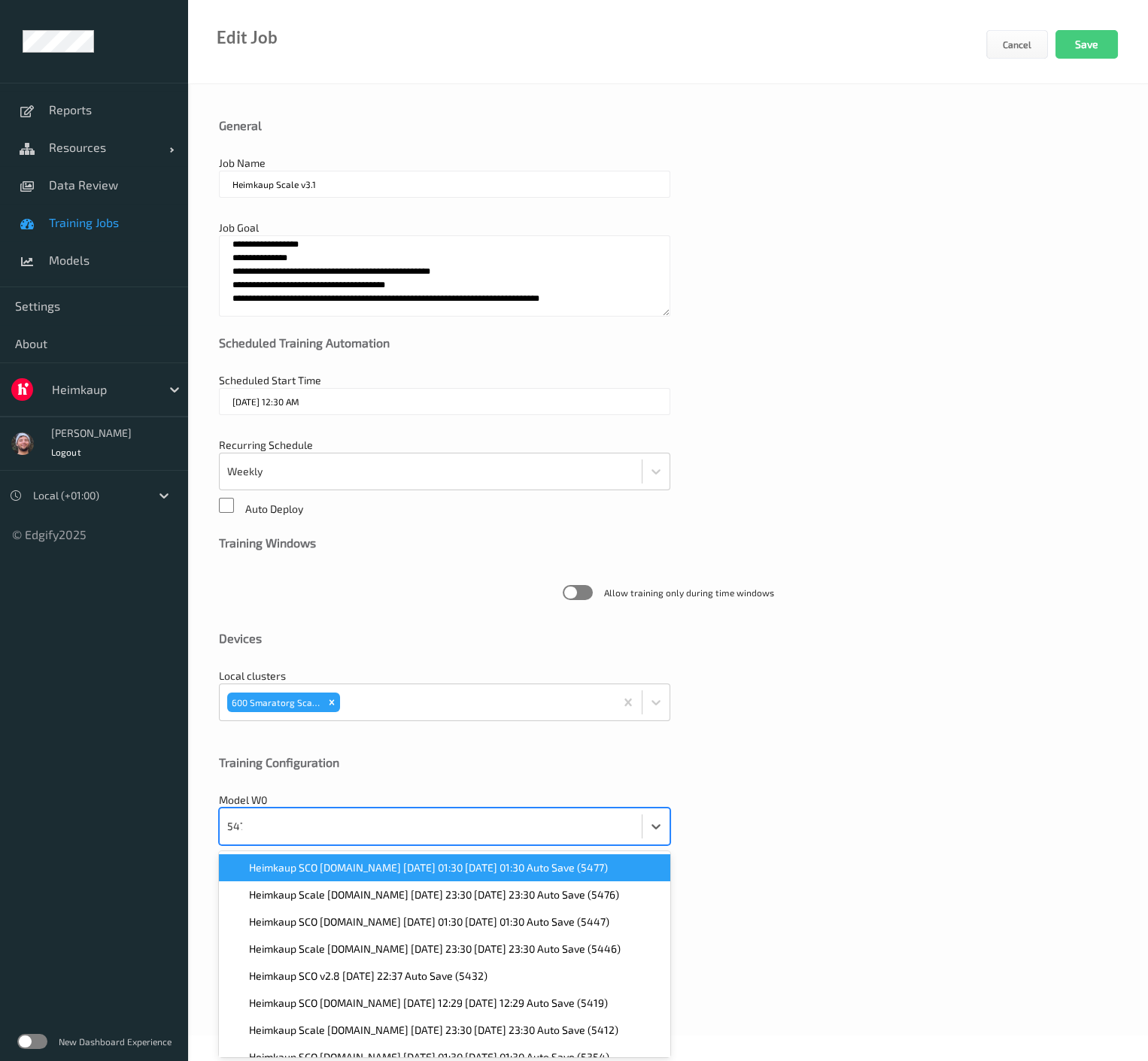
type input "5476"
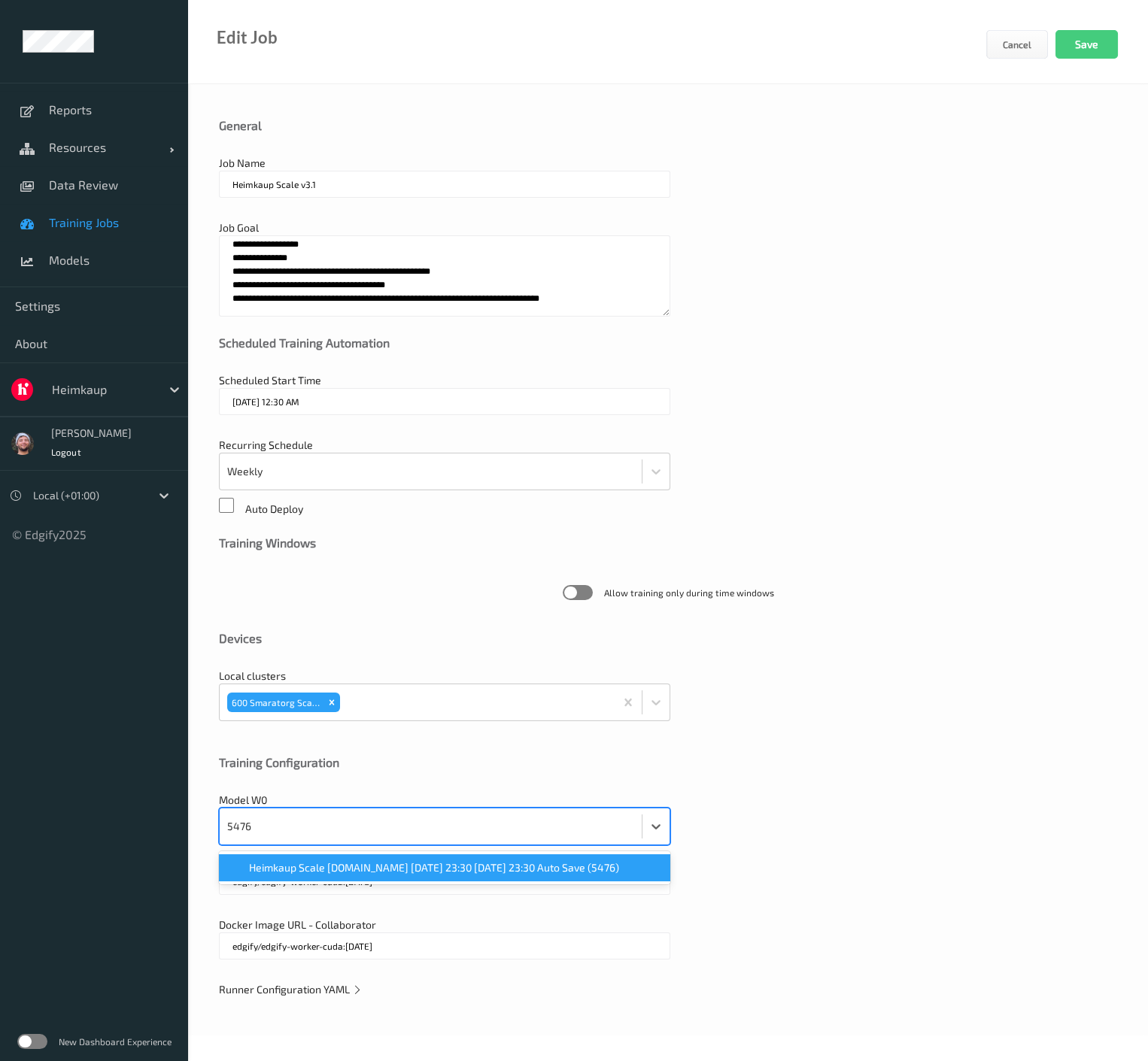
click at [332, 869] on span "Heimkaup Scale [DOMAIN_NAME] [DATE] 23:30 [DATE] 23:30 Auto Save (5476)" at bounding box center [434, 868] width 370 height 15
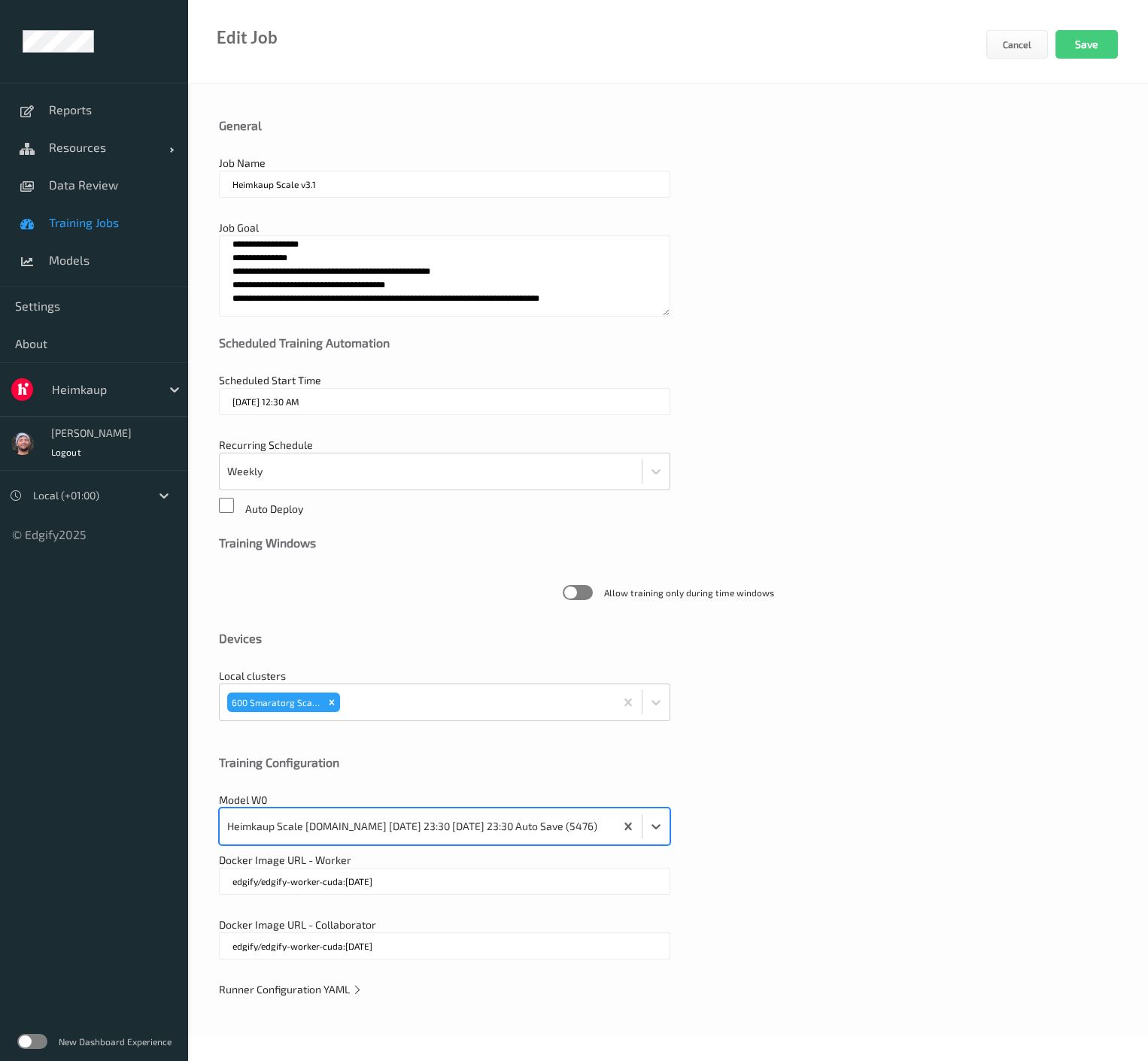
click at [315, 410] on input "[DATE] 12:30 AM" at bounding box center [445, 402] width 451 height 27
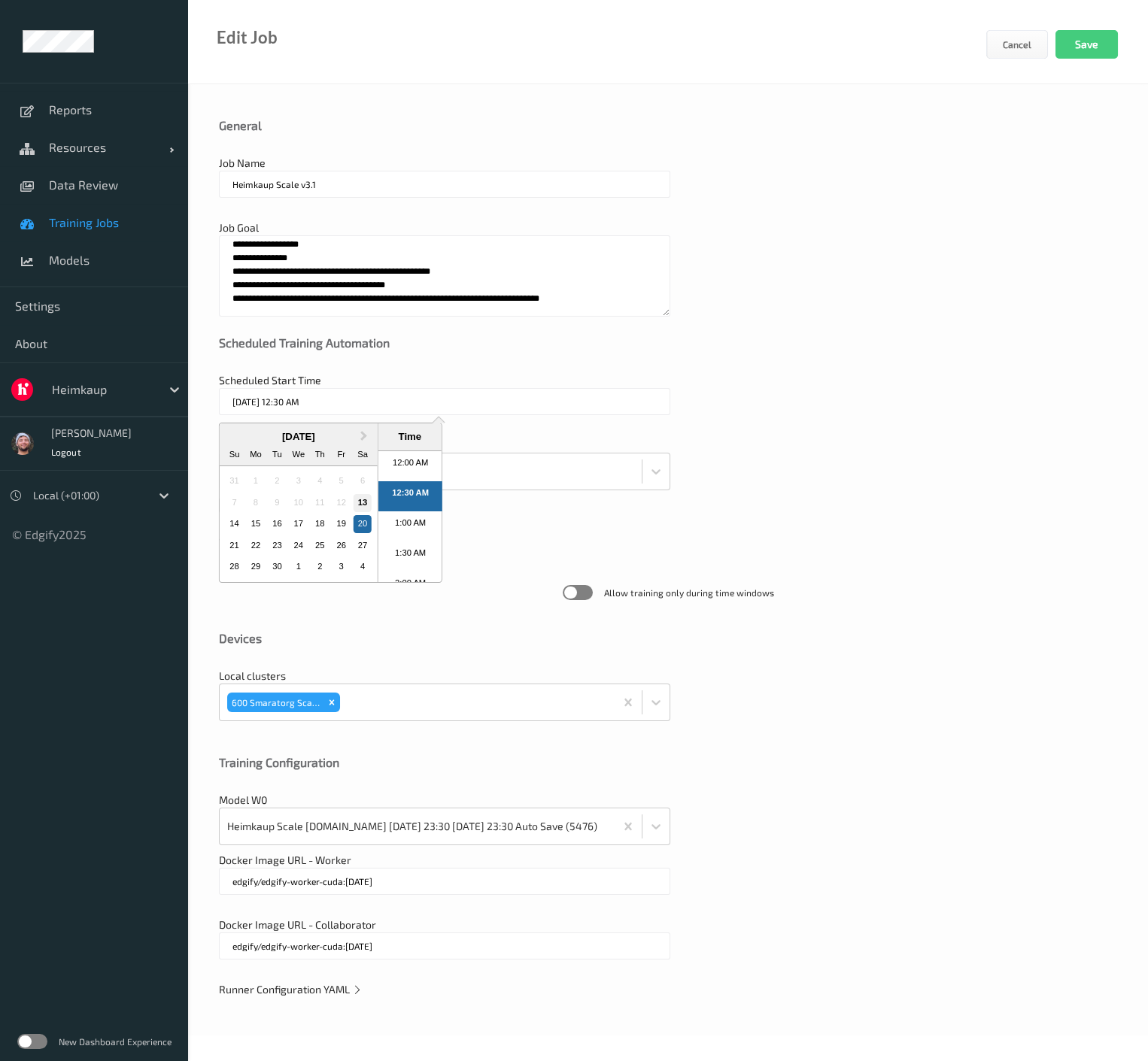
click at [359, 504] on div "13" at bounding box center [363, 503] width 18 height 18
type input "13/09/2025 12:30 AM"
click at [872, 423] on div "Scheduled Start Time Selected date: Saturday, September 13th, 2025 at 12:30 AM …" at bounding box center [668, 402] width 898 height 57
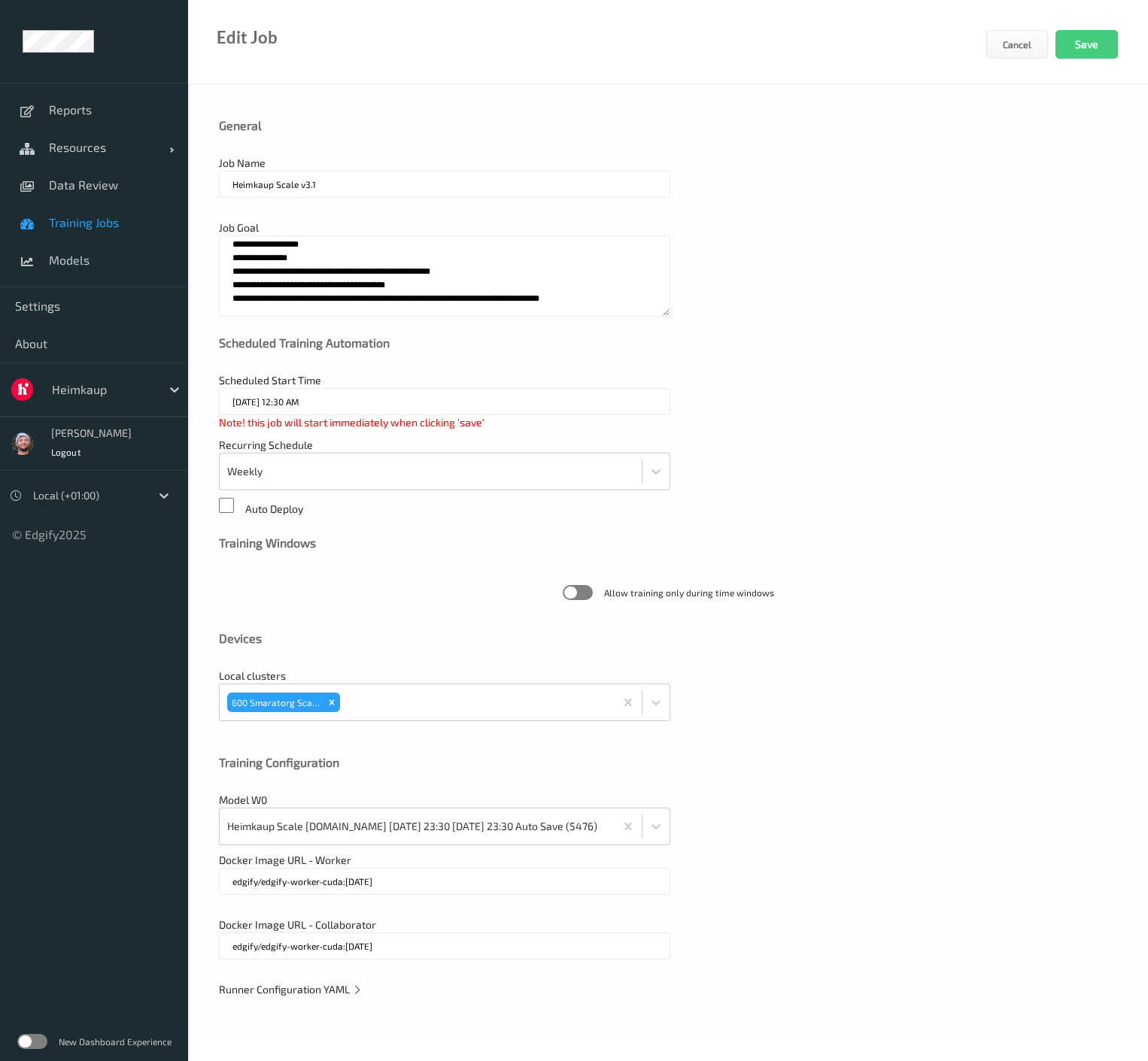
click at [292, 993] on span "Runner Configuration YAML" at bounding box center [291, 989] width 144 height 13
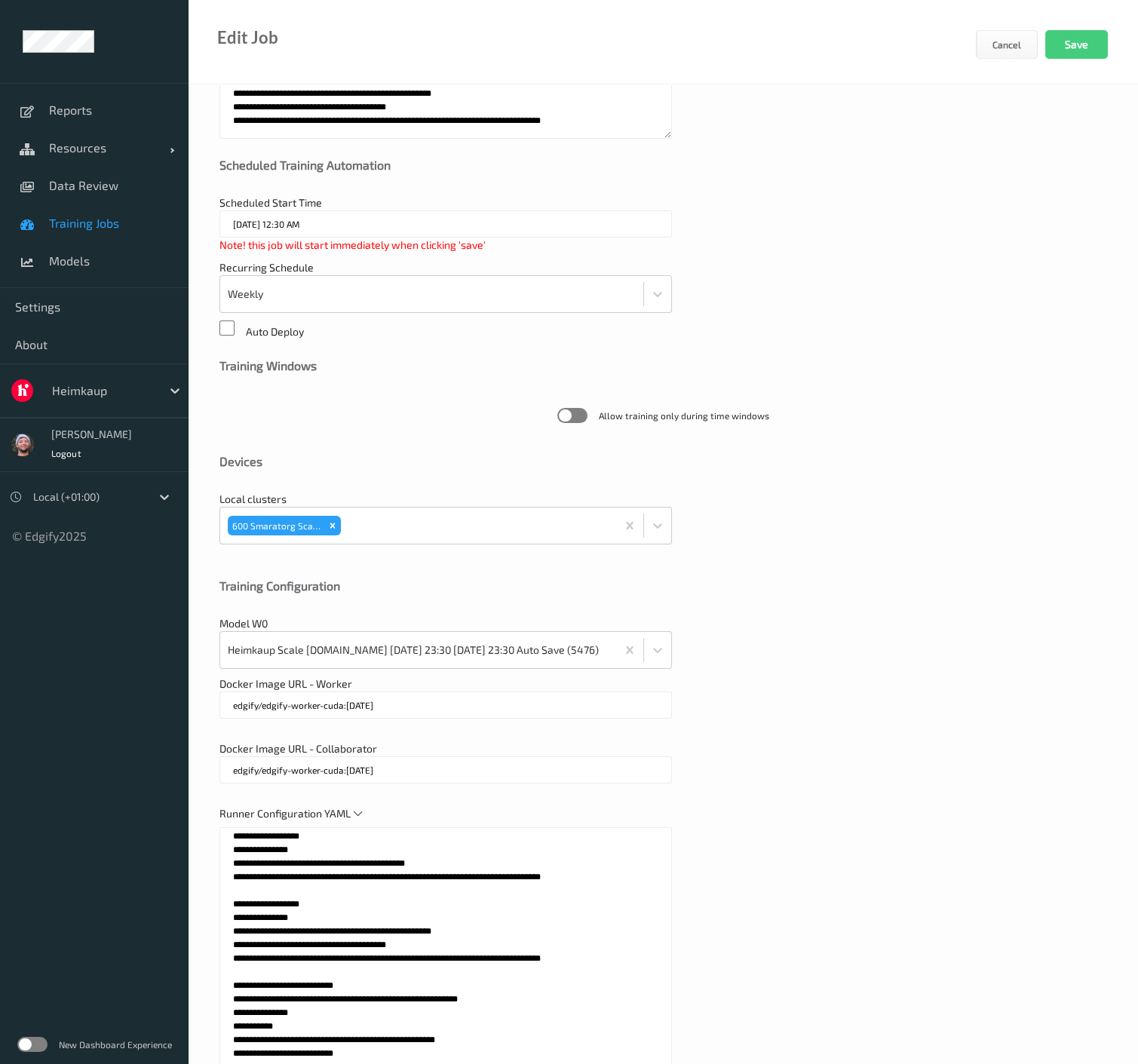
scroll to position [251, 0]
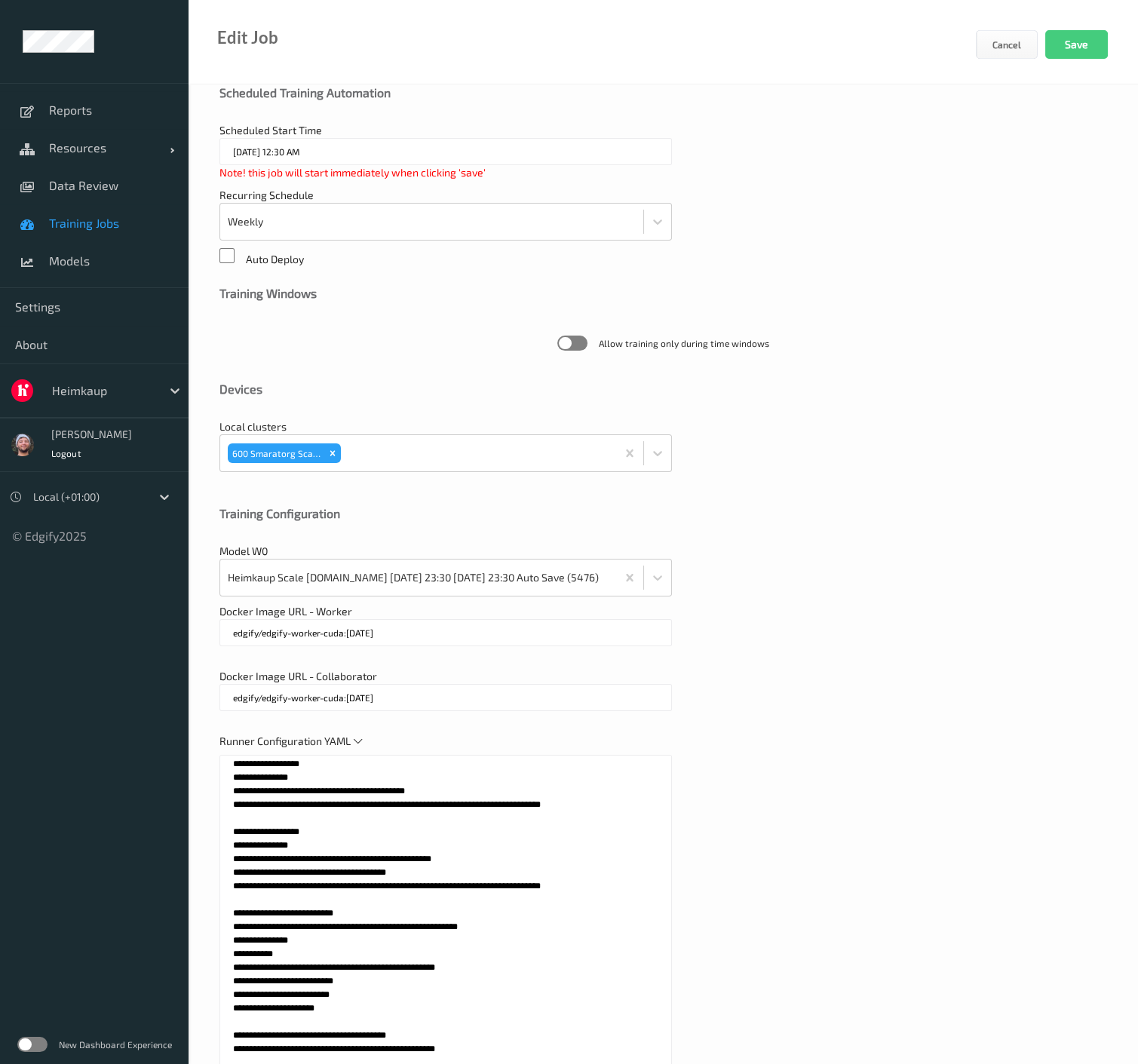
drag, startPoint x: 366, startPoint y: 855, endPoint x: 468, endPoint y: 802, distance: 114.9
click at [366, 855] on textarea at bounding box center [446, 944] width 452 height 377
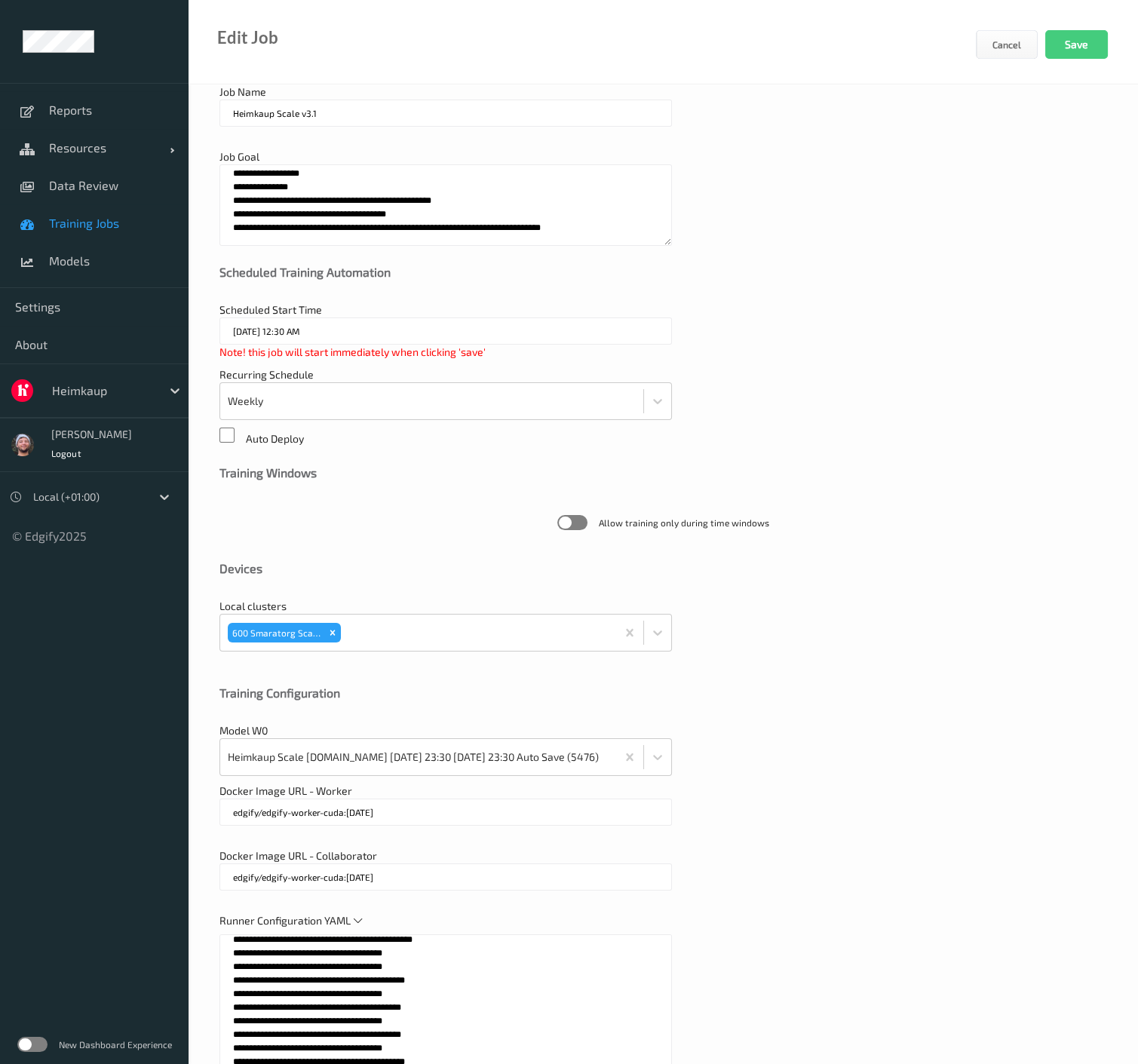
scroll to position [0, 0]
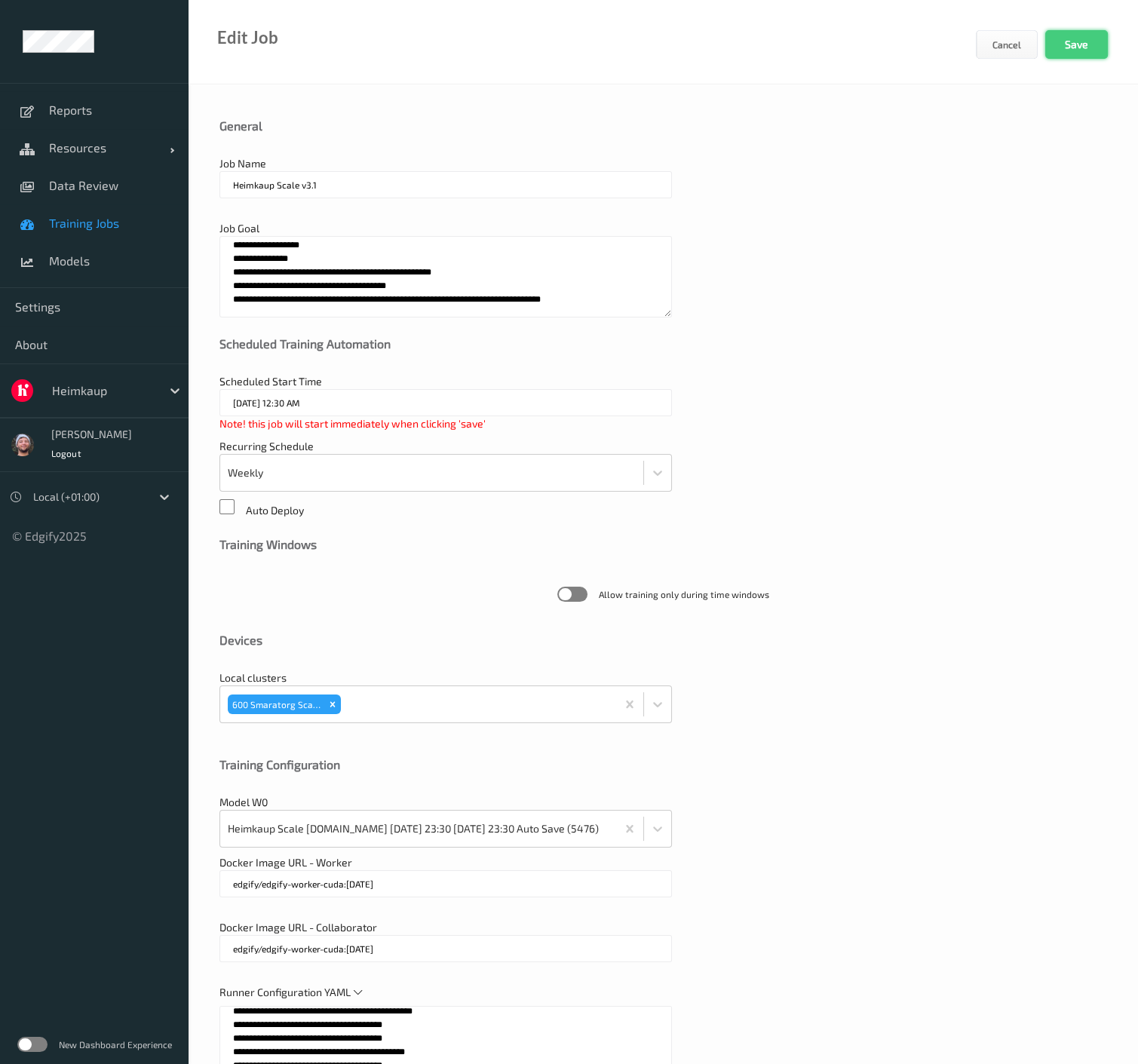
click at [1072, 52] on button "Save" at bounding box center [1076, 45] width 62 height 29
click at [71, 221] on span "Training Jobs" at bounding box center [111, 223] width 125 height 15
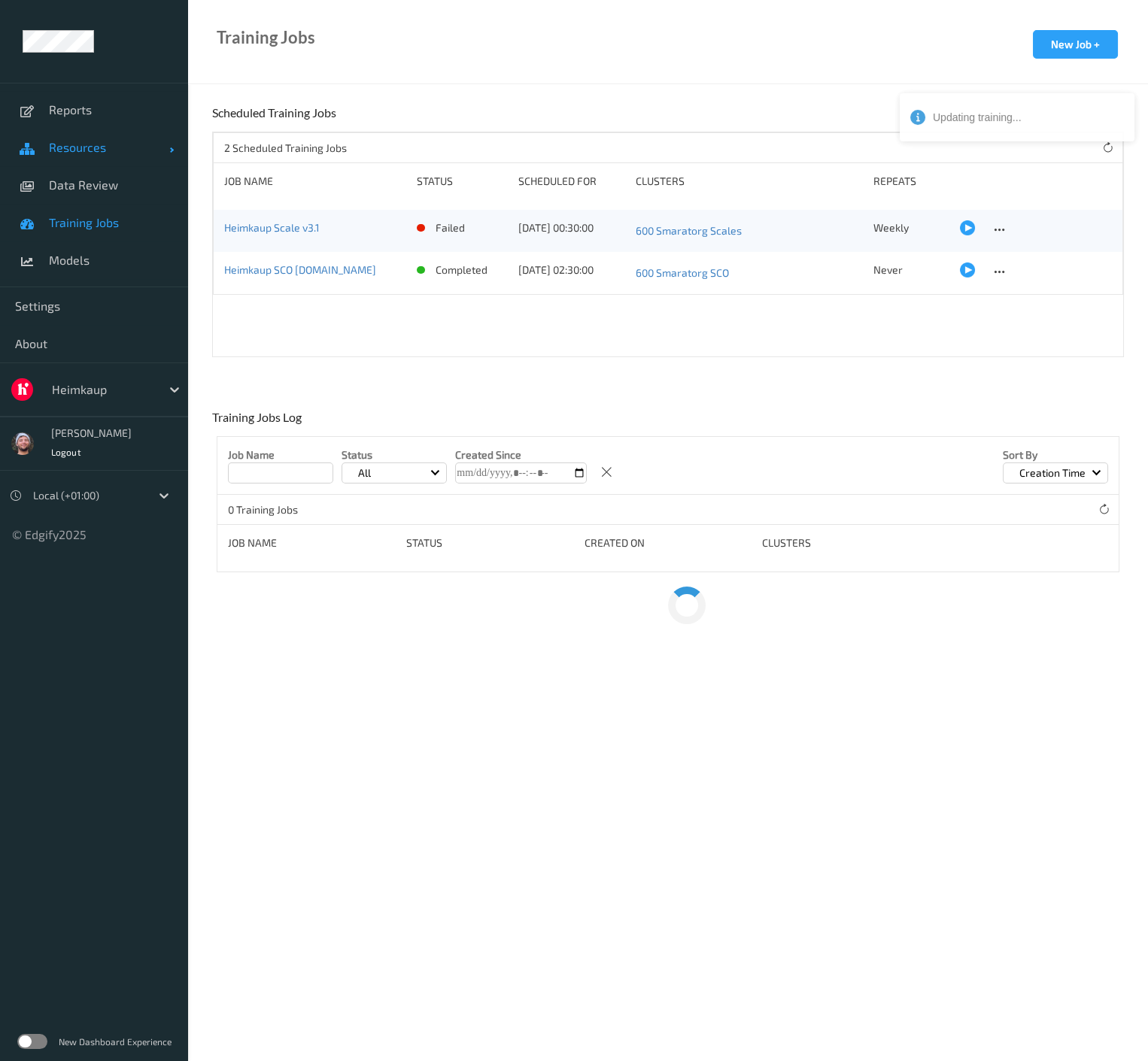
click at [86, 141] on span "Resources" at bounding box center [108, 147] width 120 height 15
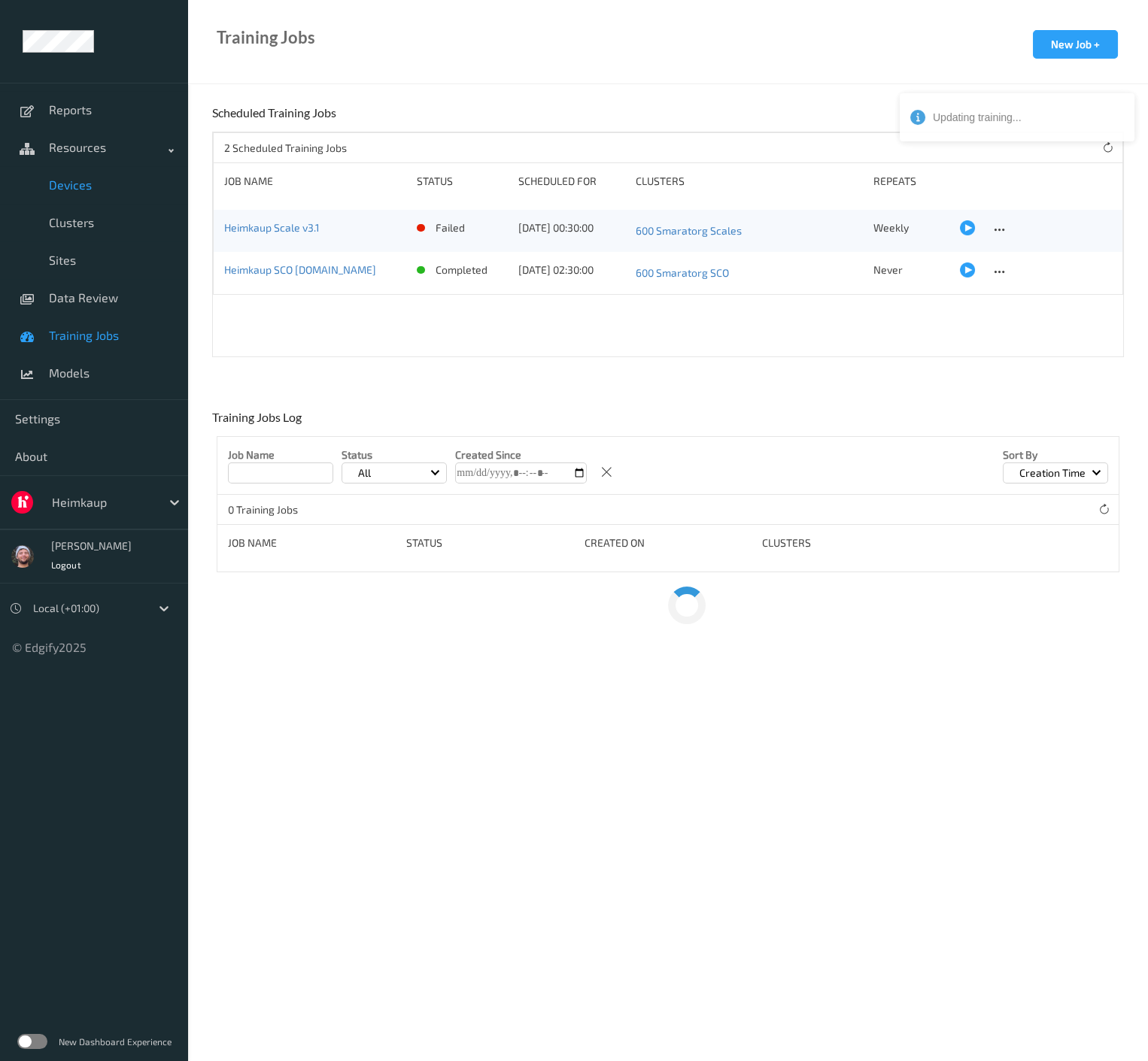
click at [88, 175] on link "Devices" at bounding box center [94, 185] width 188 height 37
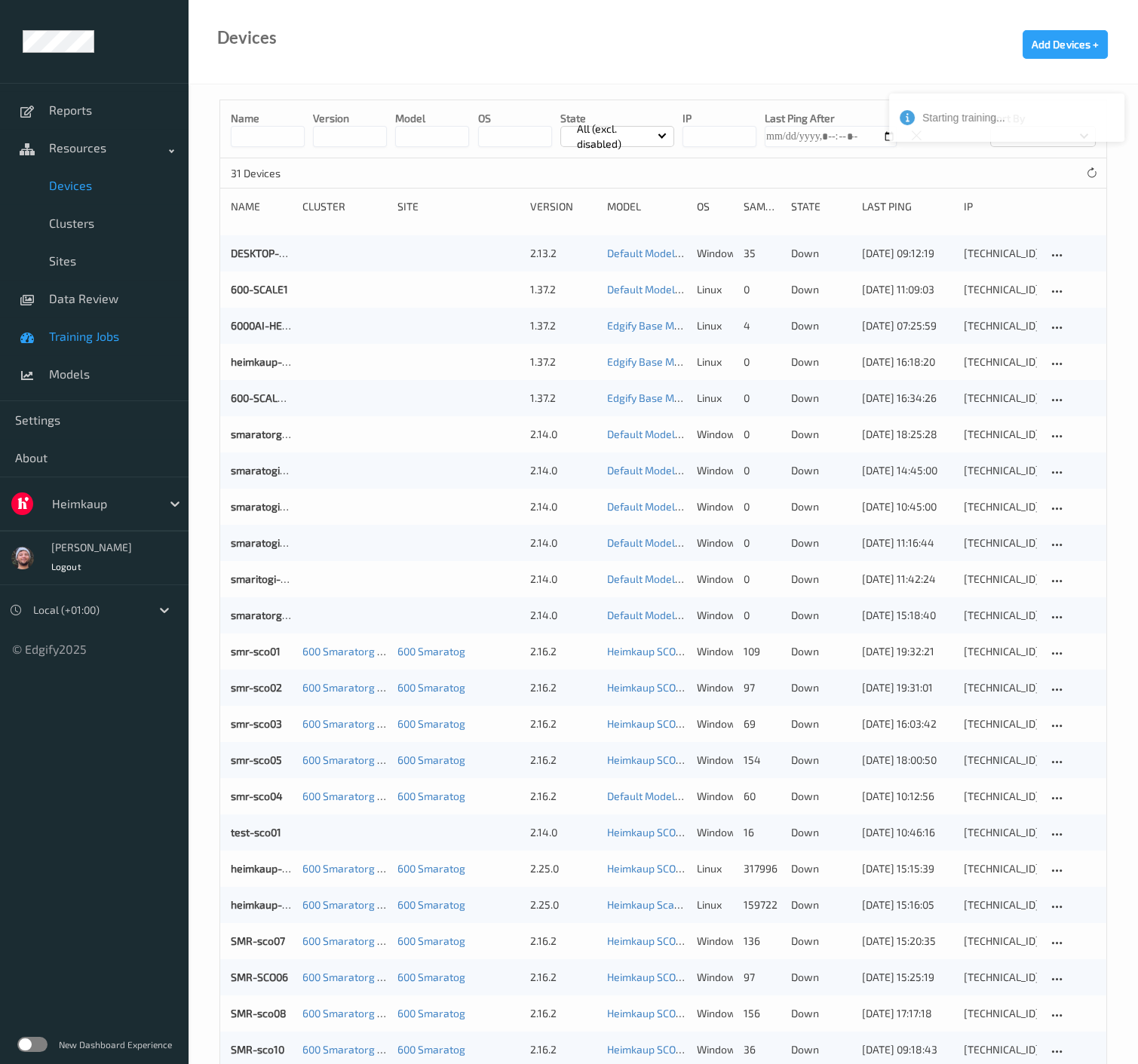
click at [64, 345] on link "Training Jobs" at bounding box center [94, 336] width 189 height 38
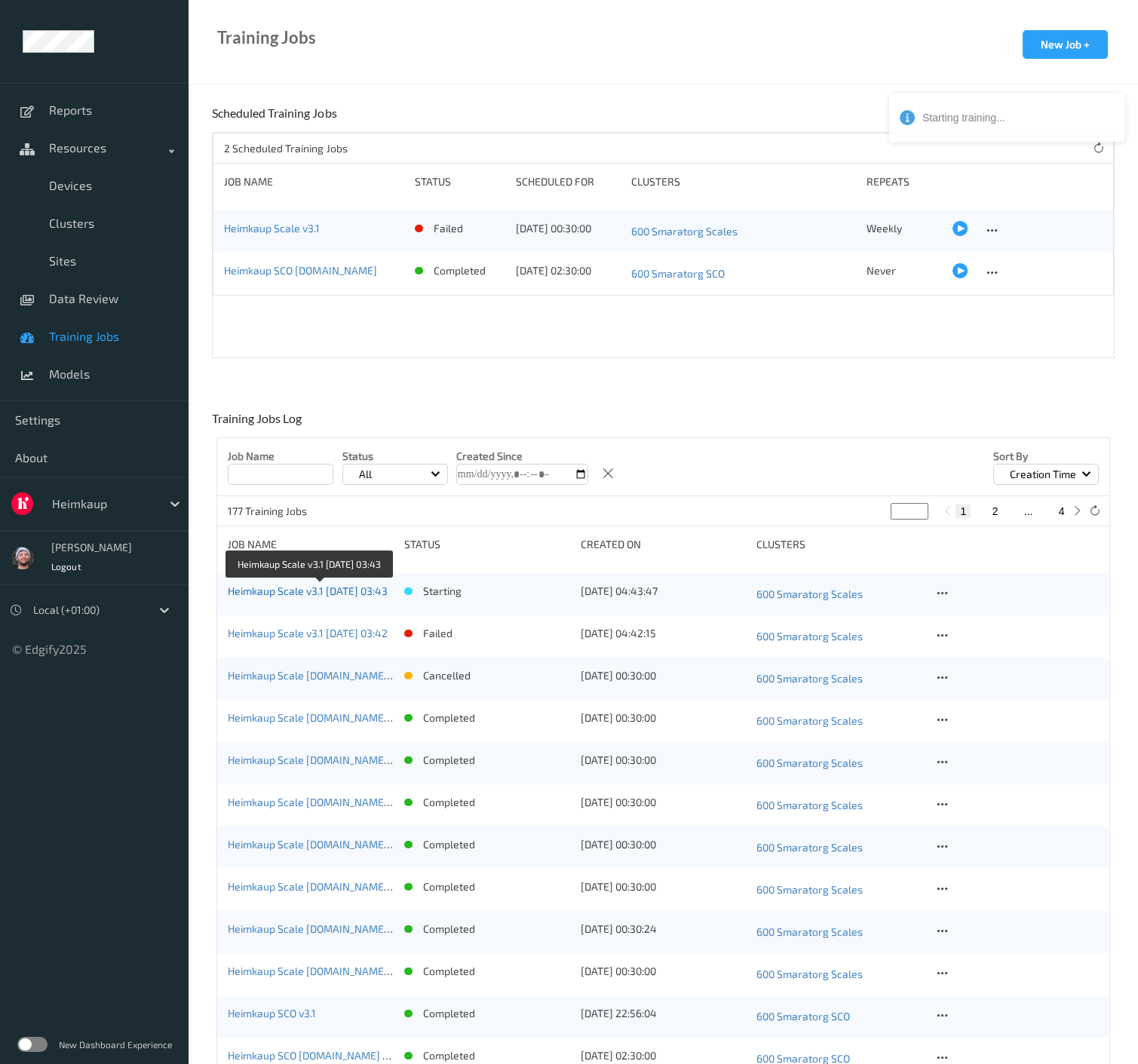
click at [319, 592] on link "Heimkaup Scale v3.1 2025-09-13 03:43" at bounding box center [308, 591] width 160 height 13
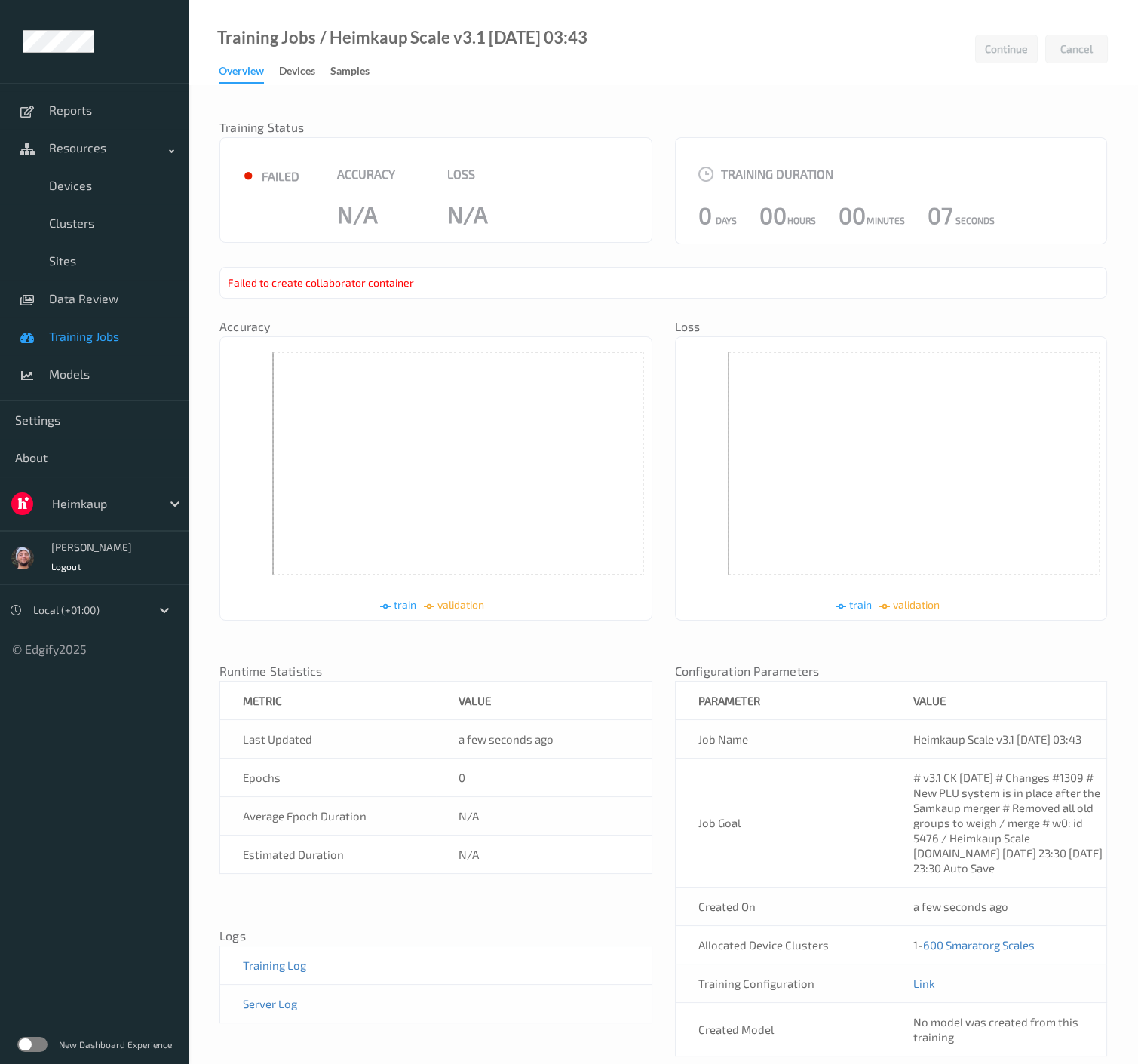
click at [276, 281] on div "Failed to create collaborator container" at bounding box center [663, 283] width 888 height 32
click at [353, 74] on div "Samples" at bounding box center [349, 73] width 39 height 19
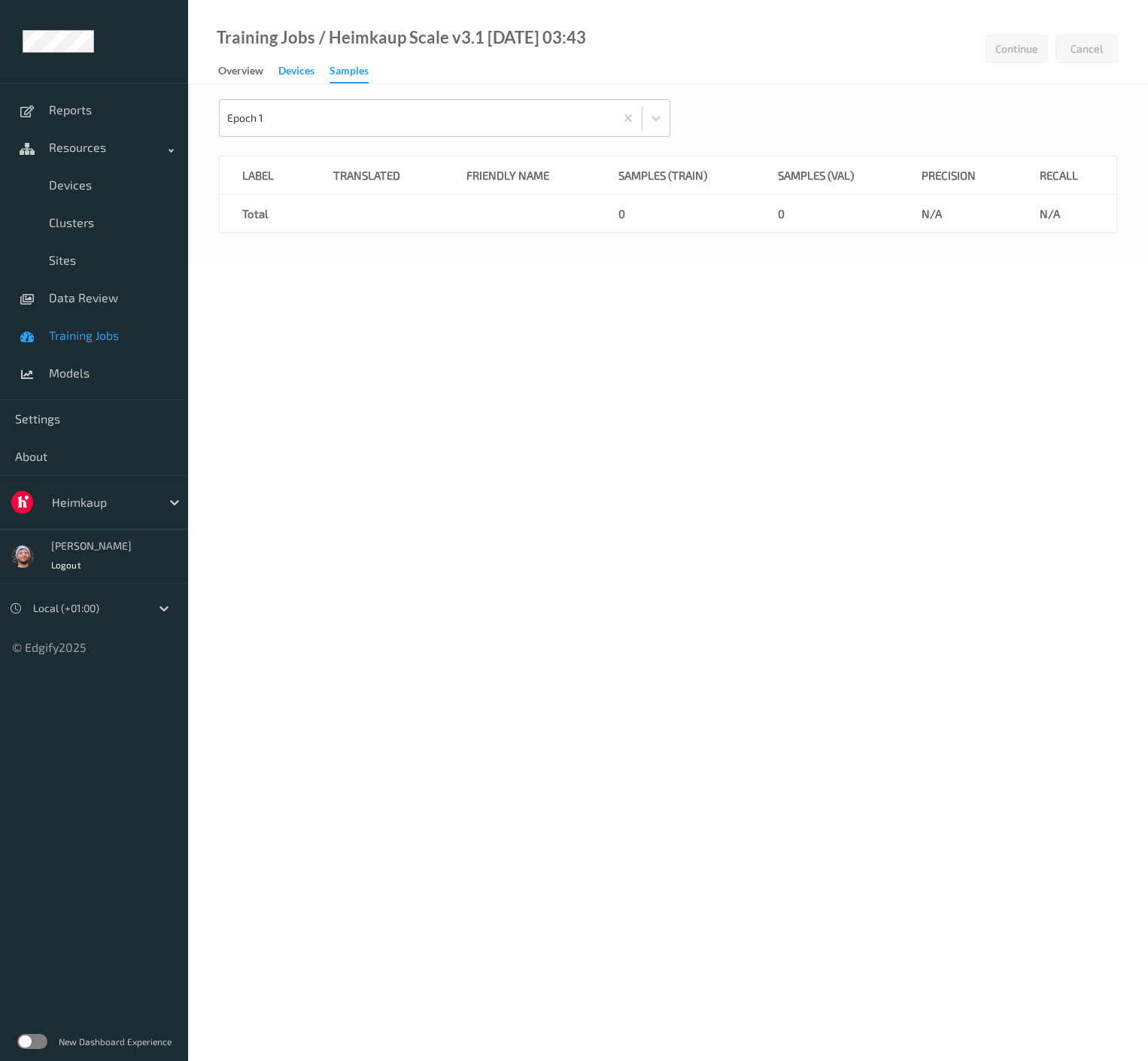
click at [309, 77] on div "Devices" at bounding box center [296, 73] width 36 height 19
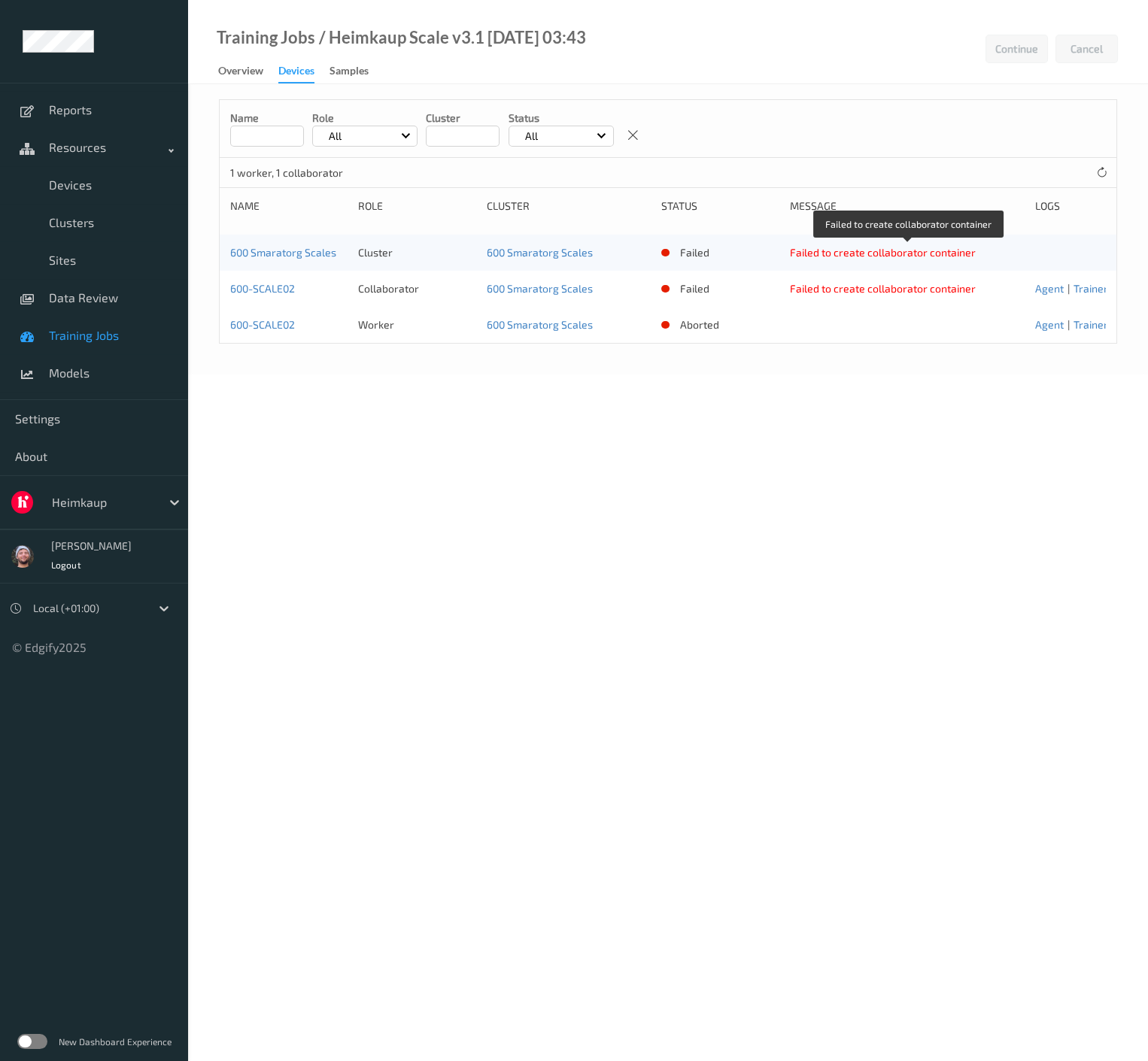
click at [825, 248] on div "Failed to create collaborator container" at bounding box center [907, 253] width 235 height 15
click at [859, 252] on div "Failed to create collaborator container" at bounding box center [907, 253] width 235 height 15
click at [265, 78] on link "Overview" at bounding box center [248, 71] width 60 height 21
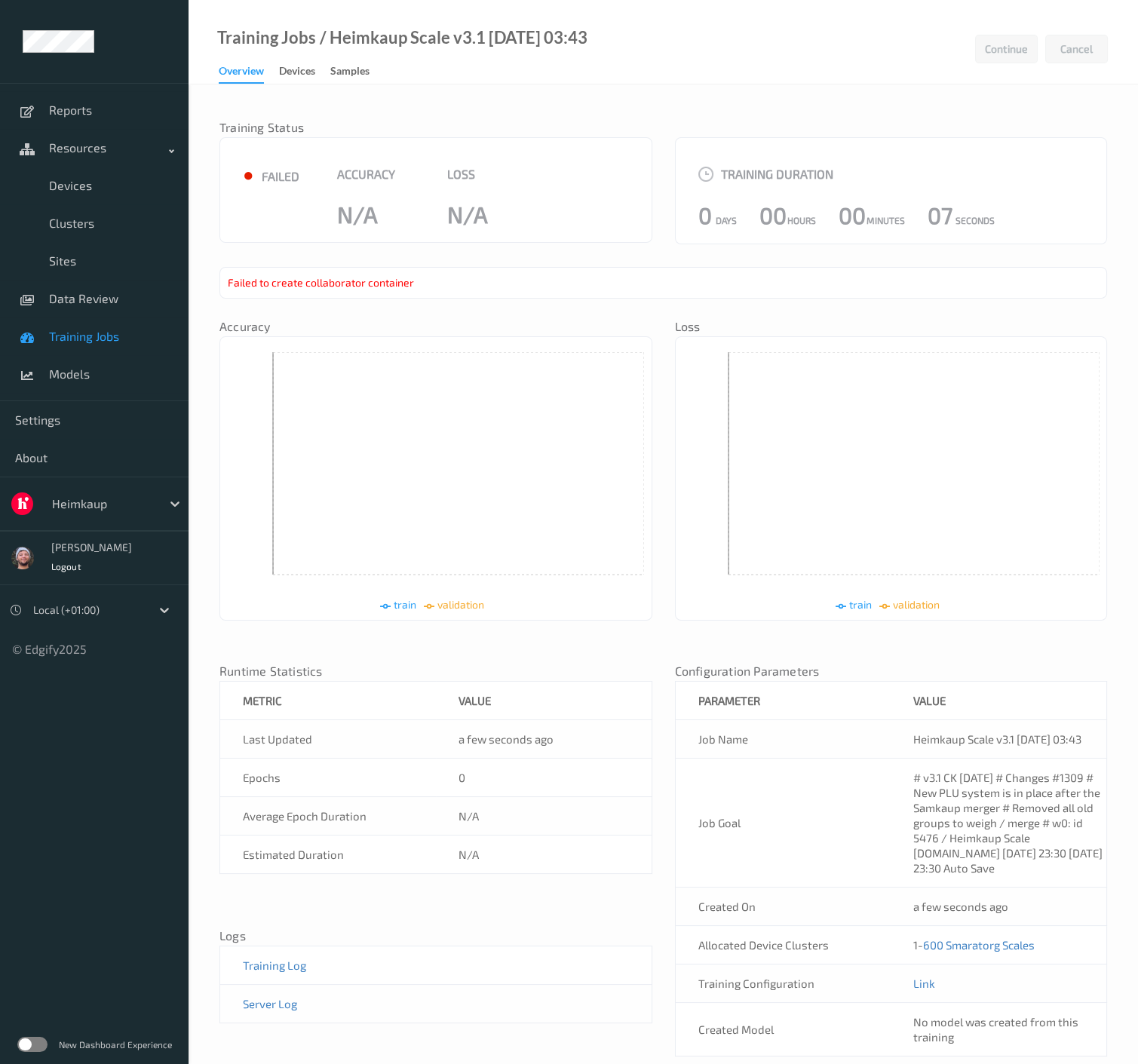
click at [99, 502] on div at bounding box center [102, 504] width 101 height 18
type input "bonu"
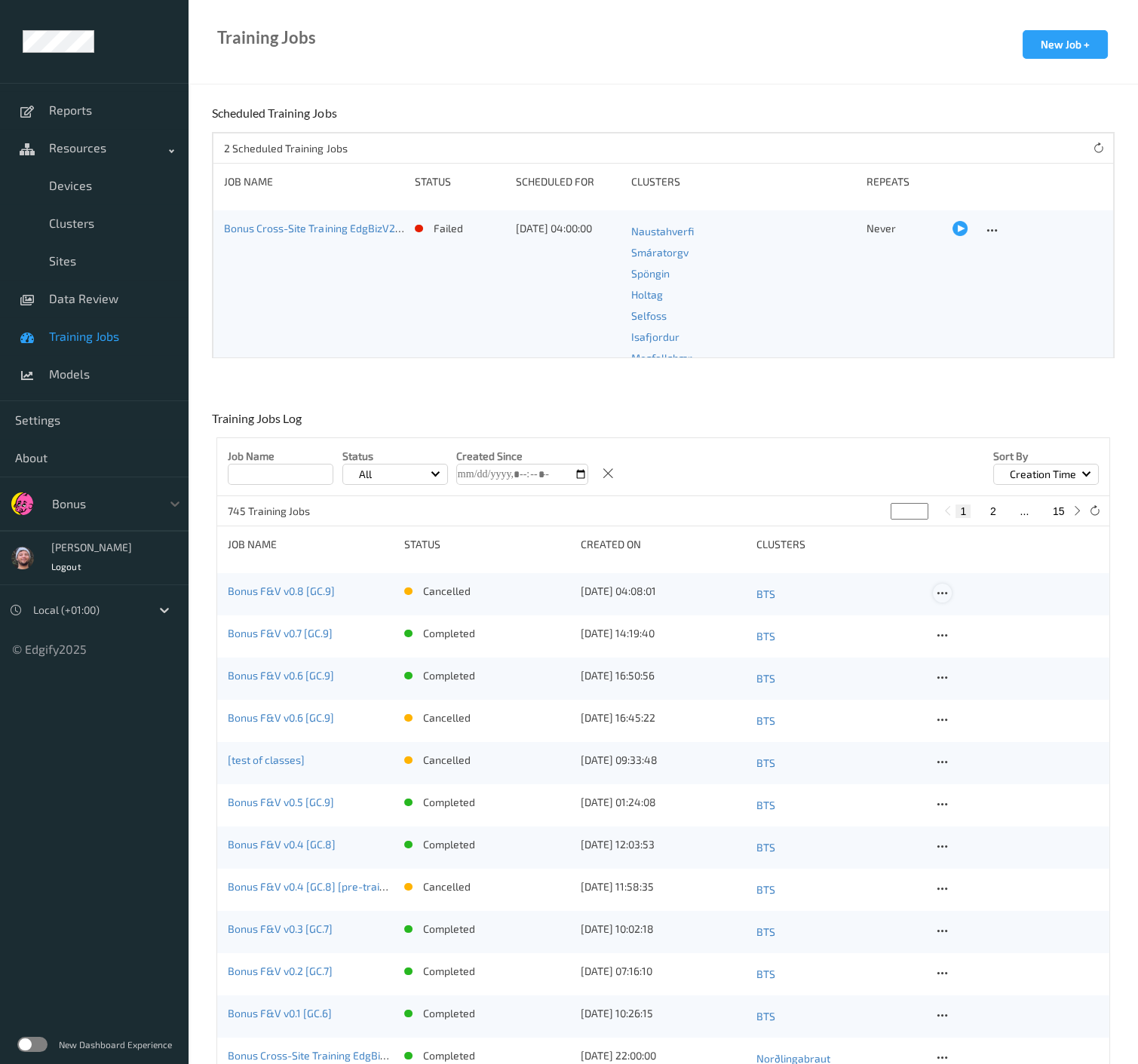
click at [939, 594] on icon at bounding box center [942, 593] width 13 height 14
click at [961, 640] on div "Copy Job" at bounding box center [977, 645] width 36 height 14
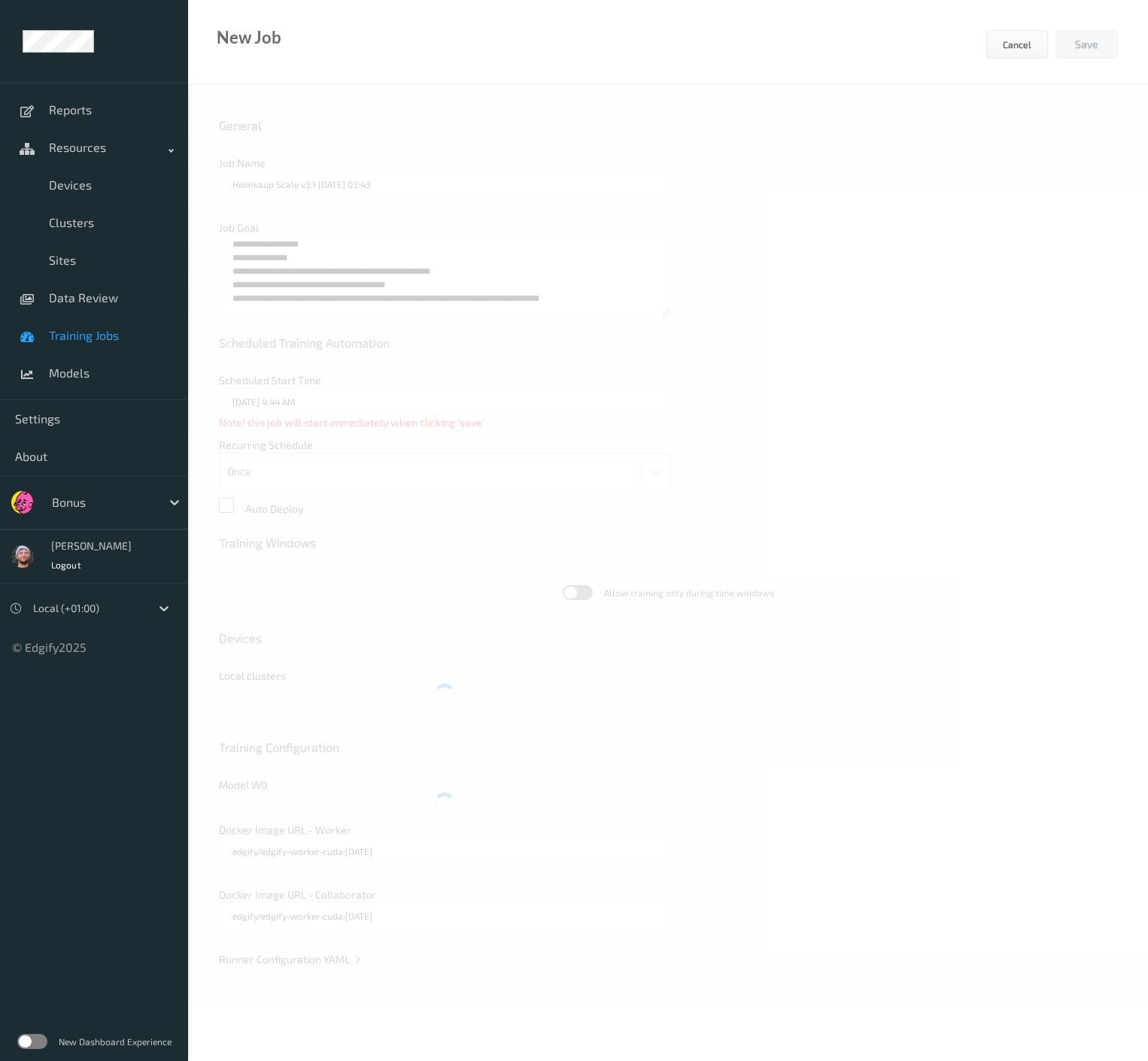
type input "Bonus F&V v0.8 [GC.9]"
type textarea "**********"
type input "edgify/edgify-worker-cuda:2.5.20"
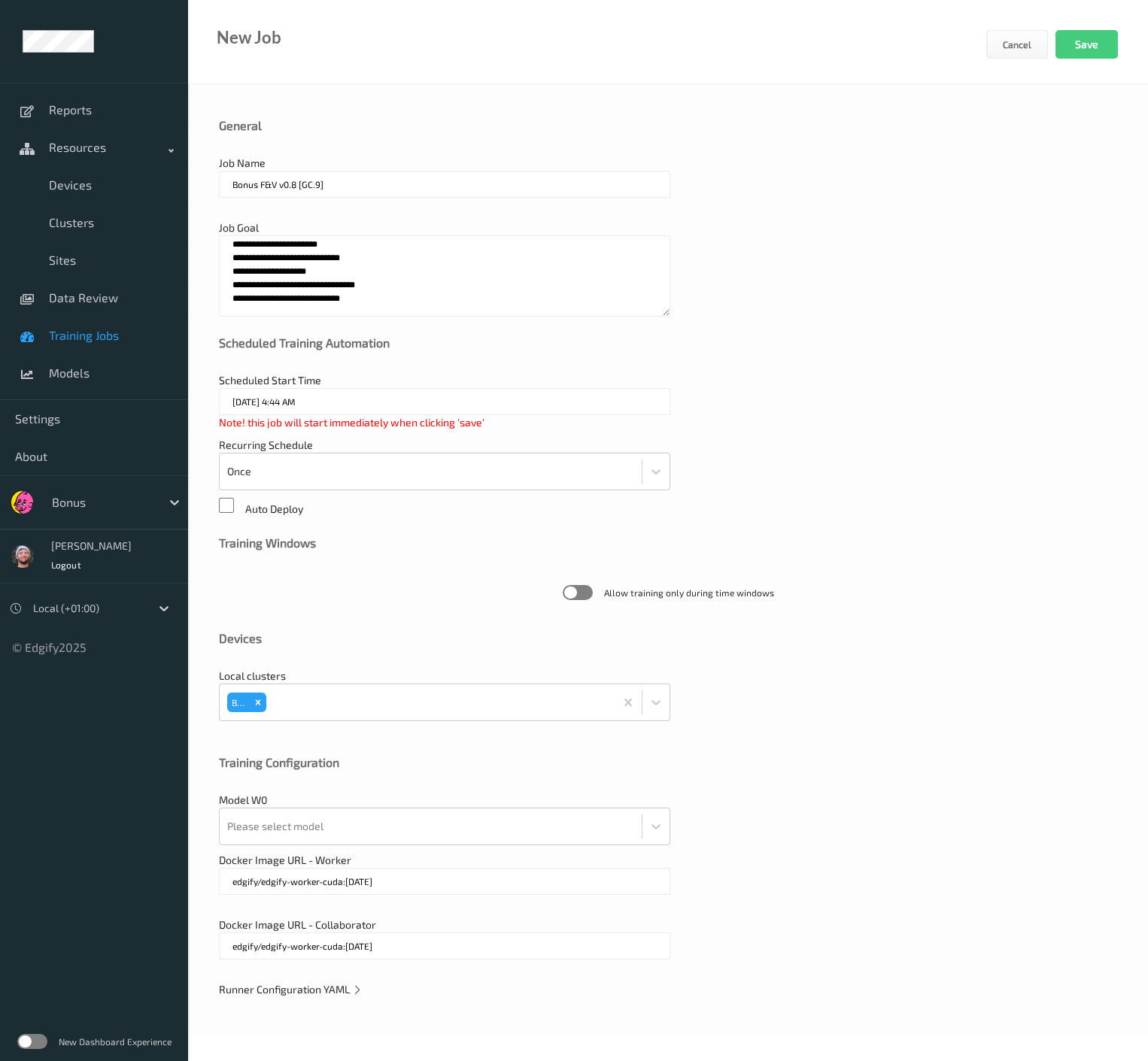
click at [323, 985] on span "Runner Configuration YAML" at bounding box center [291, 989] width 144 height 13
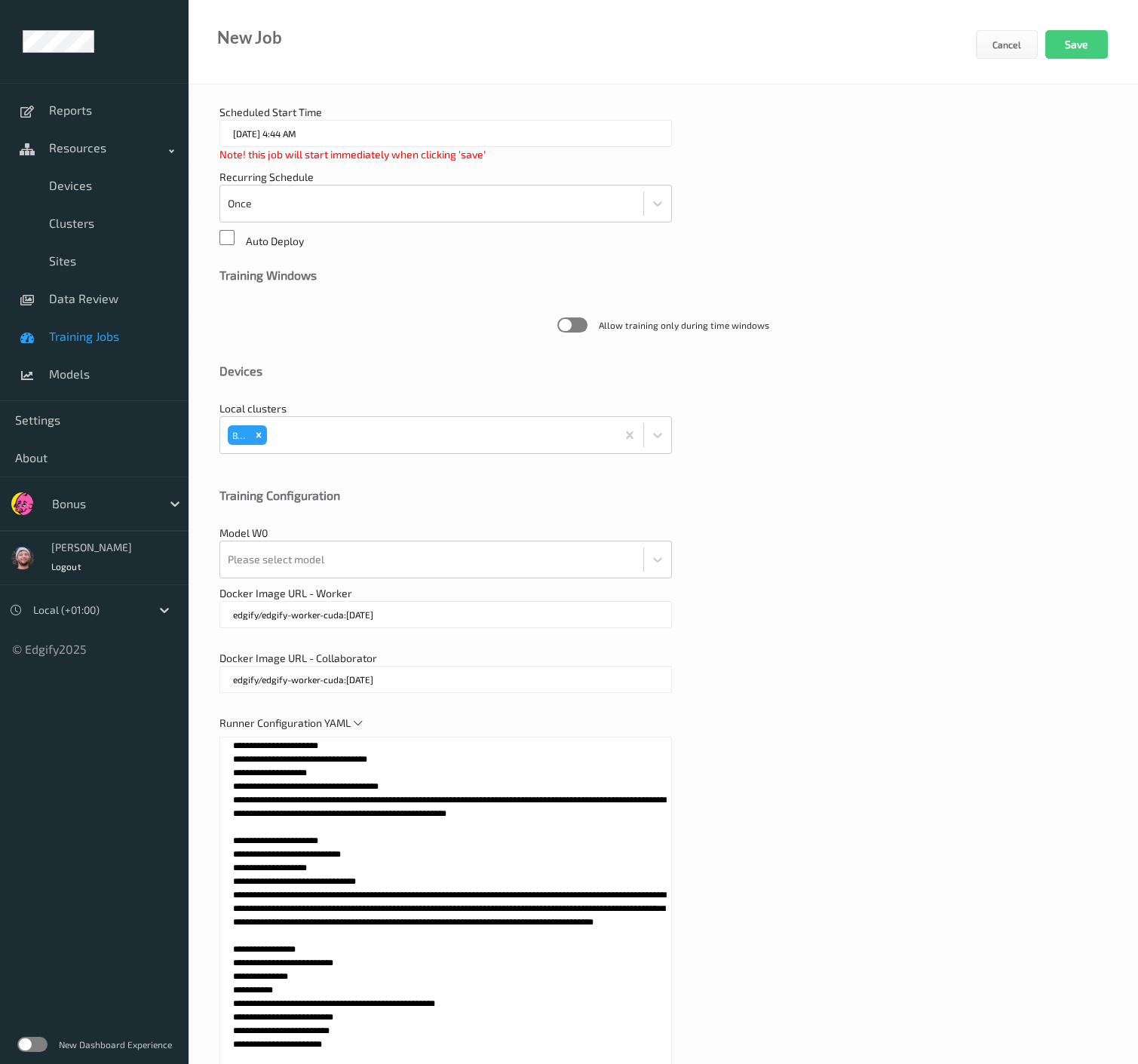
scroll to position [370, 0]
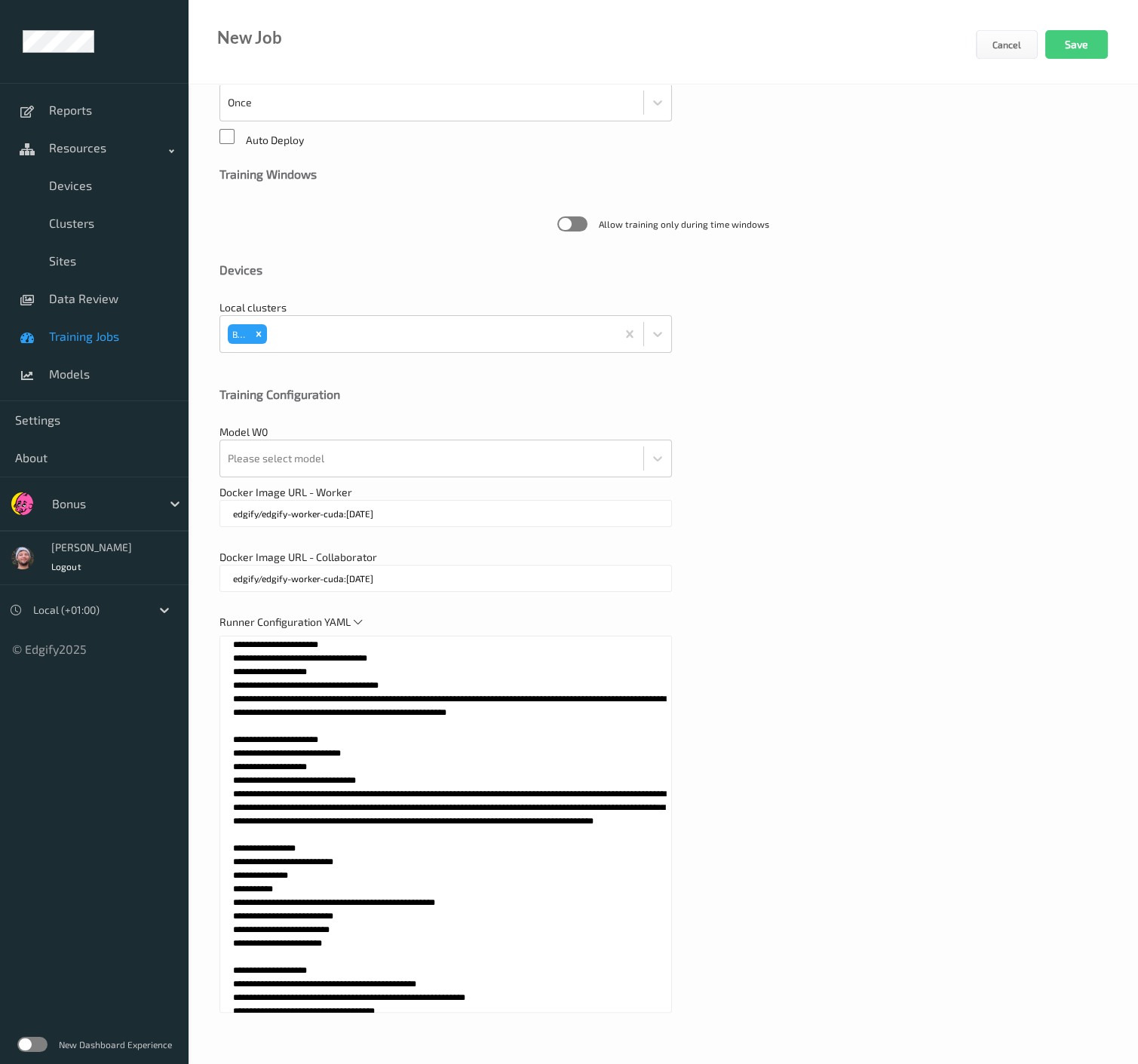
click at [433, 958] on textarea at bounding box center [446, 824] width 452 height 377
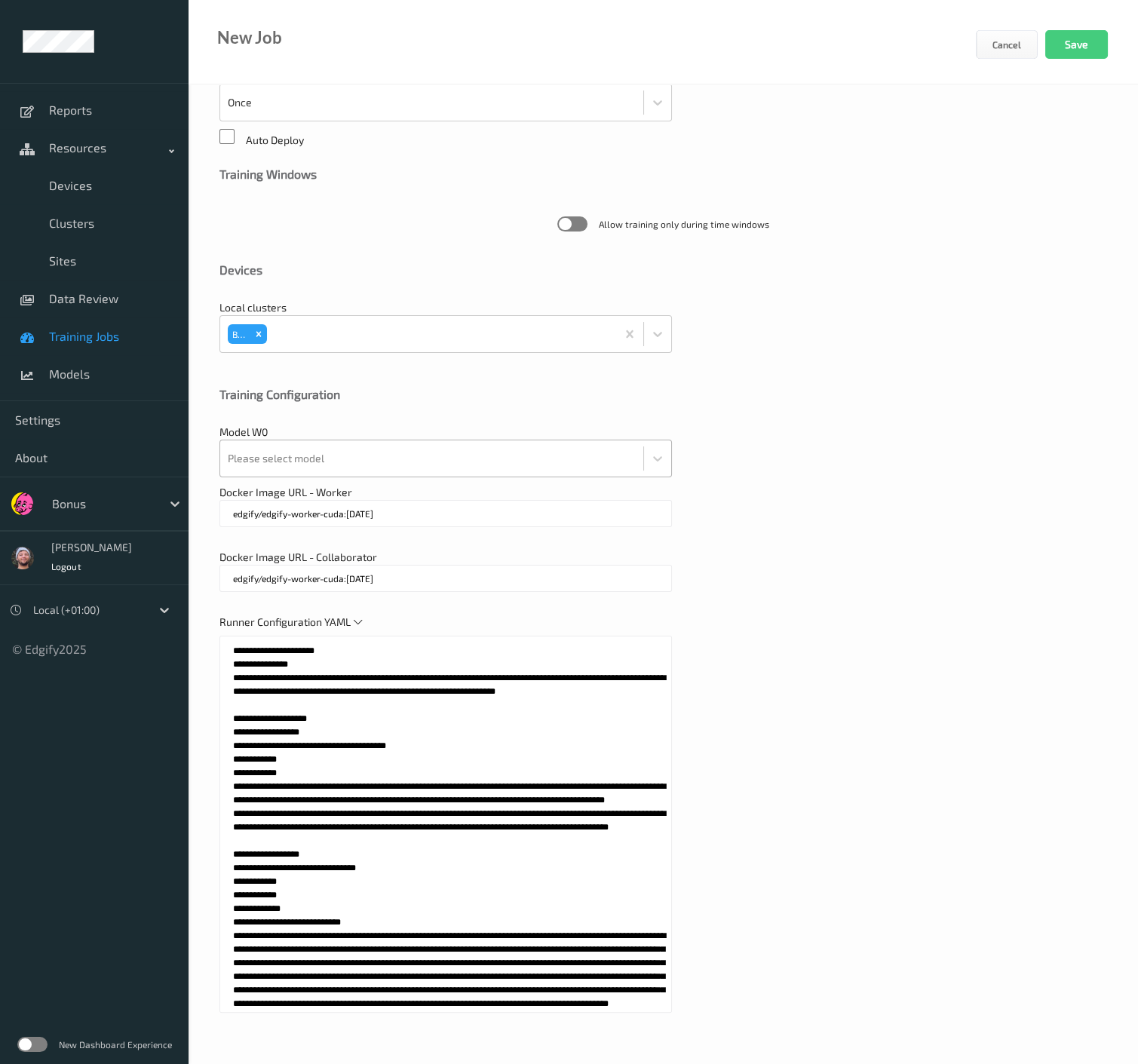
click at [355, 468] on div at bounding box center [432, 459] width 408 height 30
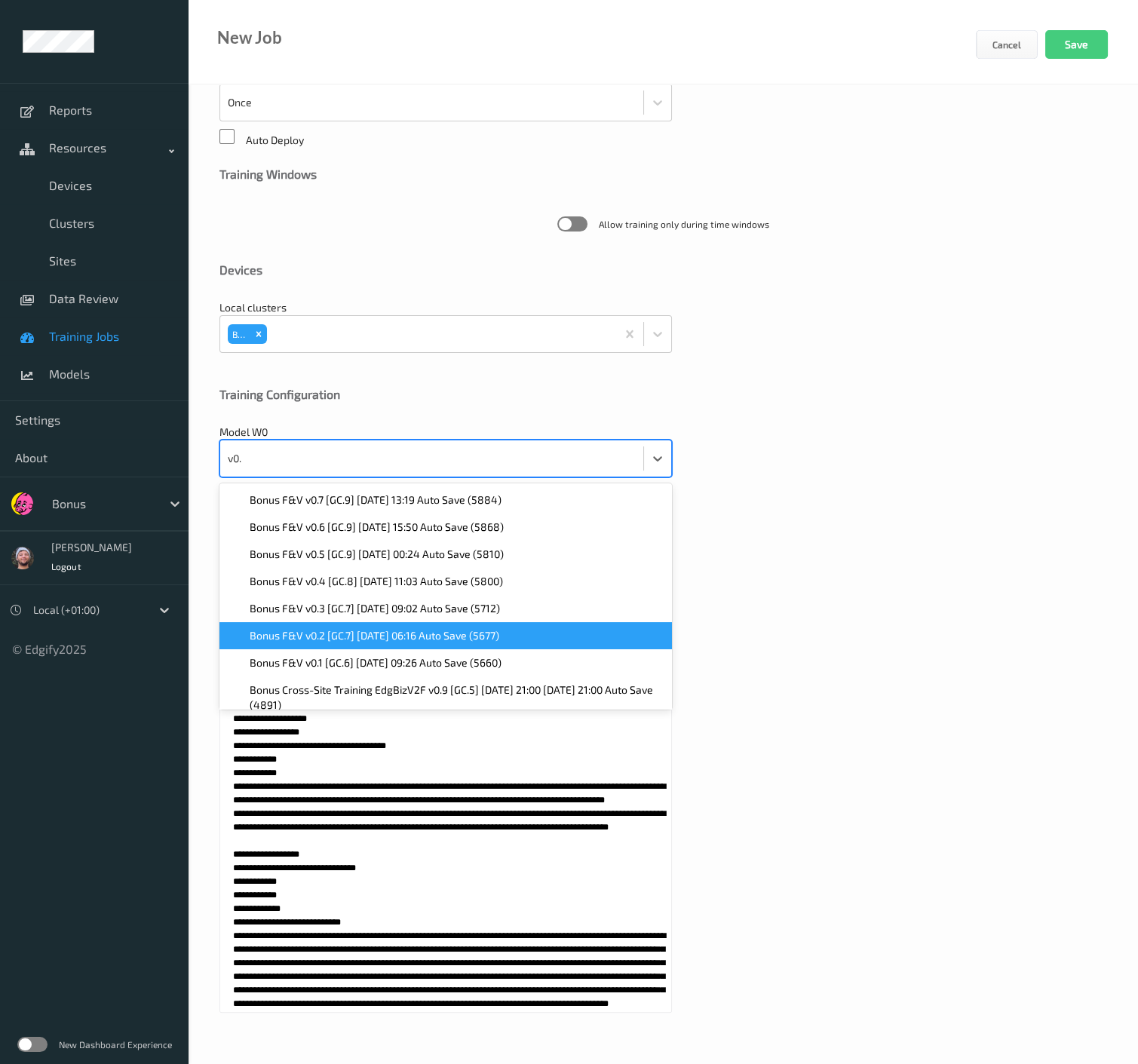
type input "v0."
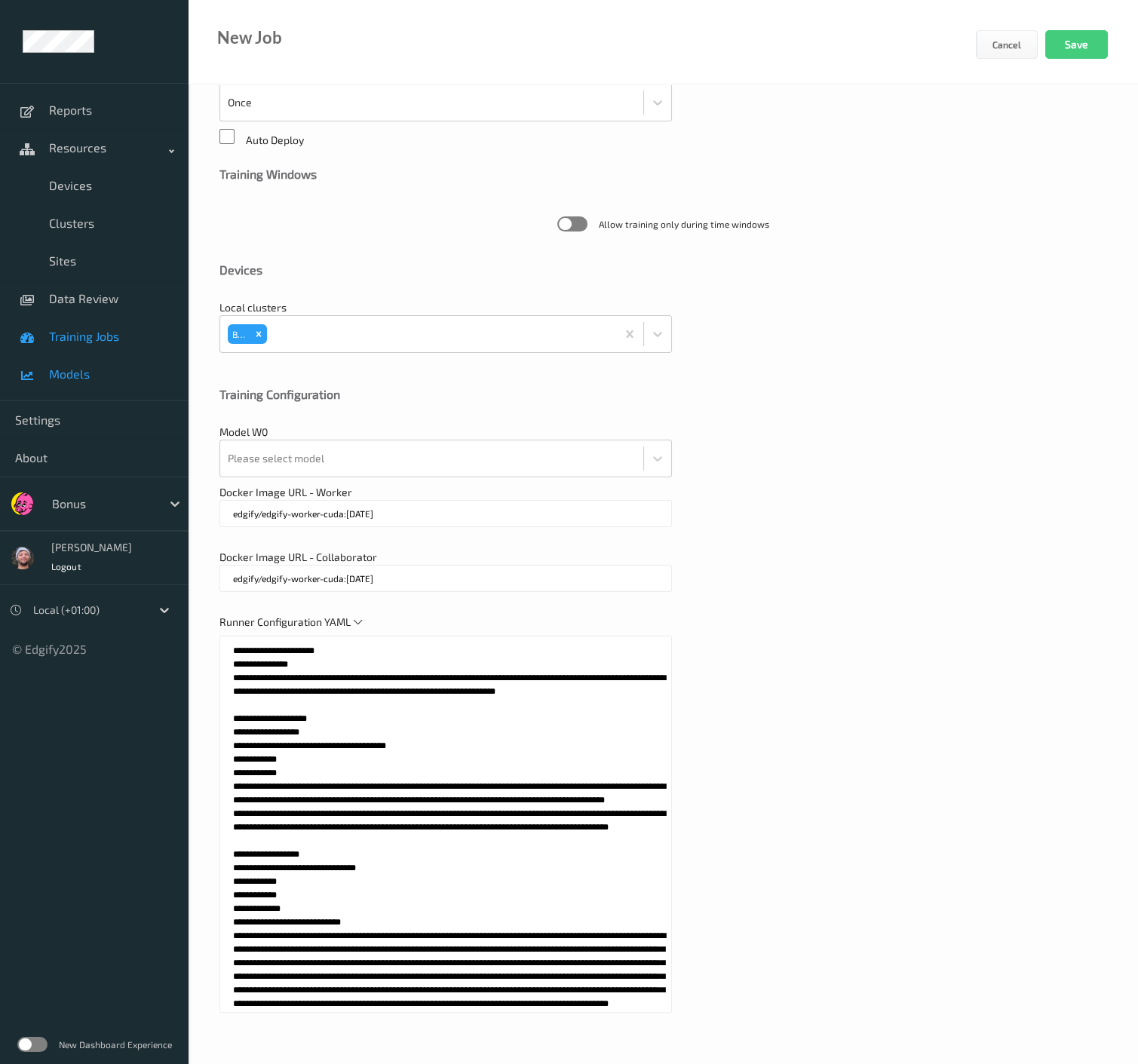
drag, startPoint x: 82, startPoint y: 374, endPoint x: 95, endPoint y: 385, distance: 17.0
click at [458, 723] on textarea at bounding box center [446, 824] width 452 height 377
paste textarea
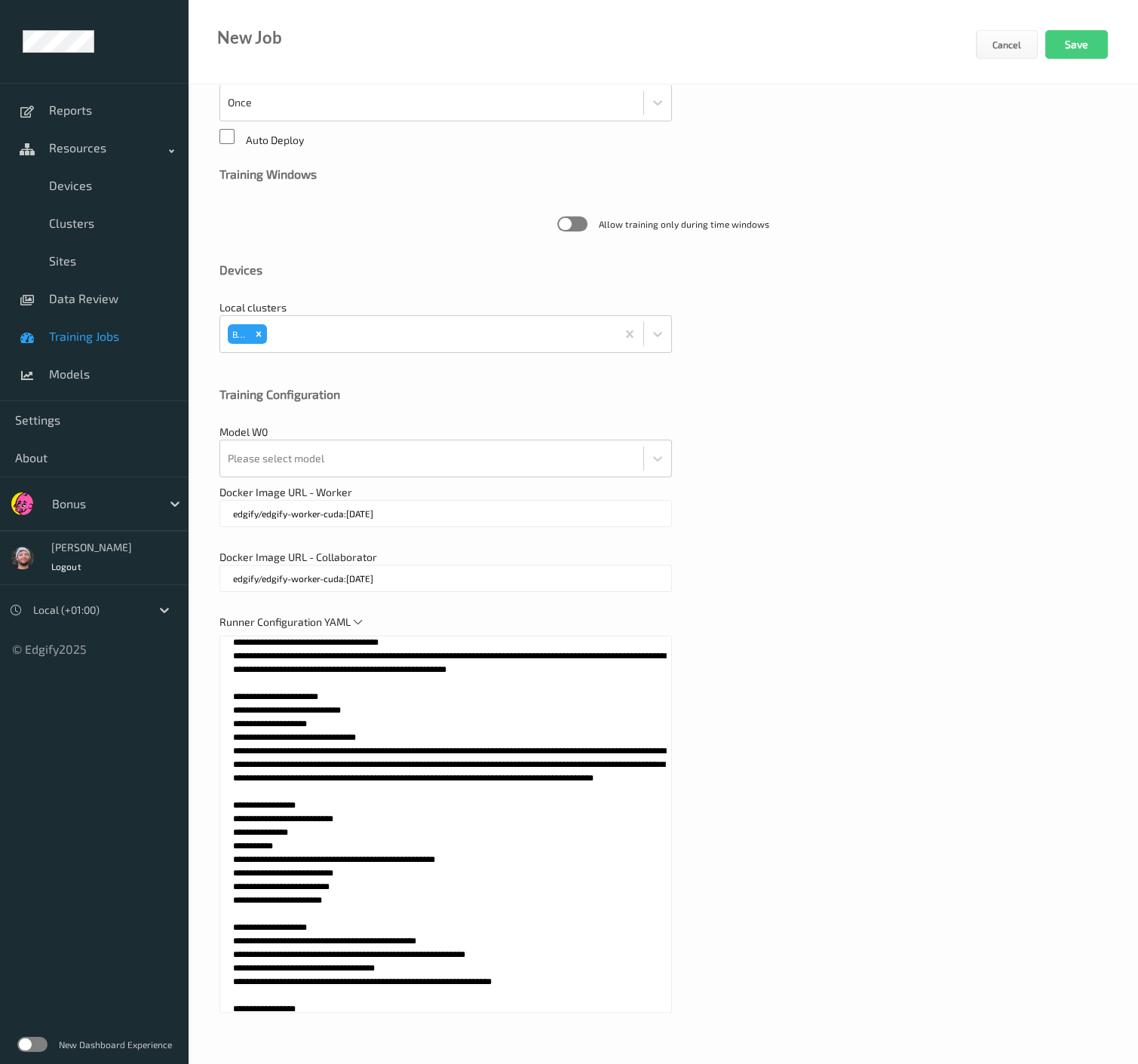
scroll to position [0, 0]
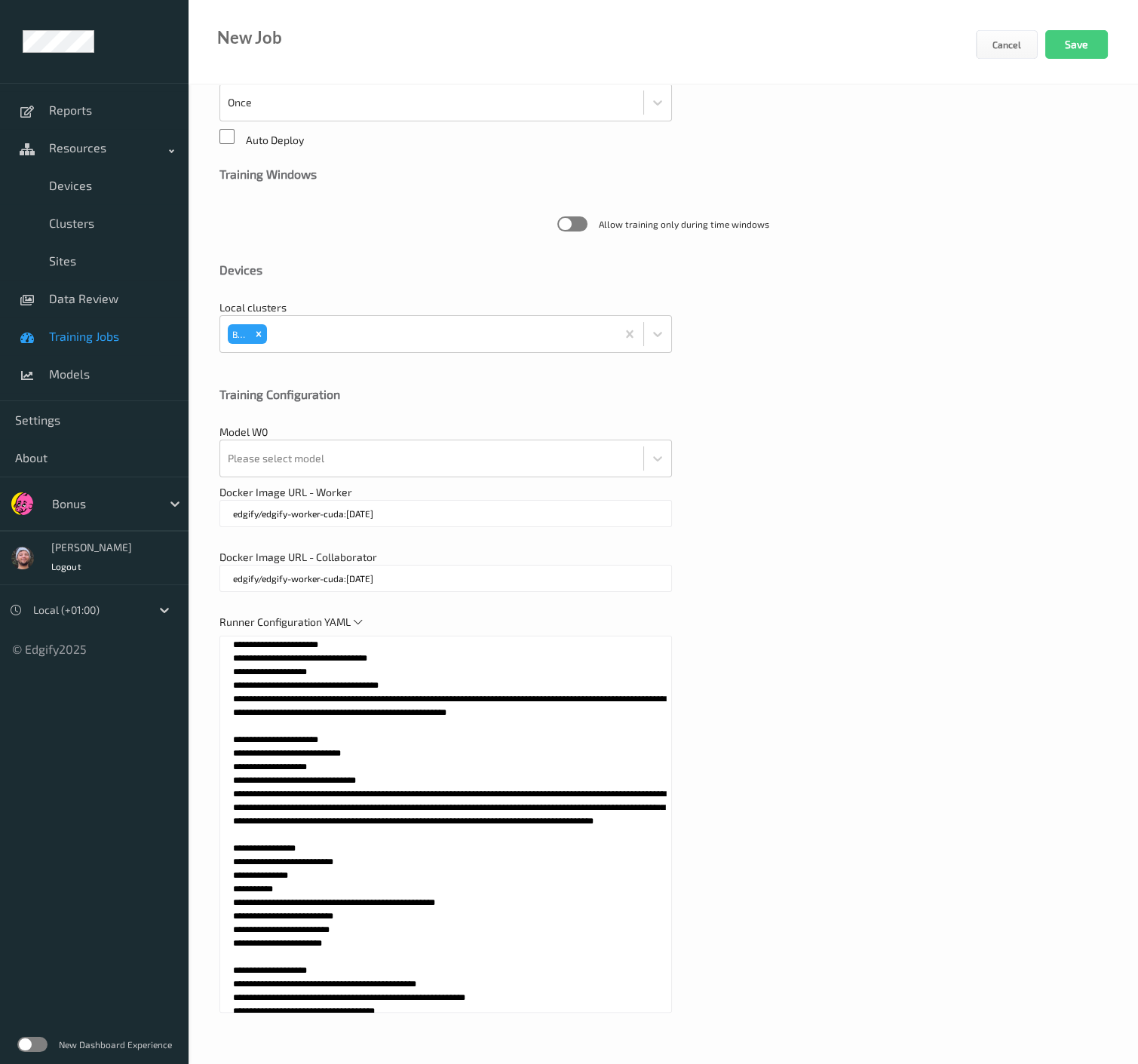
drag, startPoint x: 245, startPoint y: 763, endPoint x: 198, endPoint y: 745, distance: 50.3
click at [198, 745] on div "**********" at bounding box center [663, 390] width 949 height 1353
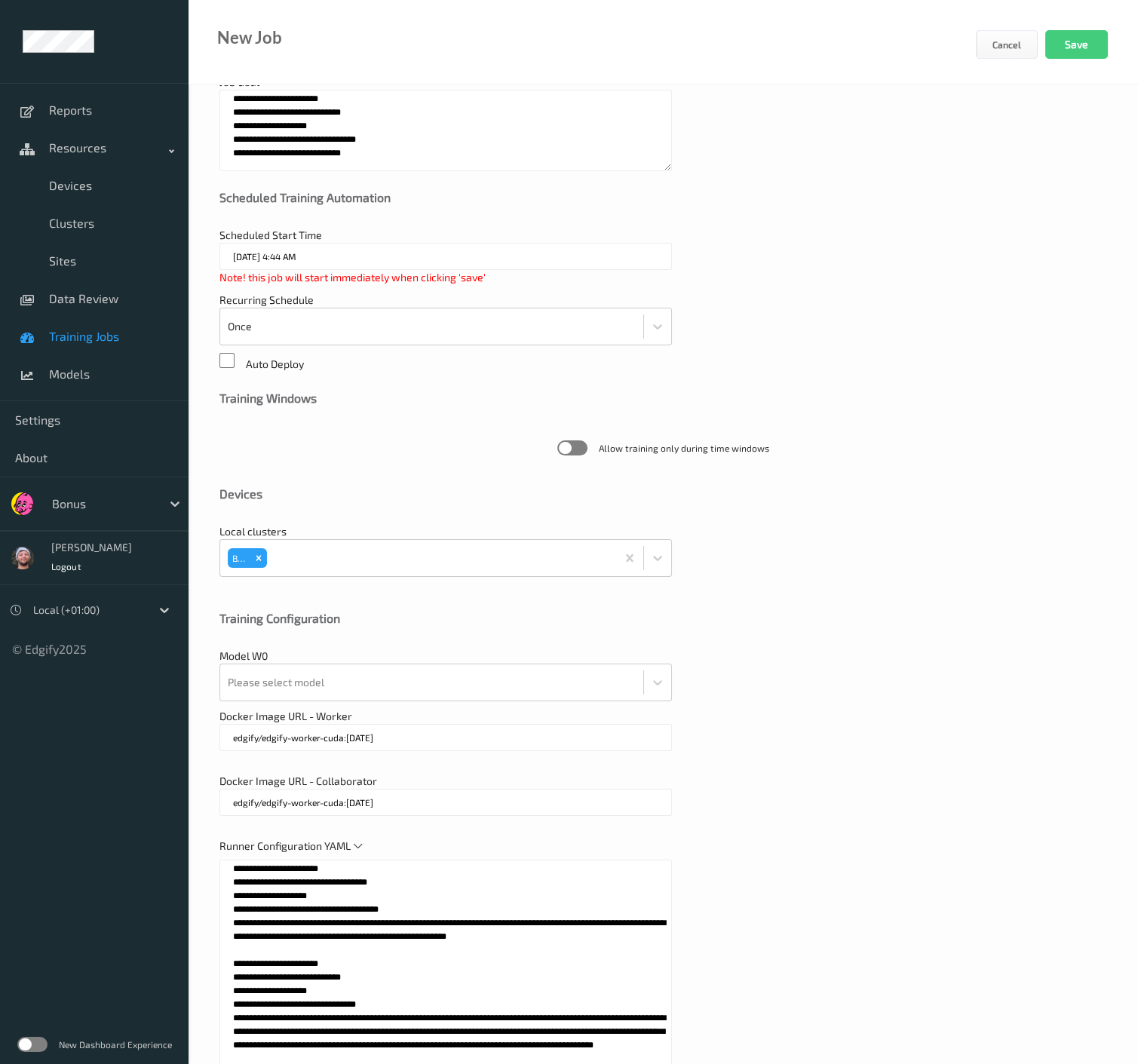
scroll to position [34, 0]
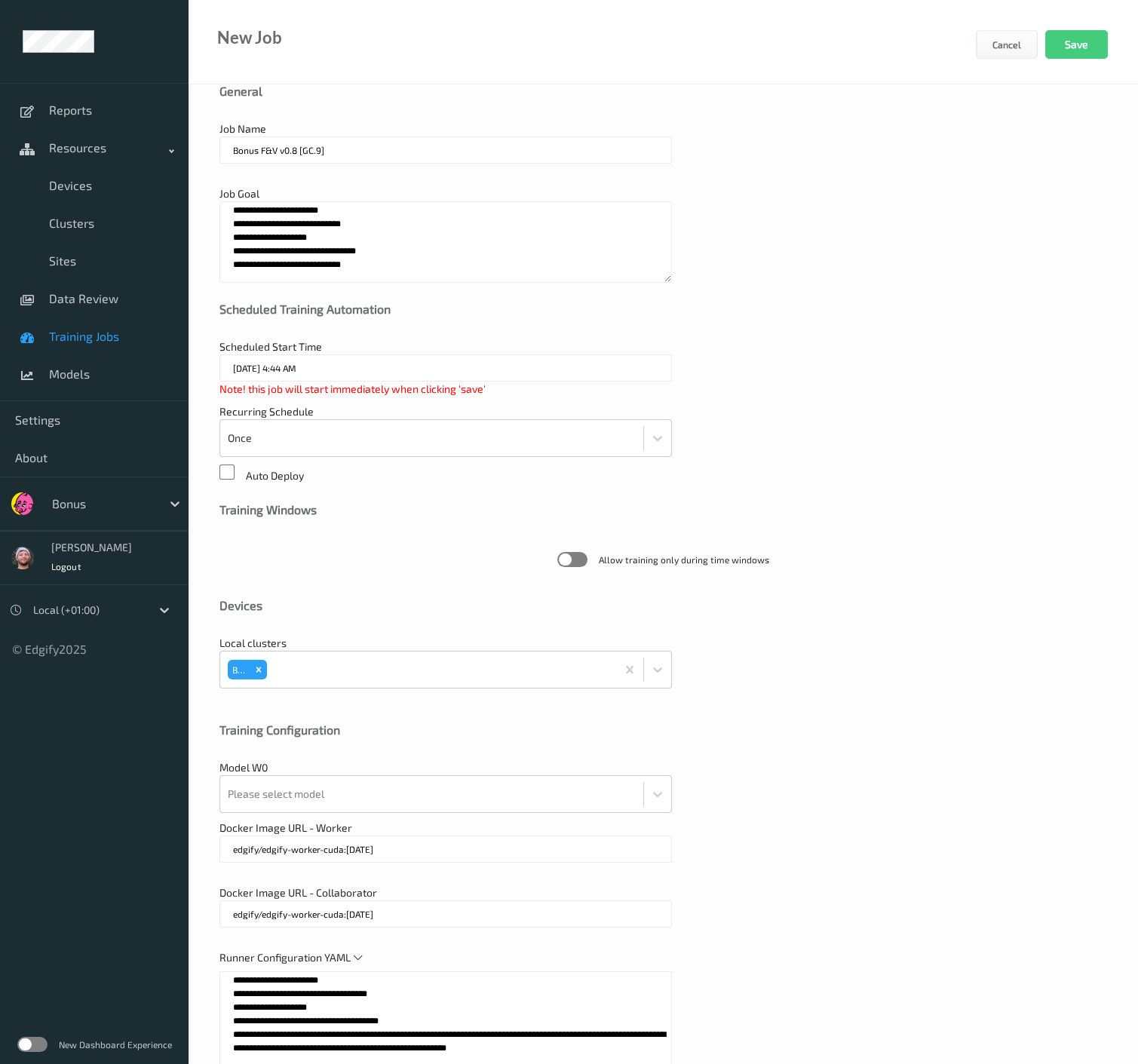
type textarea "**********"
drag, startPoint x: 401, startPoint y: 254, endPoint x: 158, endPoint y: 179, distance: 254.3
click at [158, 179] on div "**********" at bounding box center [569, 642] width 1138 height 1353
paste textarea
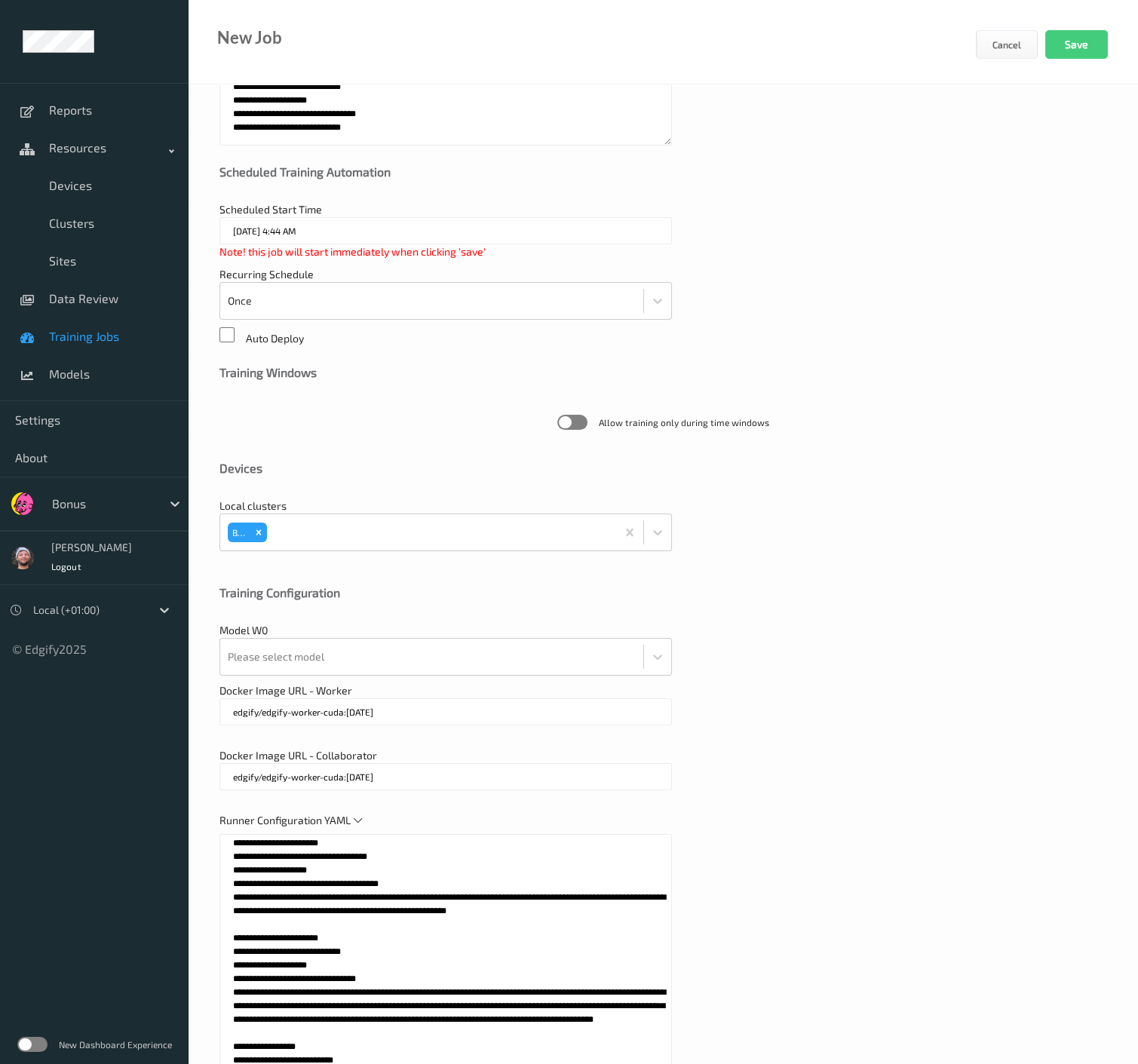
type textarea "**********"
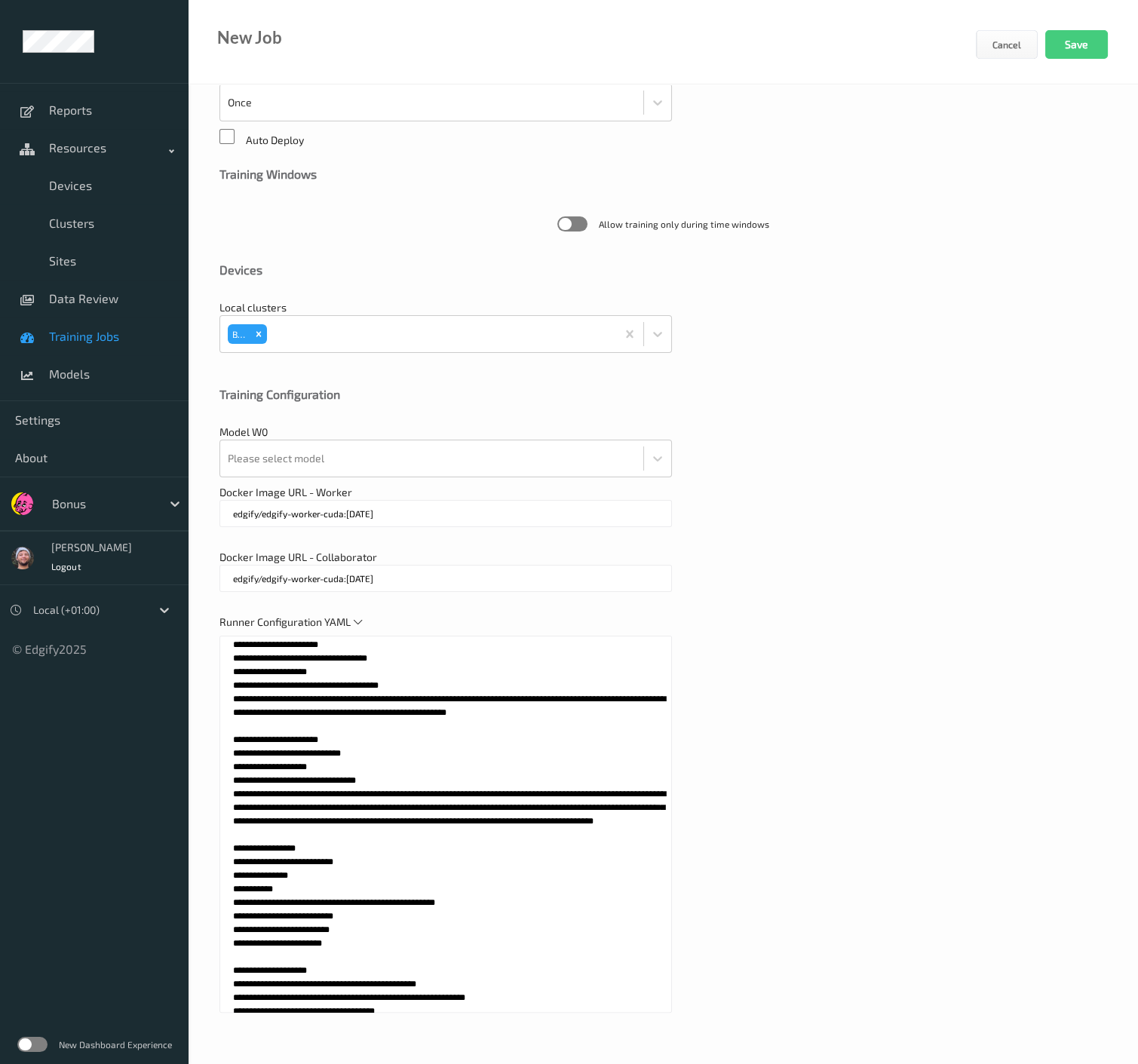
click at [343, 458] on div at bounding box center [432, 459] width 408 height 30
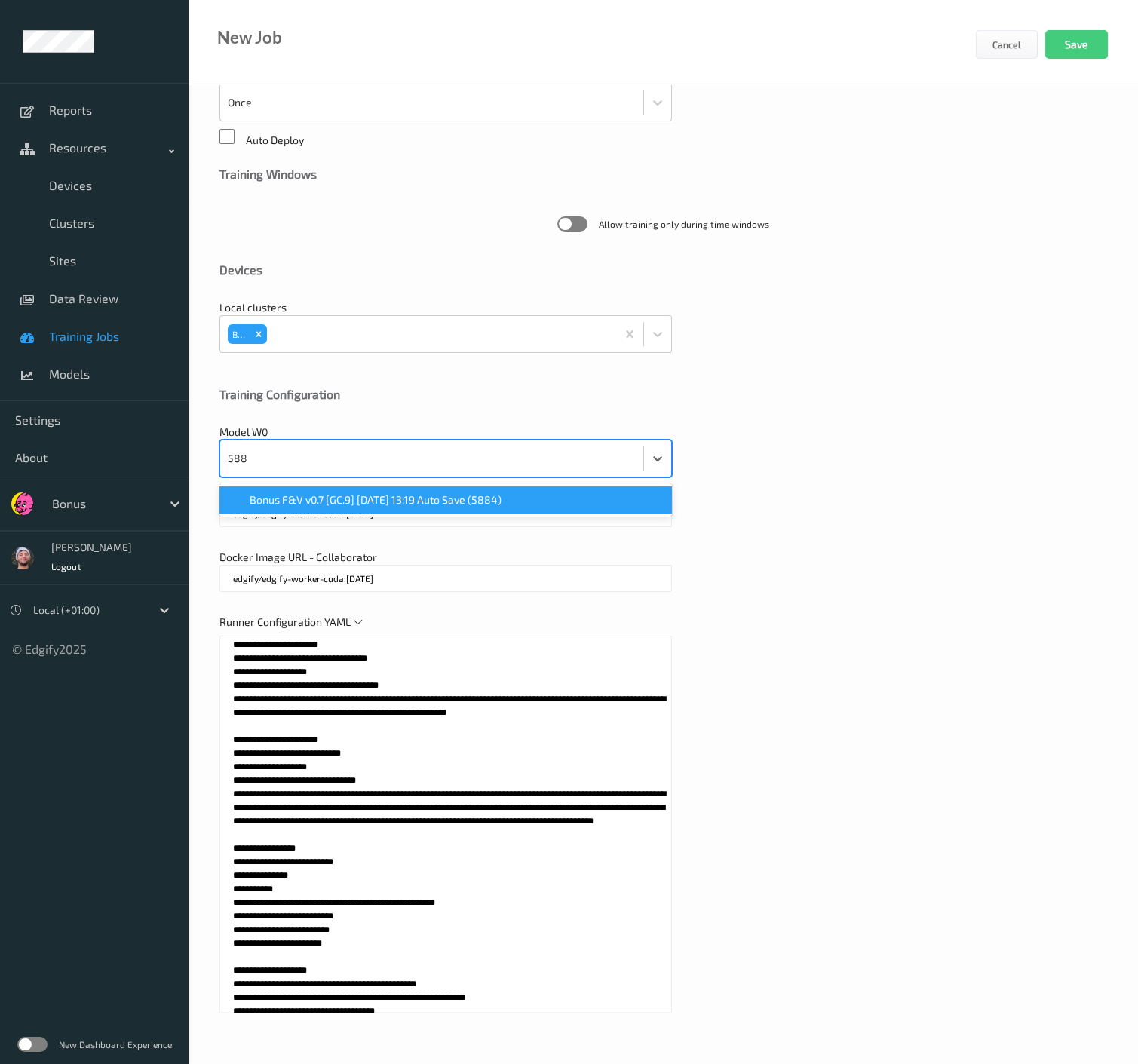
type input "5884"
click at [515, 488] on div "Bonus F&V v0.7 [GC.9] 2025-08-27 13:19 Auto Save (5884)" at bounding box center [446, 500] width 452 height 27
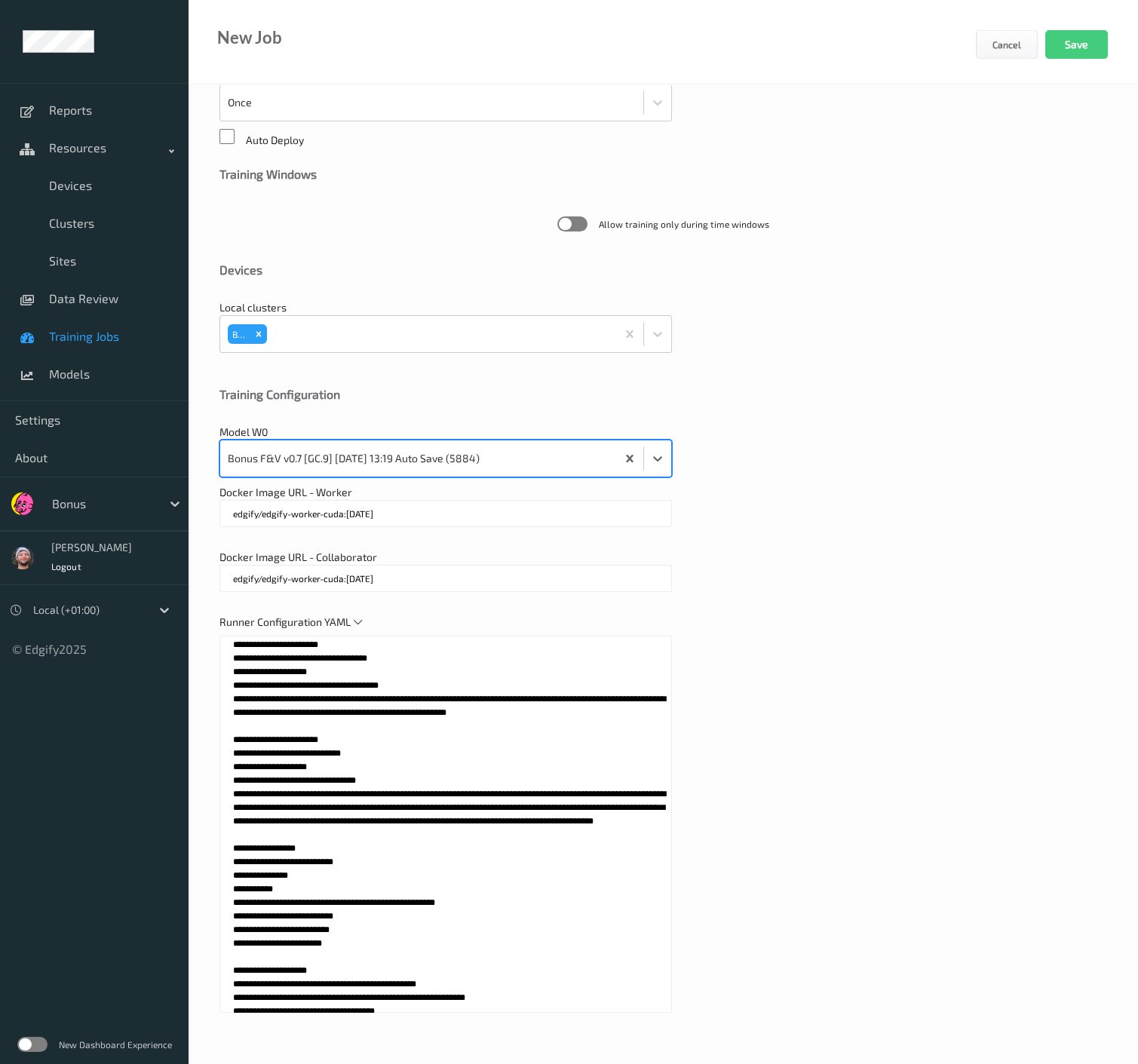
click at [889, 393] on div "Training Configuration" at bounding box center [663, 394] width 888 height 15
click at [1074, 43] on button "Save" at bounding box center [1076, 45] width 62 height 29
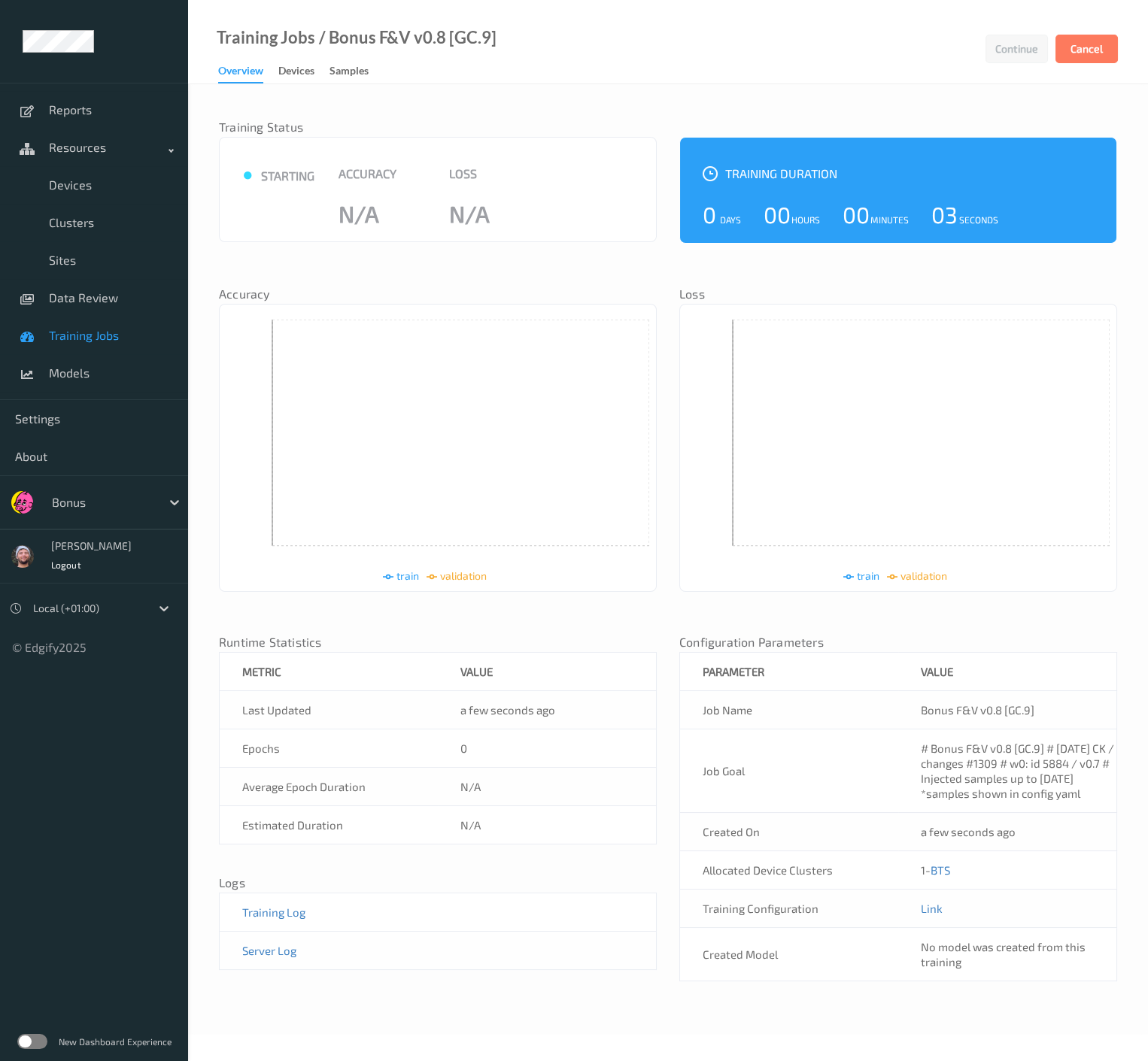
click at [106, 325] on link "Training Jobs" at bounding box center [94, 335] width 188 height 37
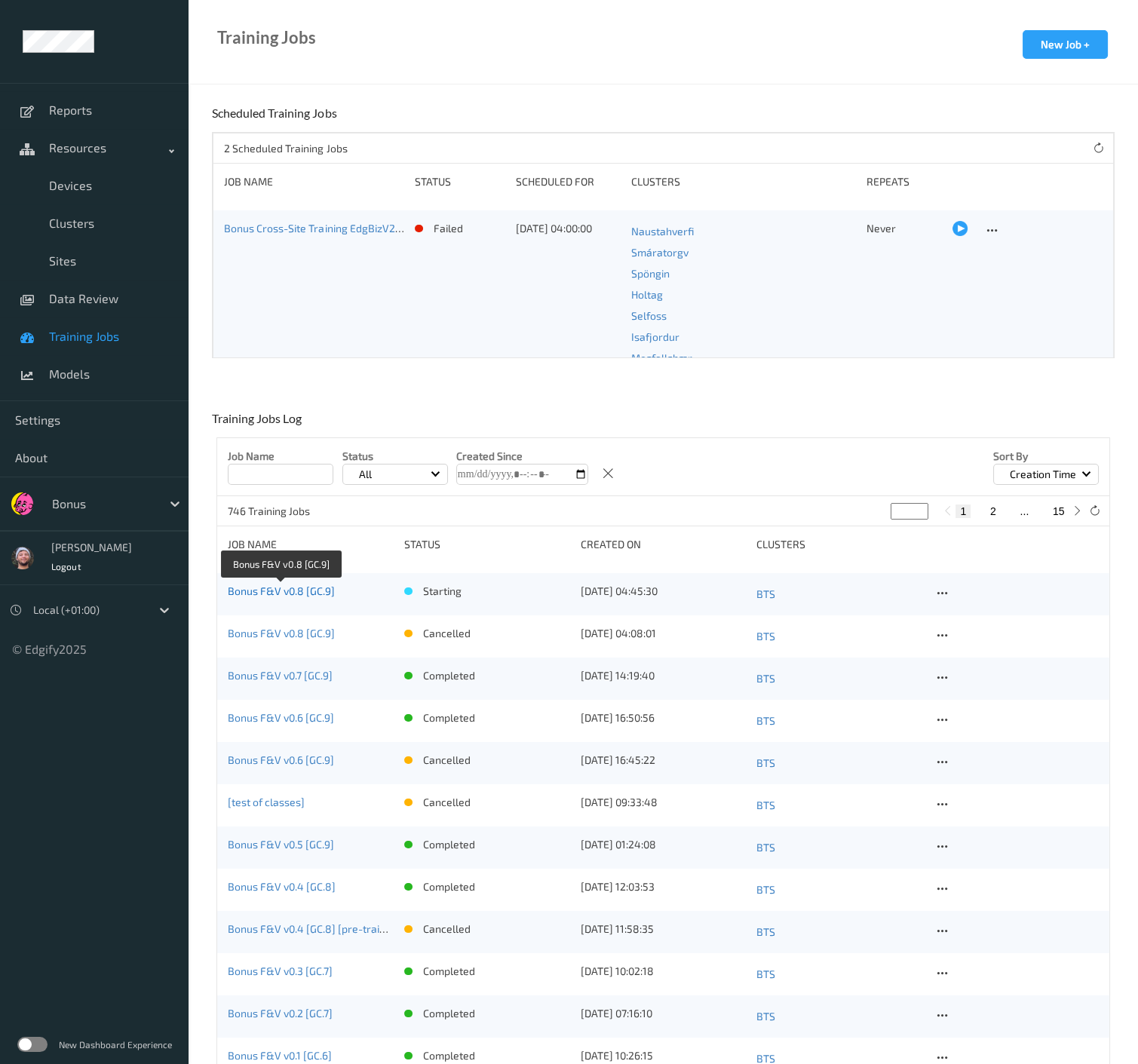
click at [303, 592] on link "Bonus F&V v0.8 [GC.9]" at bounding box center [281, 591] width 107 height 13
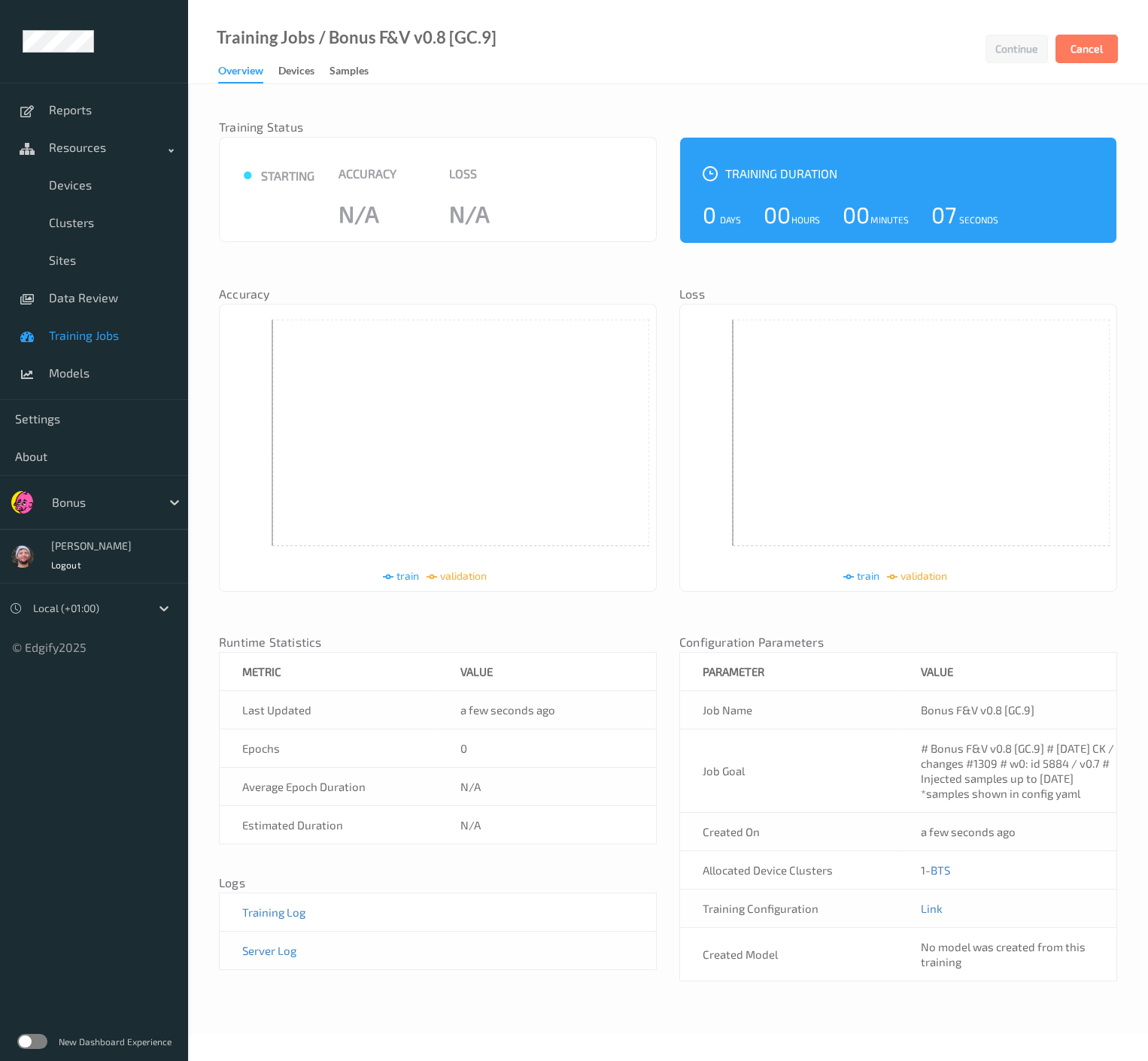
click at [73, 349] on link "Training Jobs" at bounding box center [94, 335] width 188 height 37
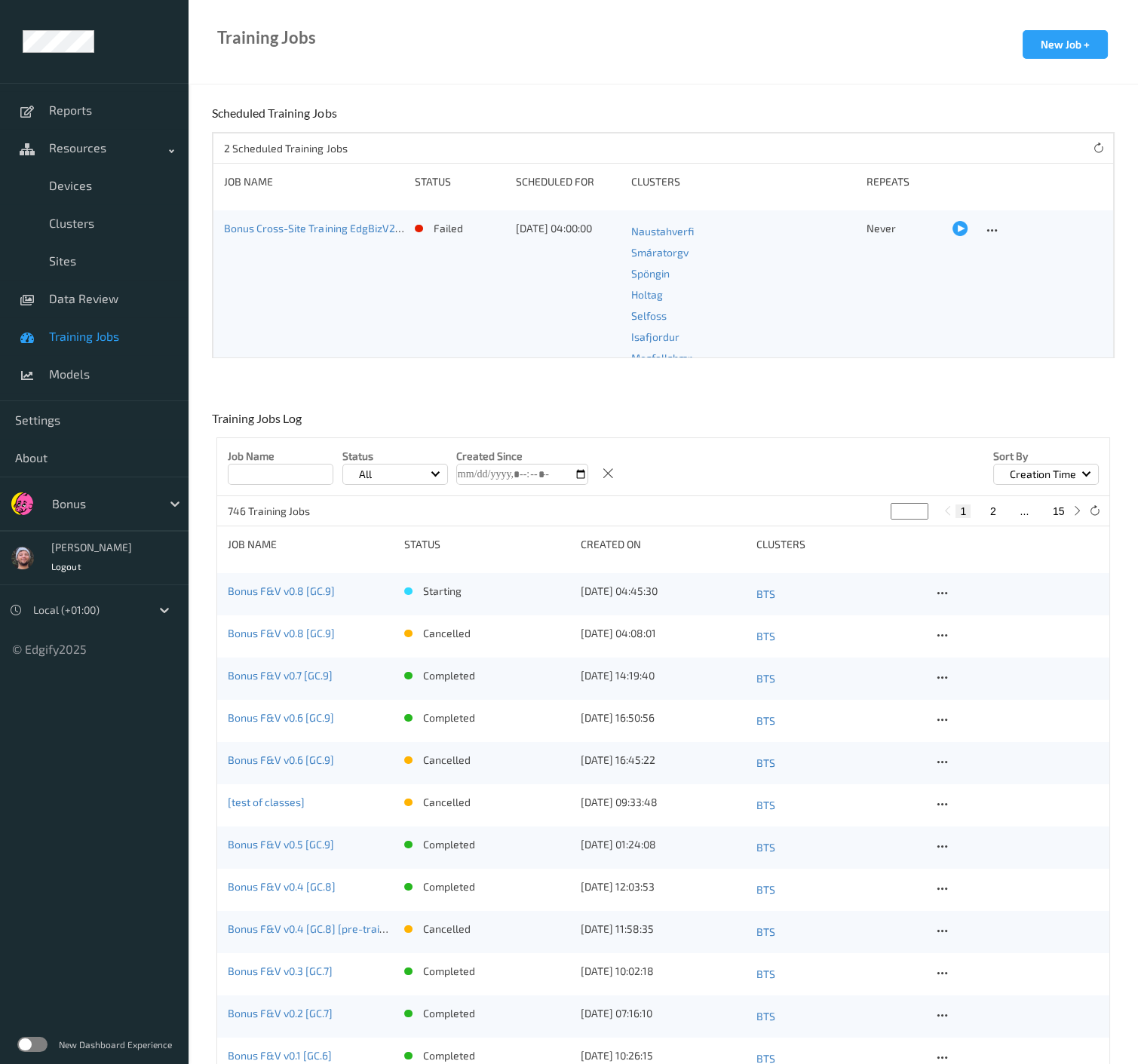
drag, startPoint x: 316, startPoint y: 600, endPoint x: 314, endPoint y: 590, distance: 10.2
click at [315, 592] on div "Bonus F&V v0.8 [GC.9]" at bounding box center [311, 594] width 166 height 21
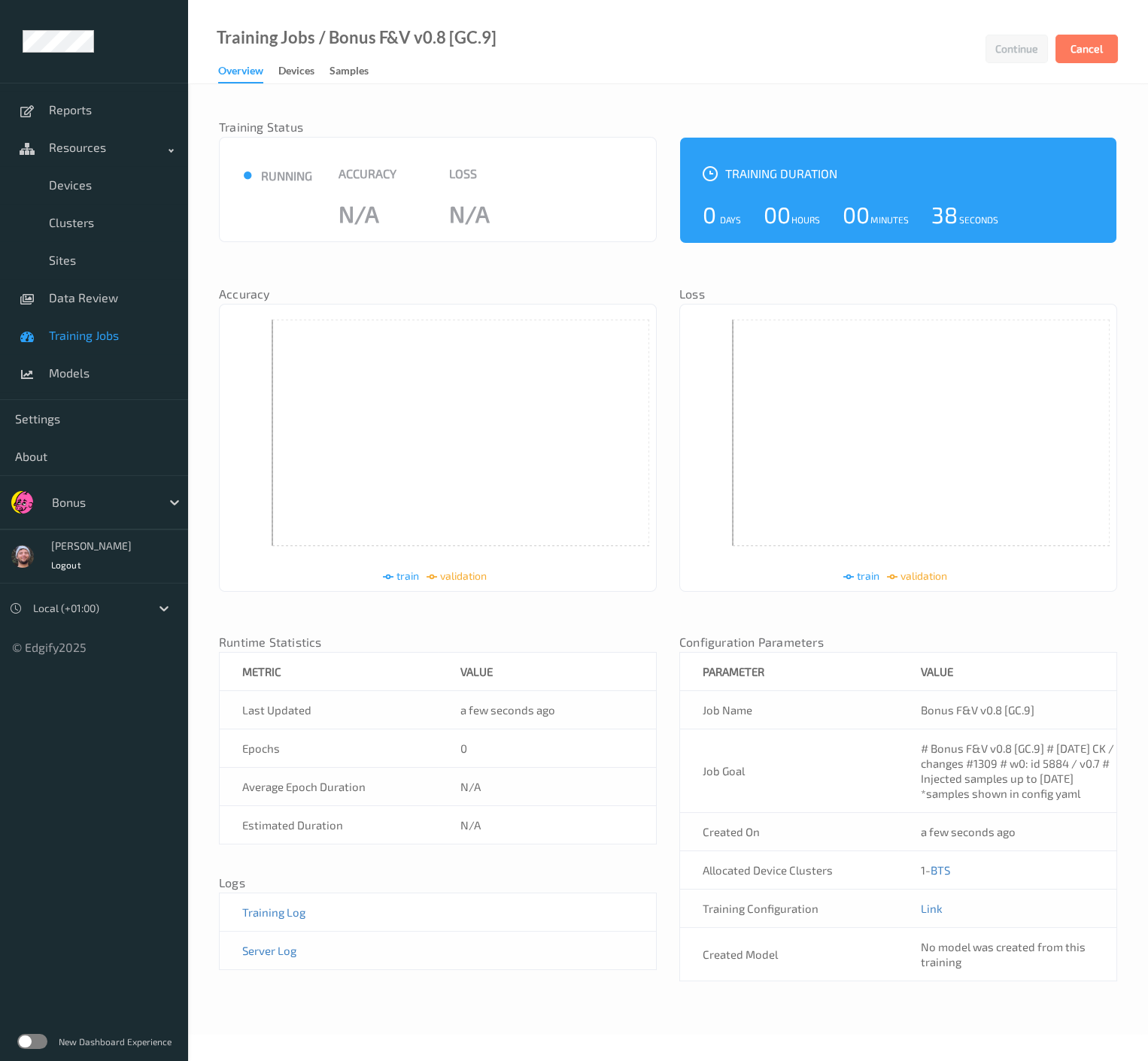
click at [130, 509] on div at bounding box center [102, 502] width 101 height 18
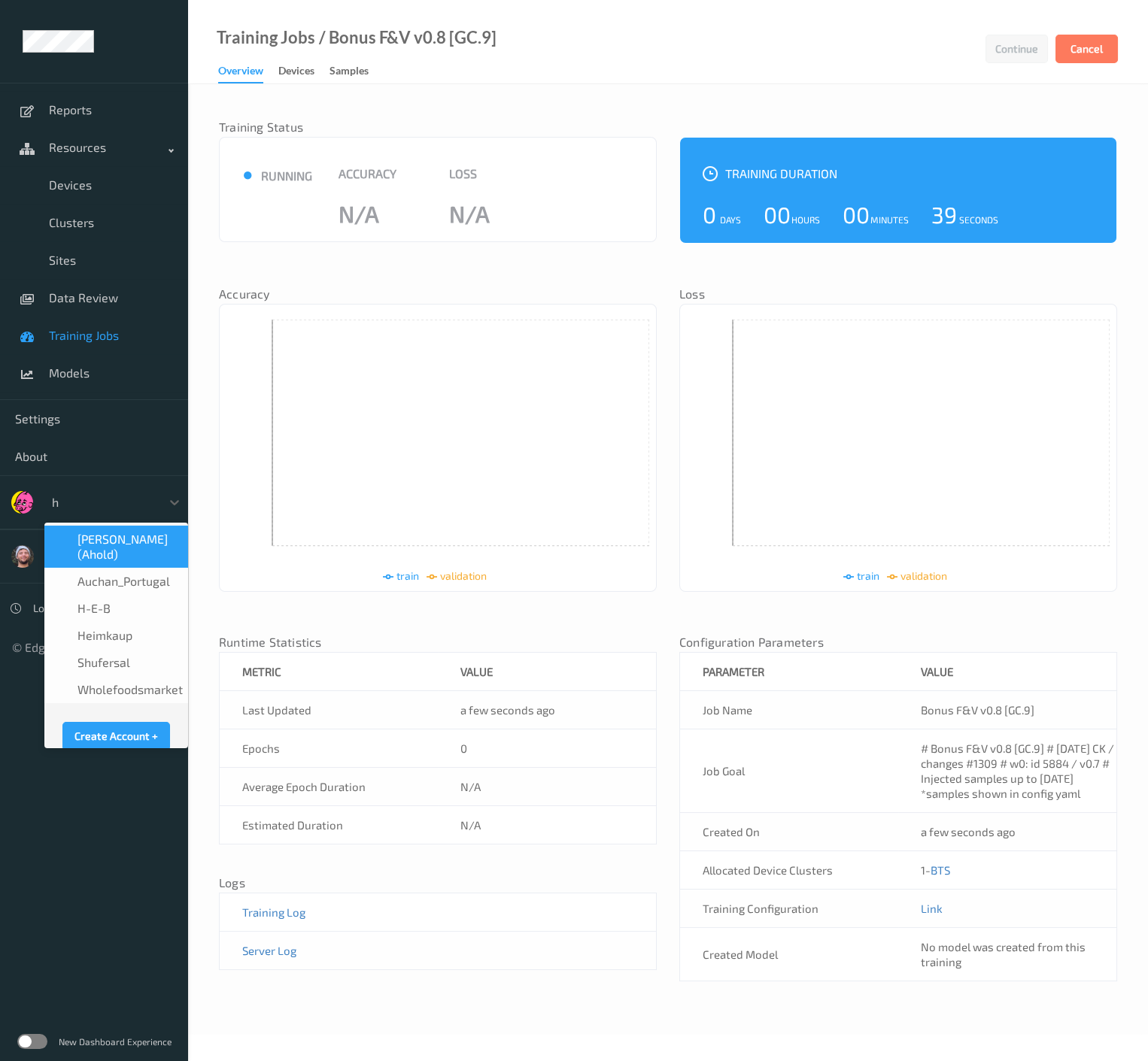
type input "h-"
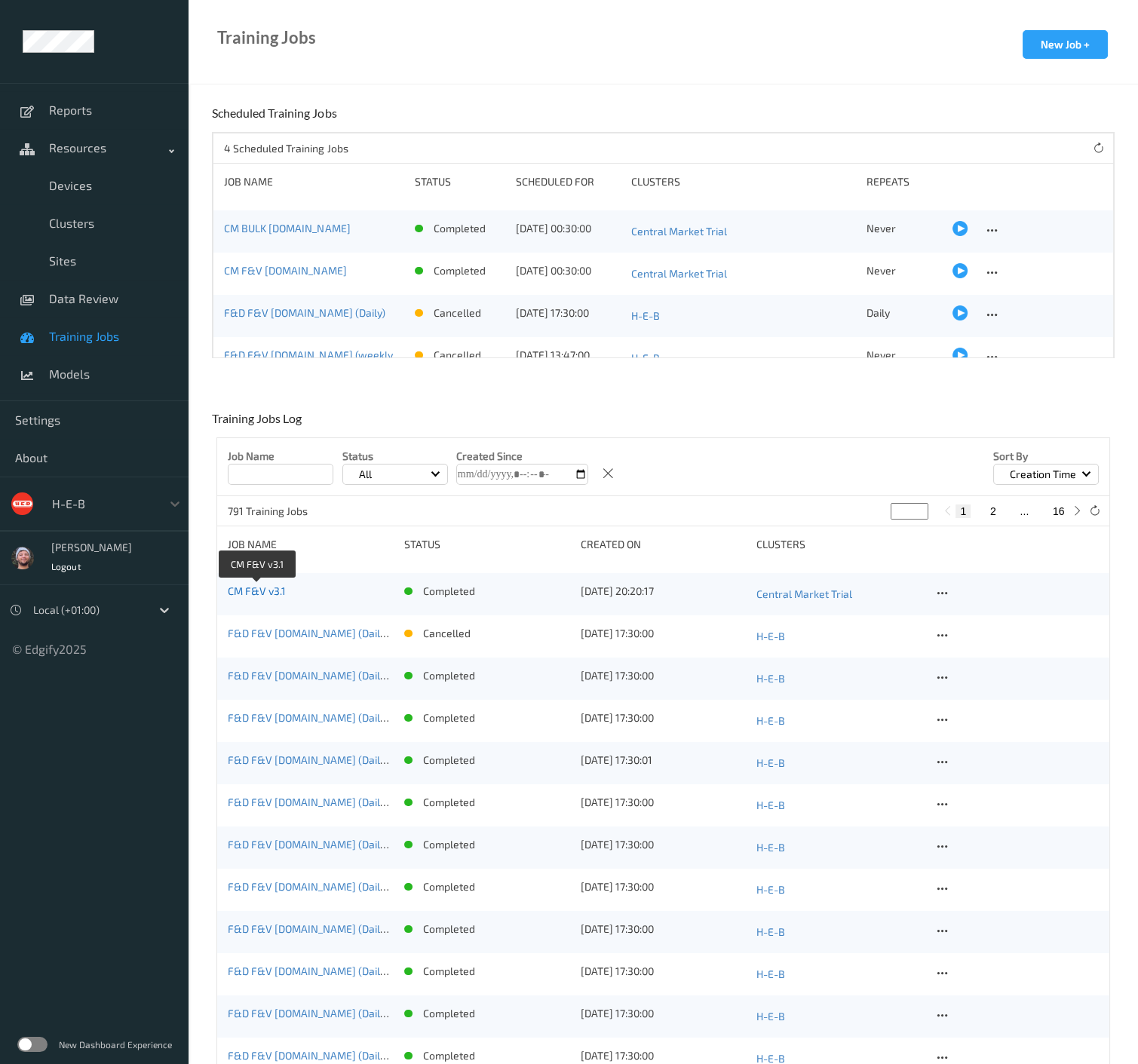
click at [283, 595] on link "CM F&V v3.1" at bounding box center [257, 591] width 58 height 13
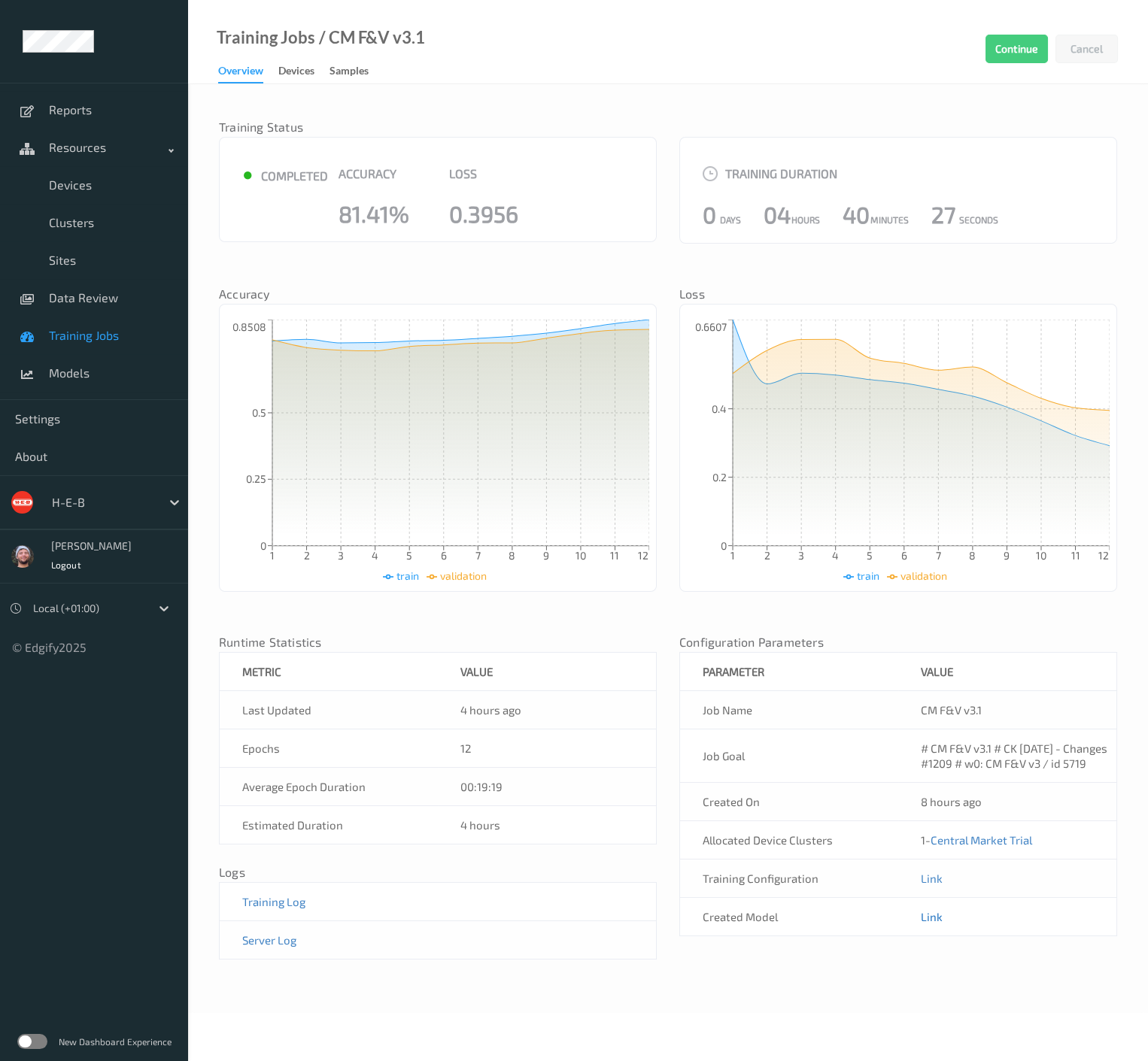
click at [923, 924] on link "Link" at bounding box center [931, 917] width 22 height 14
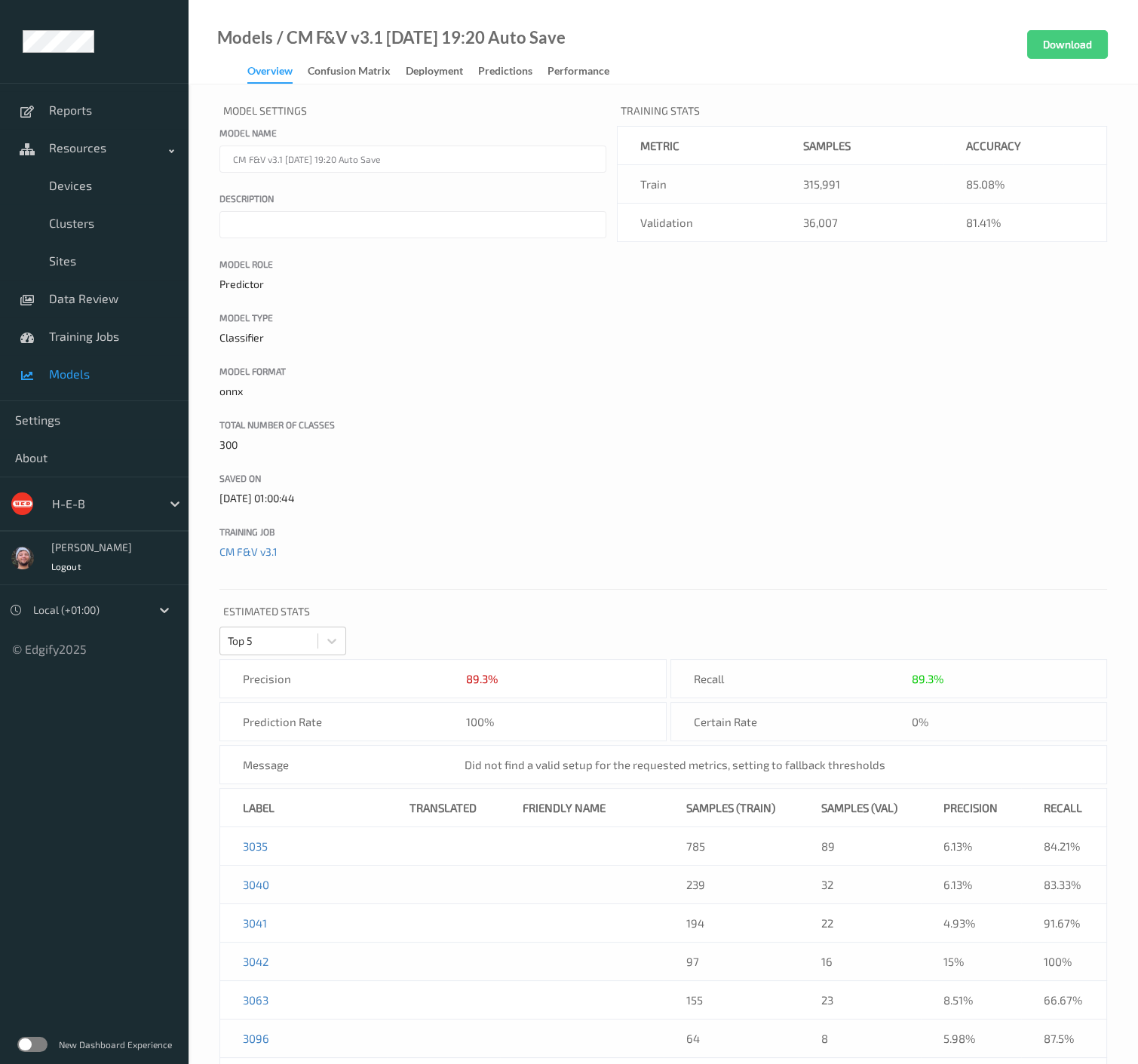
click at [103, 378] on span "Models" at bounding box center [111, 374] width 125 height 15
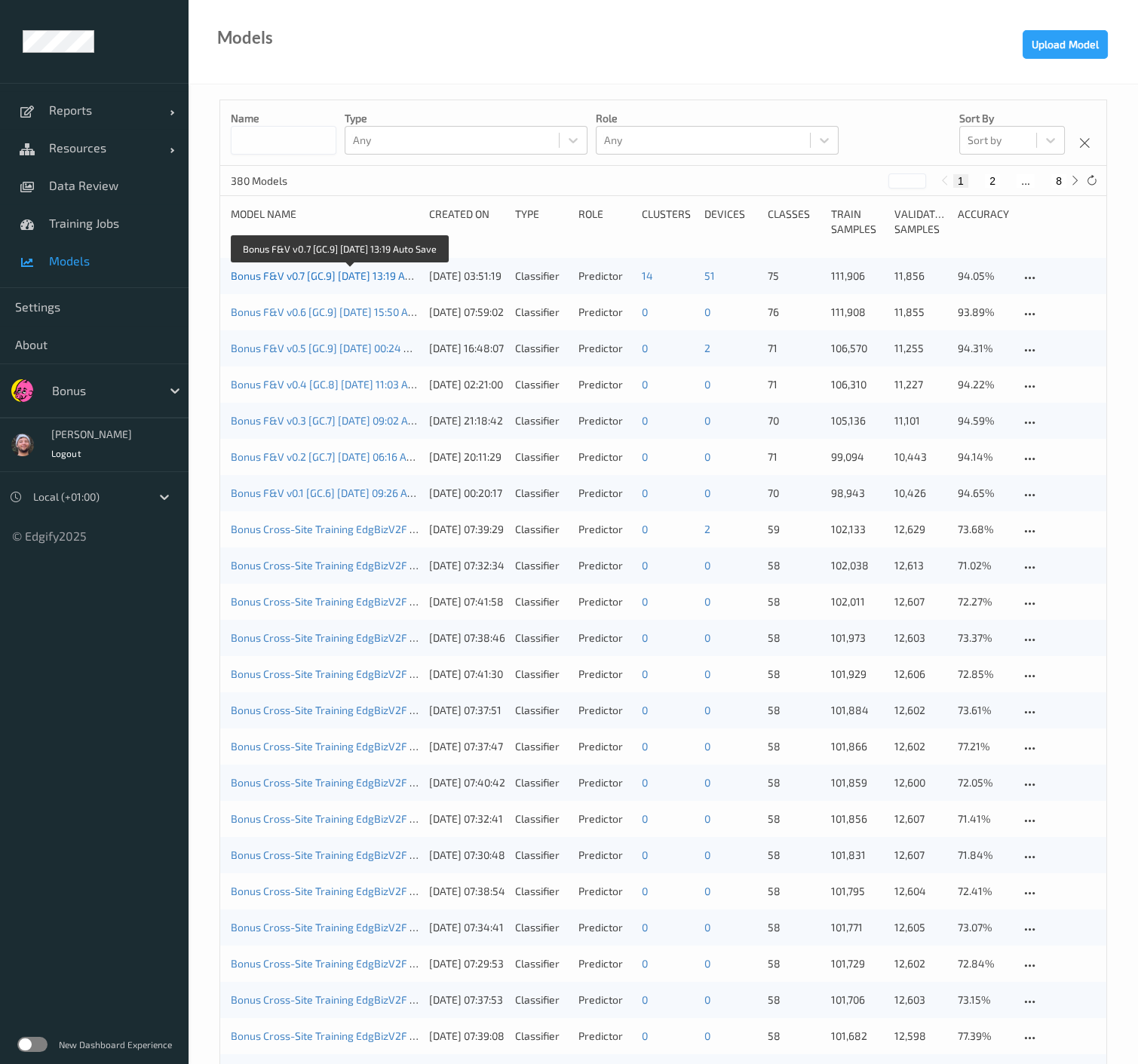
click at [301, 273] on link "Bonus F&V v0.7 [GC.9] [DATE] 13:19 Auto Save" at bounding box center [339, 276] width 216 height 13
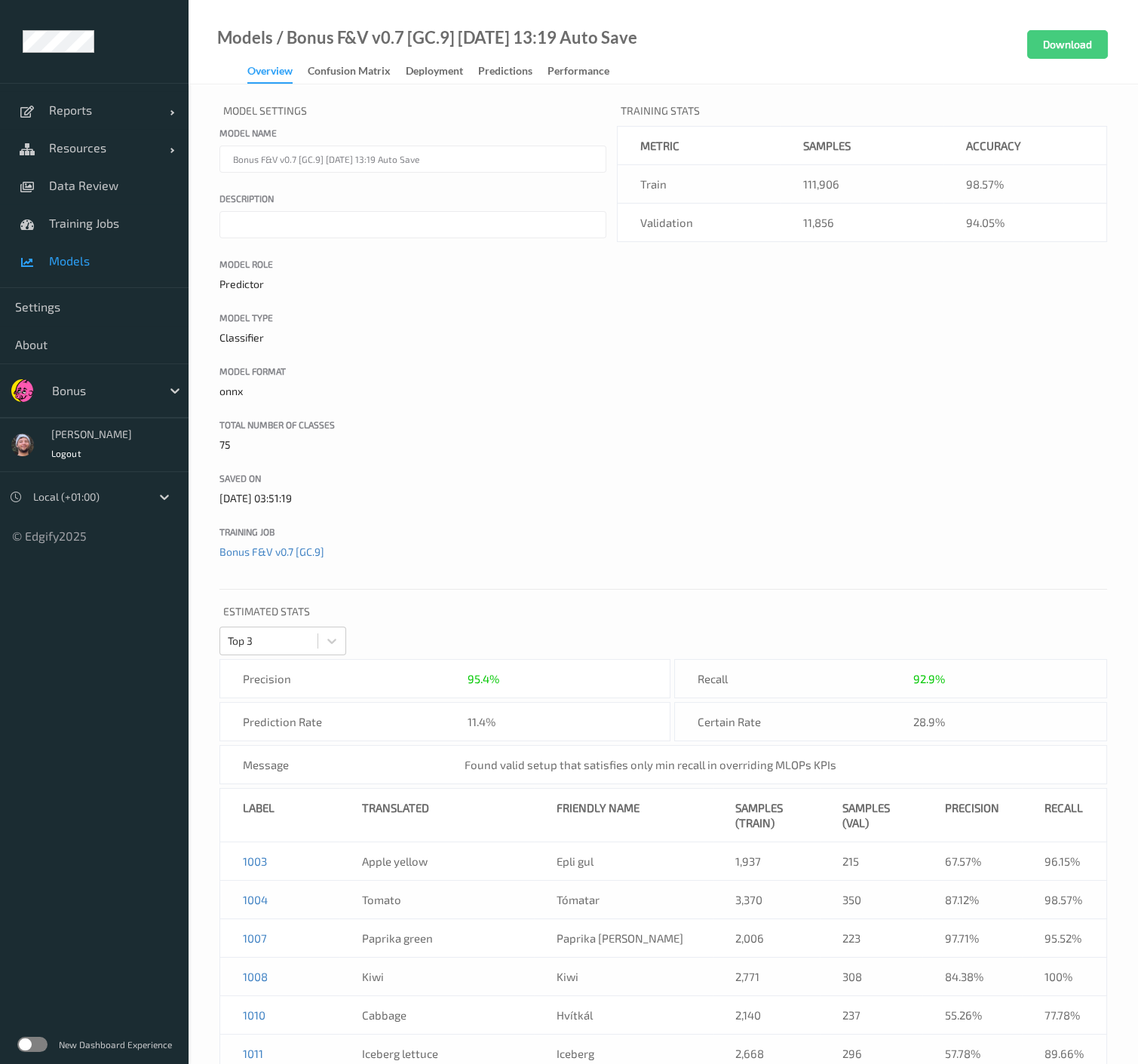
drag, startPoint x: 455, startPoint y: 74, endPoint x: 439, endPoint y: 106, distance: 35.8
click at [455, 74] on div "Deployment" at bounding box center [435, 73] width 58 height 19
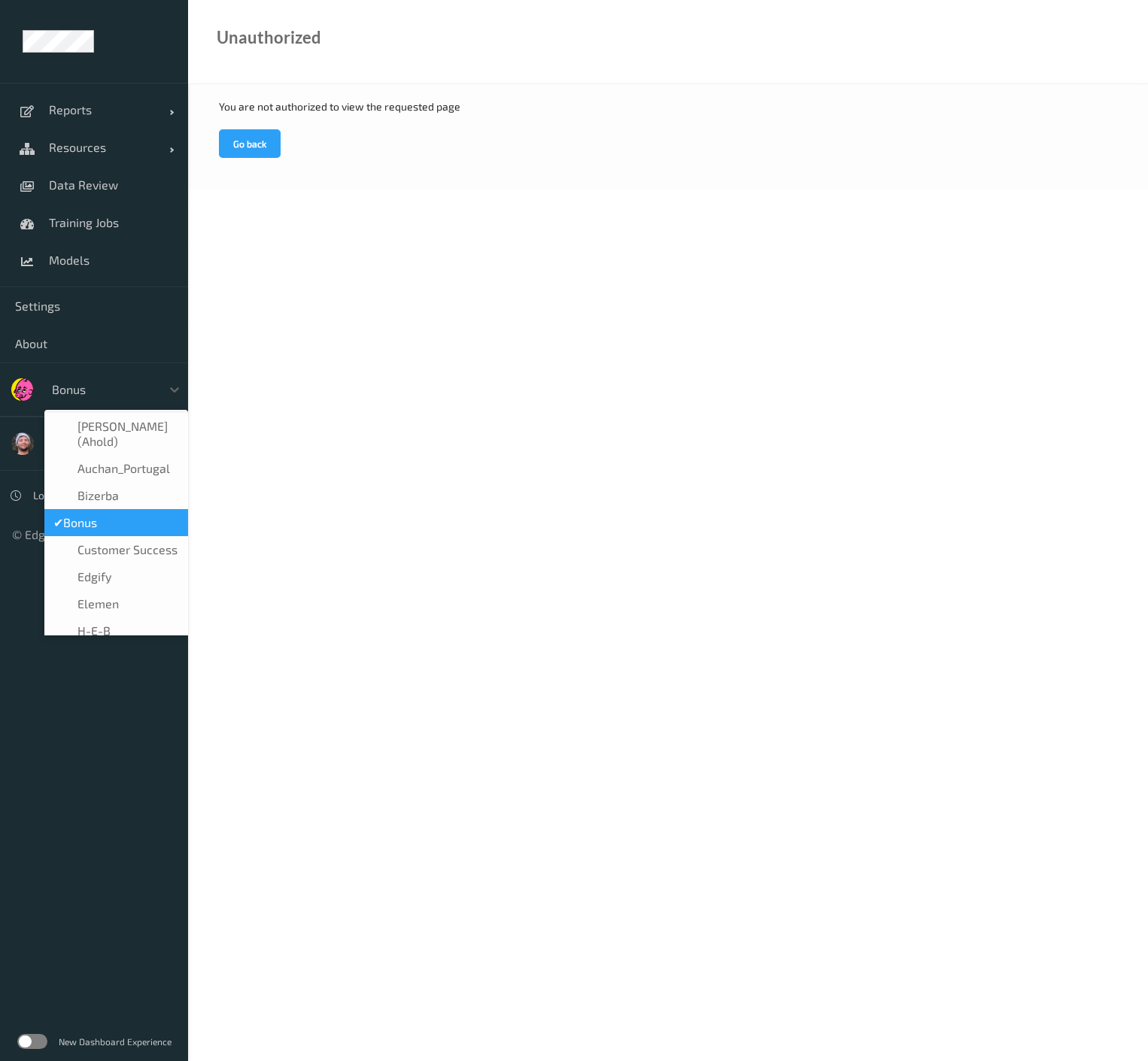
click at [112, 396] on div at bounding box center [102, 389] width 101 height 18
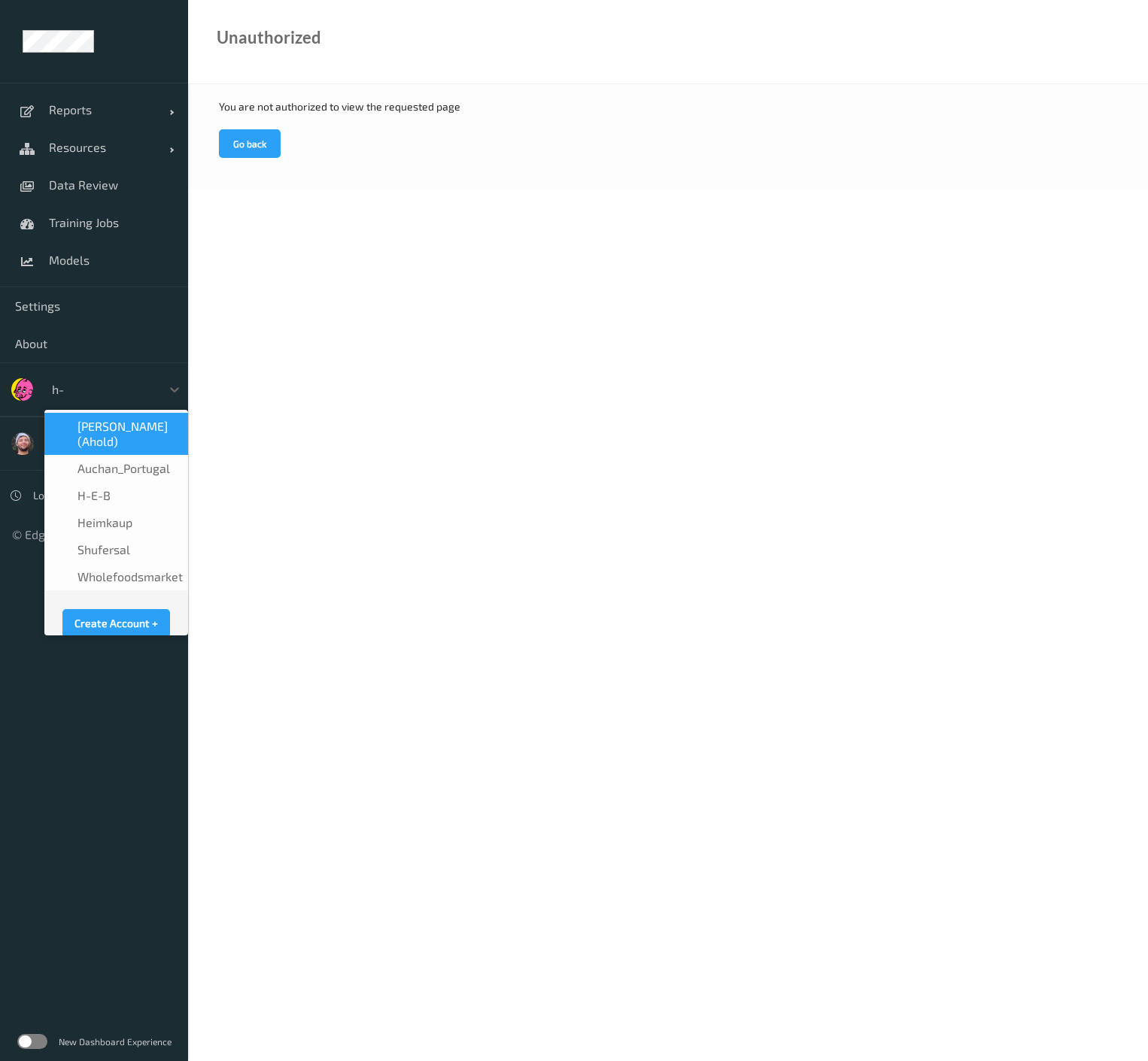
type input "h-e"
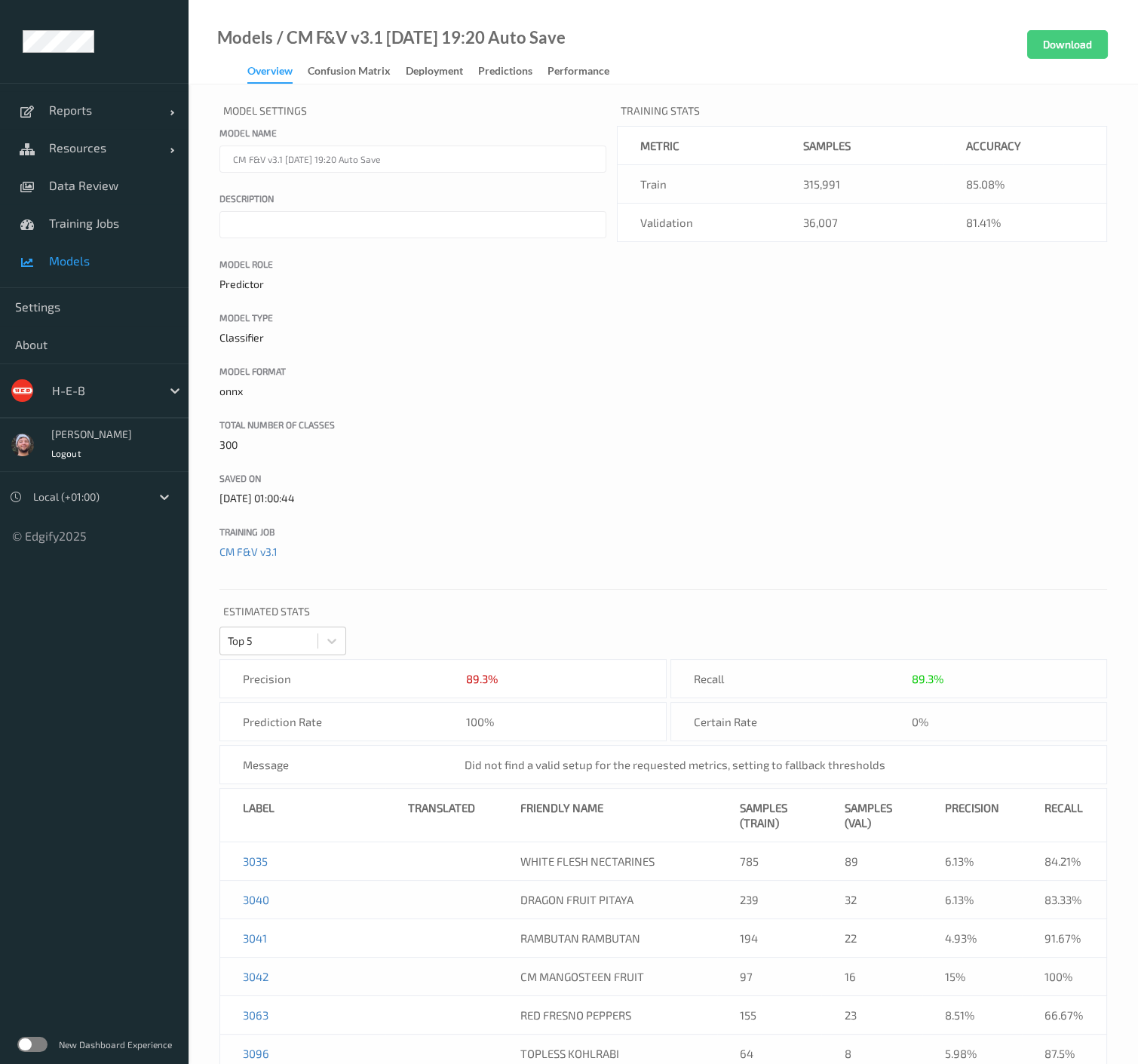
click at [537, 357] on div "Model Settings Model name CM F&V v3.1 [DATE] 19:20 Auto Save Description Model …" at bounding box center [413, 339] width 387 height 479
click at [452, 70] on div "Deployment" at bounding box center [435, 73] width 58 height 19
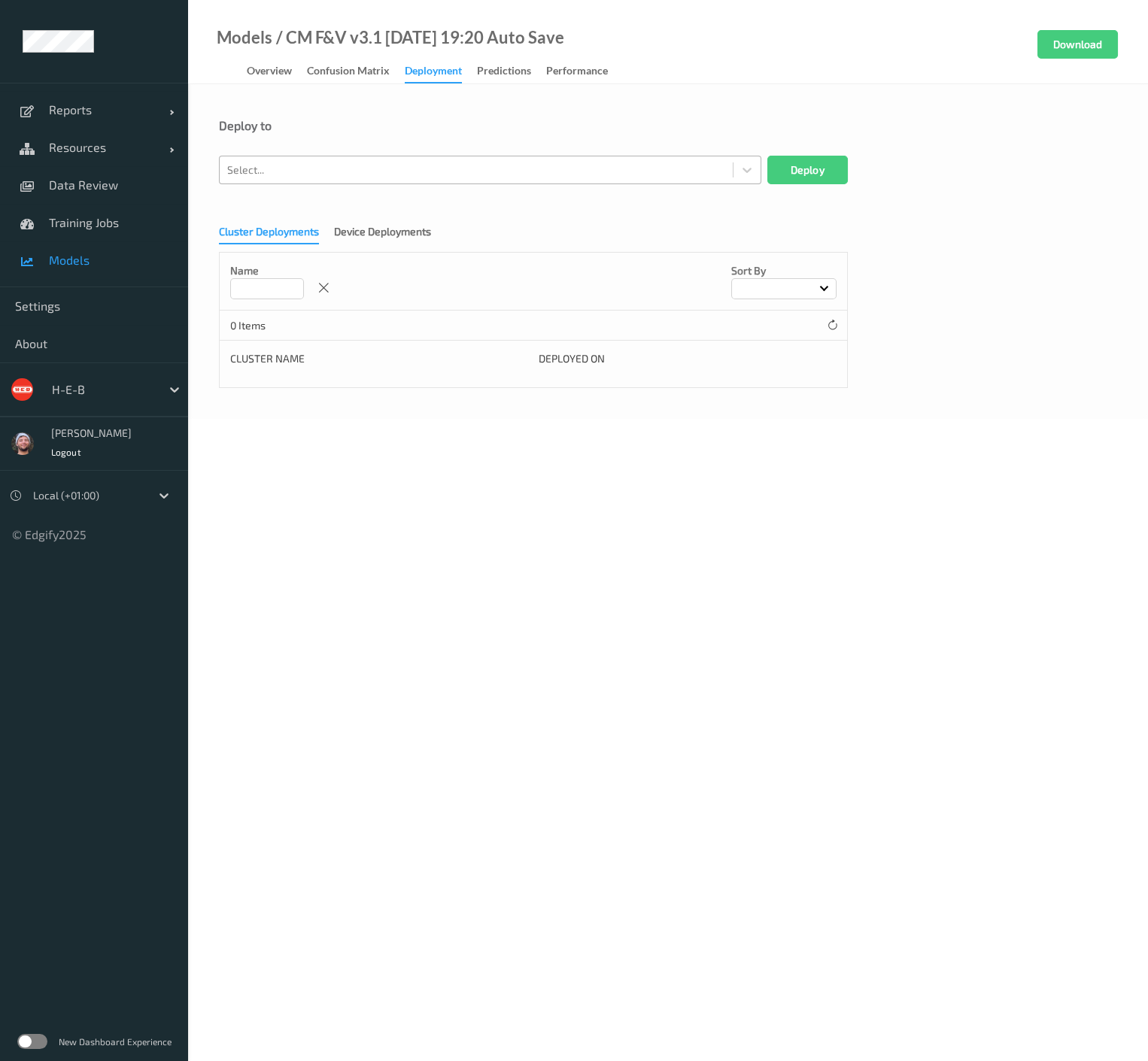
click at [383, 168] on div at bounding box center [476, 170] width 498 height 18
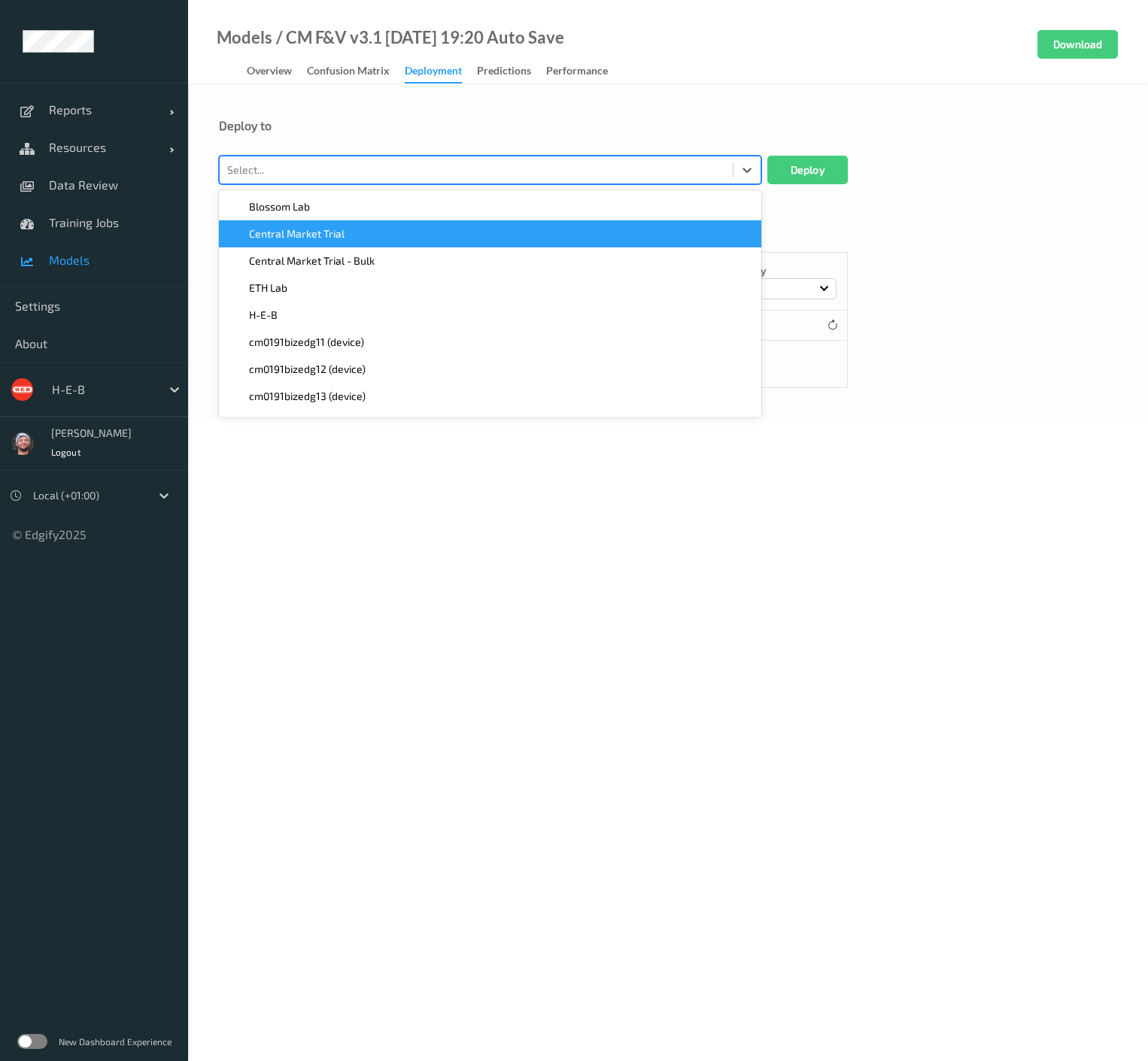
click at [350, 238] on div "Central Market Trial" at bounding box center [490, 234] width 525 height 15
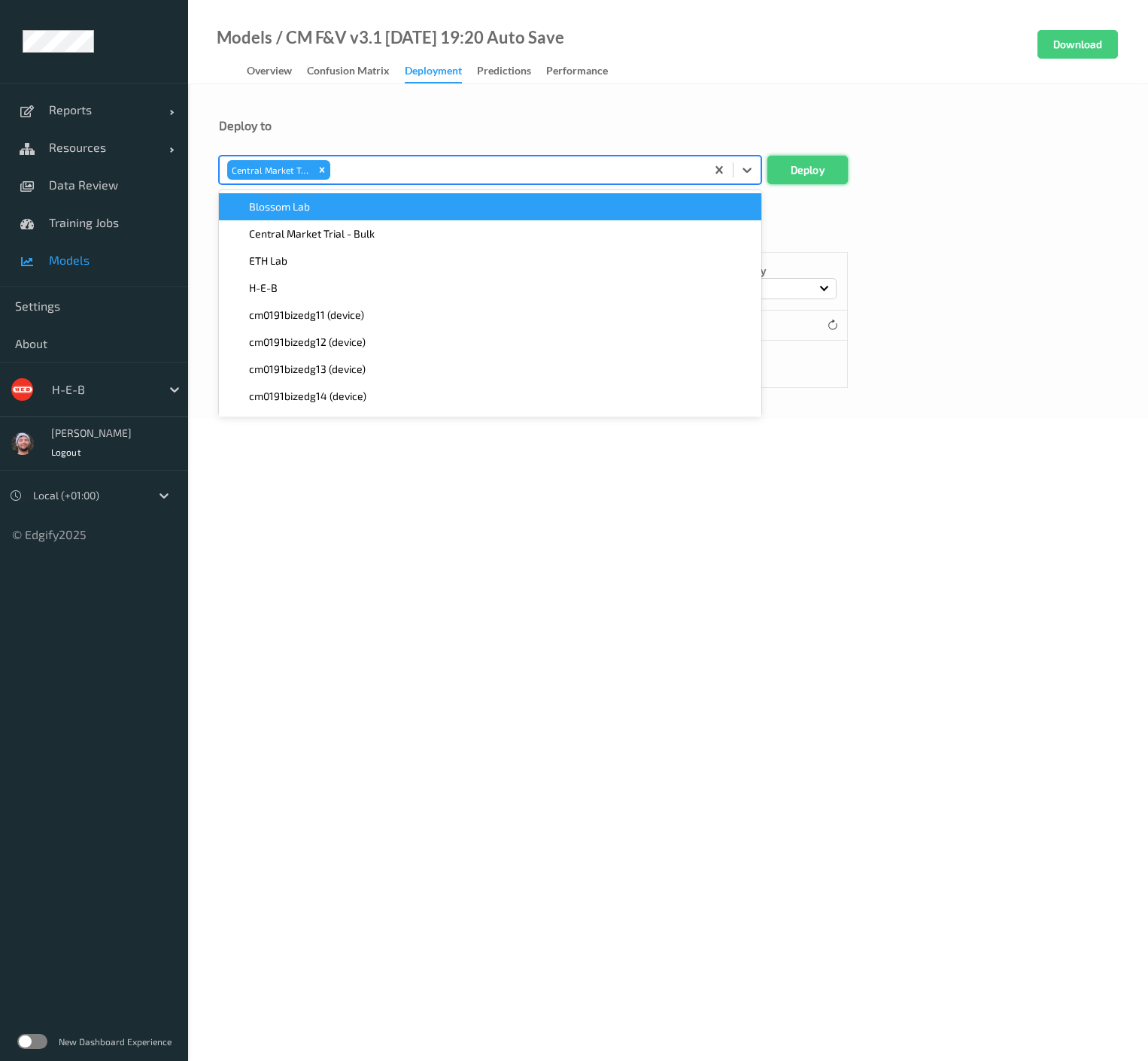
click at [784, 170] on button "Deploy" at bounding box center [808, 170] width 81 height 29
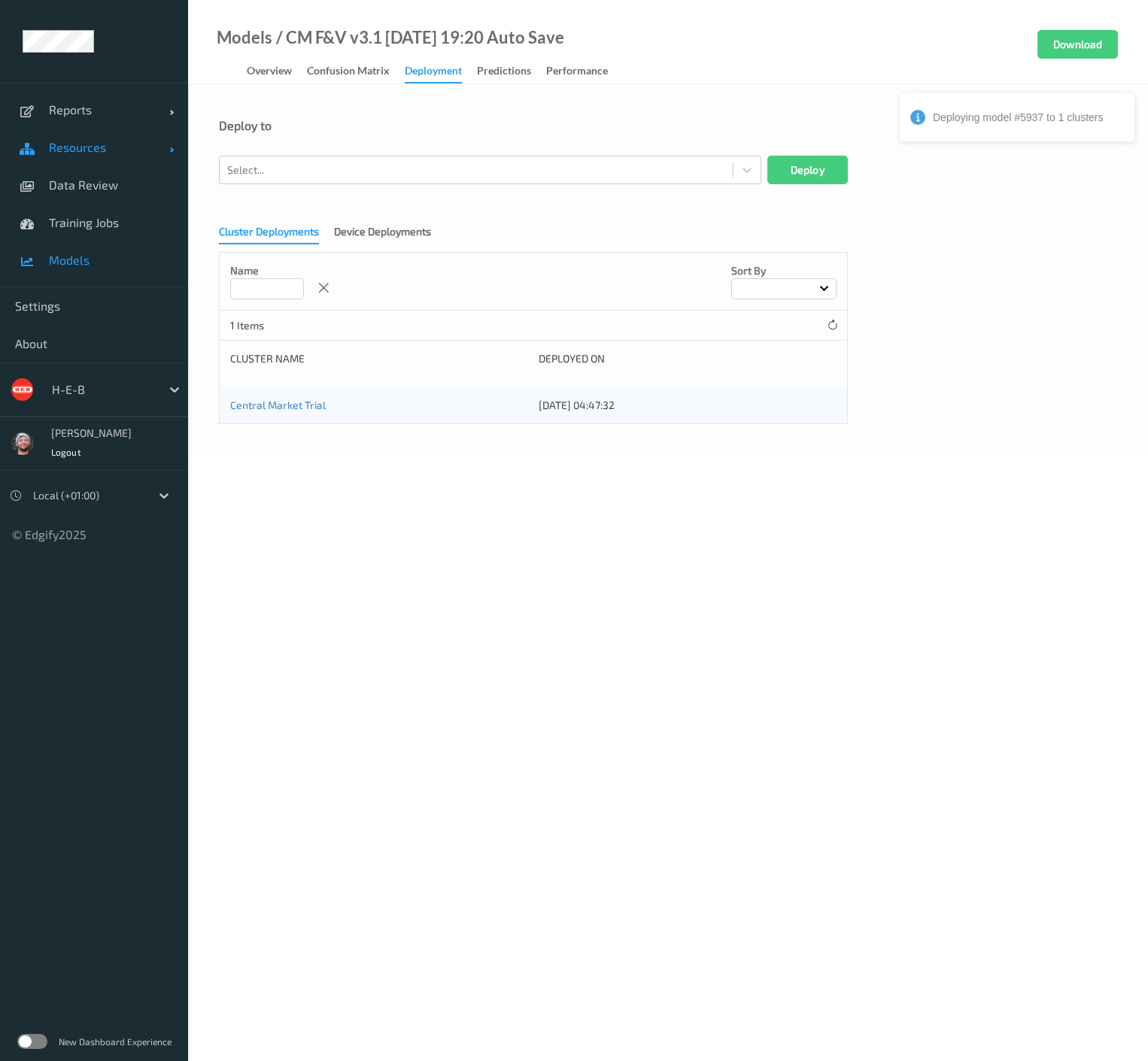
click at [86, 156] on link "Resources" at bounding box center [94, 147] width 188 height 37
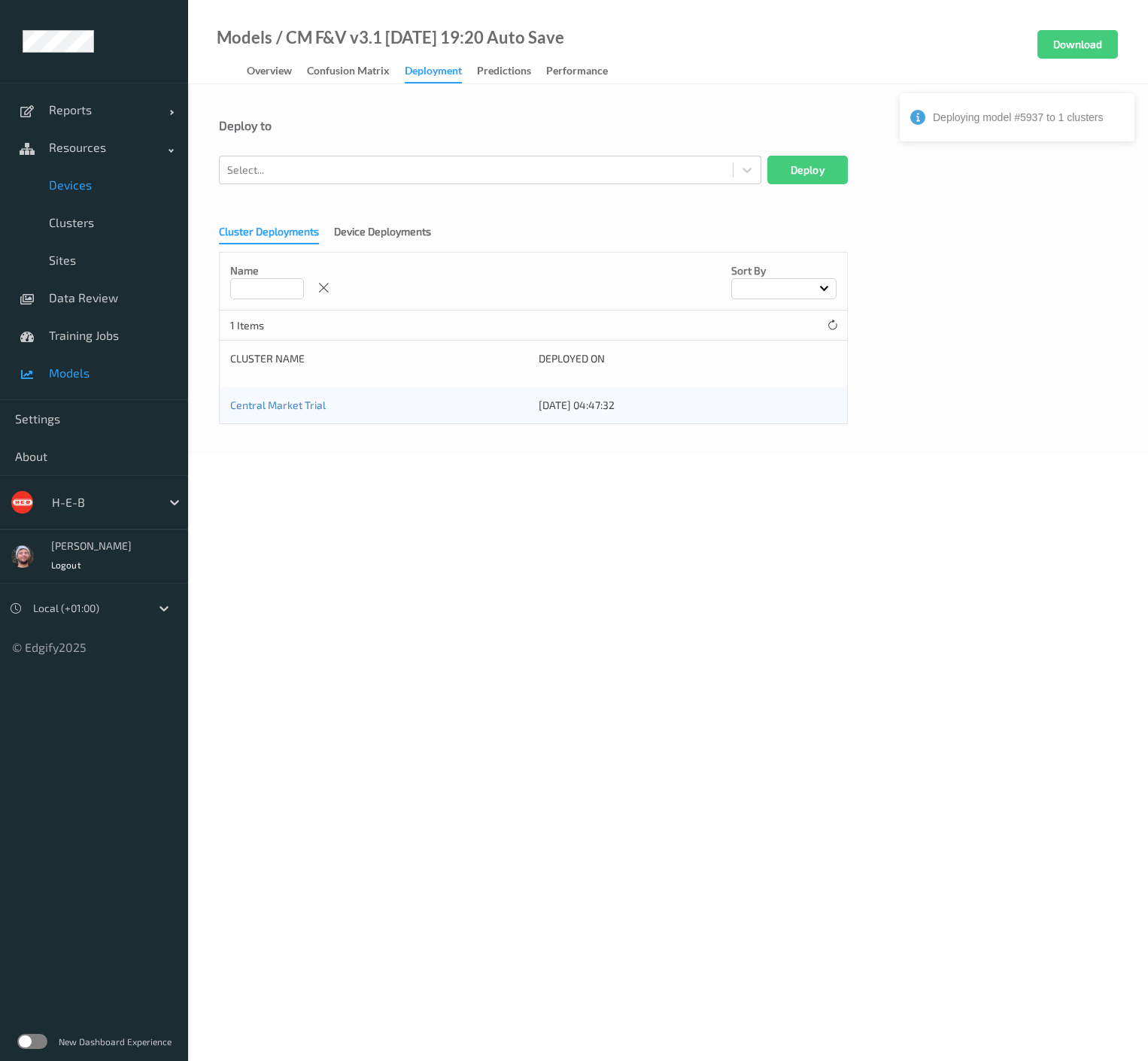
click at [90, 192] on link "Devices" at bounding box center [94, 185] width 188 height 37
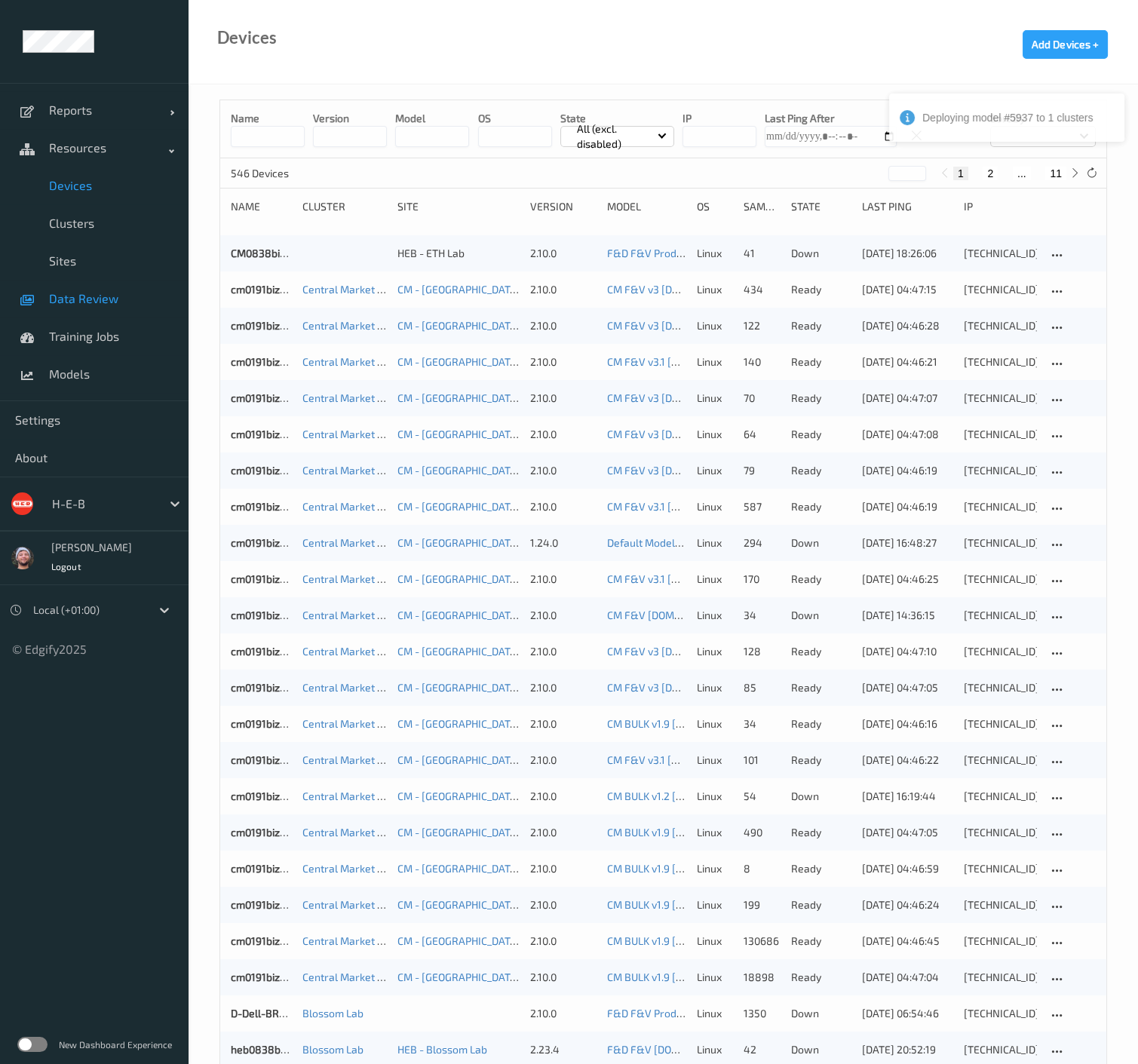
click at [78, 305] on span "Data Review" at bounding box center [111, 298] width 125 height 15
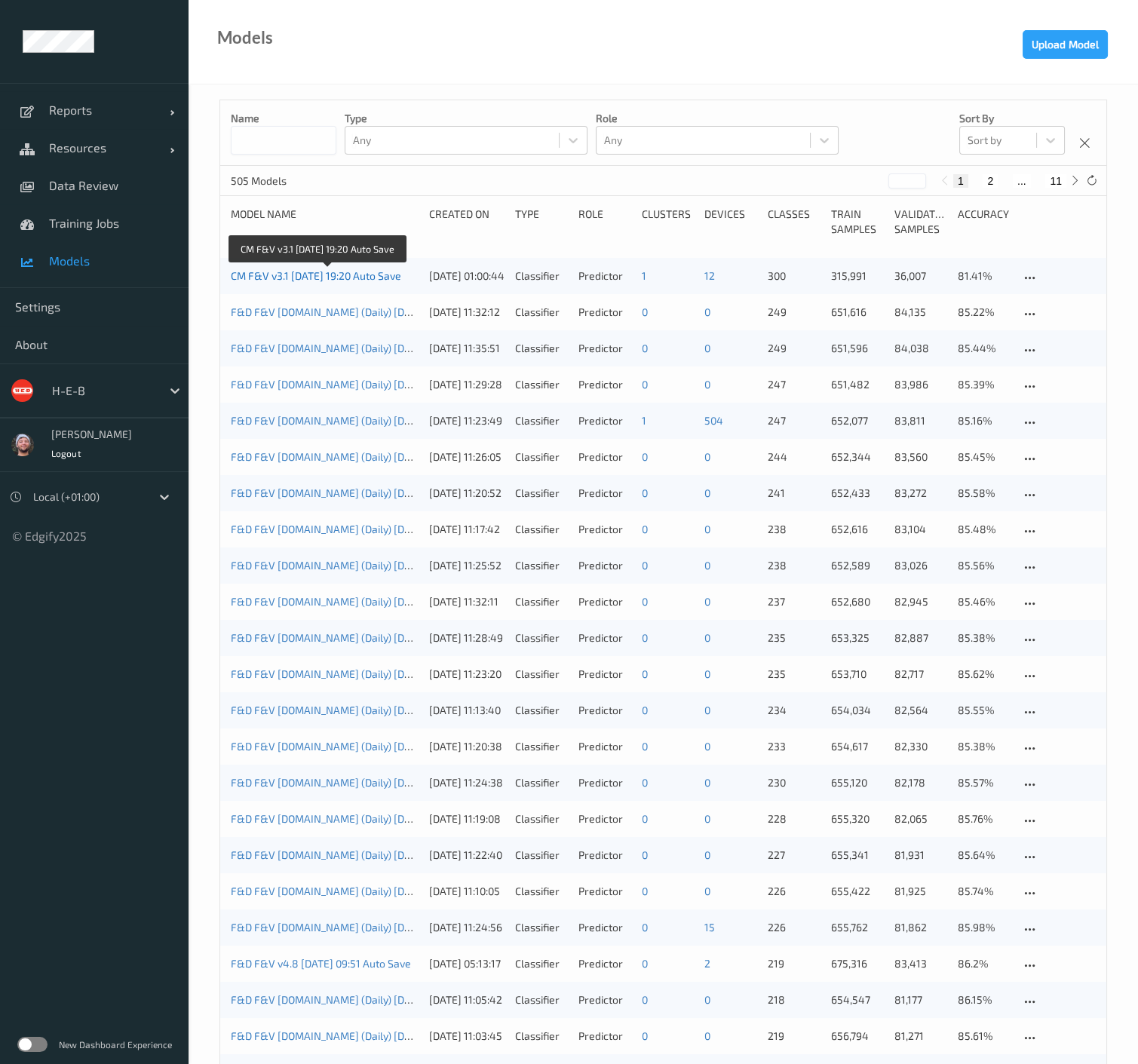
click at [355, 273] on link "CM F&V v3.1 2025-09-12 19:20 Auto Save" at bounding box center [316, 276] width 170 height 13
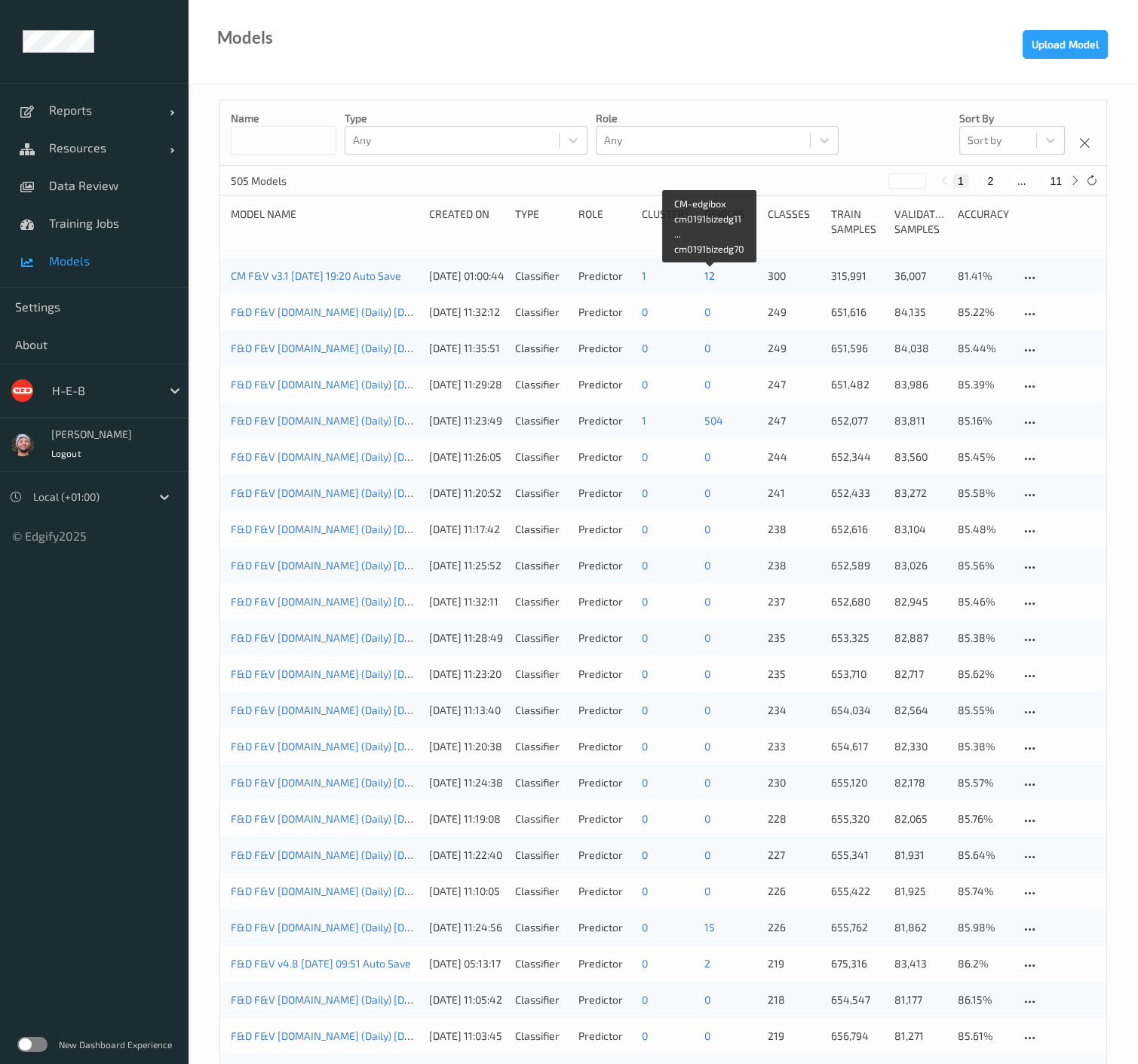
click at [710, 278] on link "12" at bounding box center [709, 276] width 10 height 13
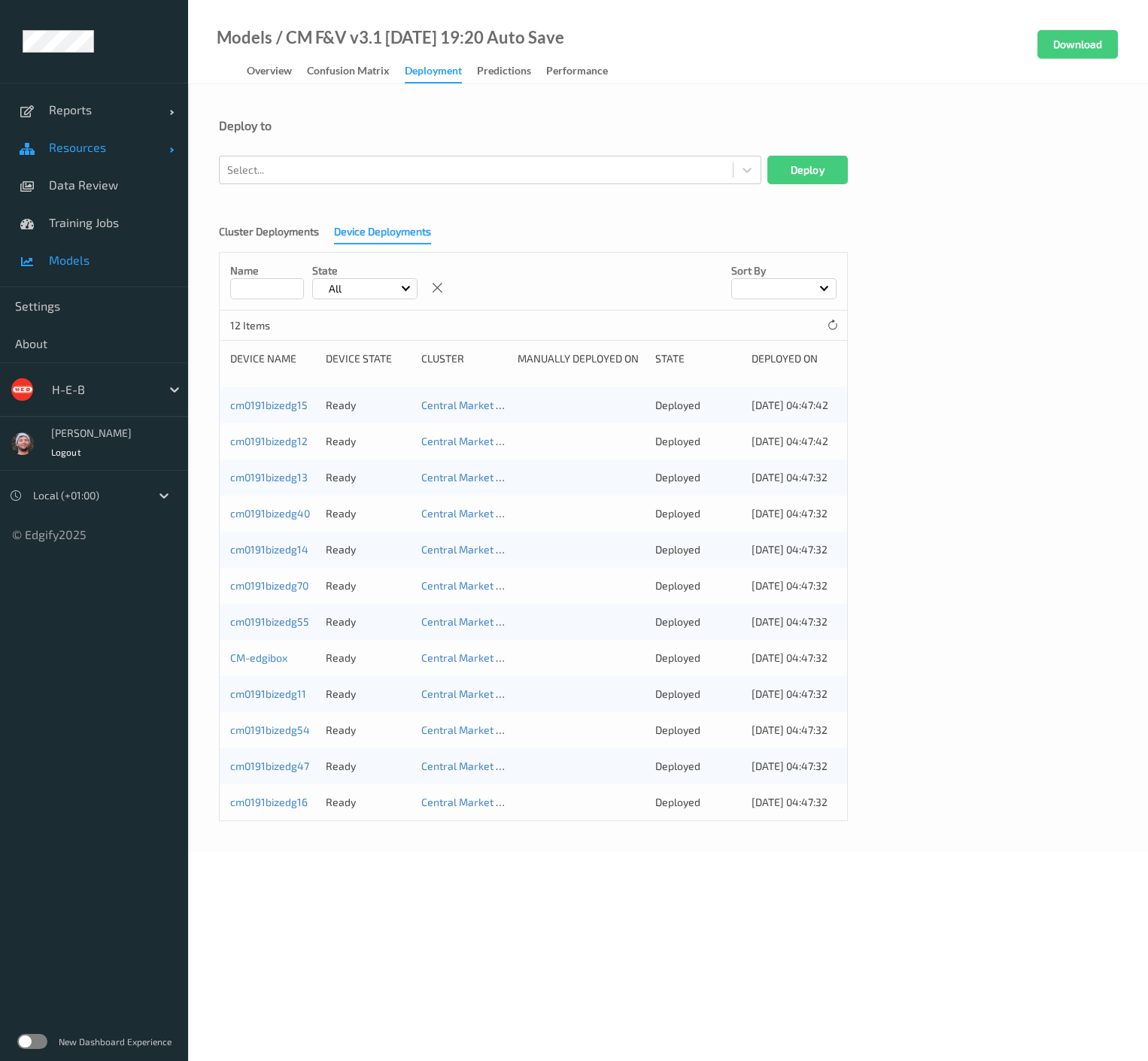
click at [73, 143] on span "Resources" at bounding box center [108, 147] width 120 height 15
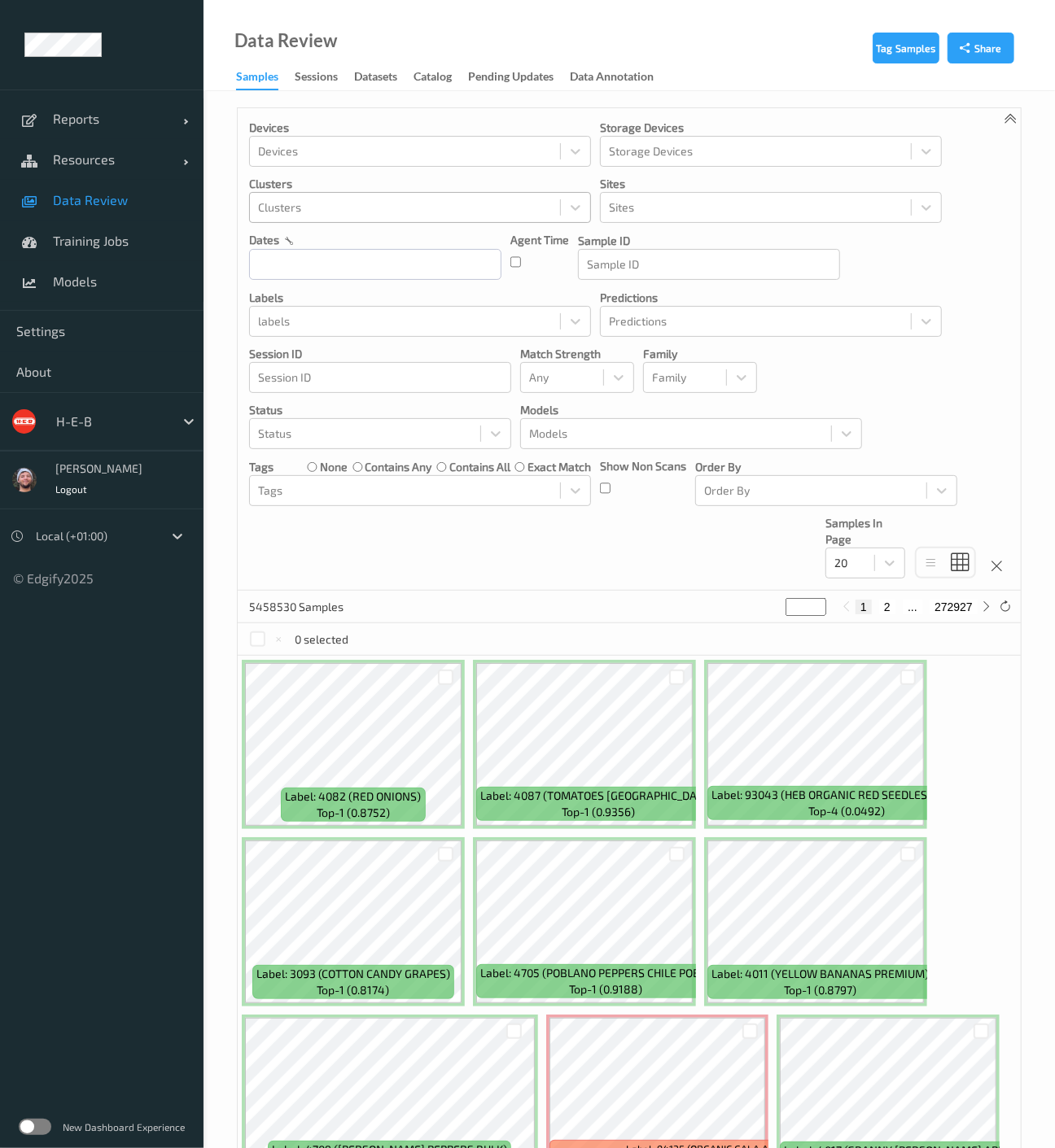
click at [349, 204] on div at bounding box center [405, 207] width 294 height 20
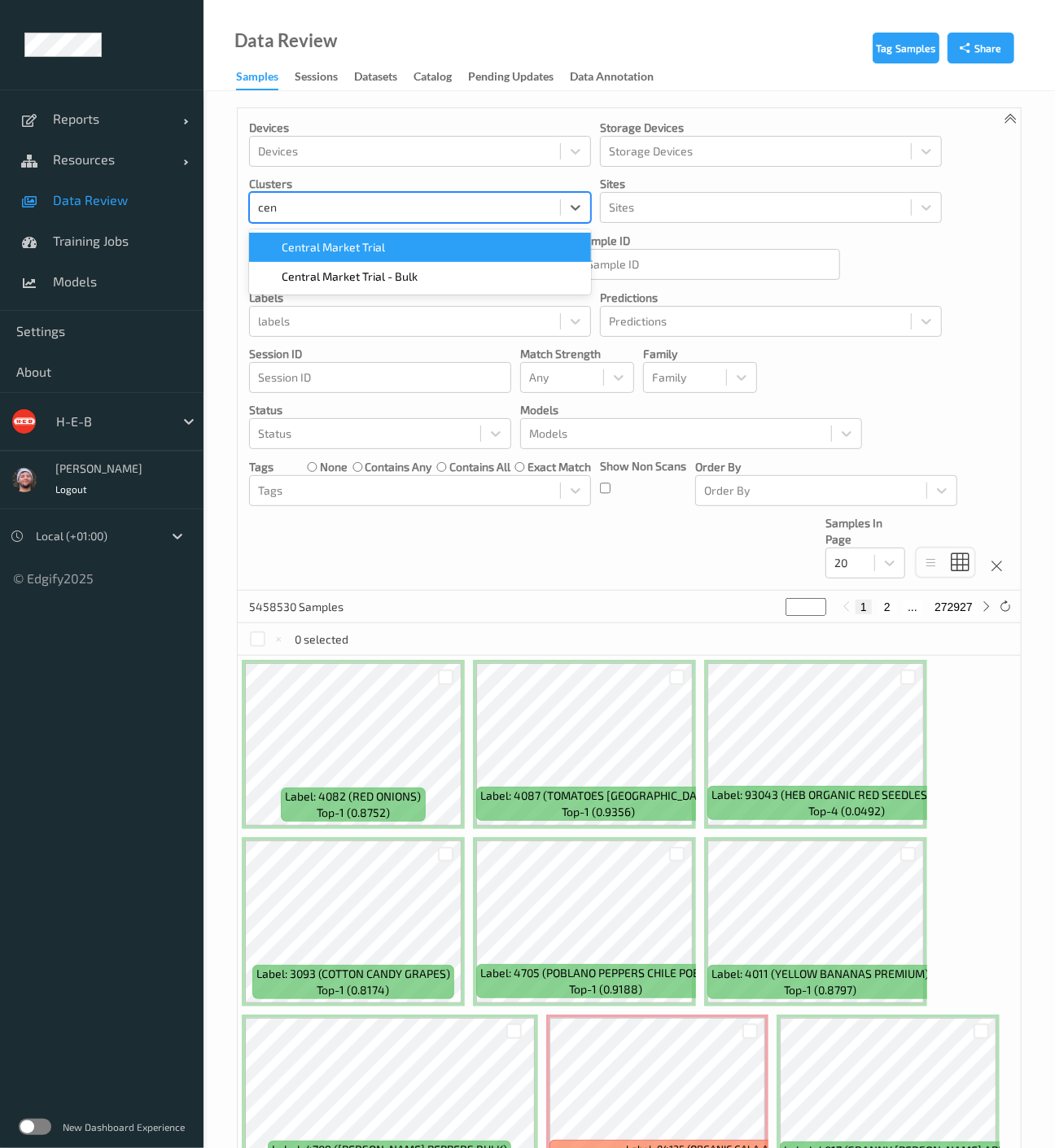
type input "cent"
click at [342, 246] on span "Central Market Trial" at bounding box center [334, 247] width 104 height 16
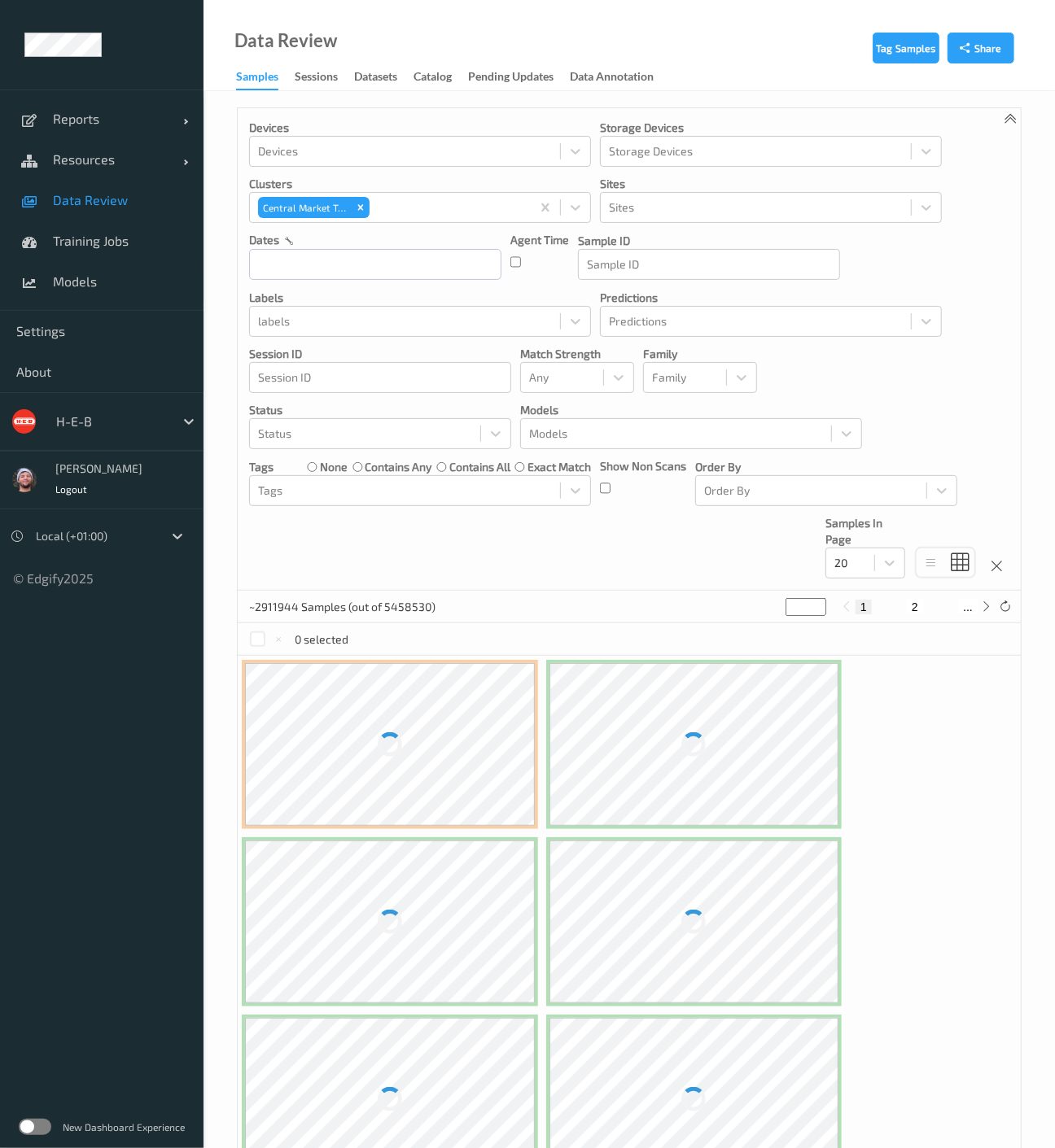
click at [344, 537] on div "Devices Devices Storage Devices Storage Devices Clusters Central Market Trial S…" at bounding box center [630, 350] width 783 height 483
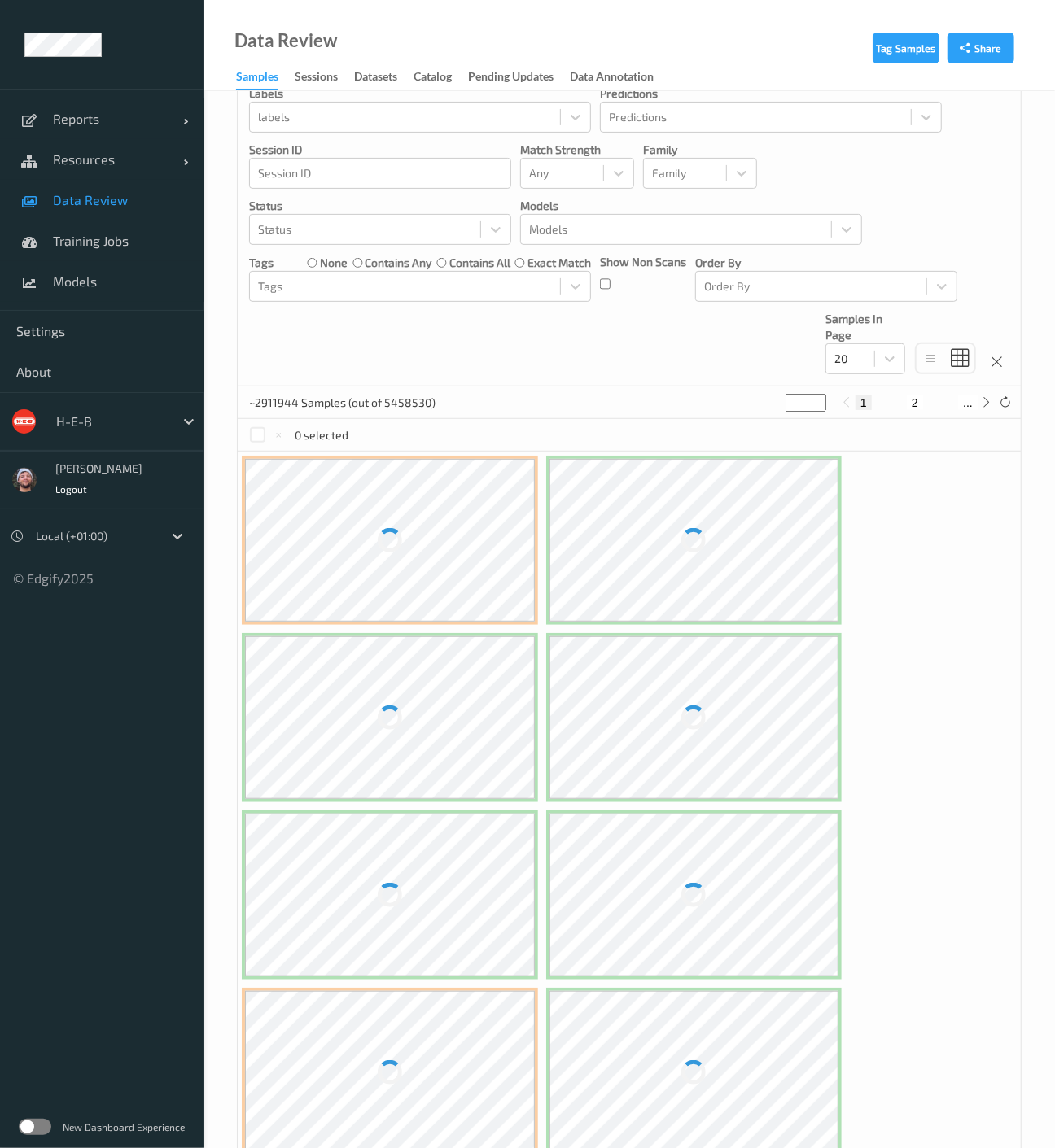
scroll to position [271, 0]
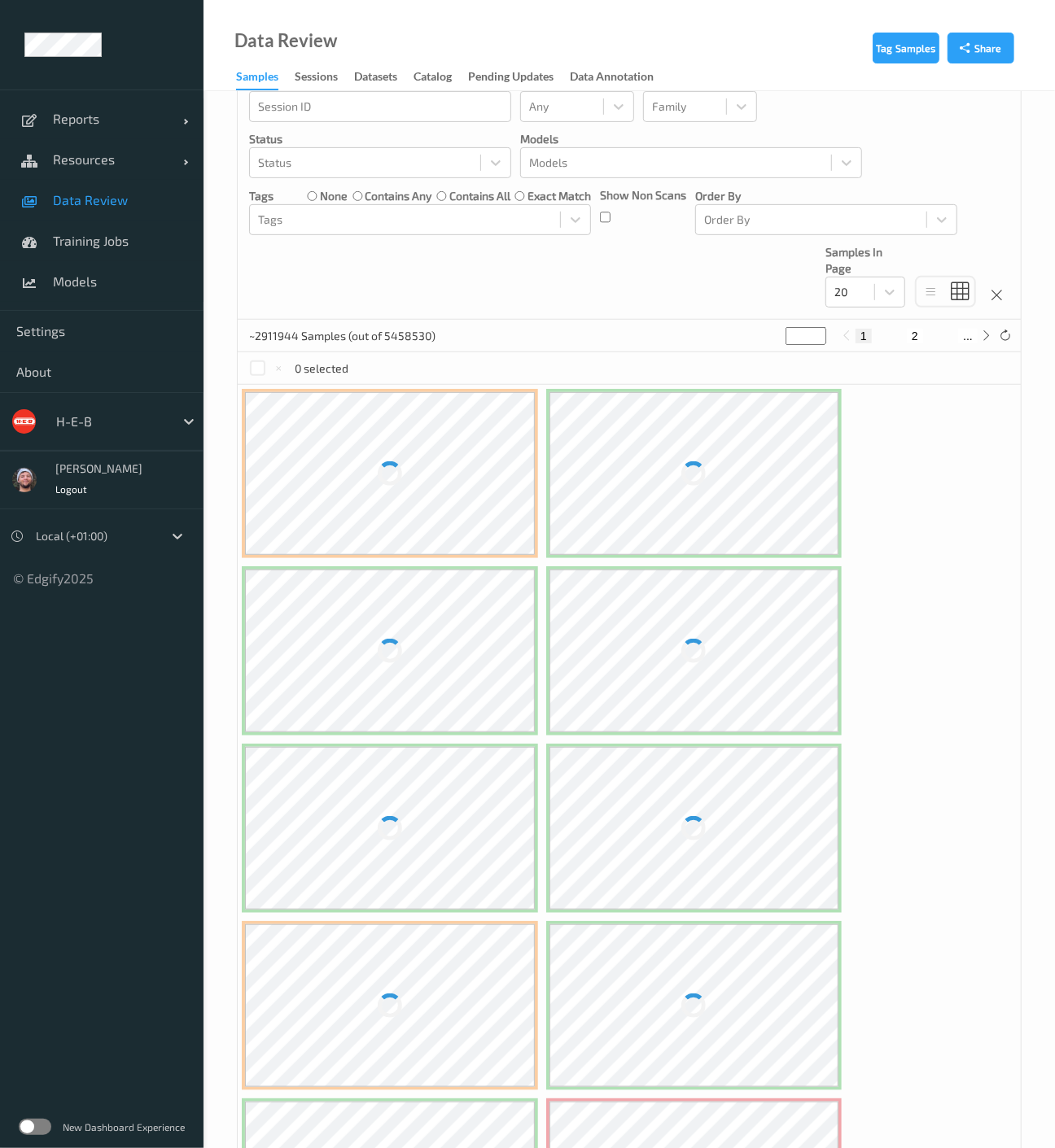
click at [462, 473] on div at bounding box center [390, 474] width 290 height 163
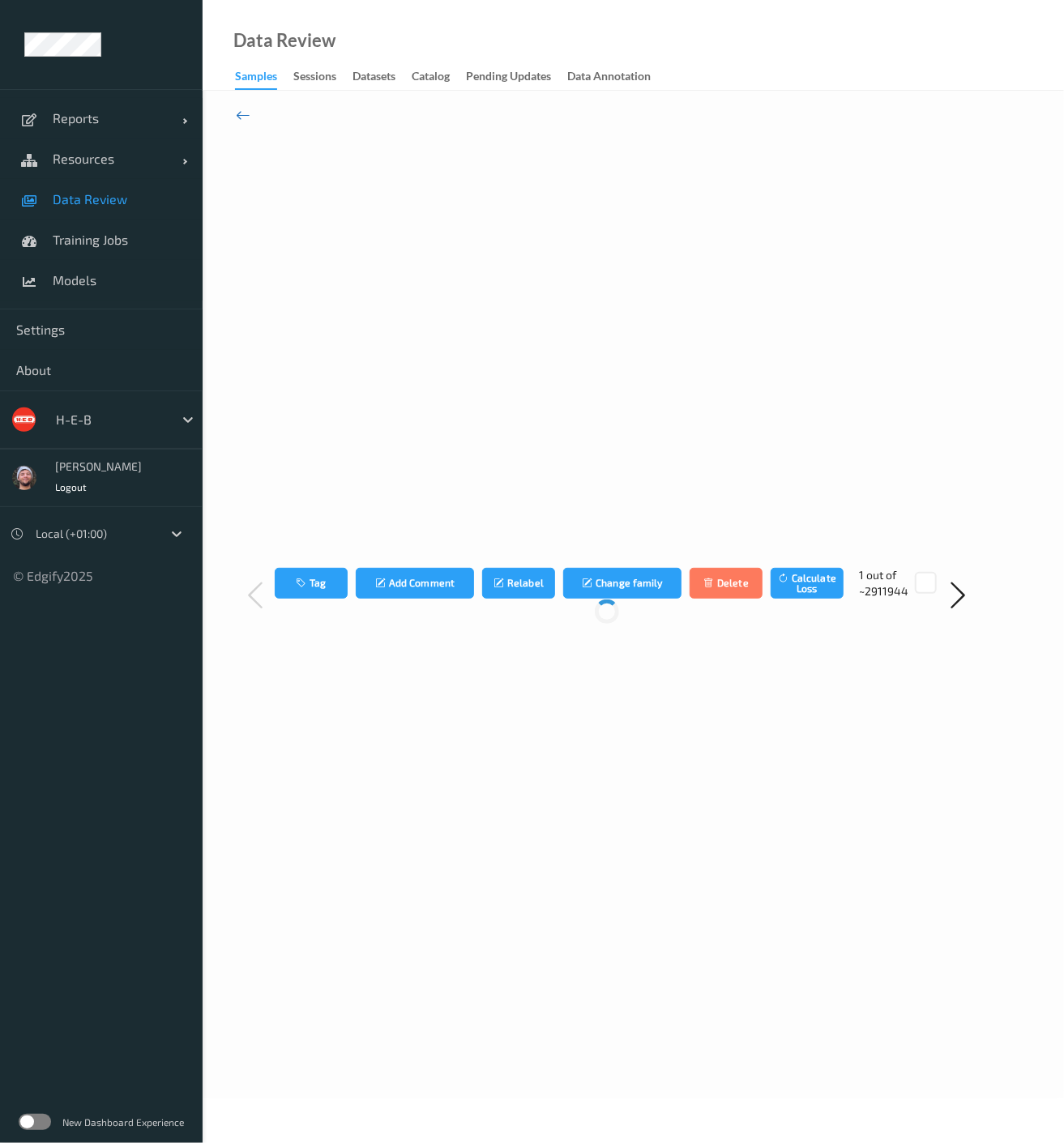
click at [246, 114] on icon at bounding box center [243, 115] width 15 height 18
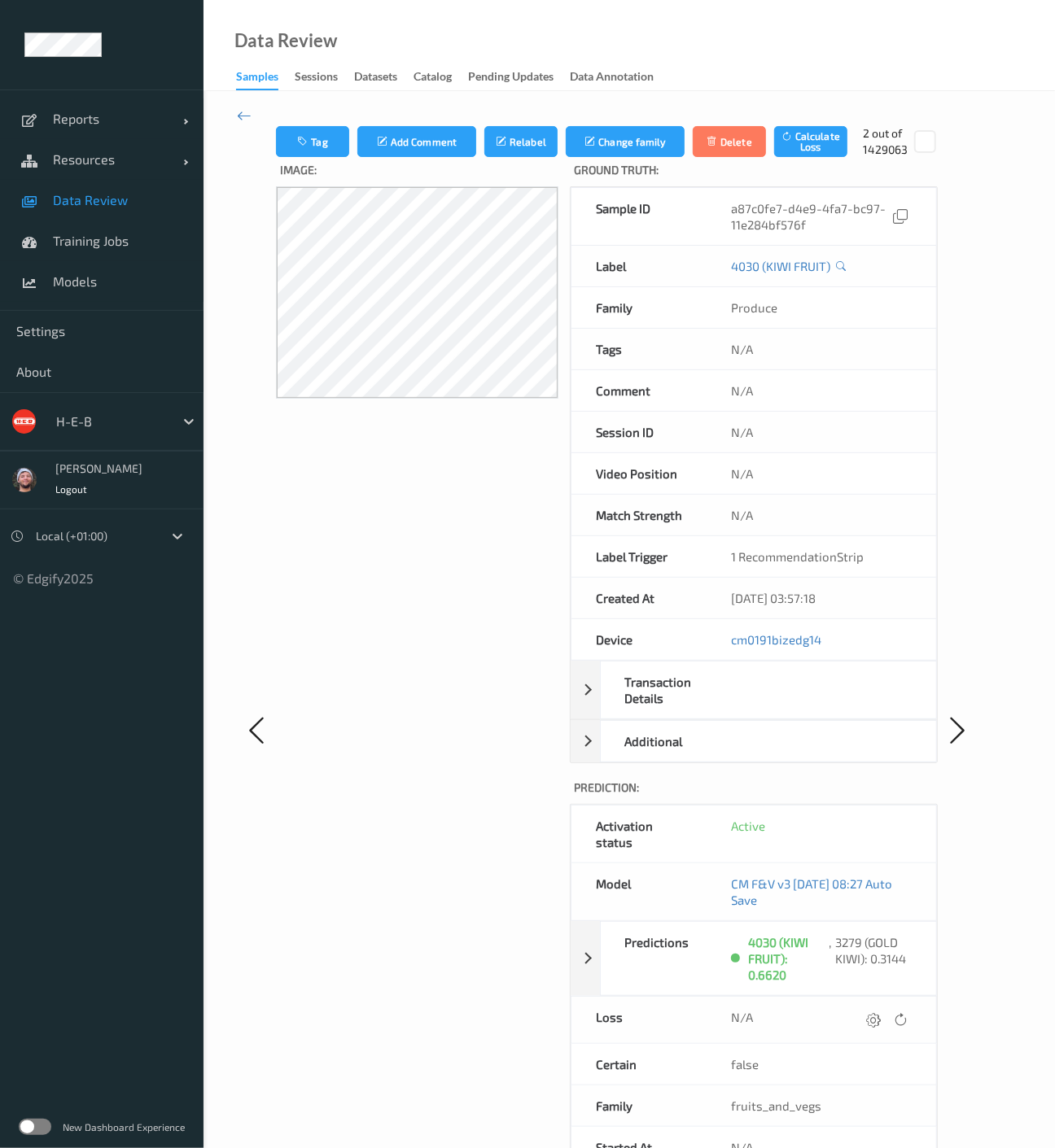
click at [480, 538] on div "Image:" at bounding box center [417, 746] width 282 height 1177
drag, startPoint x: 242, startPoint y: 120, endPoint x: 367, endPoint y: 3, distance: 171.2
click at [242, 120] on icon at bounding box center [244, 116] width 15 height 18
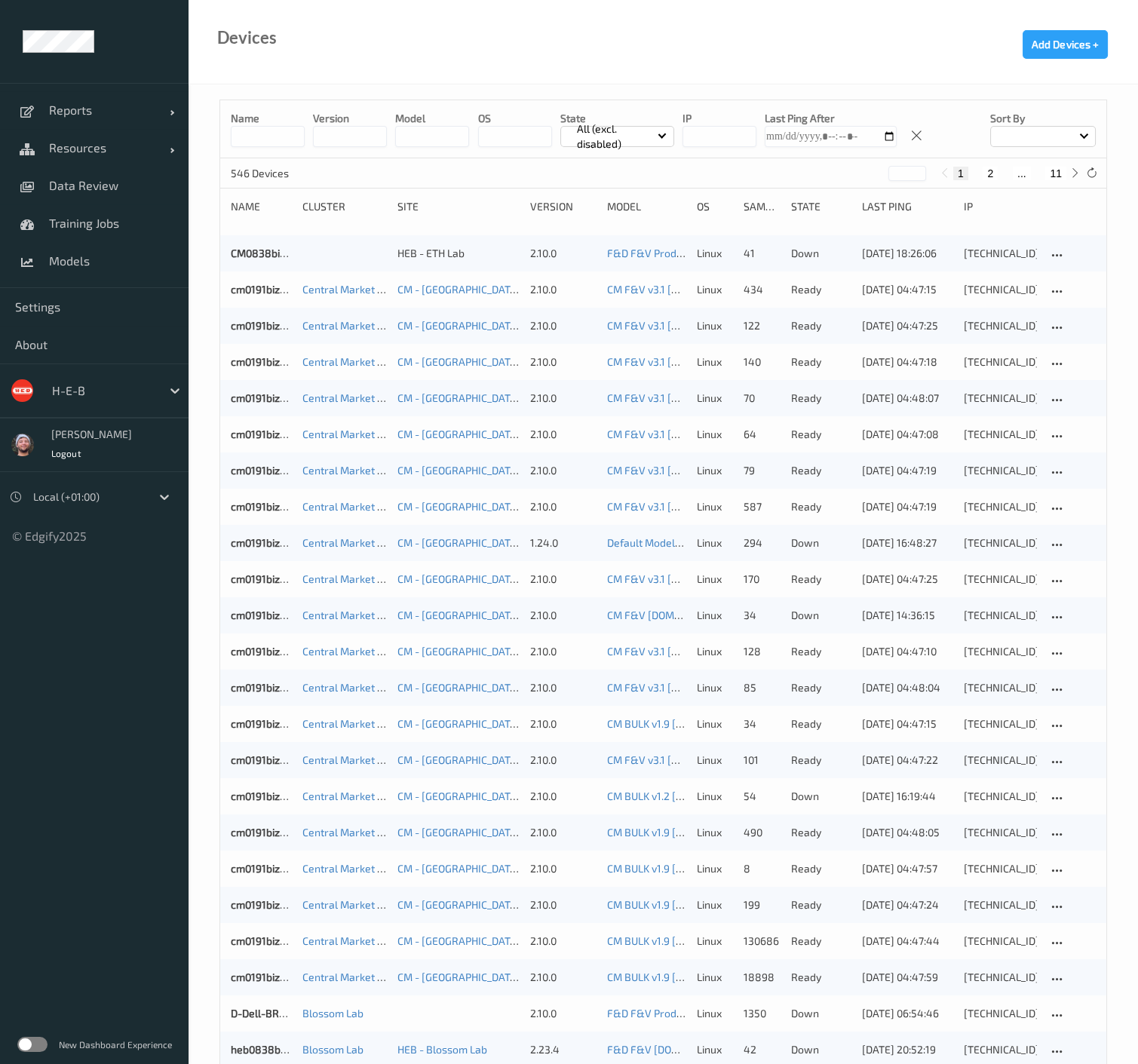
click at [265, 137] on input at bounding box center [268, 137] width 74 height 21
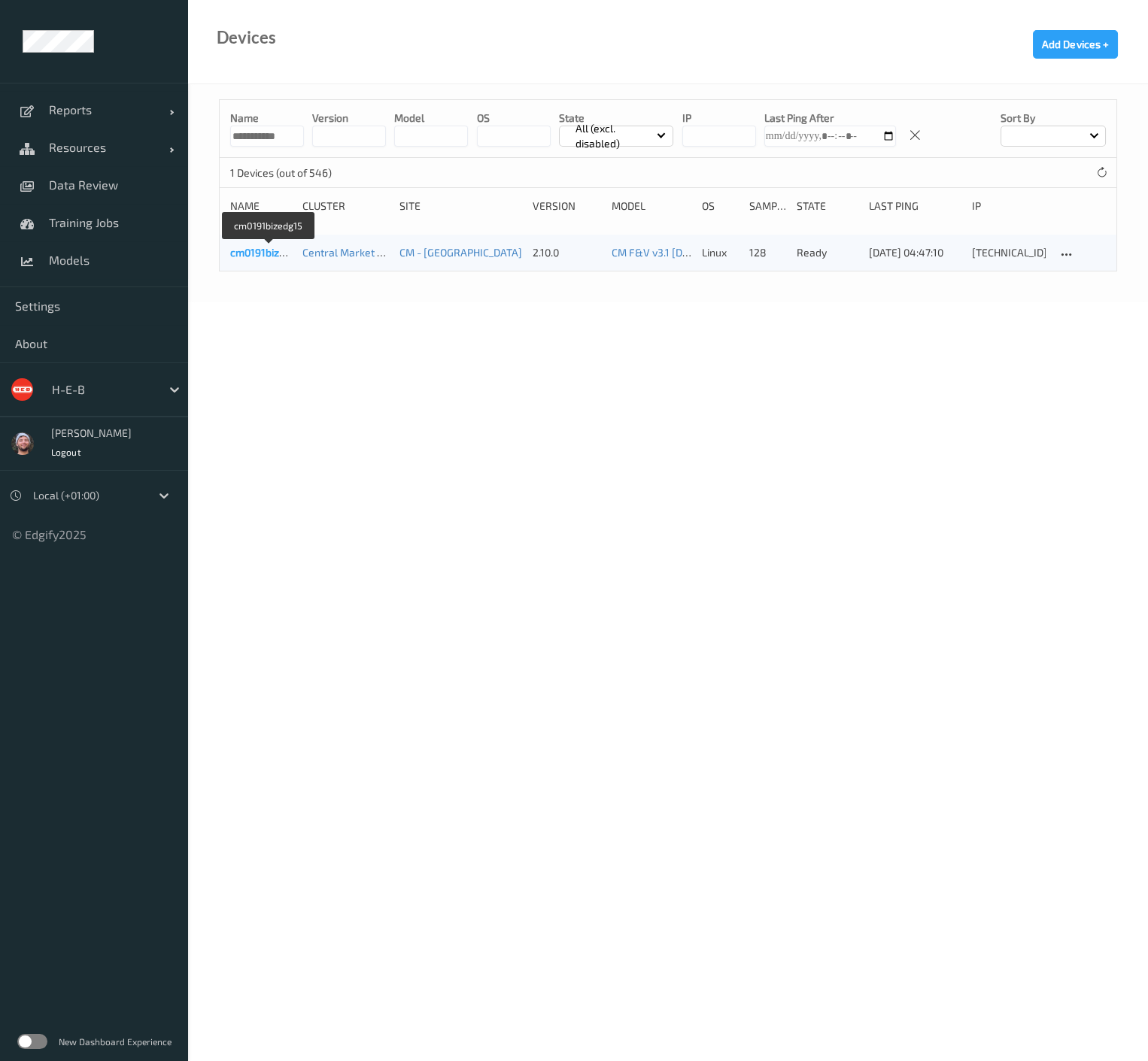
type input "**********"
click at [236, 249] on link "cm0191bizedg15" at bounding box center [269, 253] width 77 height 13
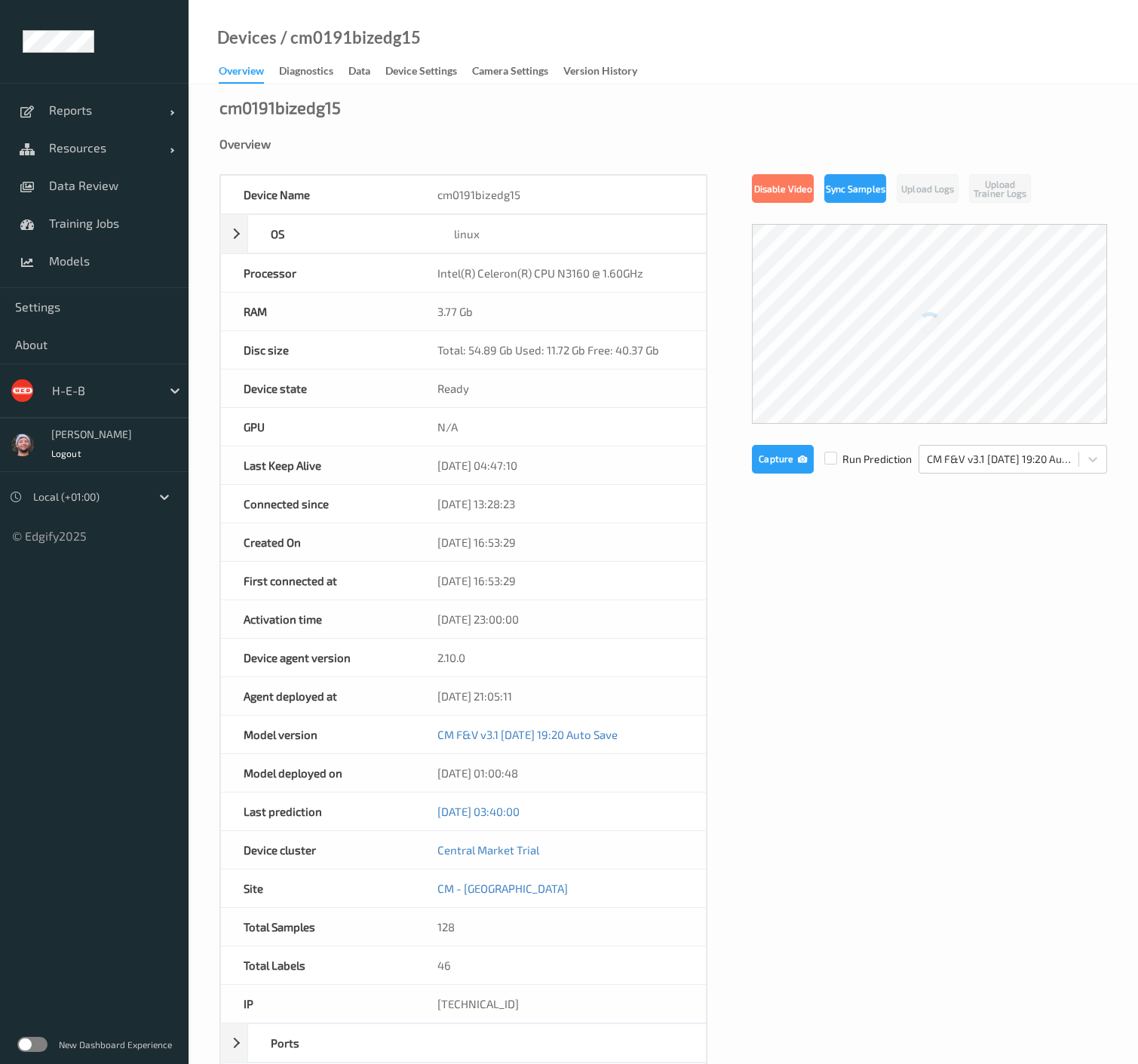
click at [339, 75] on link "Diagnostics" at bounding box center [313, 71] width 70 height 21
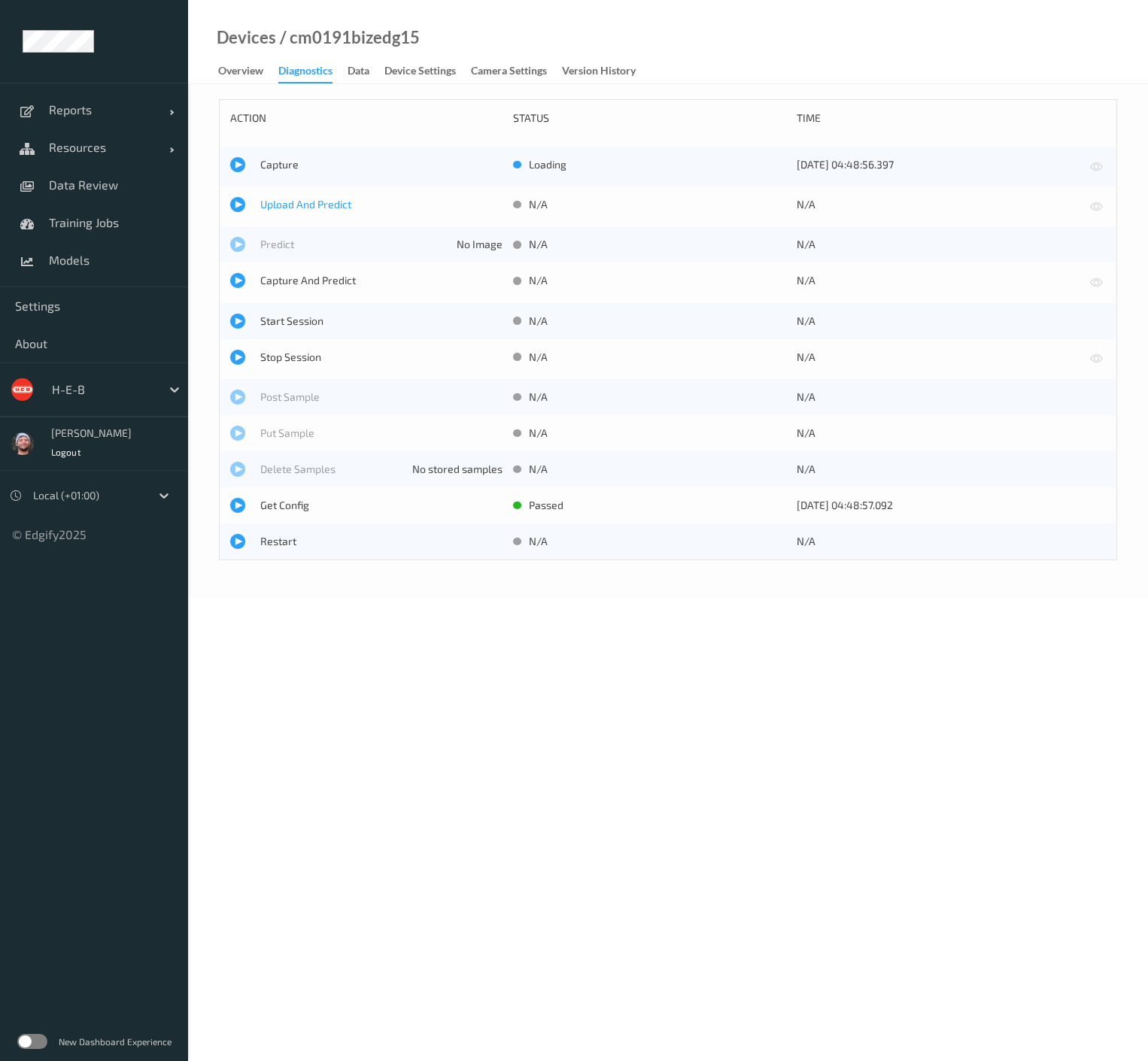
click at [289, 197] on span "Upload And Predict" at bounding box center [382, 204] width 242 height 15
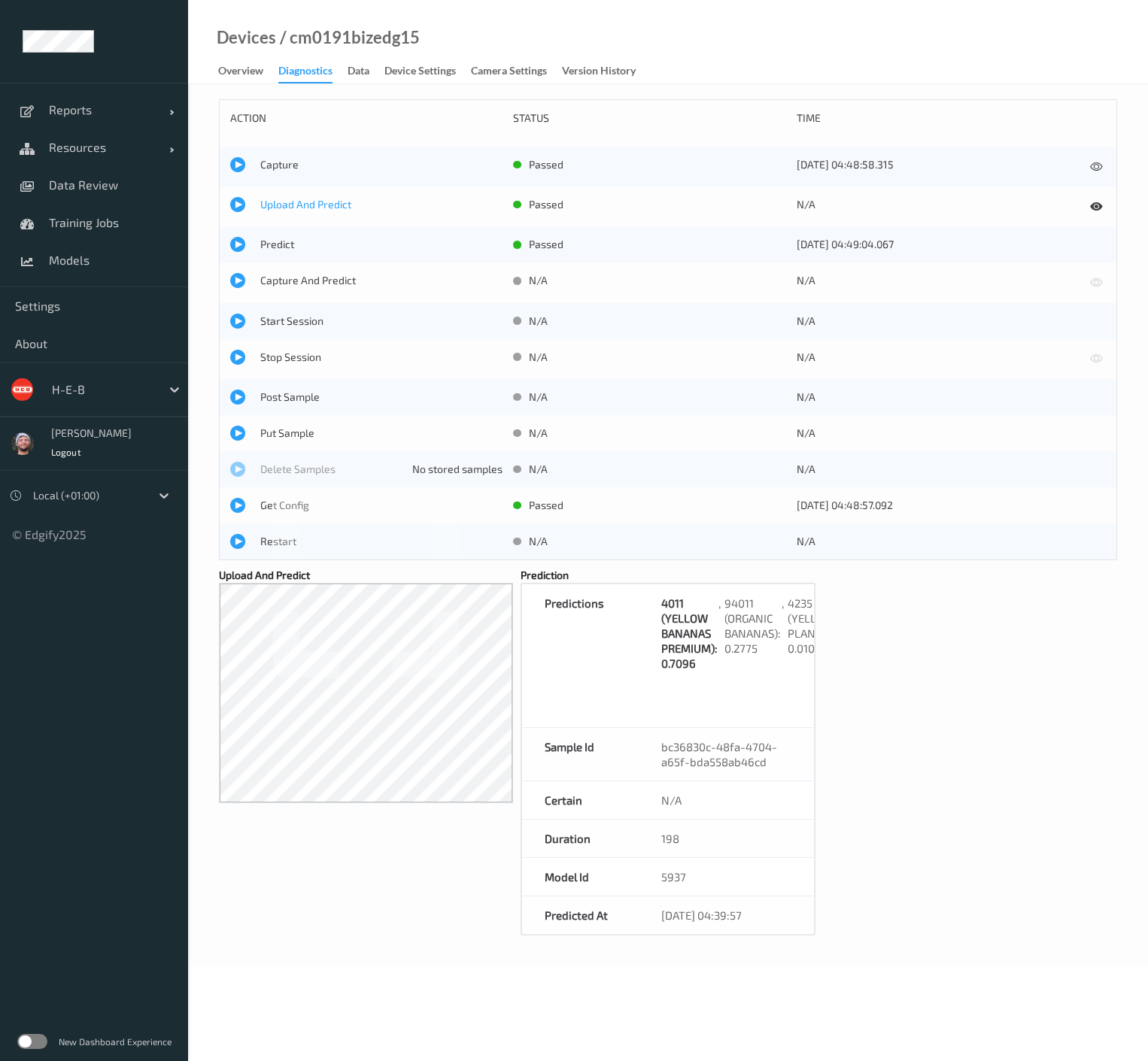
click at [277, 207] on span "Upload And Predict" at bounding box center [382, 204] width 242 height 15
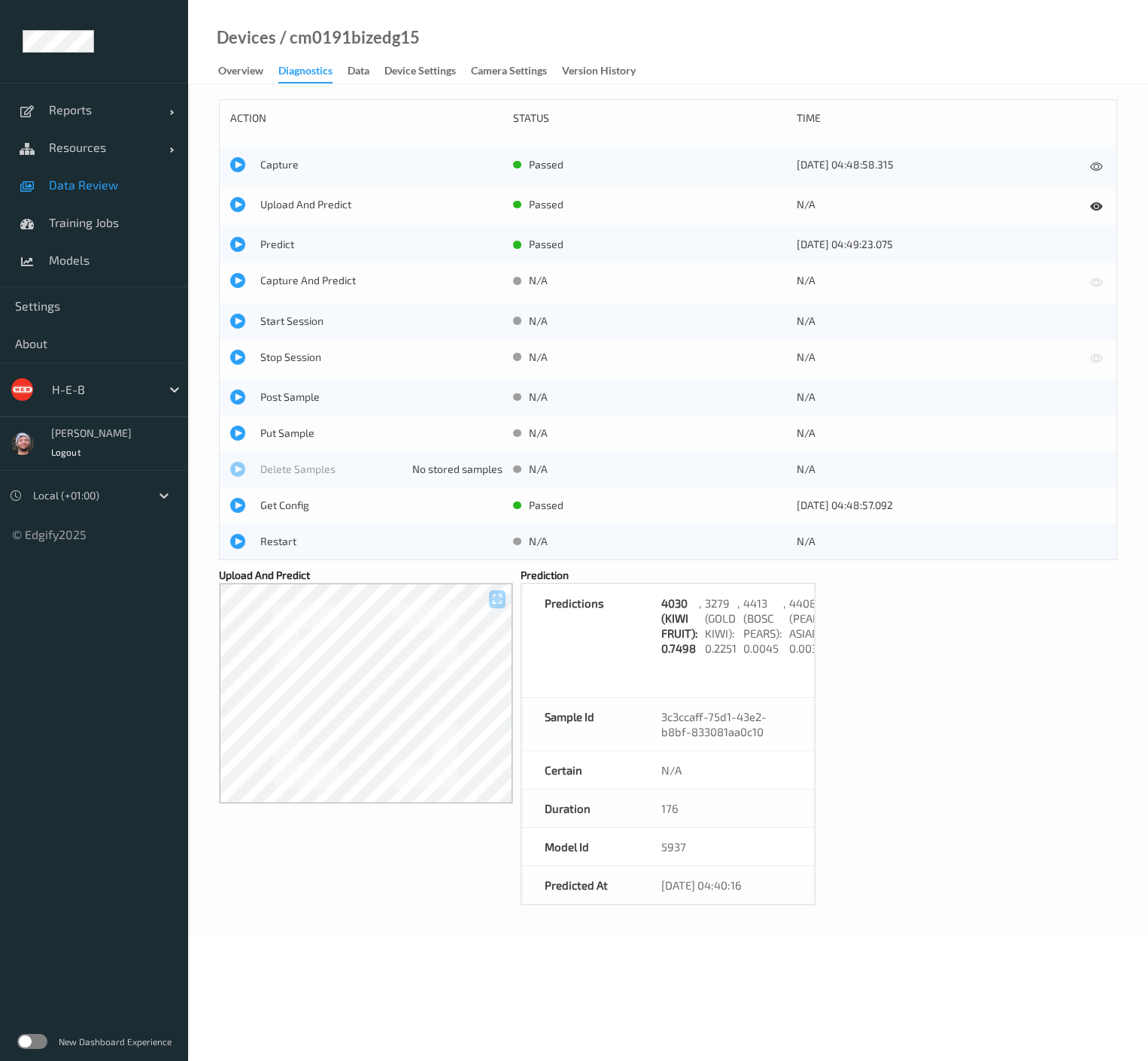
drag, startPoint x: 122, startPoint y: 167, endPoint x: 109, endPoint y: 182, distance: 19.8
click at [122, 167] on link "Data Review" at bounding box center [94, 185] width 188 height 37
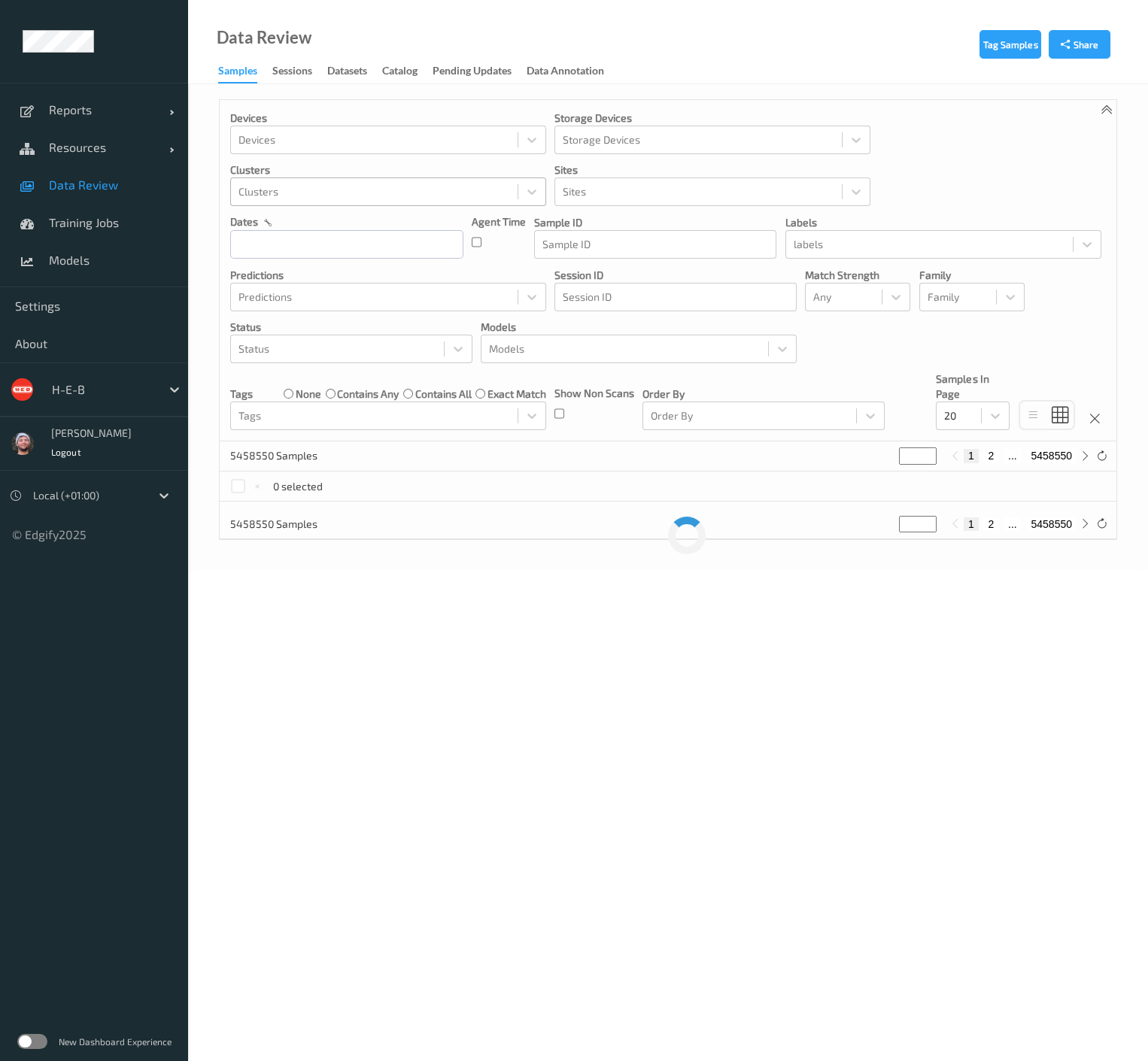
click at [344, 191] on div at bounding box center [374, 191] width 272 height 18
click at [634, 203] on div "Sites" at bounding box center [698, 192] width 287 height 24
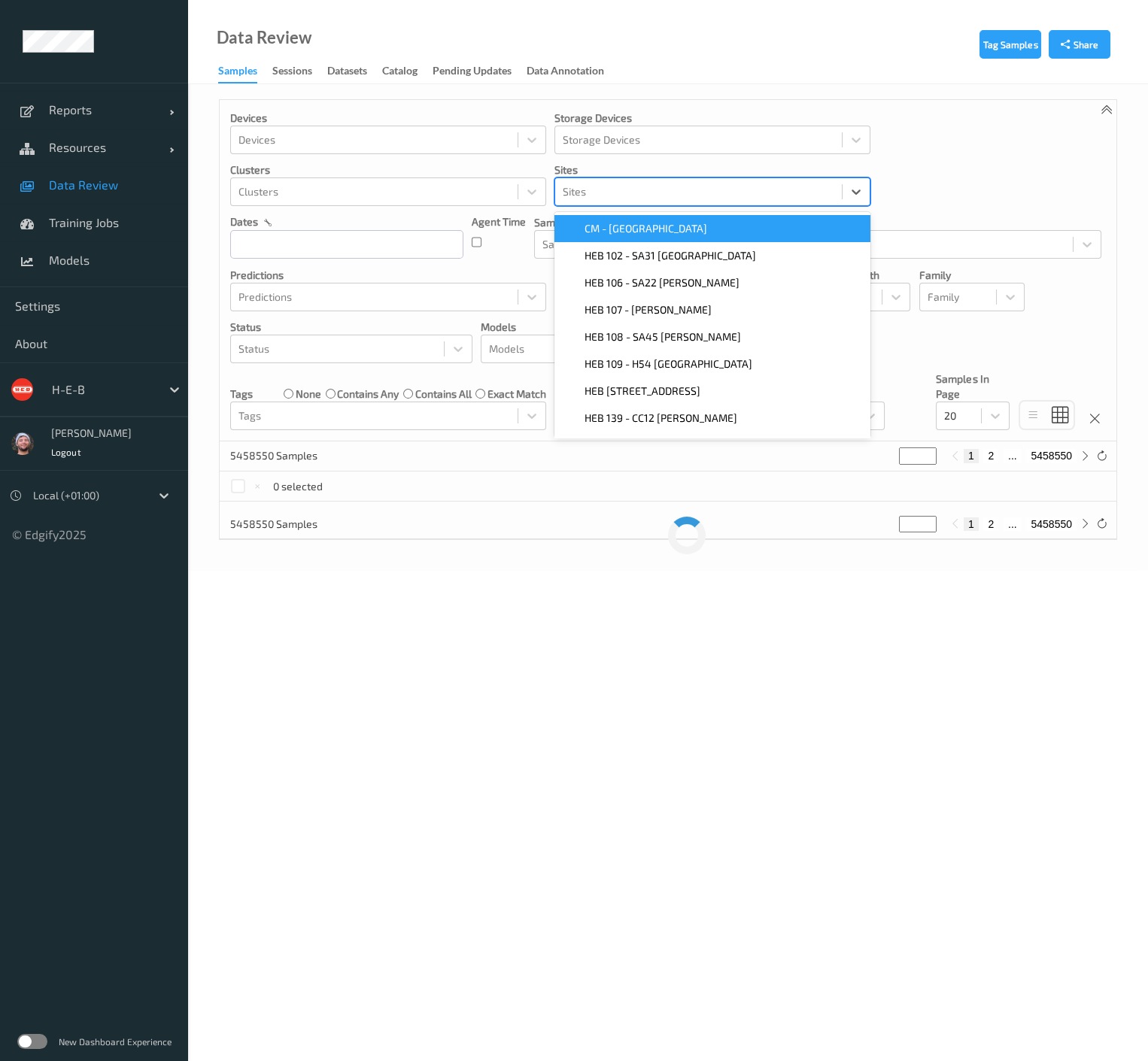
click at [603, 224] on span "CM - San Antonio" at bounding box center [646, 228] width 123 height 15
click at [645, 191] on icon "Remove CM - San Antonio" at bounding box center [647, 191] width 10 height 10
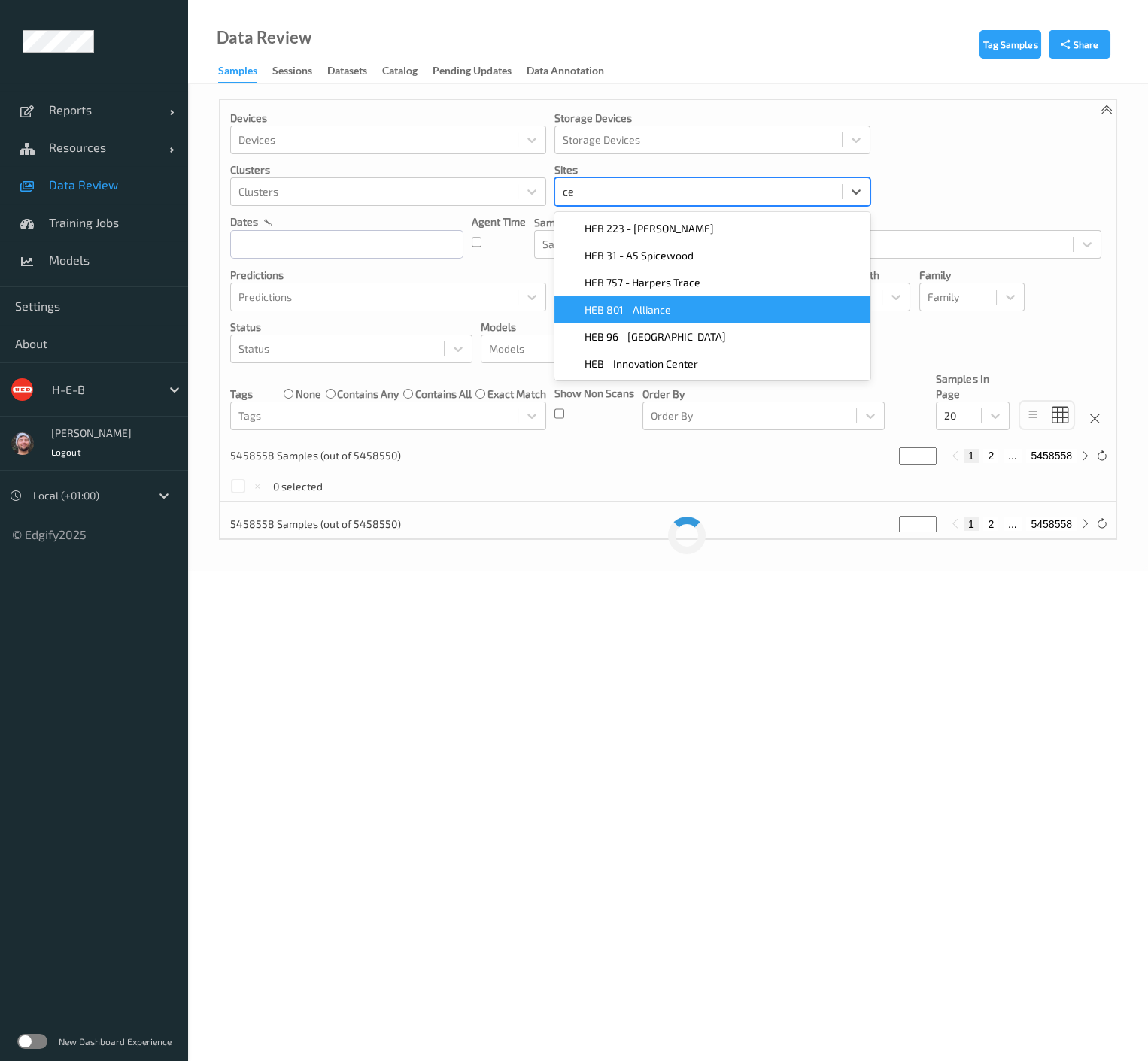
type input "c"
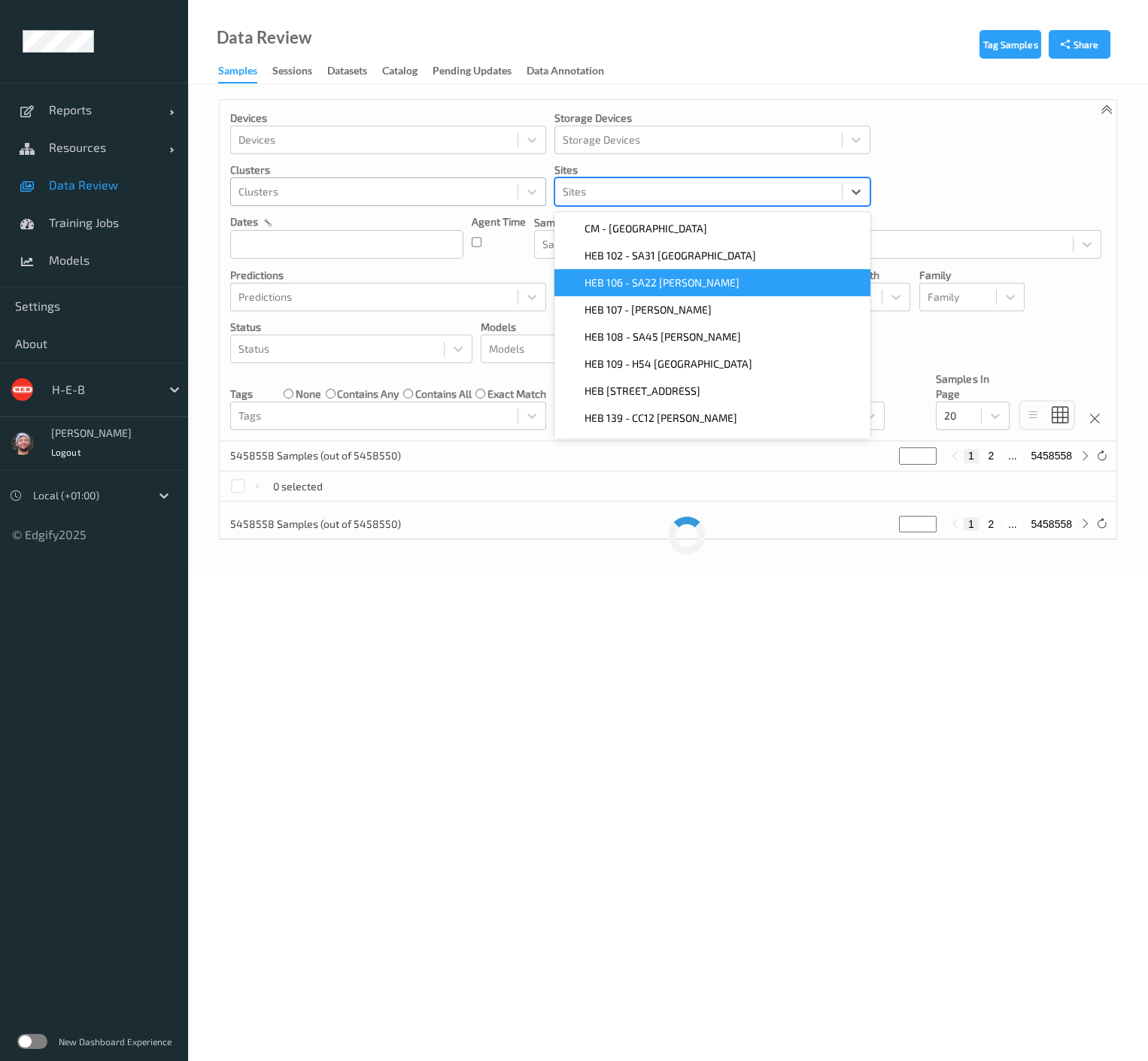
click at [398, 186] on div at bounding box center [374, 191] width 272 height 18
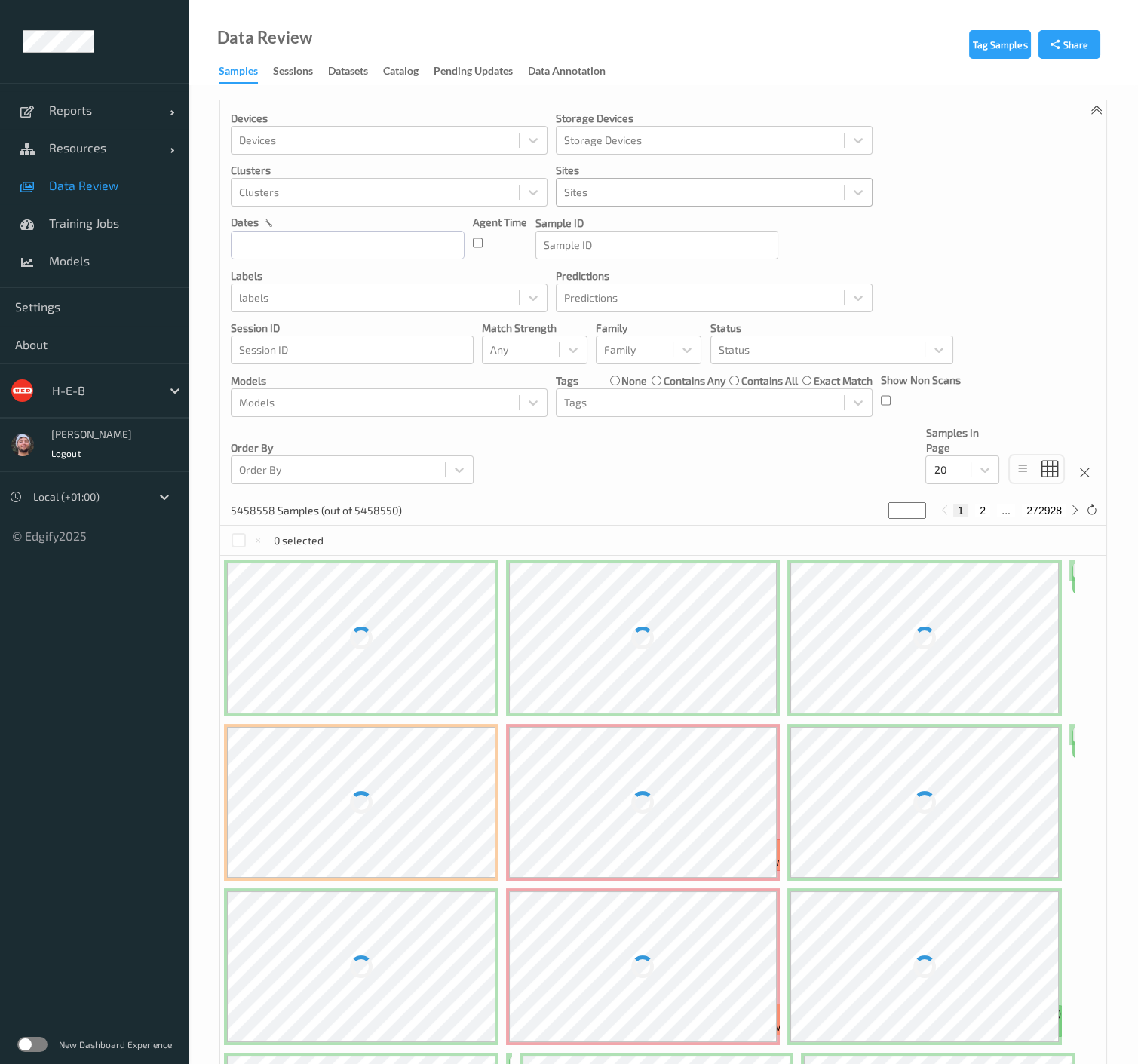
click at [778, 63] on div "Data Review Samples Sessions Datasets Catalog Pending Updates Data Annotation" at bounding box center [663, 42] width 949 height 85
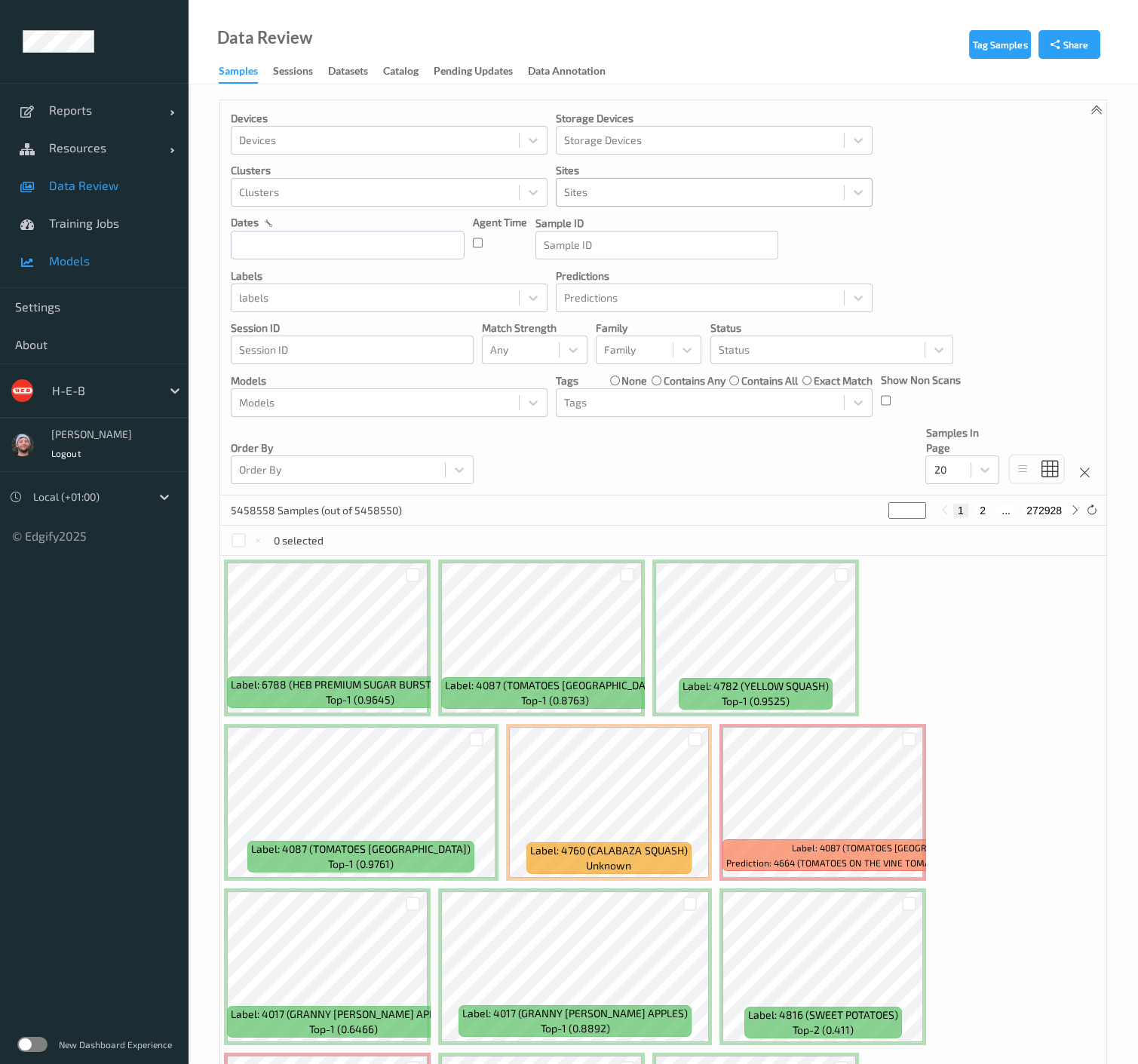
click at [107, 265] on span "Models" at bounding box center [111, 261] width 125 height 15
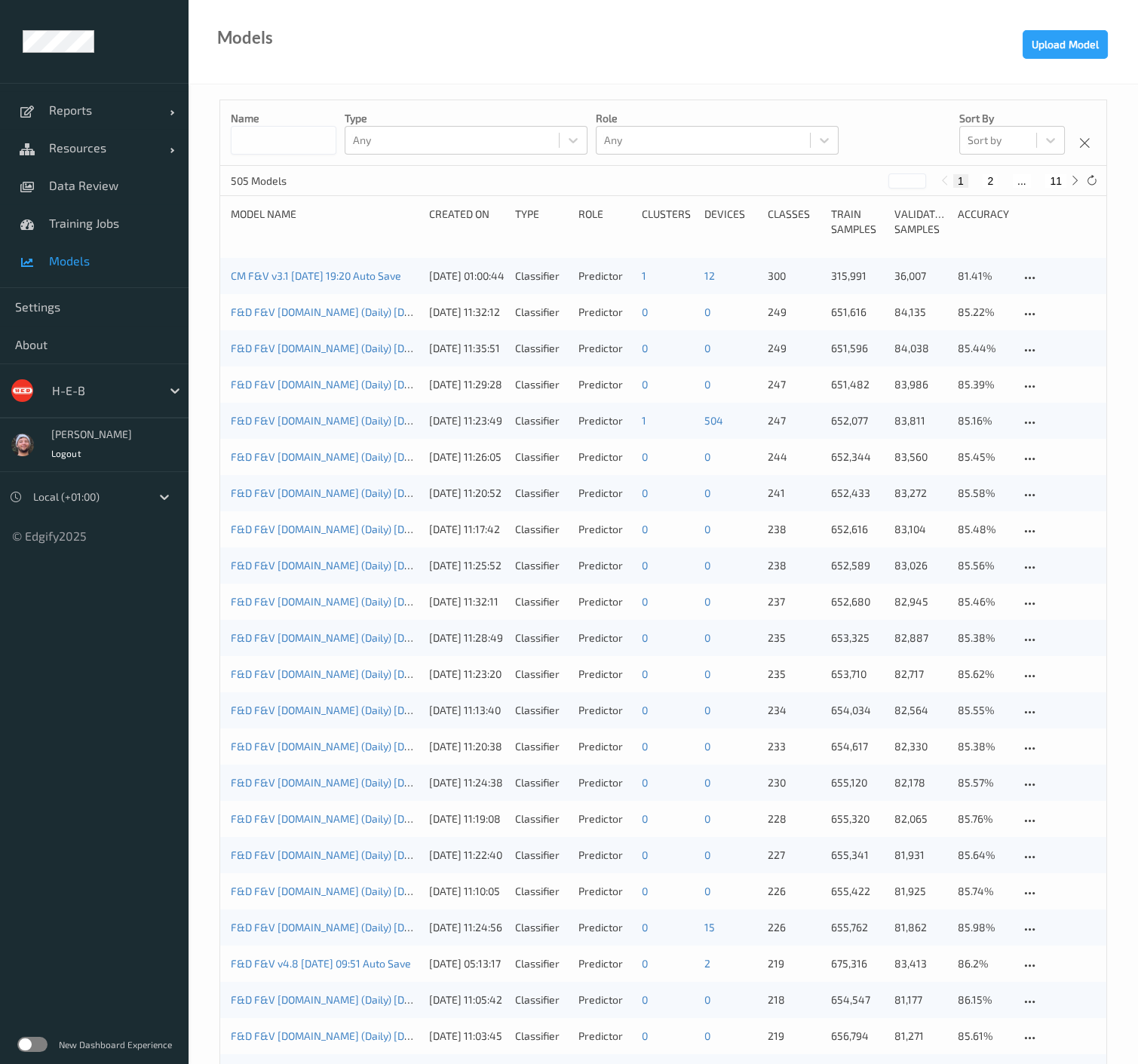
click at [282, 124] on p "Name" at bounding box center [284, 118] width 105 height 15
click at [277, 127] on input at bounding box center [284, 141] width 105 height 29
type input "******"
click at [109, 184] on span "Data Review" at bounding box center [111, 185] width 125 height 15
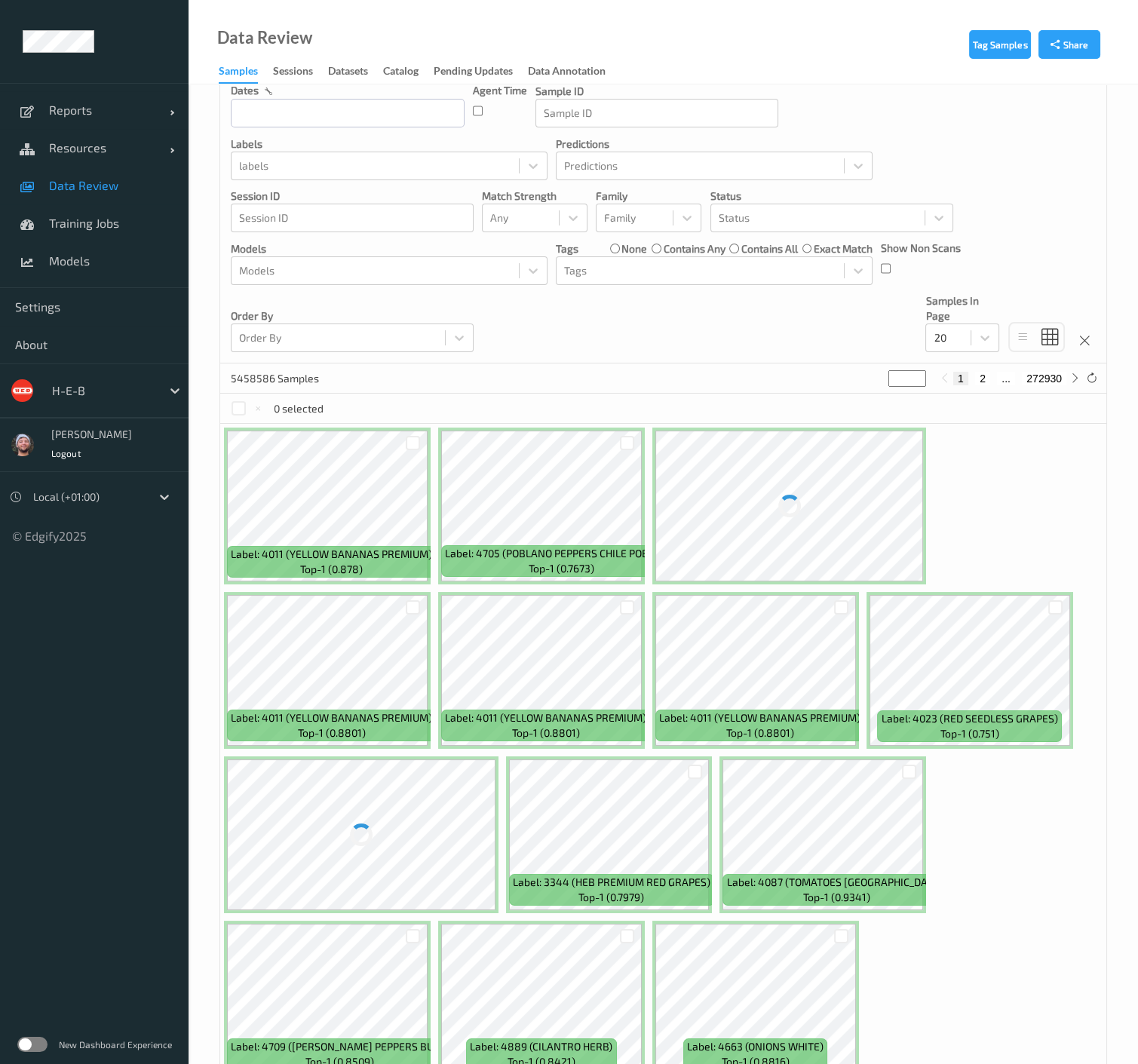
scroll to position [34, 0]
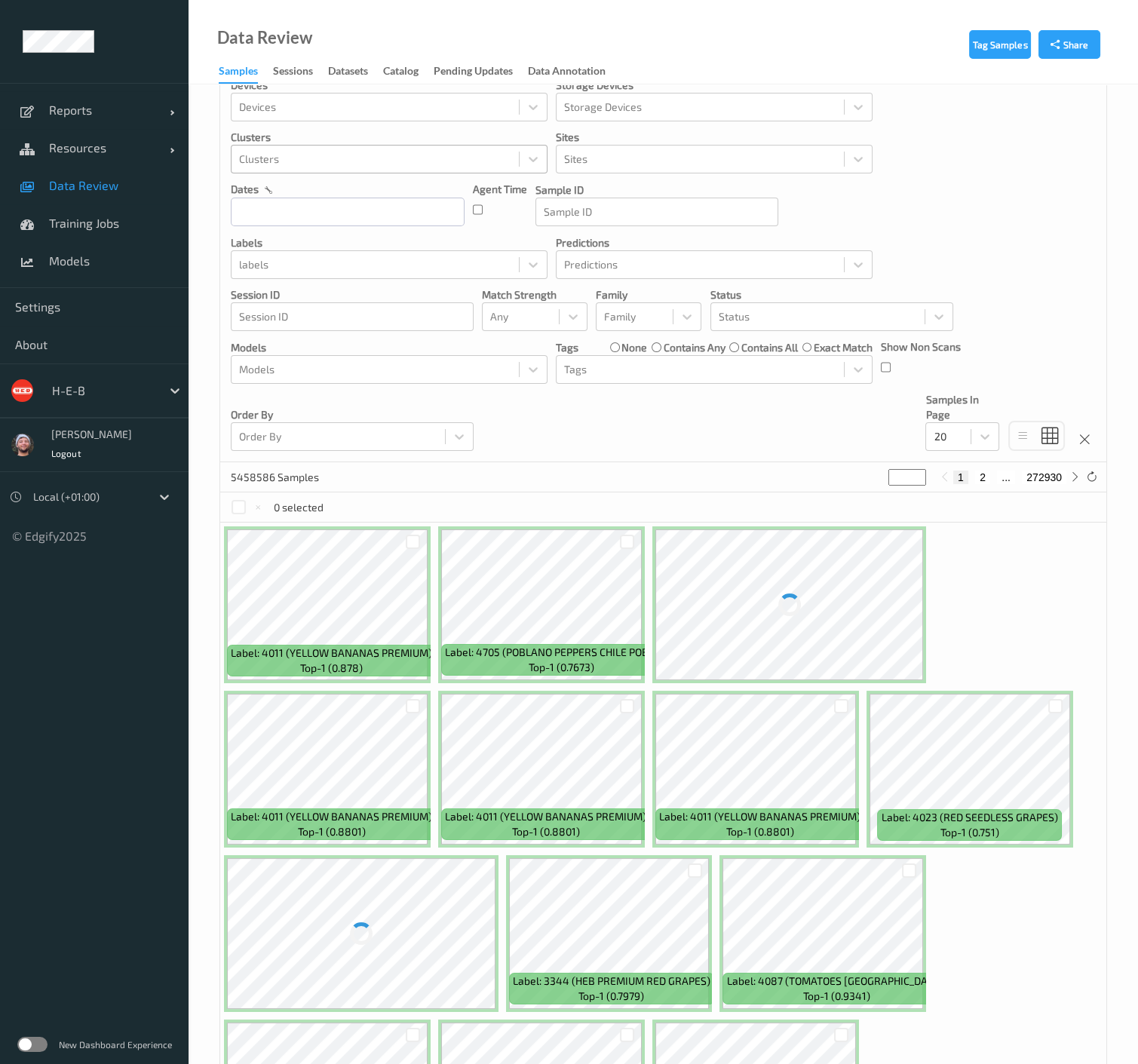
click at [348, 169] on div "Clusters" at bounding box center [389, 159] width 316 height 29
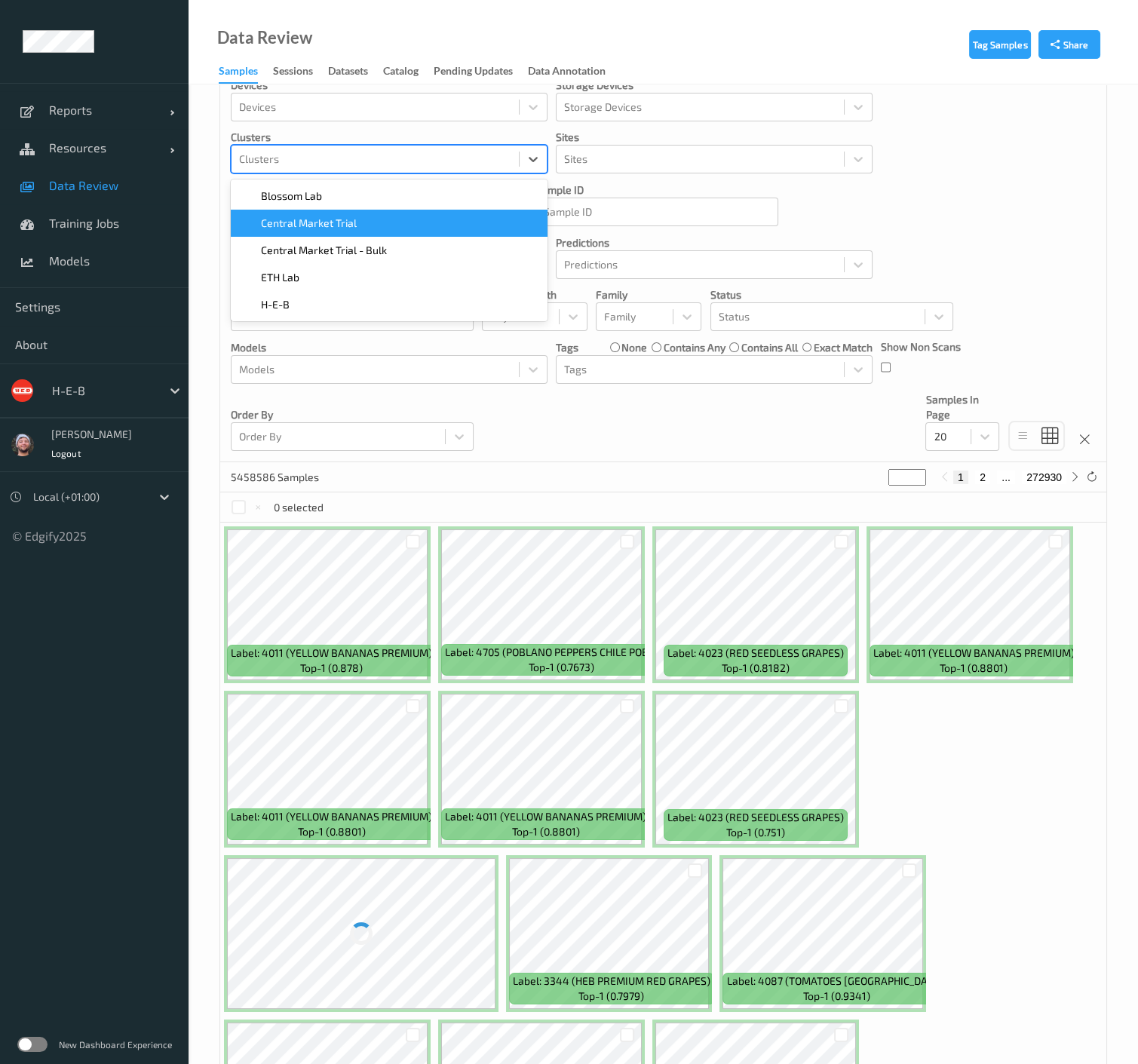
click at [340, 213] on div "Central Market Trial" at bounding box center [389, 223] width 316 height 27
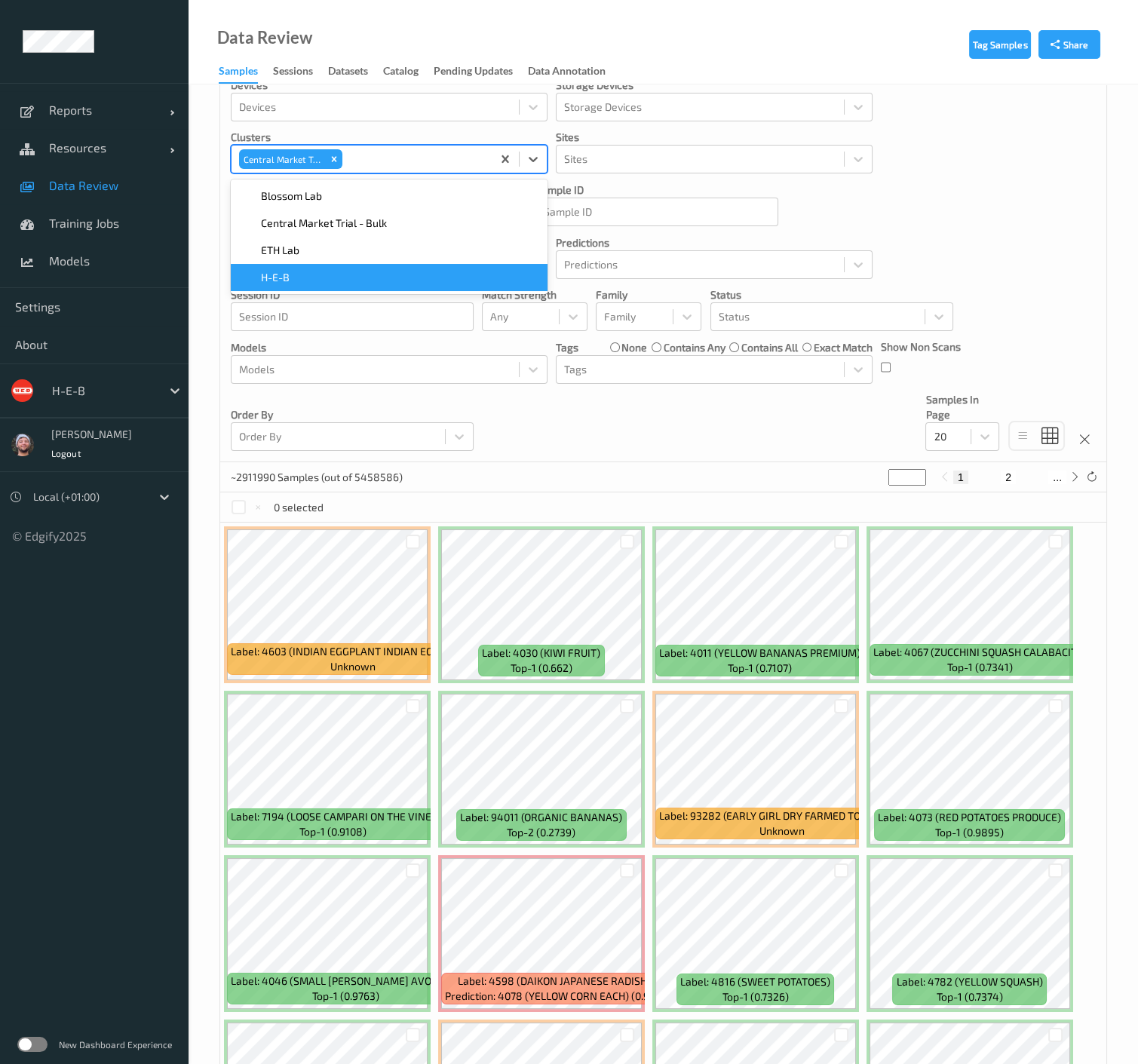
click at [610, 421] on div "Devices Devices Storage Devices Storage Devices Clusters option Central Market …" at bounding box center [663, 265] width 886 height 395
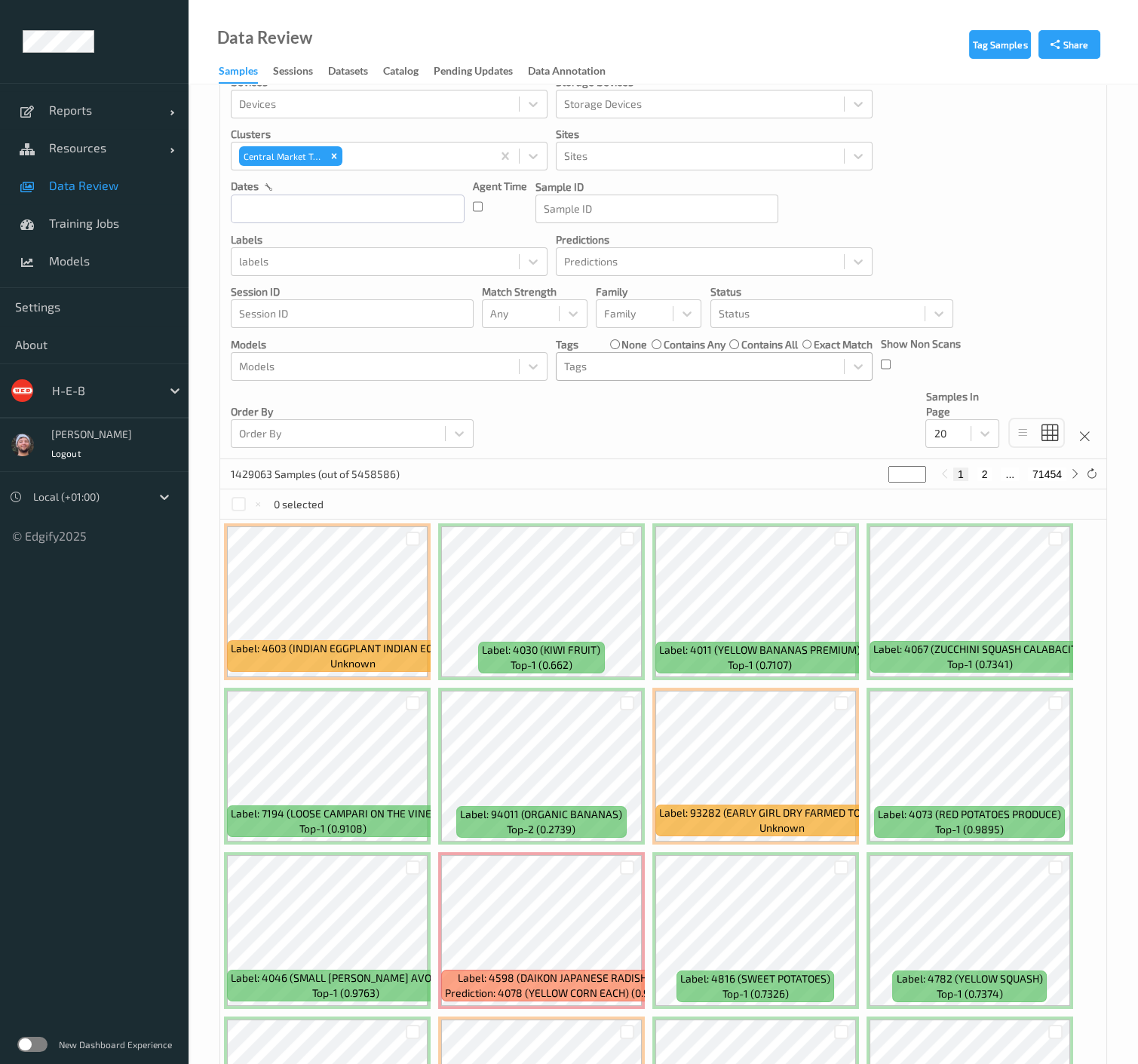
scroll to position [0, 0]
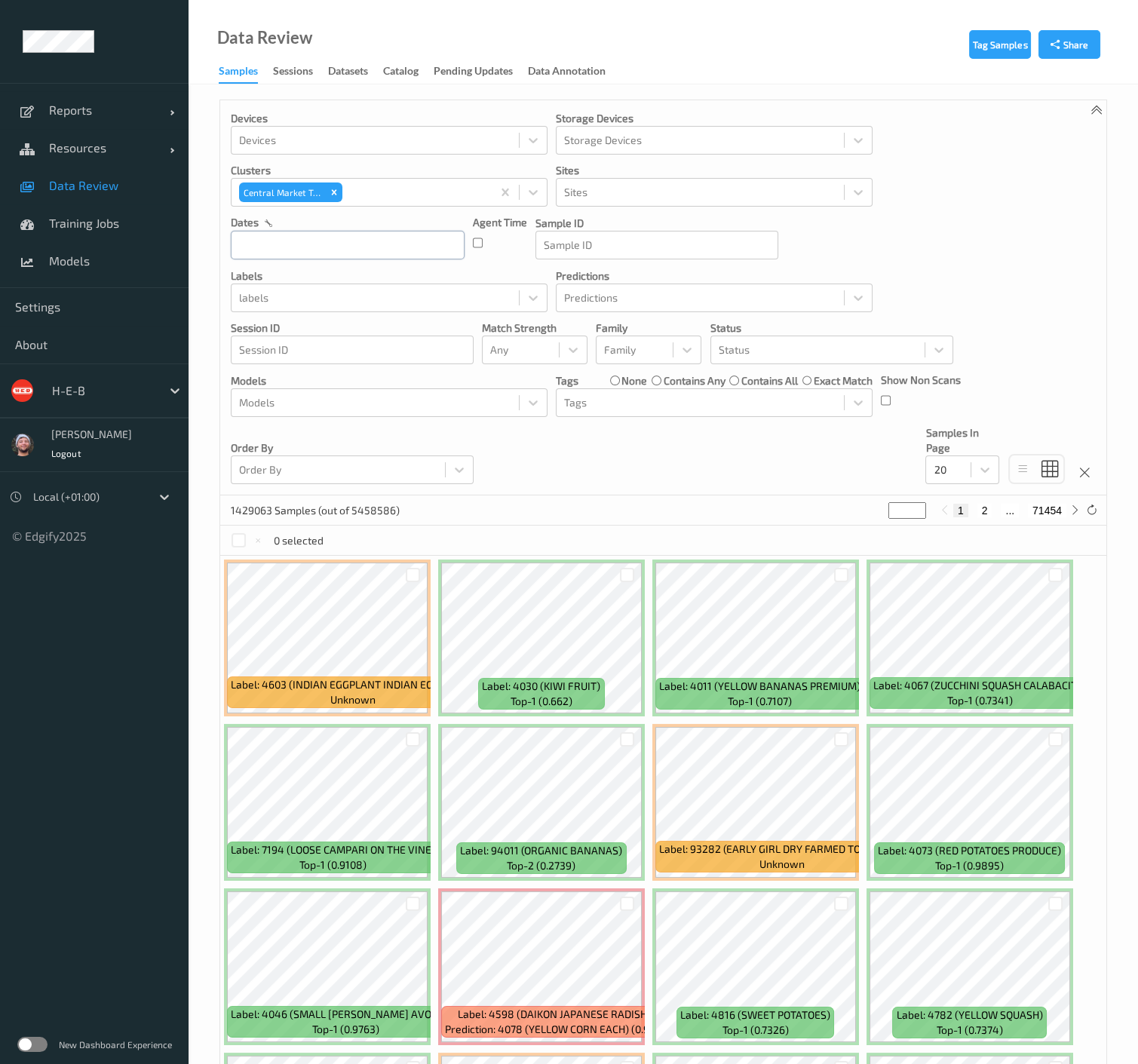
click at [372, 248] on input "text" at bounding box center [348, 245] width 234 height 29
click at [404, 373] on span "13" at bounding box center [404, 371] width 21 height 21
click at [403, 373] on span "13" at bounding box center [404, 371] width 21 height 21
type input "13/09/2025 00:00 -> 13/09/2025 23:59"
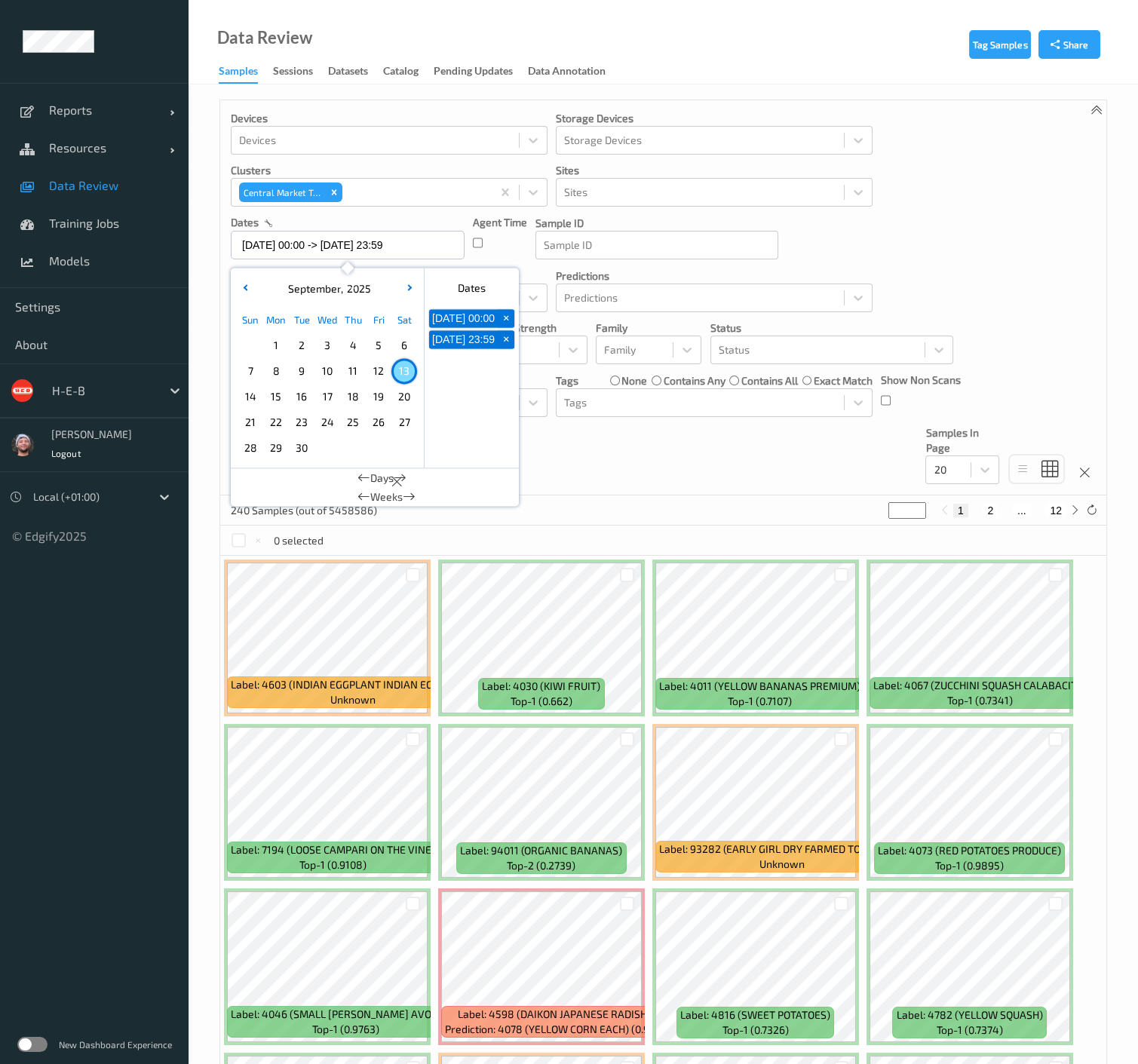
click at [583, 453] on div "Devices Devices Storage Devices Storage Devices Clusters Central Market Trial S…" at bounding box center [663, 298] width 886 height 395
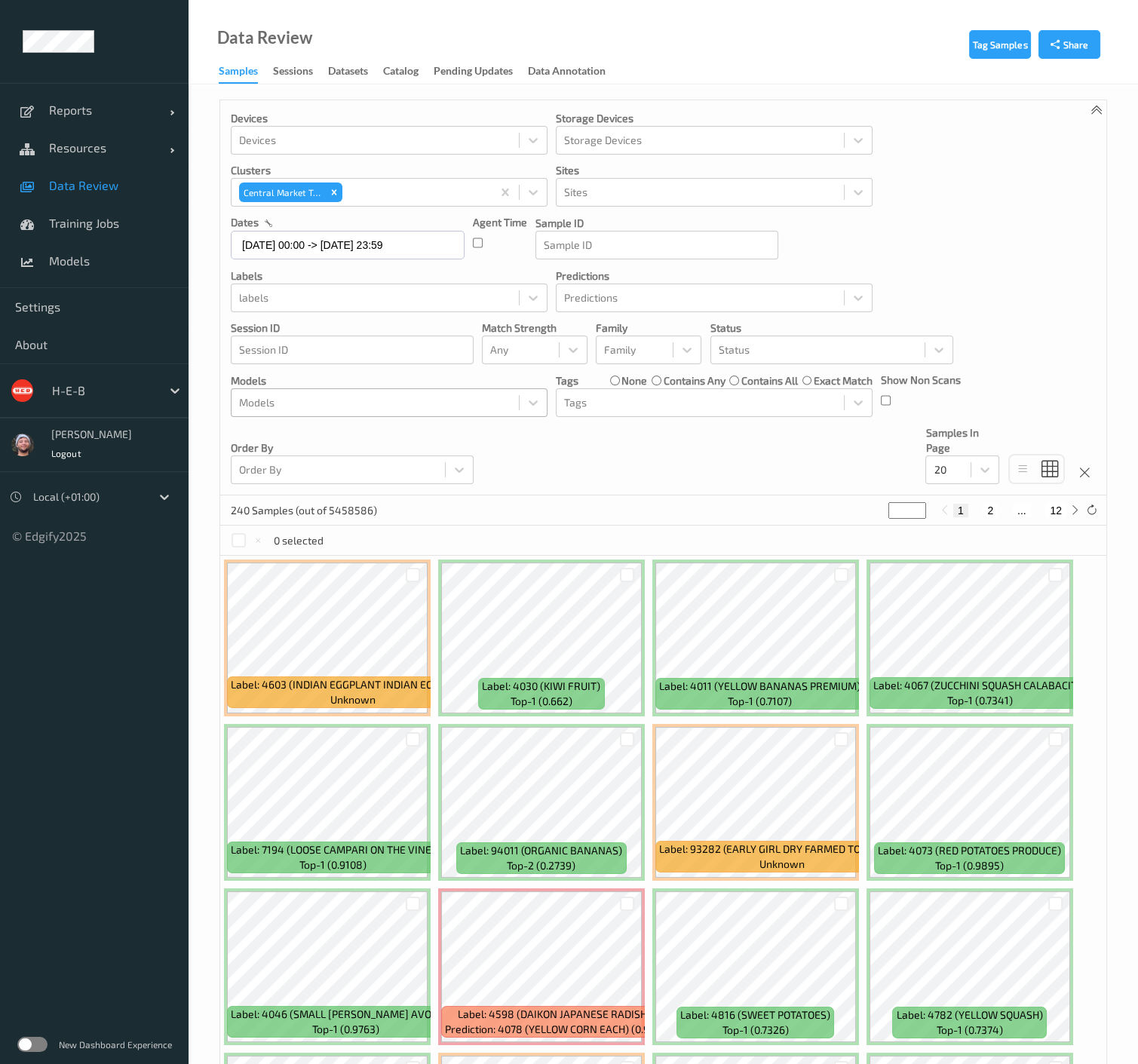
click at [344, 400] on div at bounding box center [375, 403] width 273 height 18
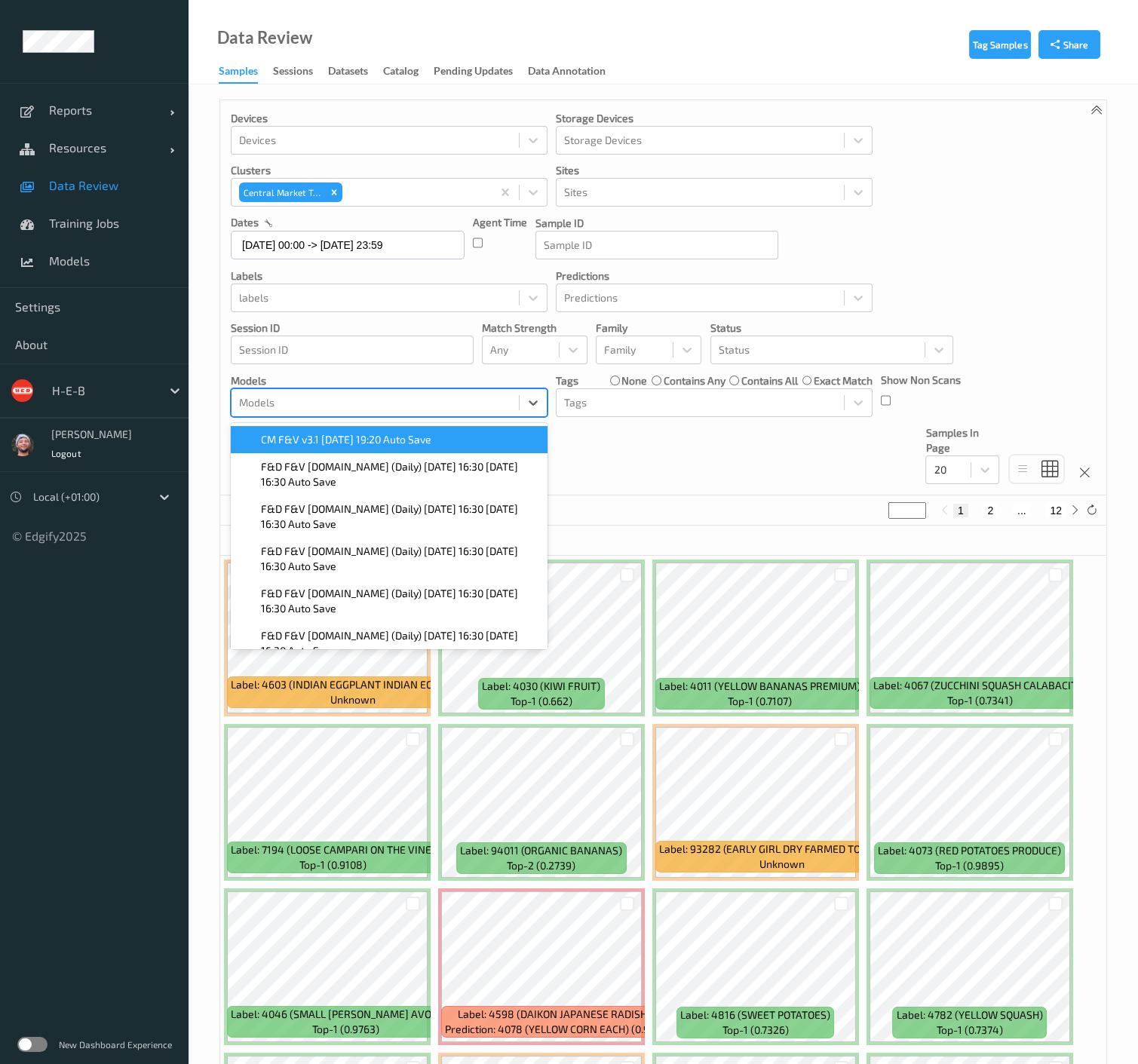
click at [377, 440] on span "CM F&V v3.1 [DATE] 19:20 Auto Save" at bounding box center [346, 440] width 170 height 15
click at [631, 445] on div "Devices Devices Storage Devices Storage Devices Clusters Central Market Trial S…" at bounding box center [663, 298] width 886 height 395
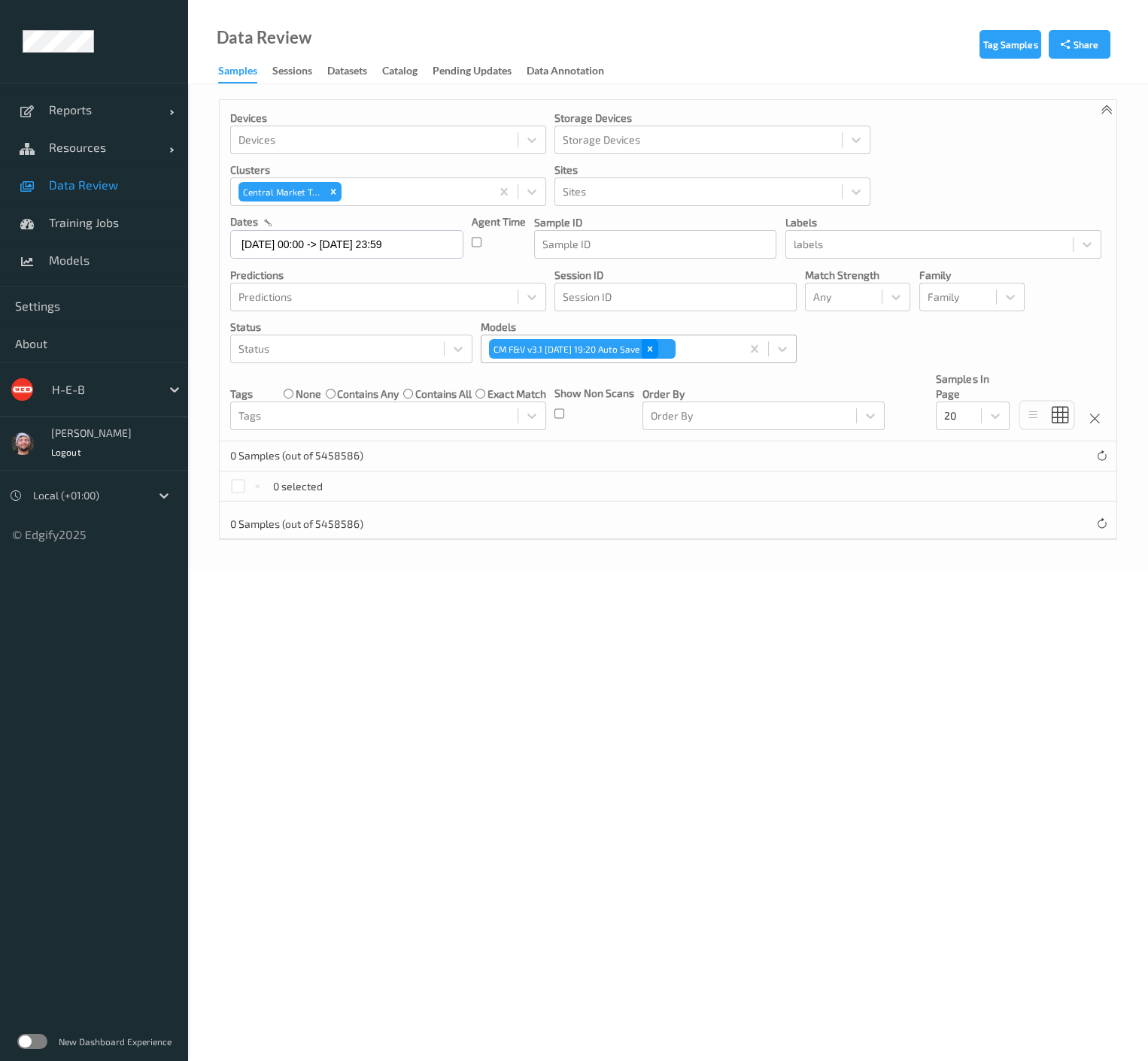
click at [655, 347] on icon "Remove CM F&V v3.1 2025-09-12 19:20 Auto Save" at bounding box center [650, 348] width 10 height 10
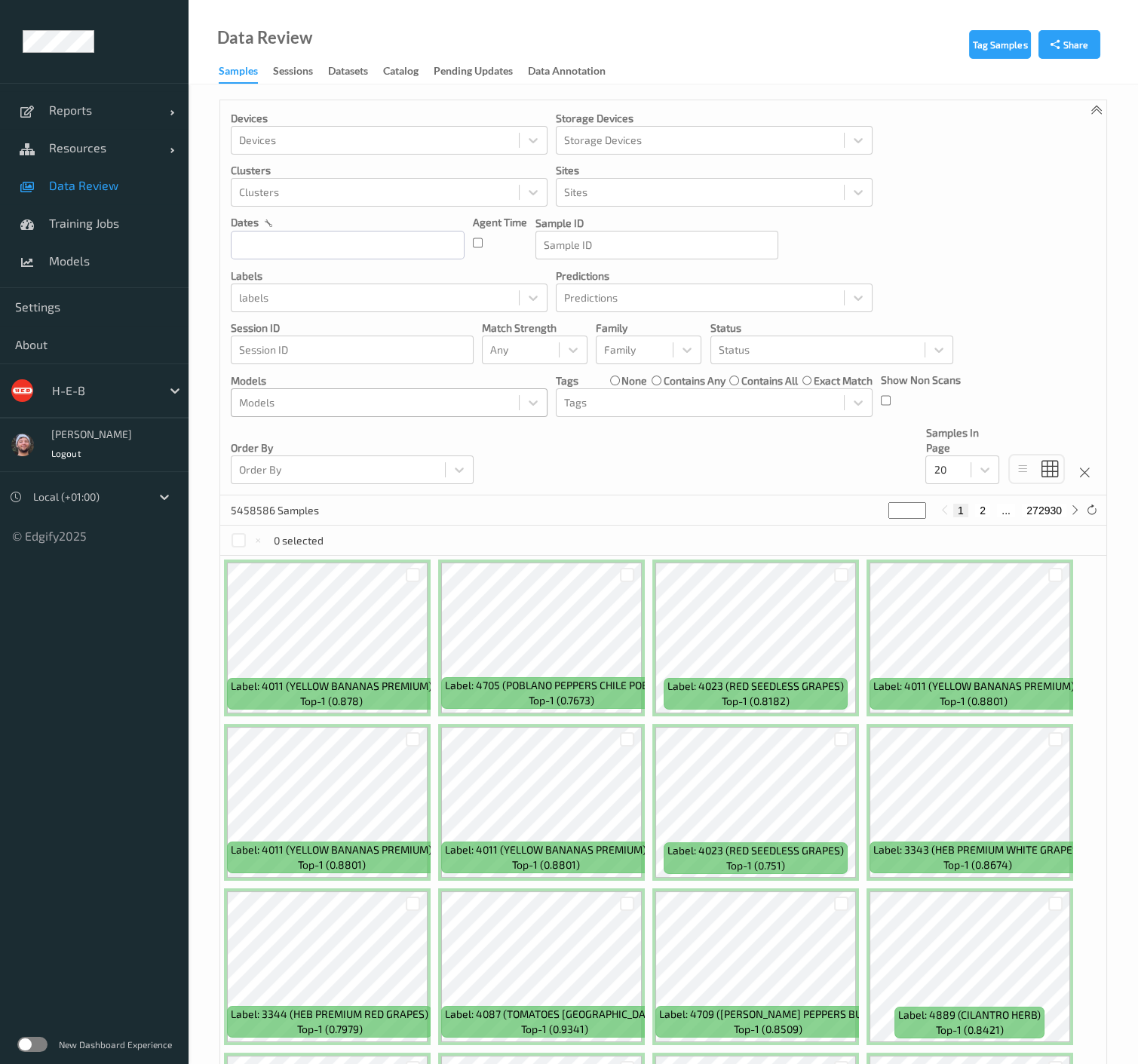
click at [425, 406] on div at bounding box center [375, 403] width 273 height 18
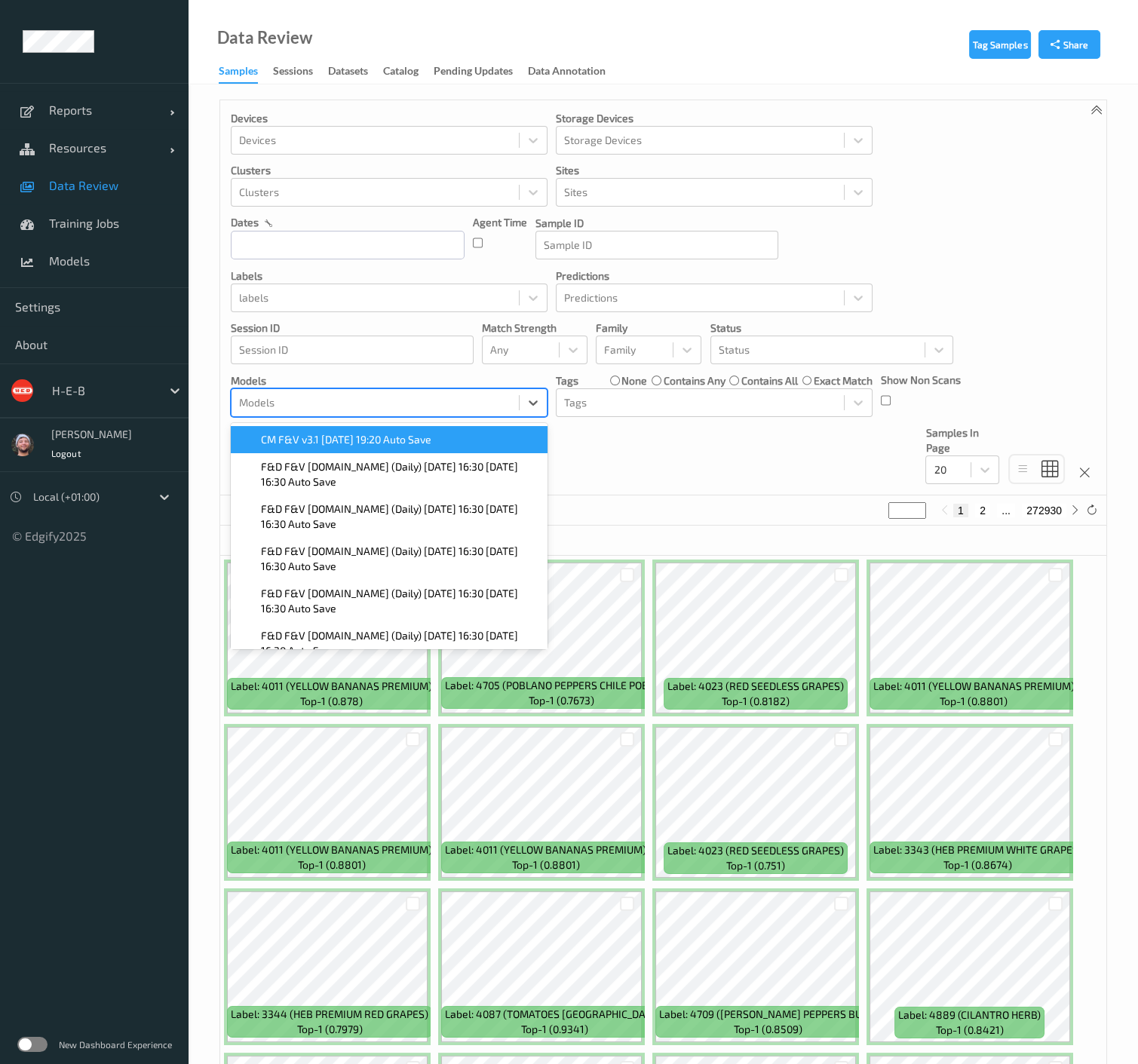
click at [396, 436] on span "CM F&V v3.1 [DATE] 19:20 Auto Save" at bounding box center [346, 440] width 170 height 15
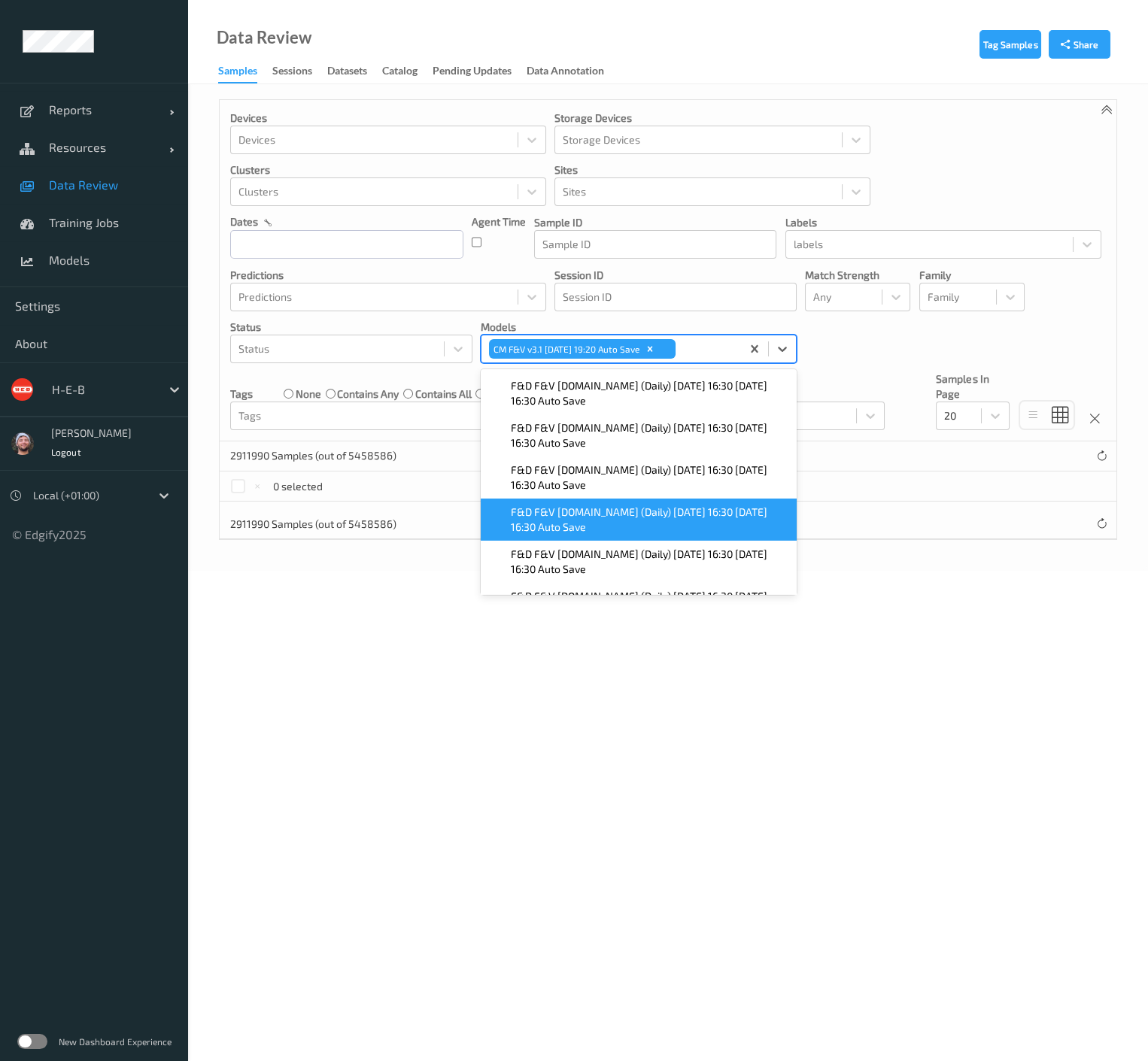
click at [898, 542] on div "Tag Samples Share Devices Devices Storage Devices Storage Devices Clusters Clus…" at bounding box center [668, 328] width 960 height 487
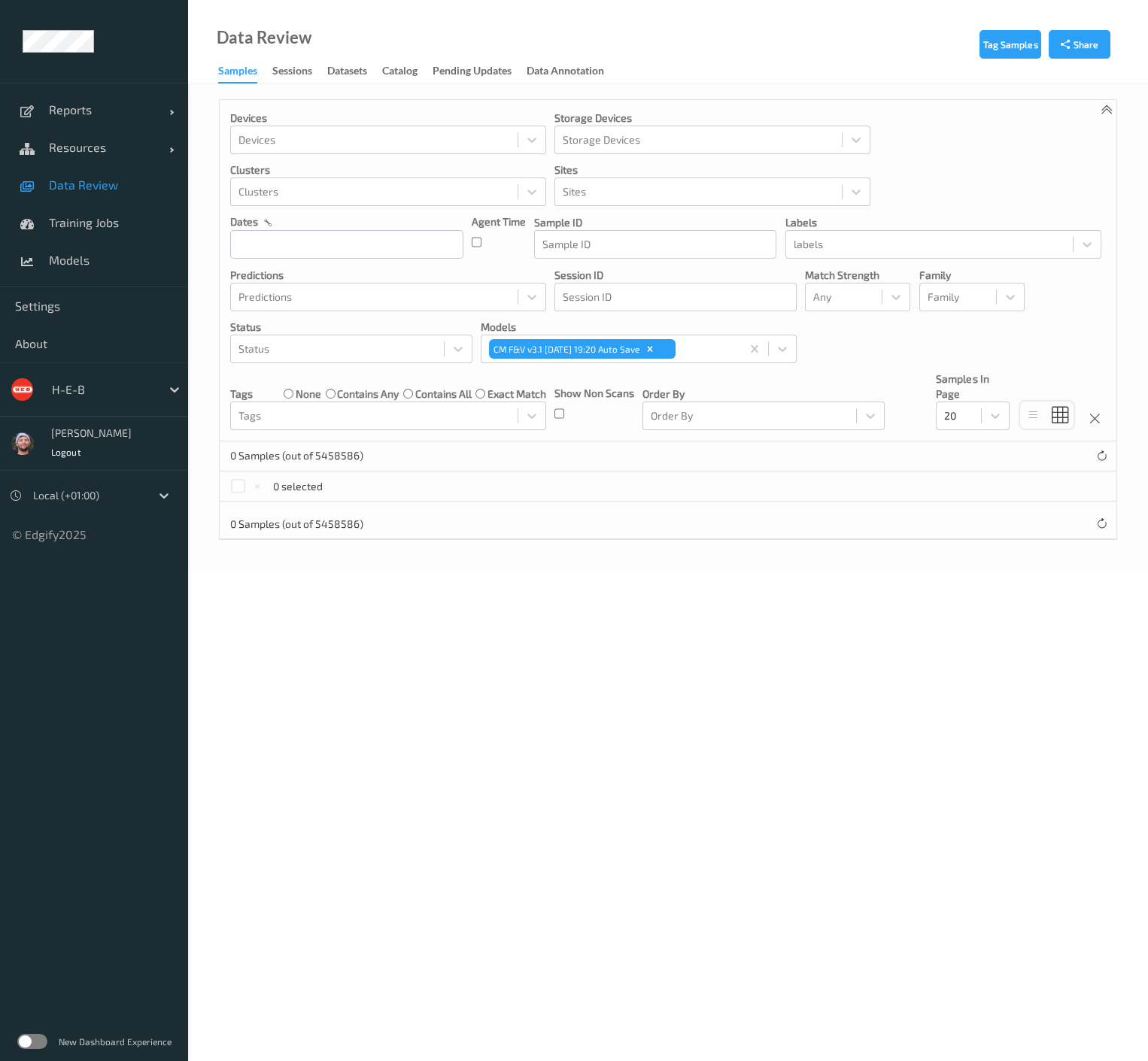
click at [121, 194] on link "Data Review" at bounding box center [94, 185] width 188 height 37
click at [395, 201] on div "Clusters" at bounding box center [375, 192] width 287 height 24
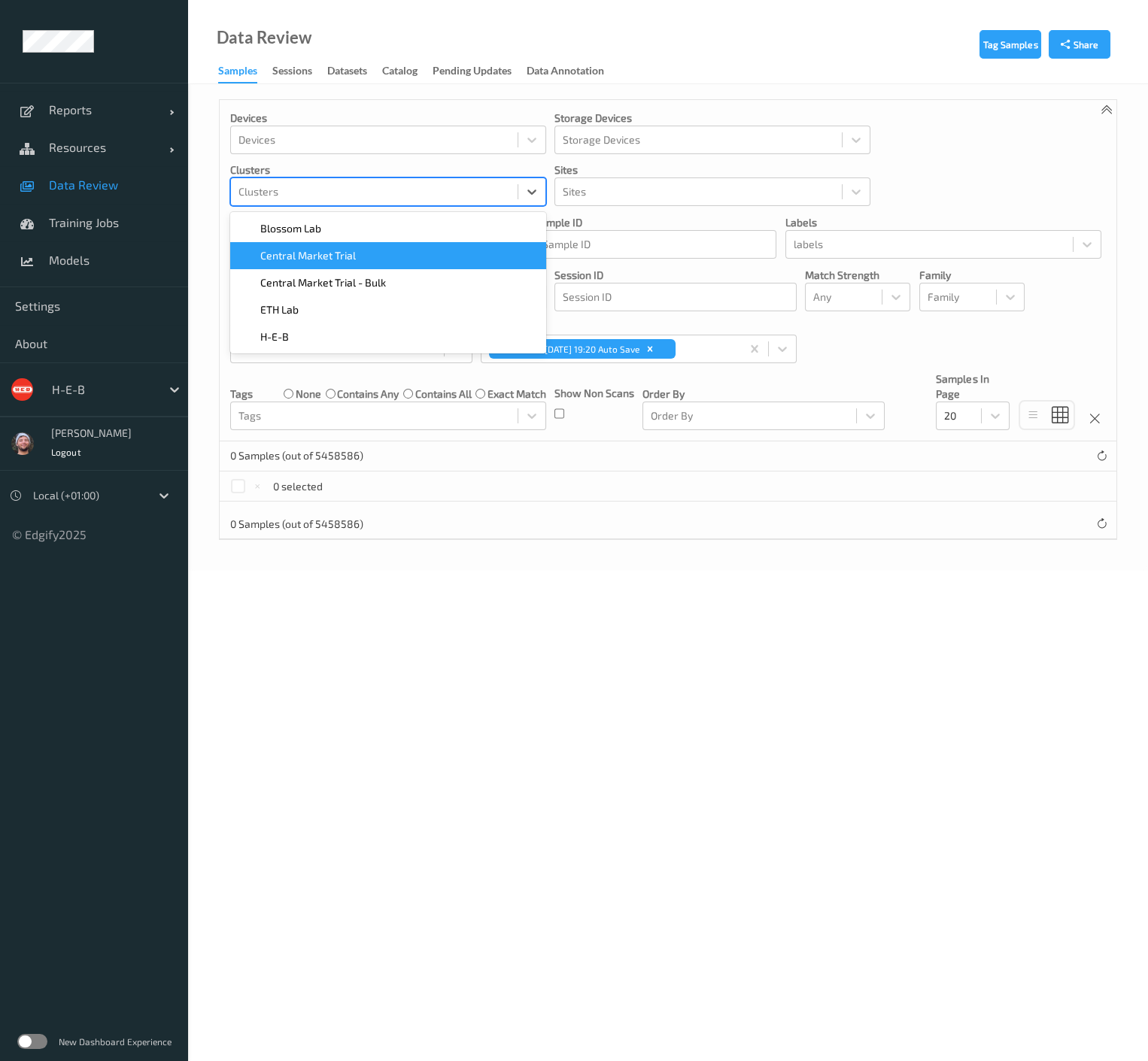
click at [357, 253] on div "Central Market Trial" at bounding box center [388, 255] width 298 height 15
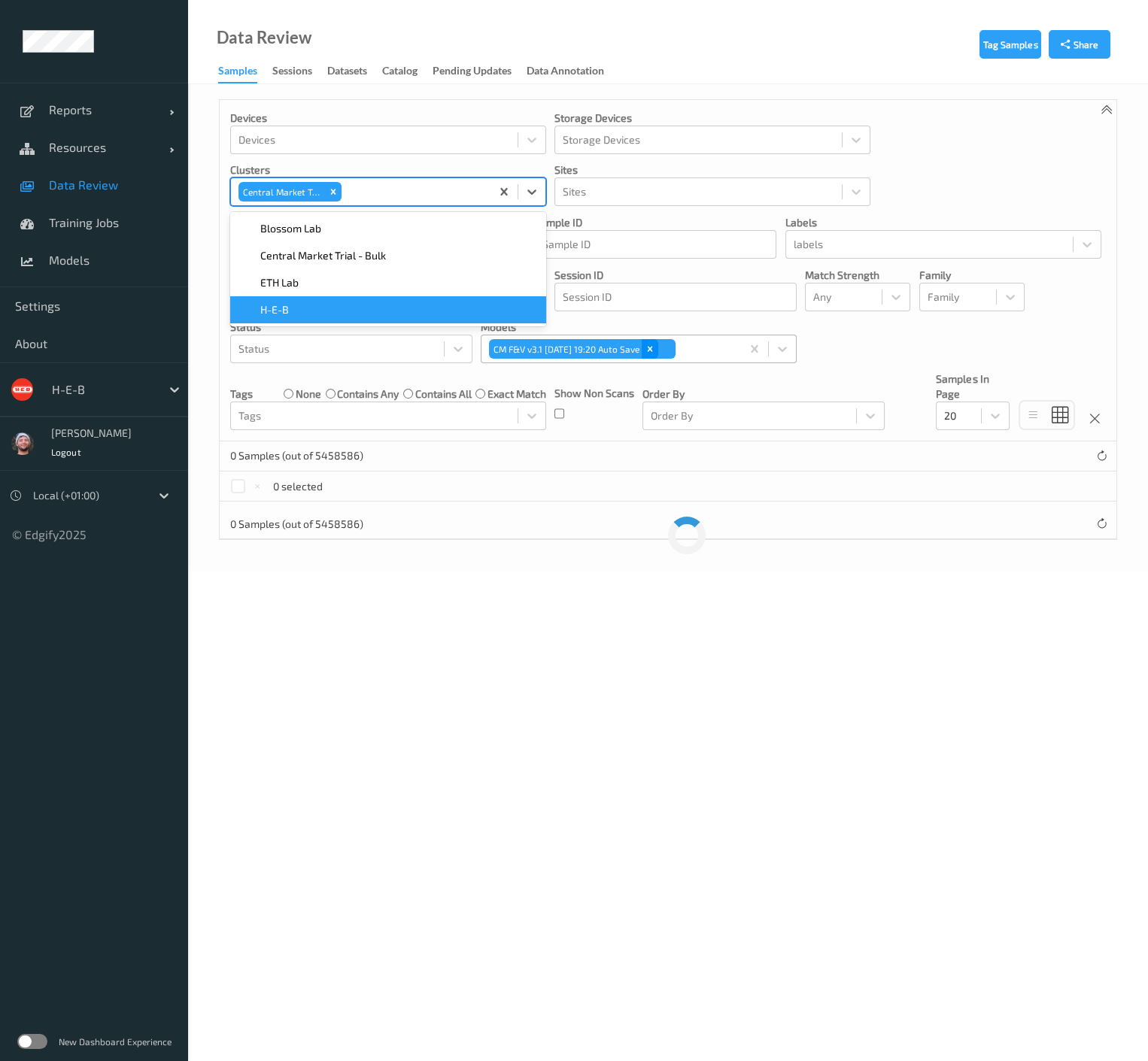
click at [659, 355] on div "Remove CM F&V v3.1 2025-09-12 19:20 Auto Save" at bounding box center [650, 349] width 17 height 20
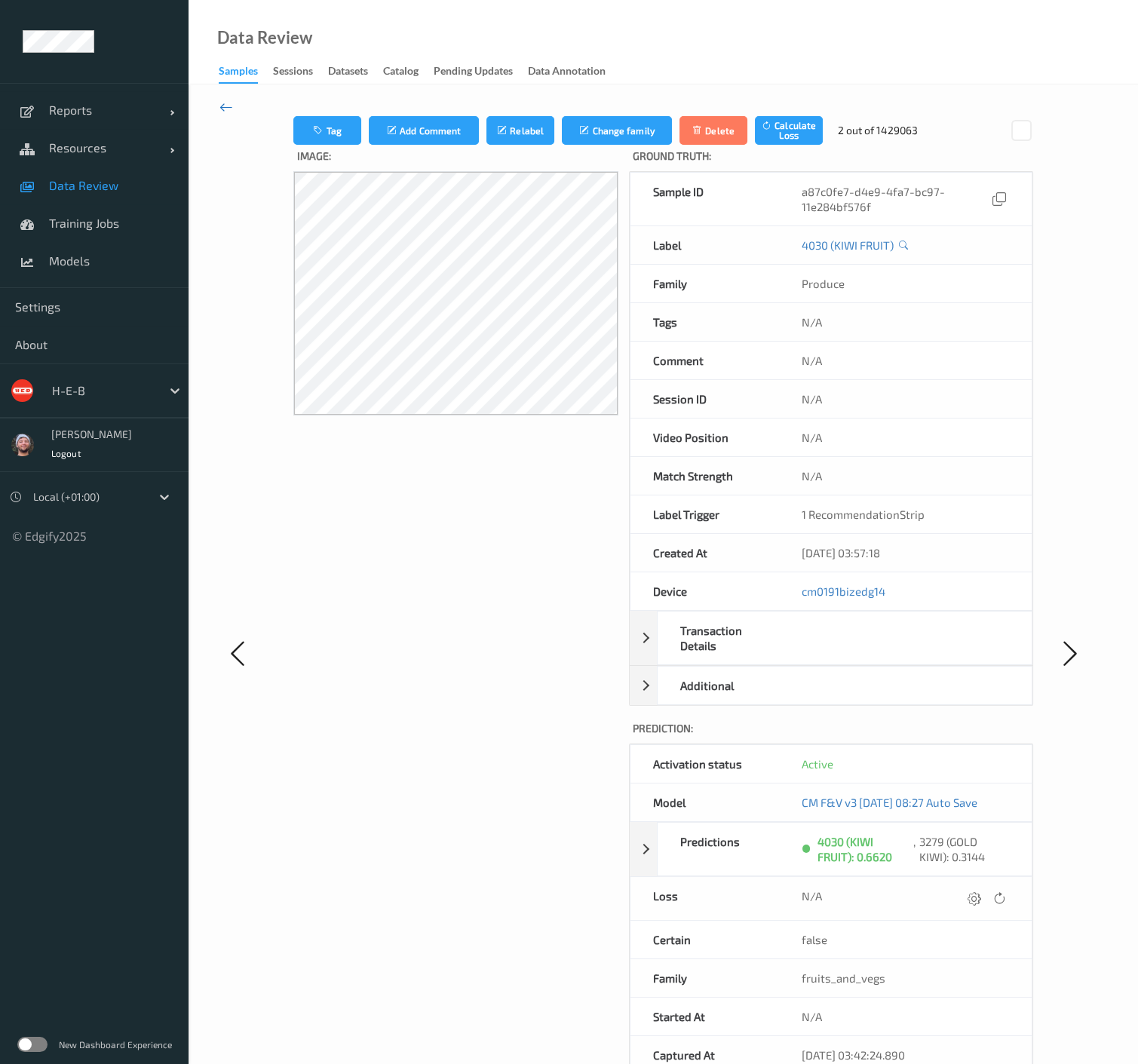
click at [230, 111] on icon at bounding box center [226, 107] width 14 height 17
